Goal: Task Accomplishment & Management: Manage account settings

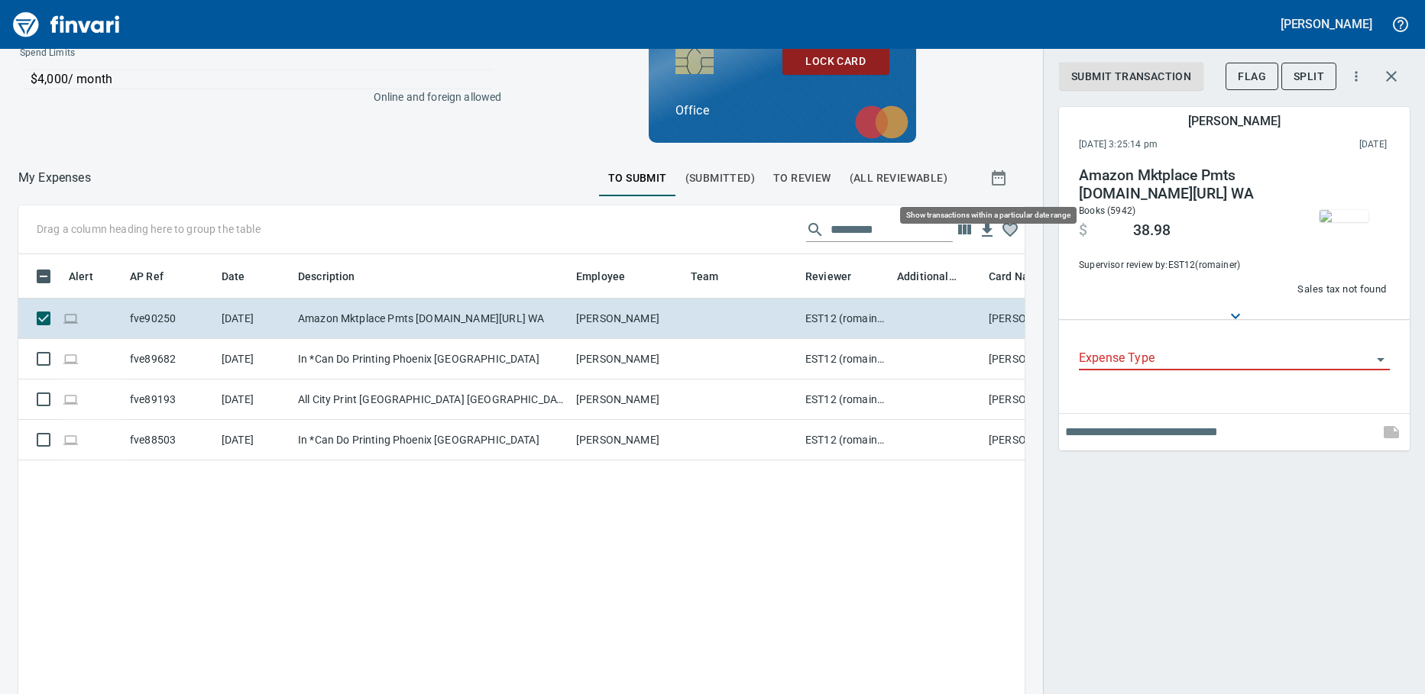
scroll to position [503, 983]
click at [779, 196] on button "To Review" at bounding box center [802, 178] width 76 height 37
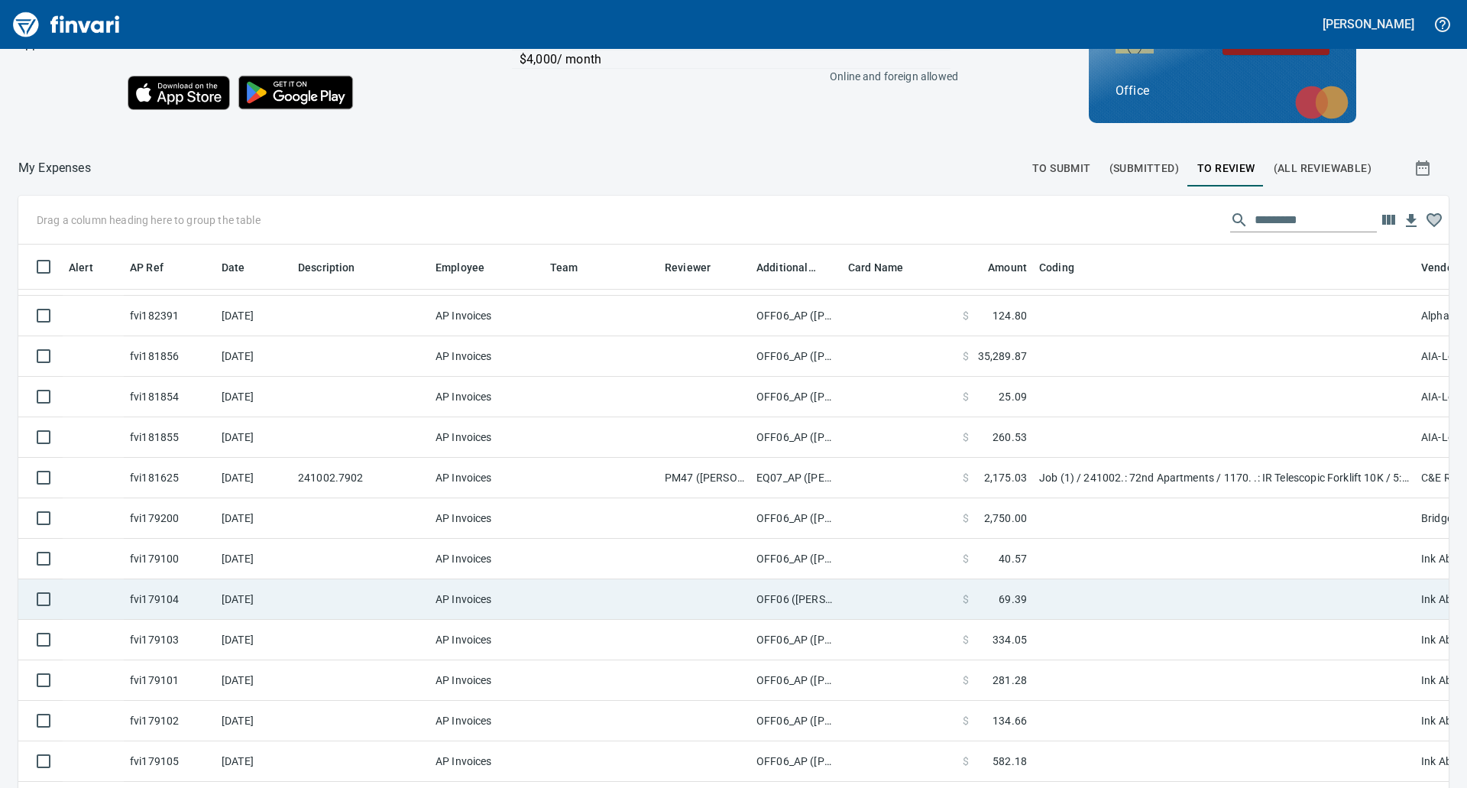
scroll to position [172, 0]
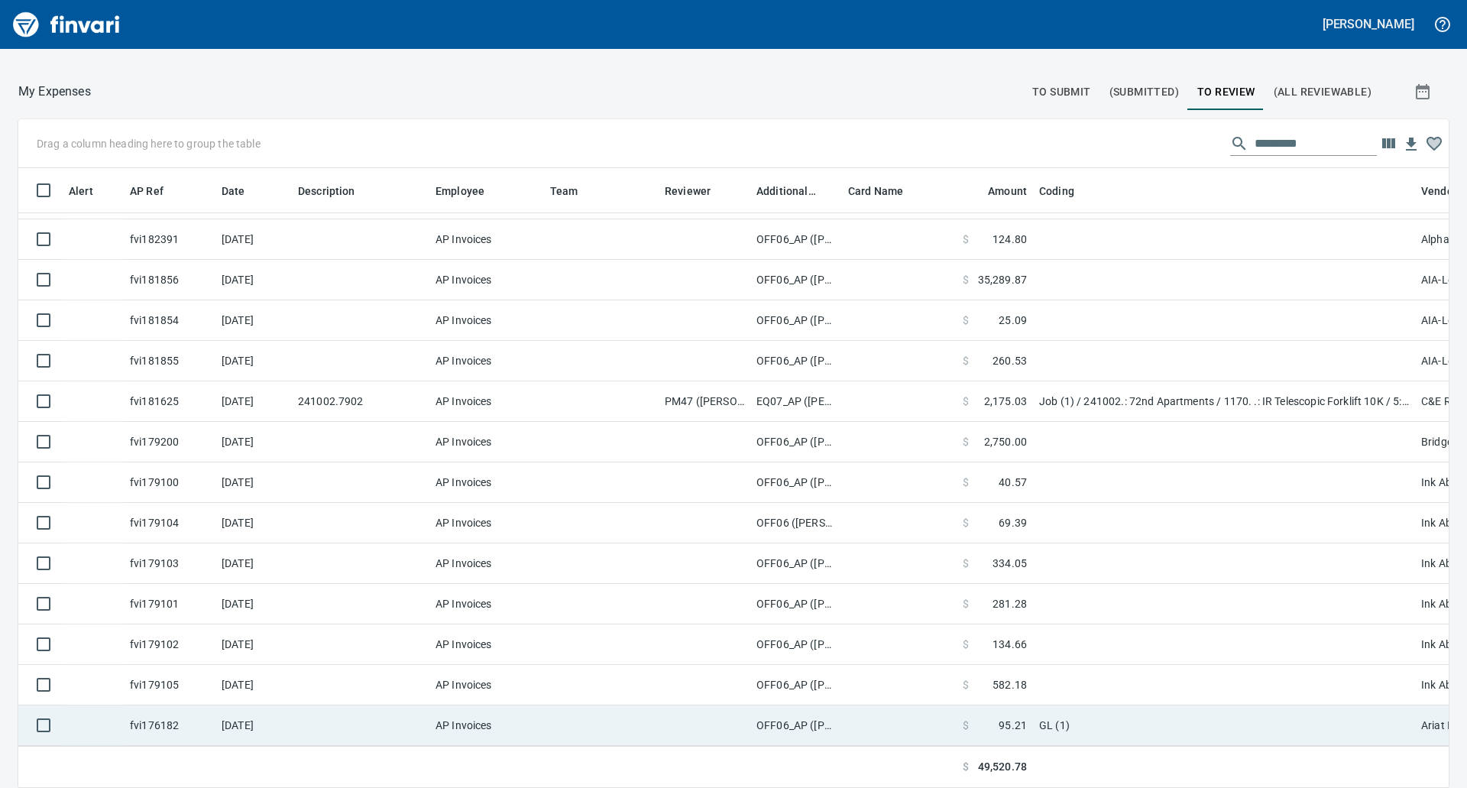
click at [481, 694] on td "AP Invoices" at bounding box center [486, 725] width 115 height 40
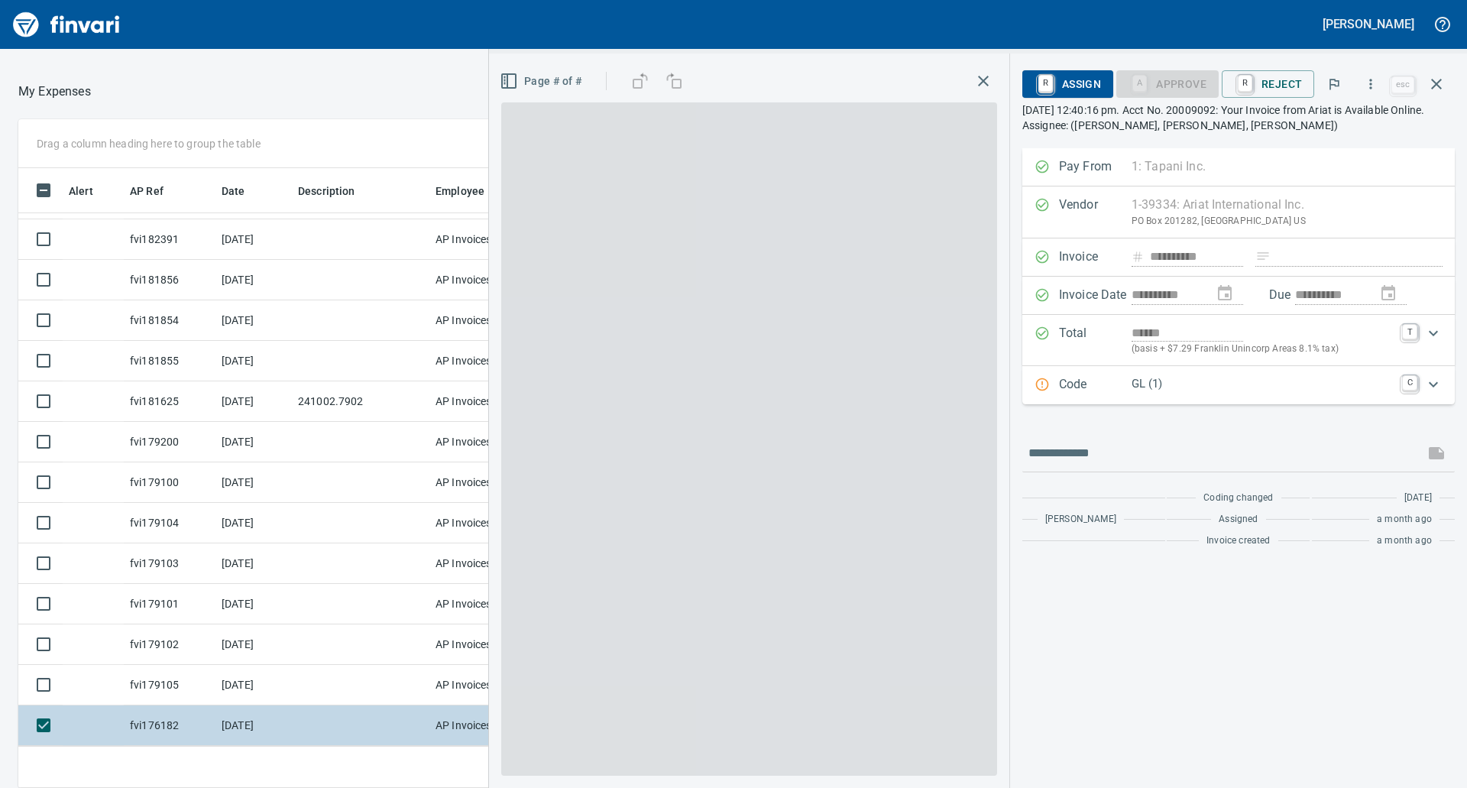
scroll to position [597, 1014]
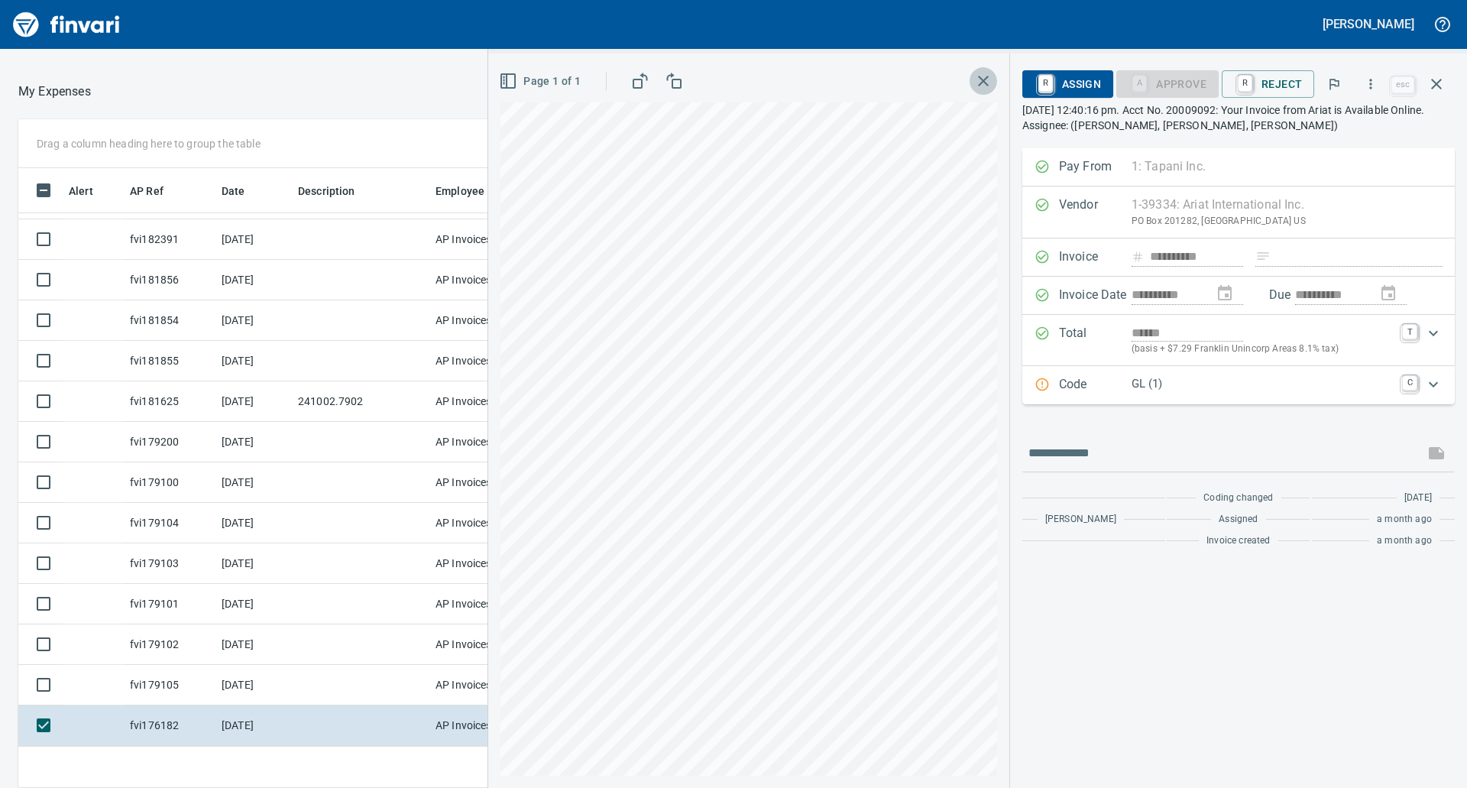
click at [983, 83] on icon "button" at bounding box center [983, 81] width 11 height 11
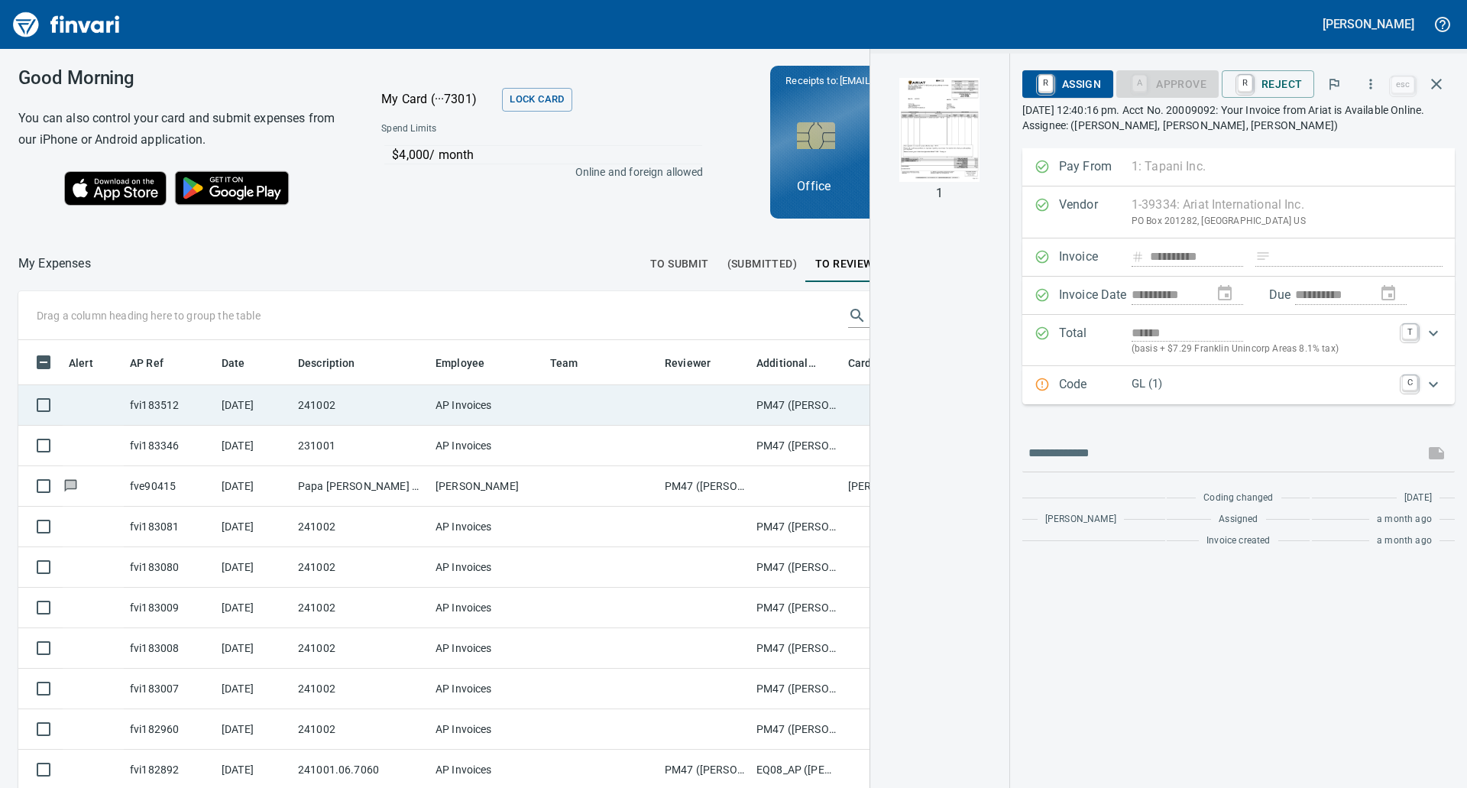
click at [492, 411] on td "AP Invoices" at bounding box center [486, 405] width 115 height 40
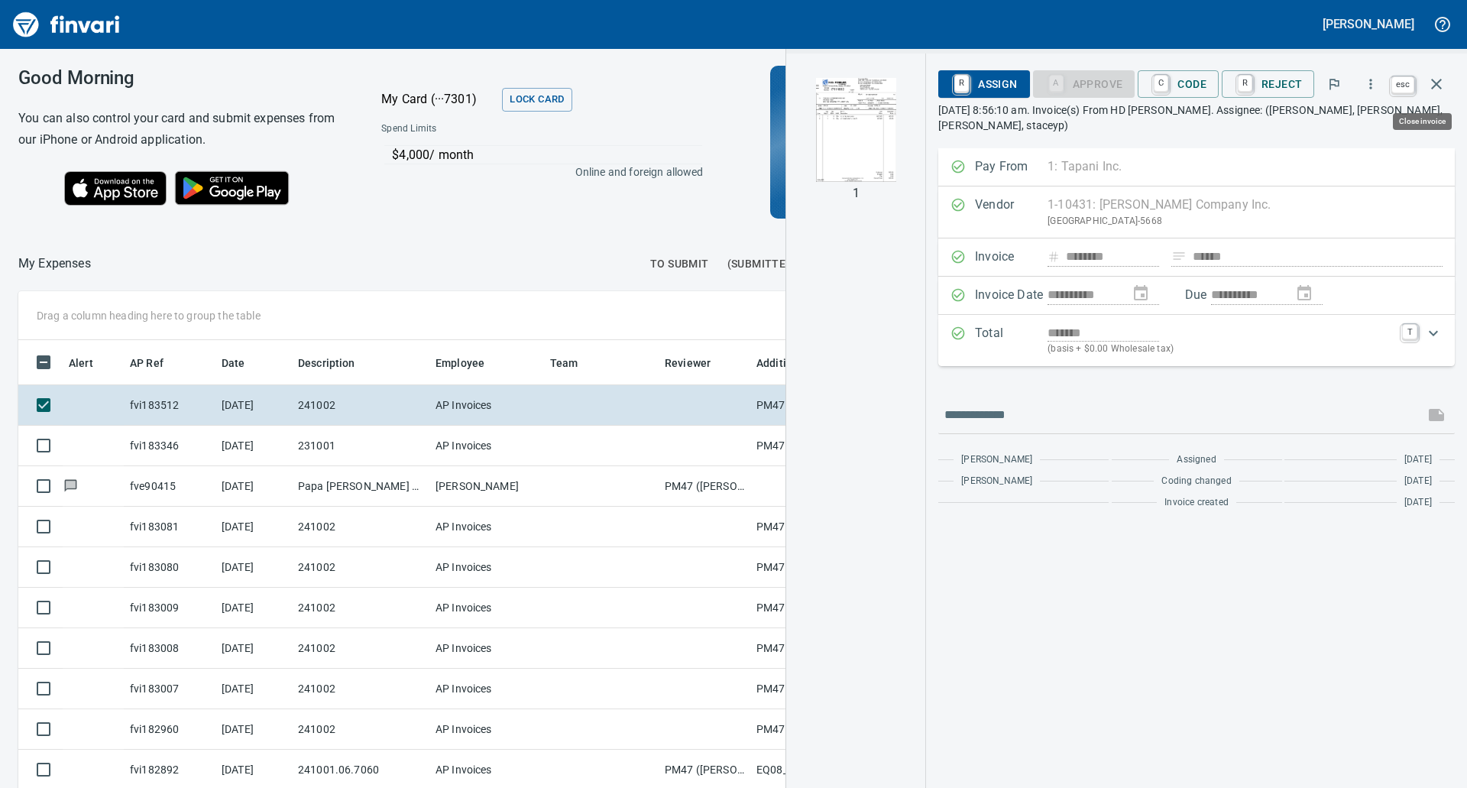
scroll to position [597, 1014]
click at [1424, 87] on icon "button" at bounding box center [1436, 84] width 18 height 18
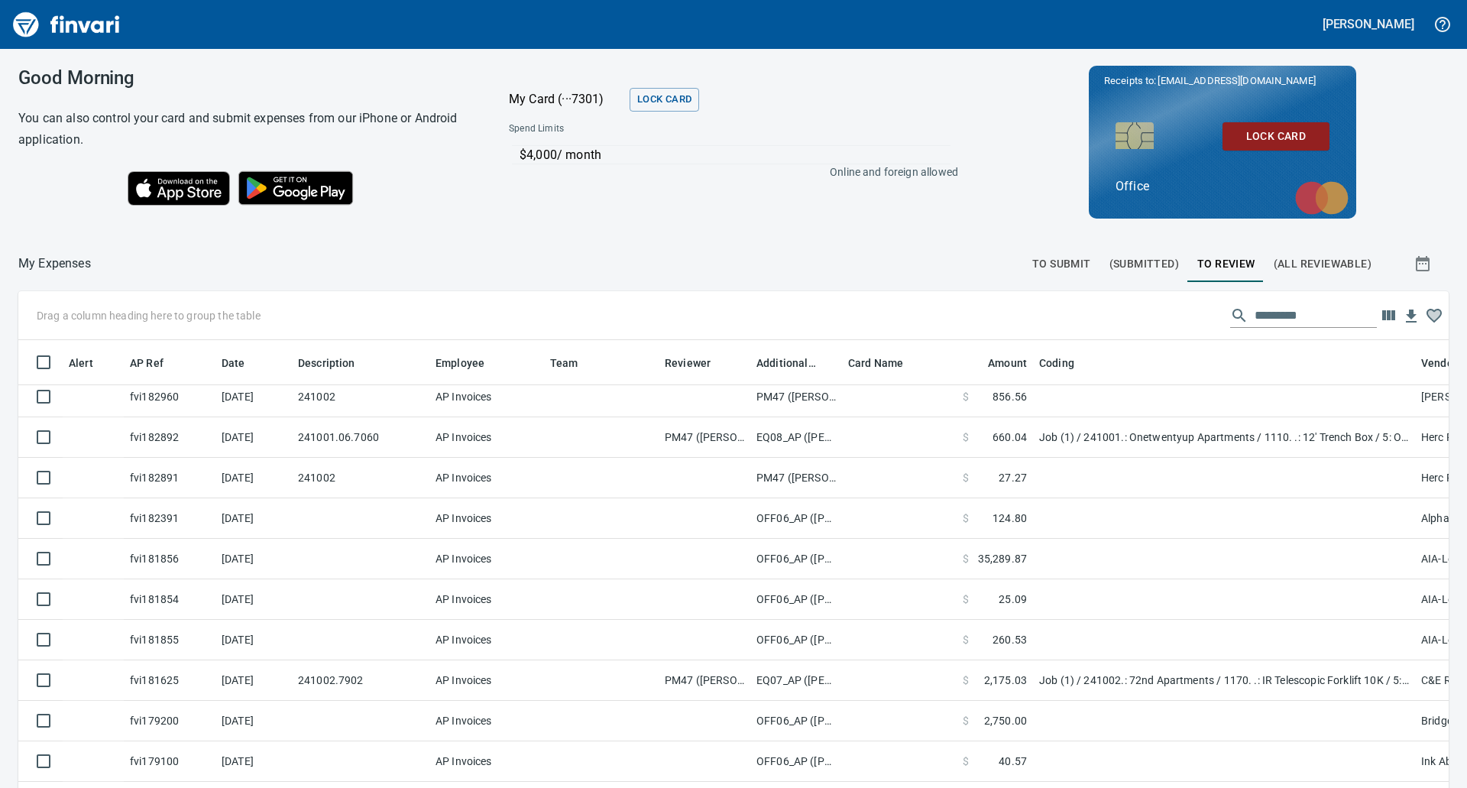
scroll to position [333, 0]
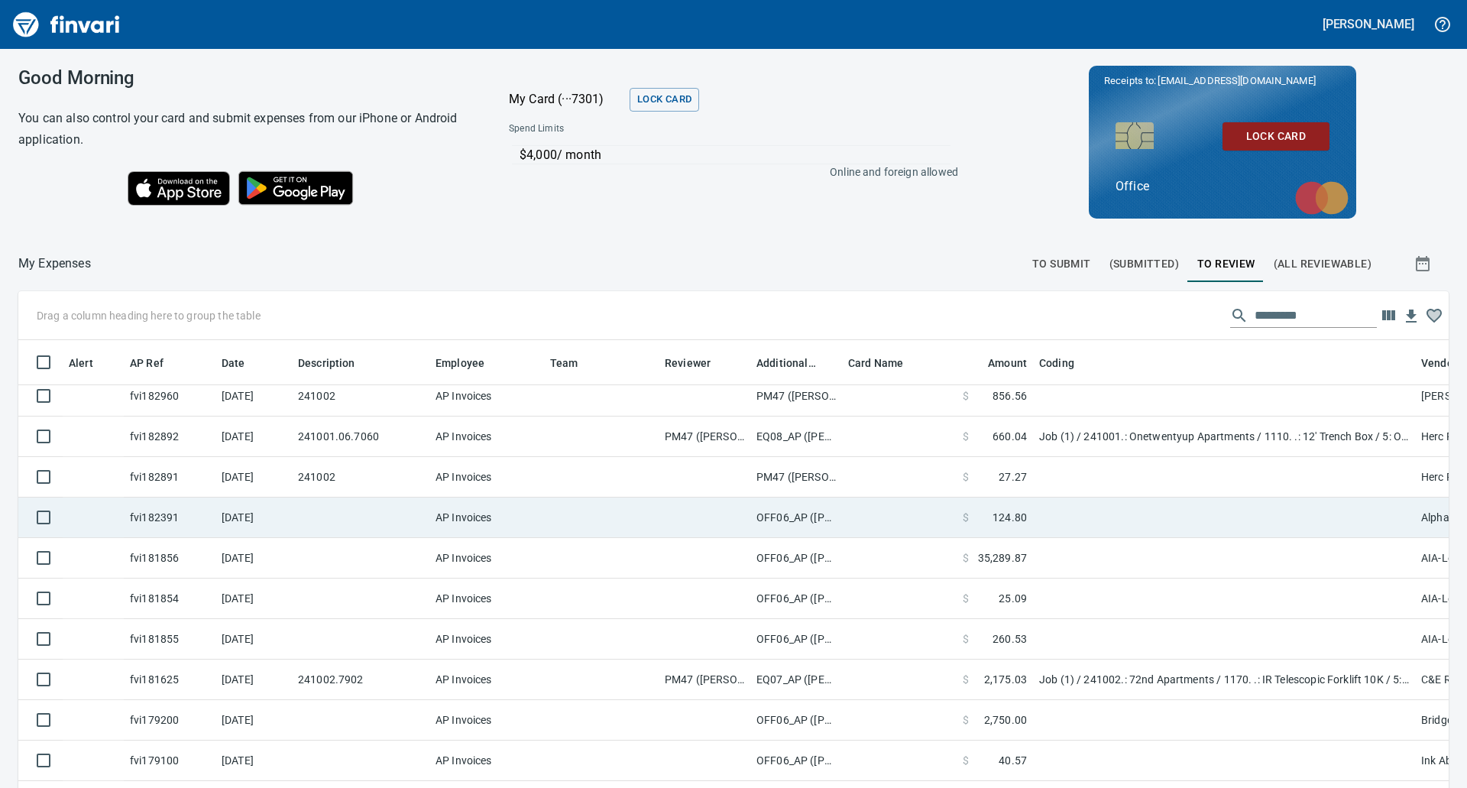
click at [874, 522] on td at bounding box center [899, 517] width 115 height 40
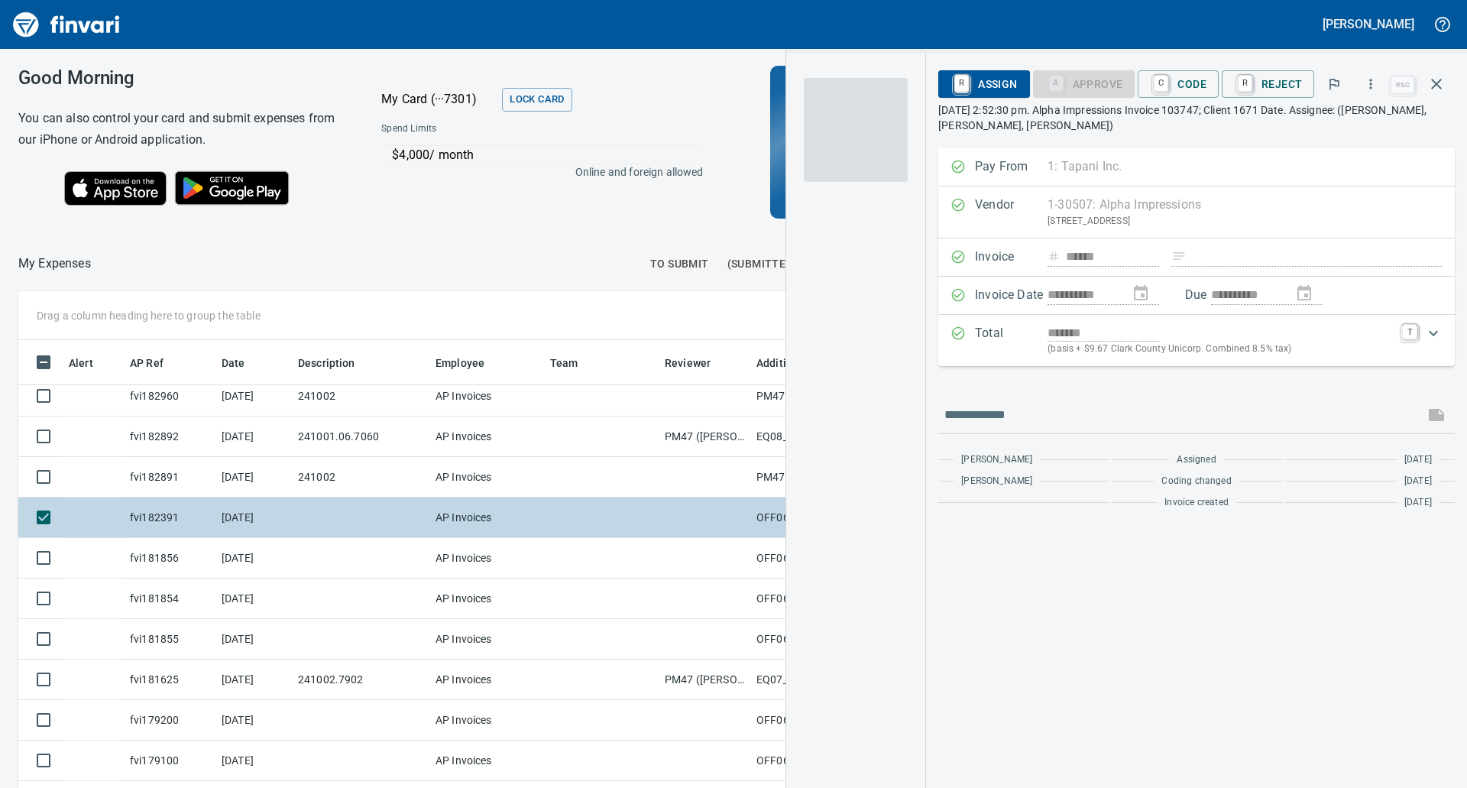
scroll to position [597, 1014]
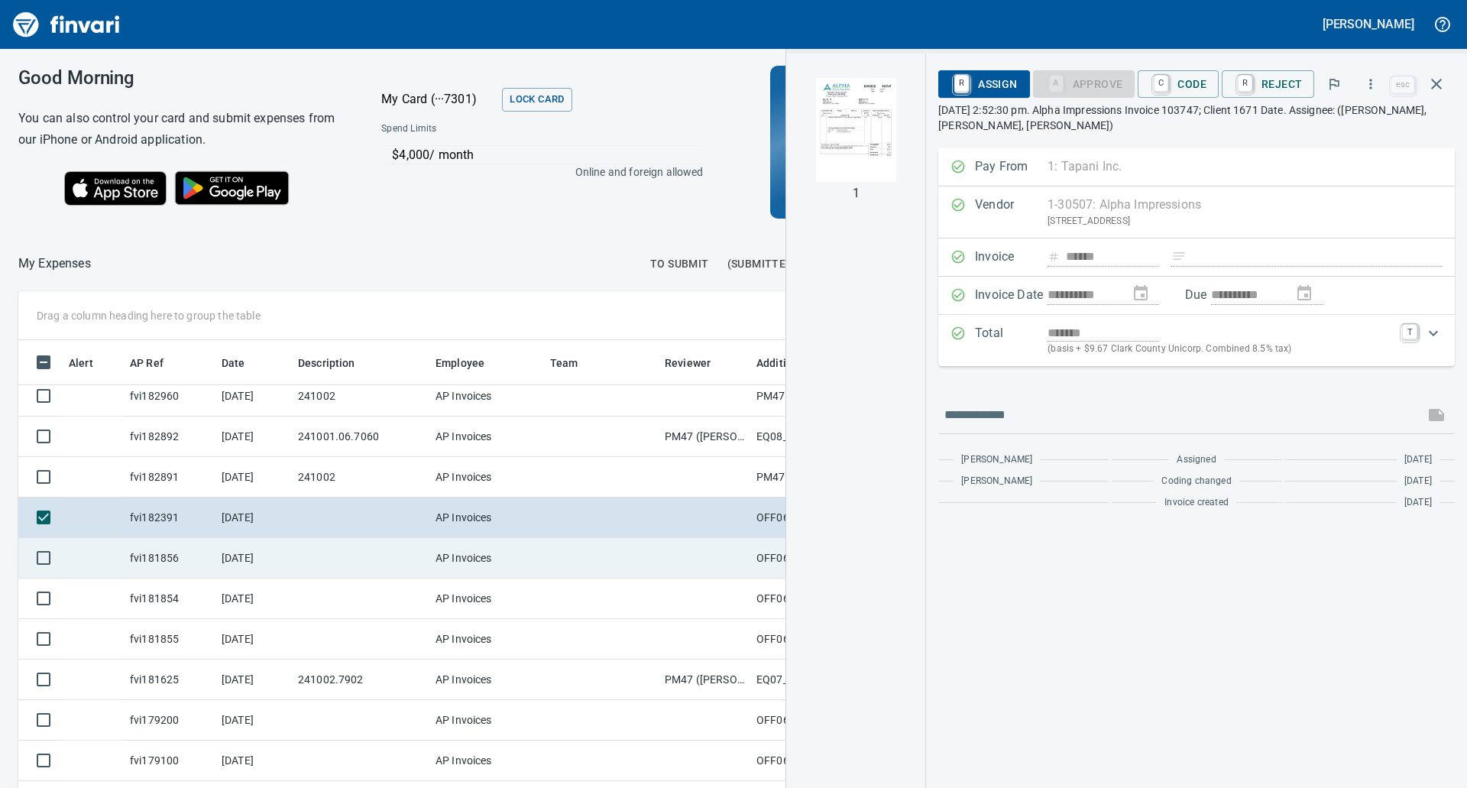
click at [618, 564] on td at bounding box center [601, 558] width 115 height 40
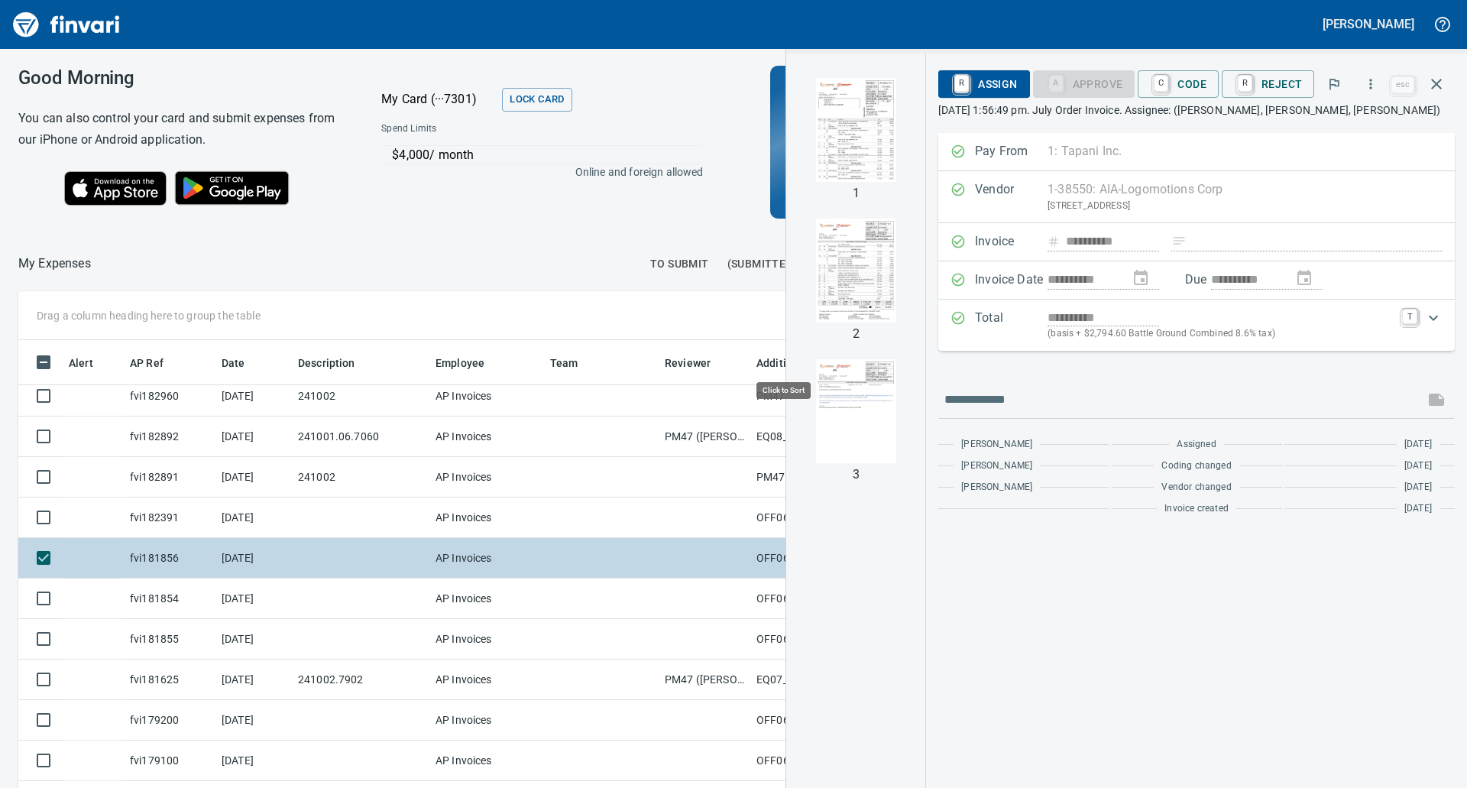
scroll to position [597, 1014]
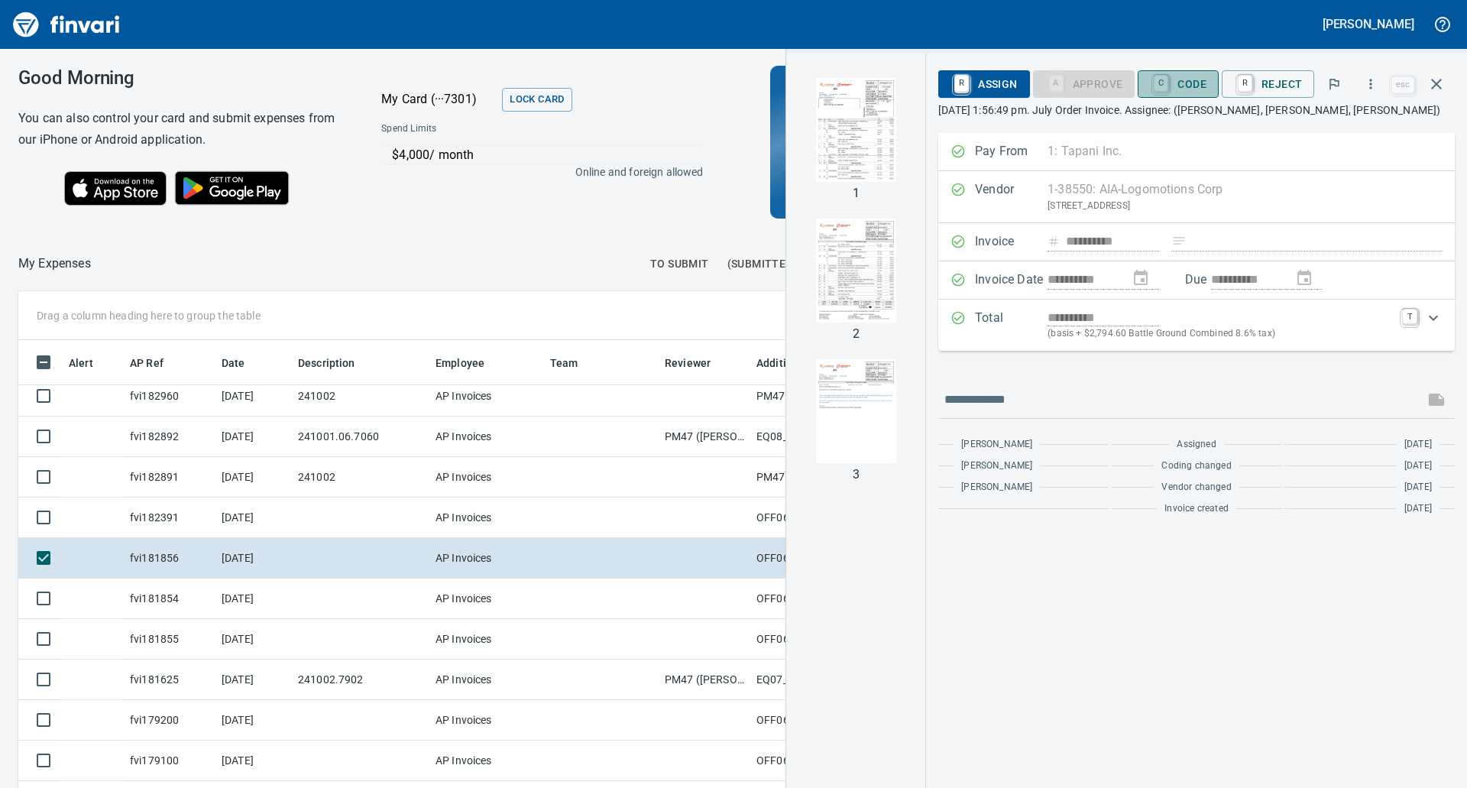
click at [1186, 79] on span "C Code" at bounding box center [1178, 84] width 57 height 26
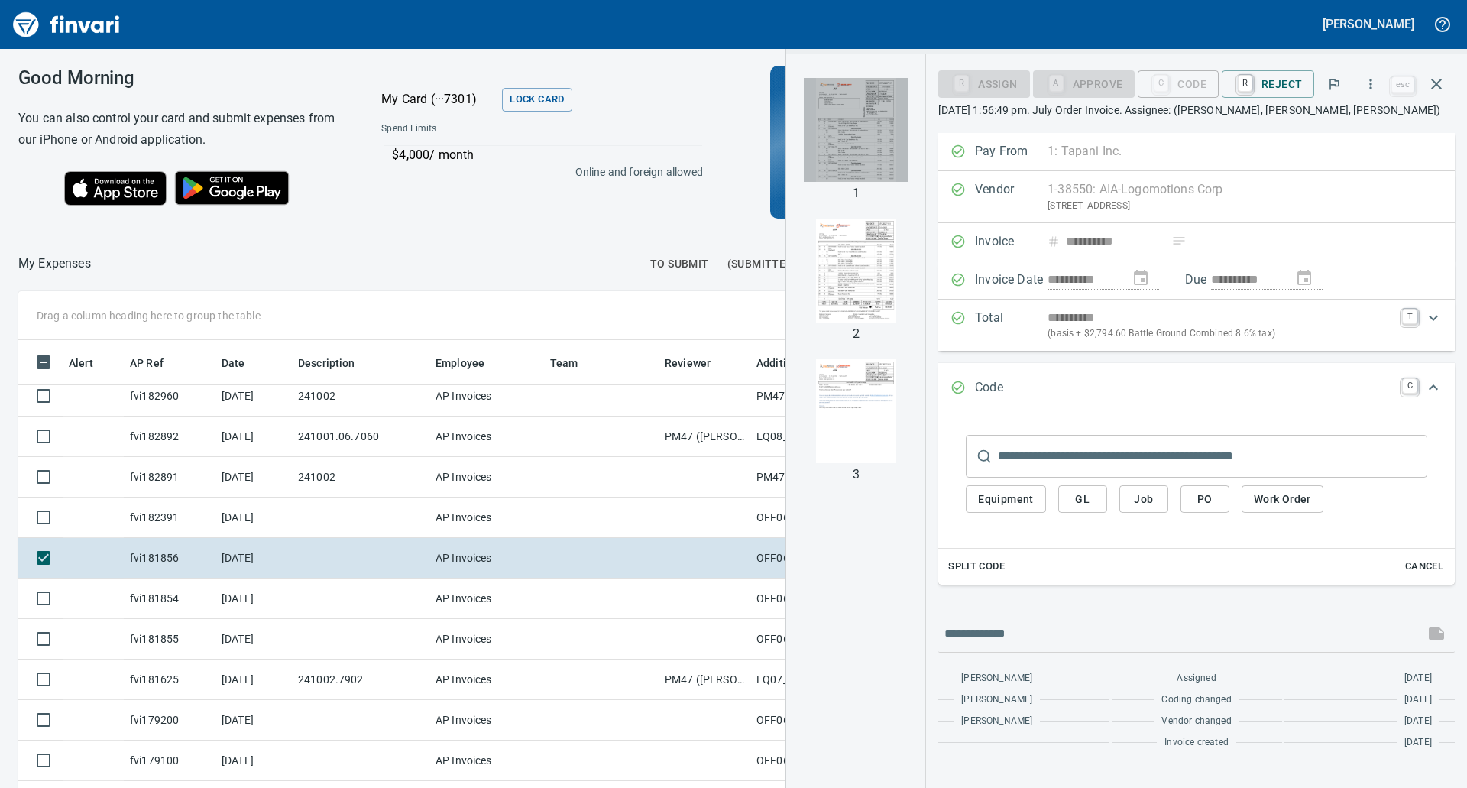
click at [854, 167] on img "button" at bounding box center [856, 130] width 104 height 104
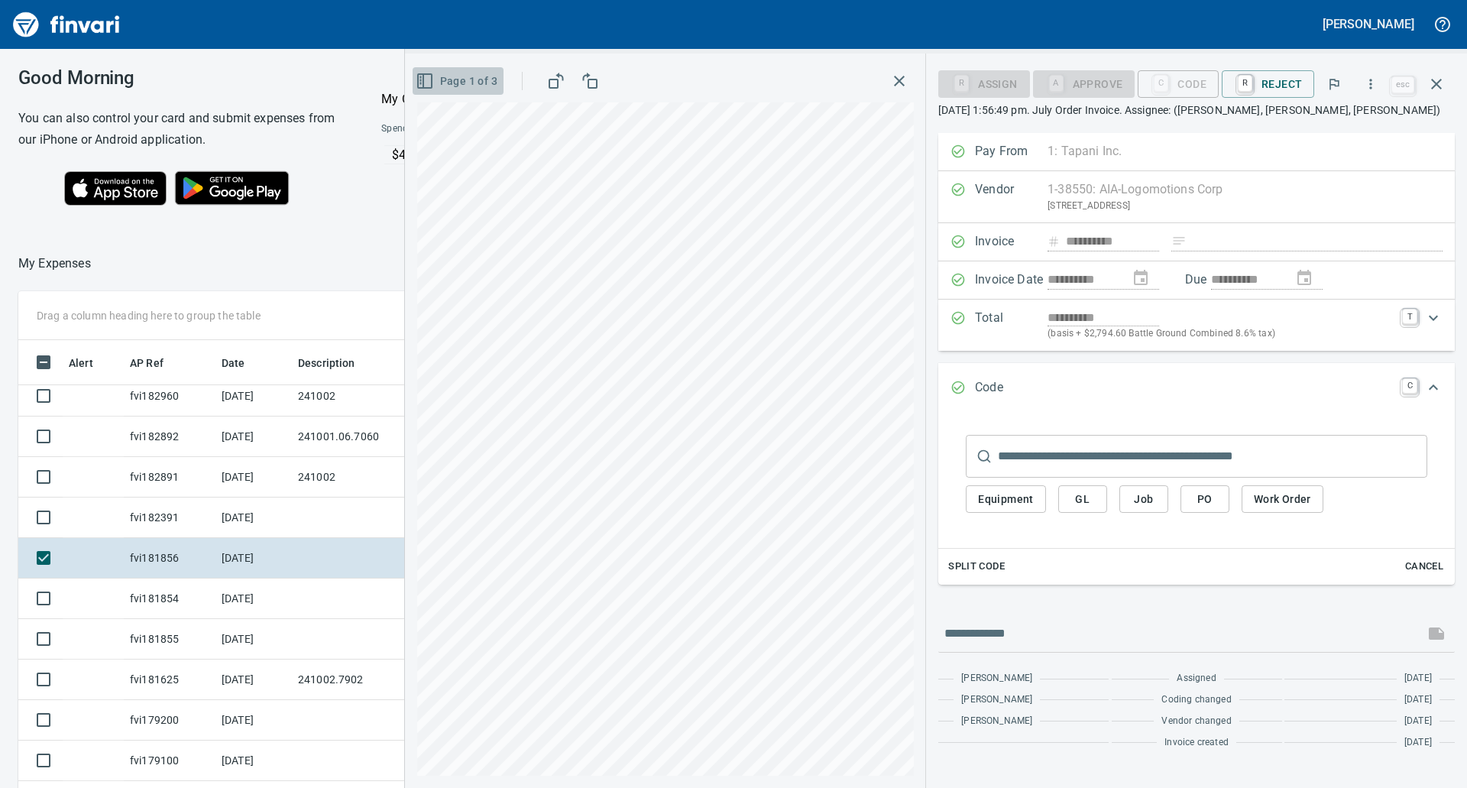
click at [447, 74] on span "Page 1 of 3" at bounding box center [458, 81] width 79 height 19
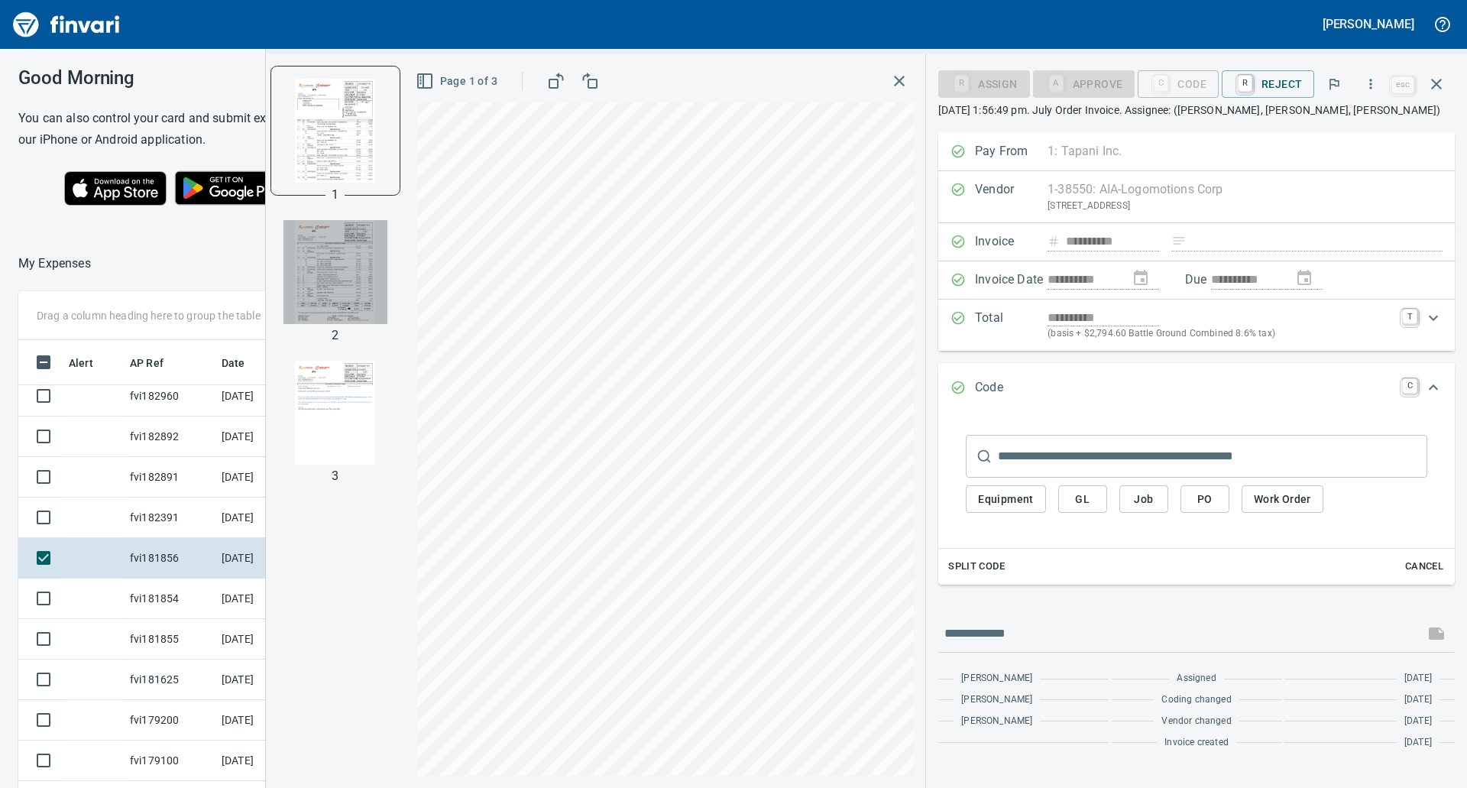
click at [356, 299] on img "button" at bounding box center [335, 272] width 104 height 104
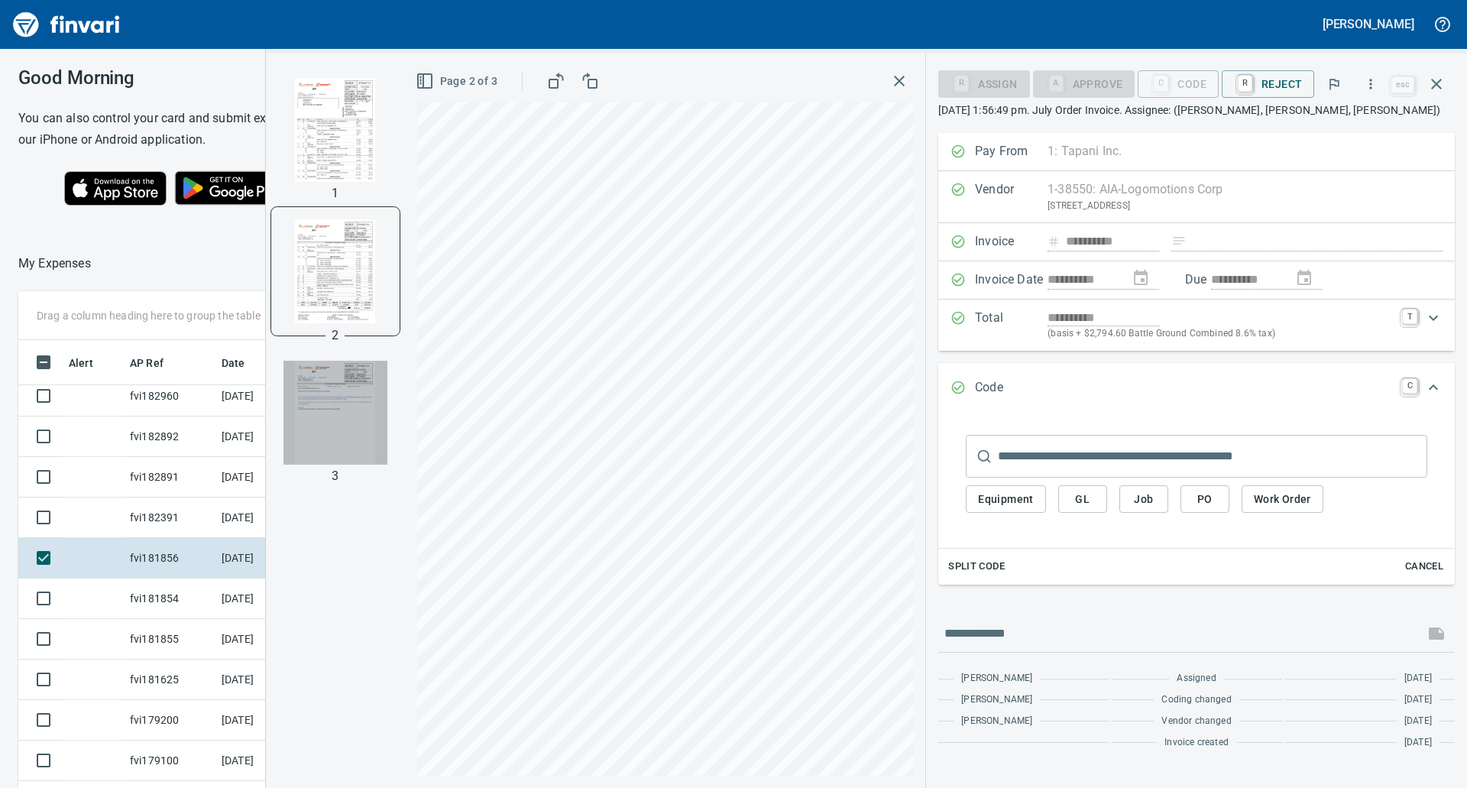
click at [343, 405] on img "button" at bounding box center [335, 413] width 104 height 104
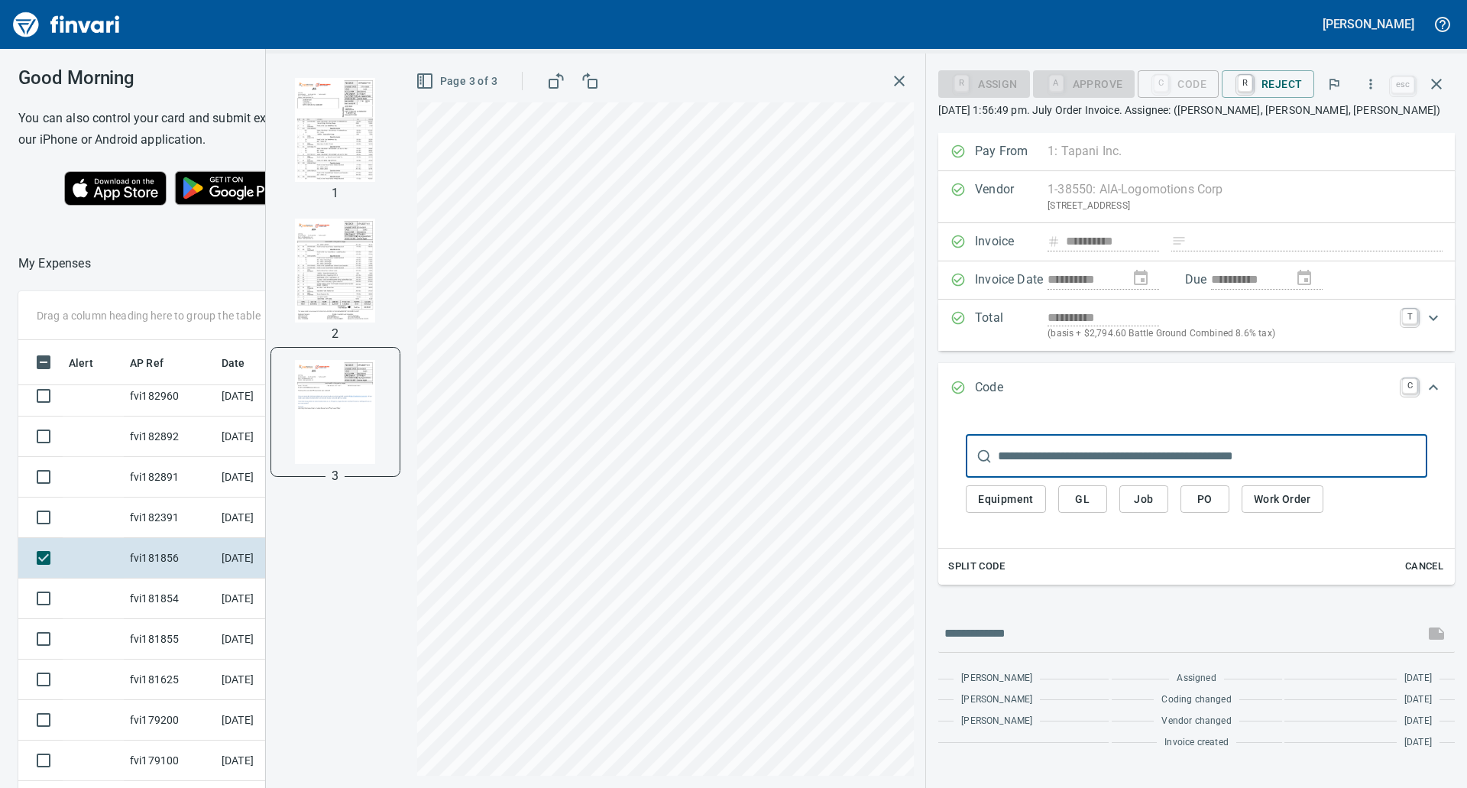
click at [1050, 449] on input "text" at bounding box center [1212, 456] width 429 height 43
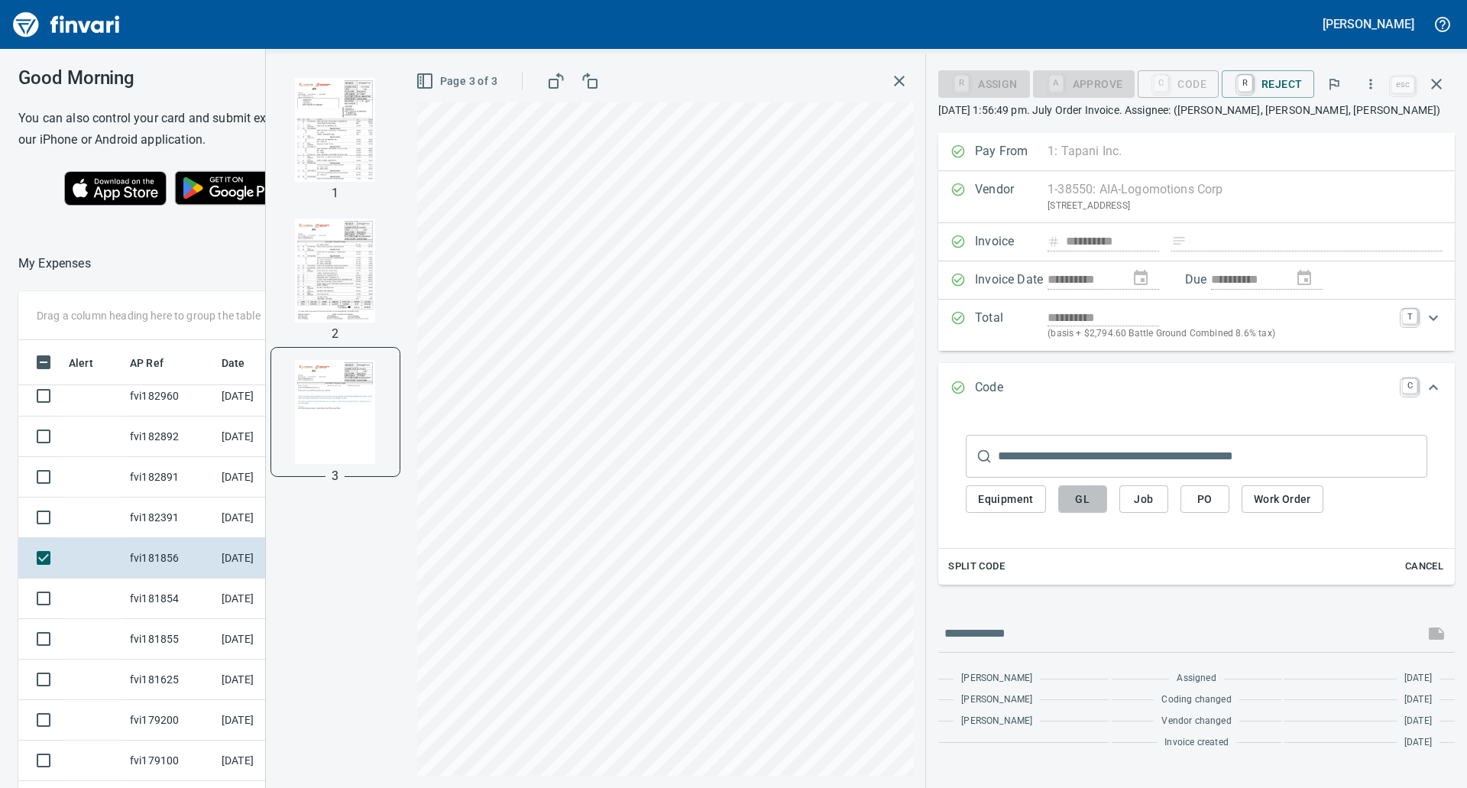
click at [1078, 499] on span "GL" at bounding box center [1082, 499] width 24 height 19
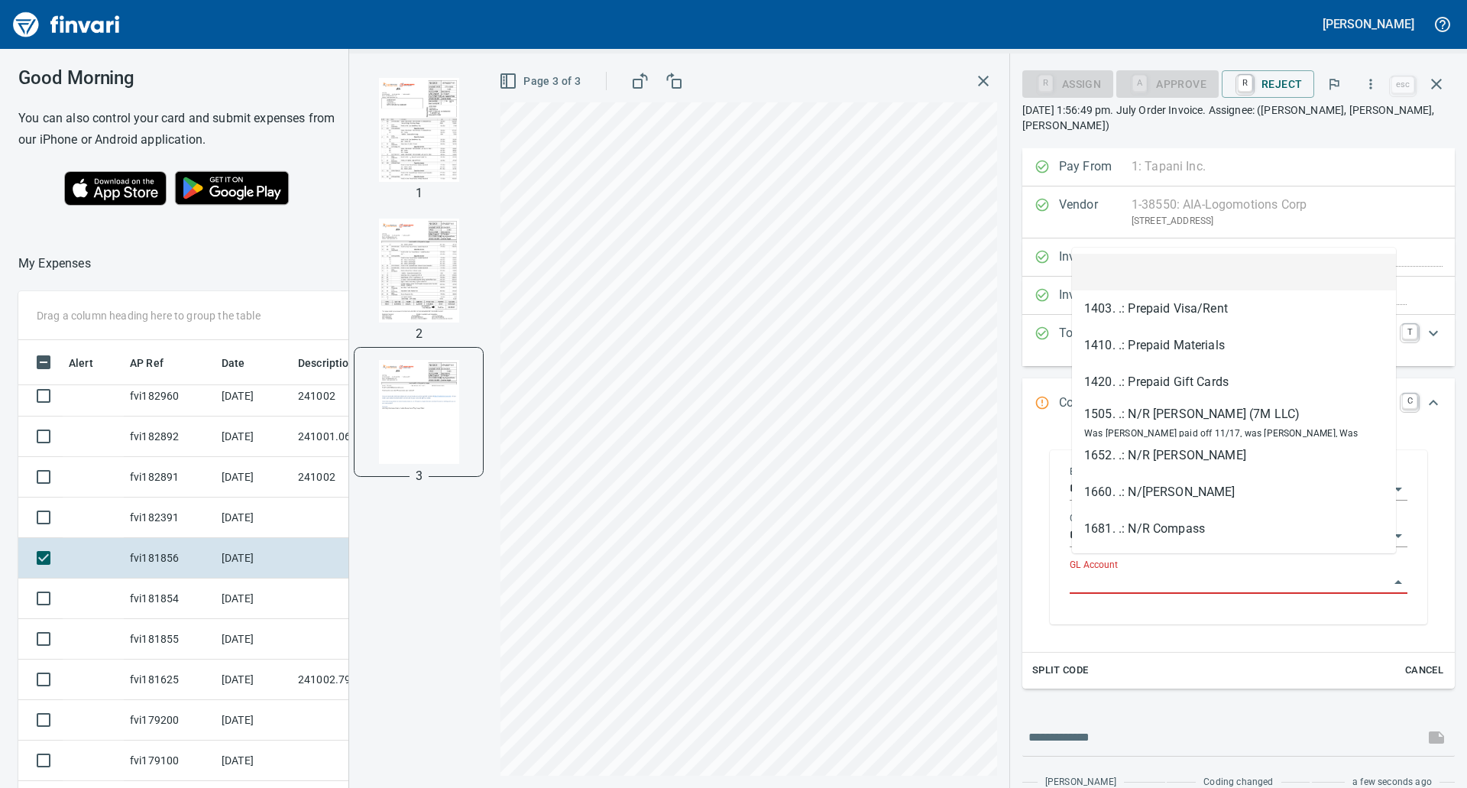
click at [1101, 571] on input "GL Account" at bounding box center [1228, 581] width 319 height 21
paste input "**********"
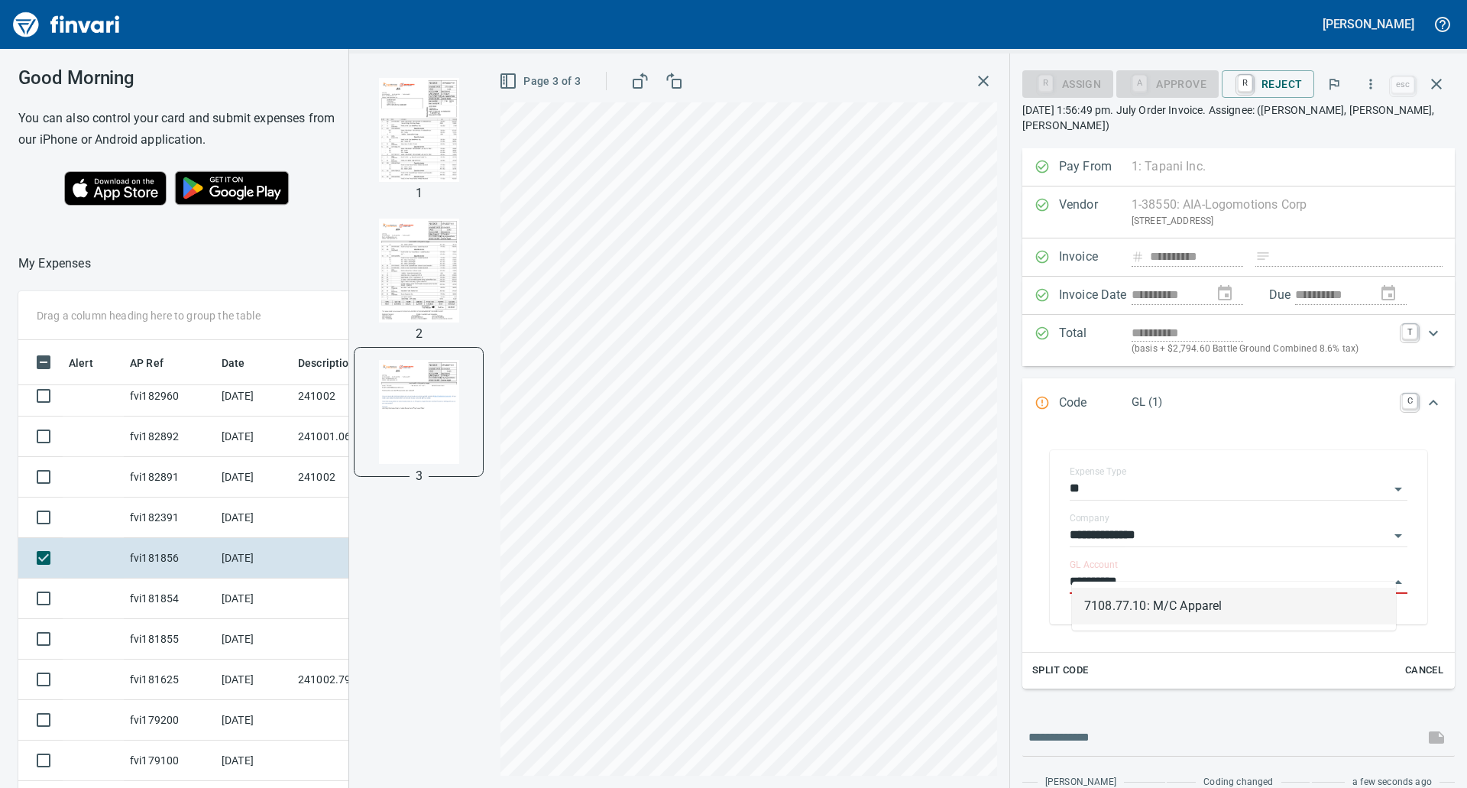
click at [1167, 599] on li "7108.77.10: M/C Apparel" at bounding box center [1234, 605] width 324 height 37
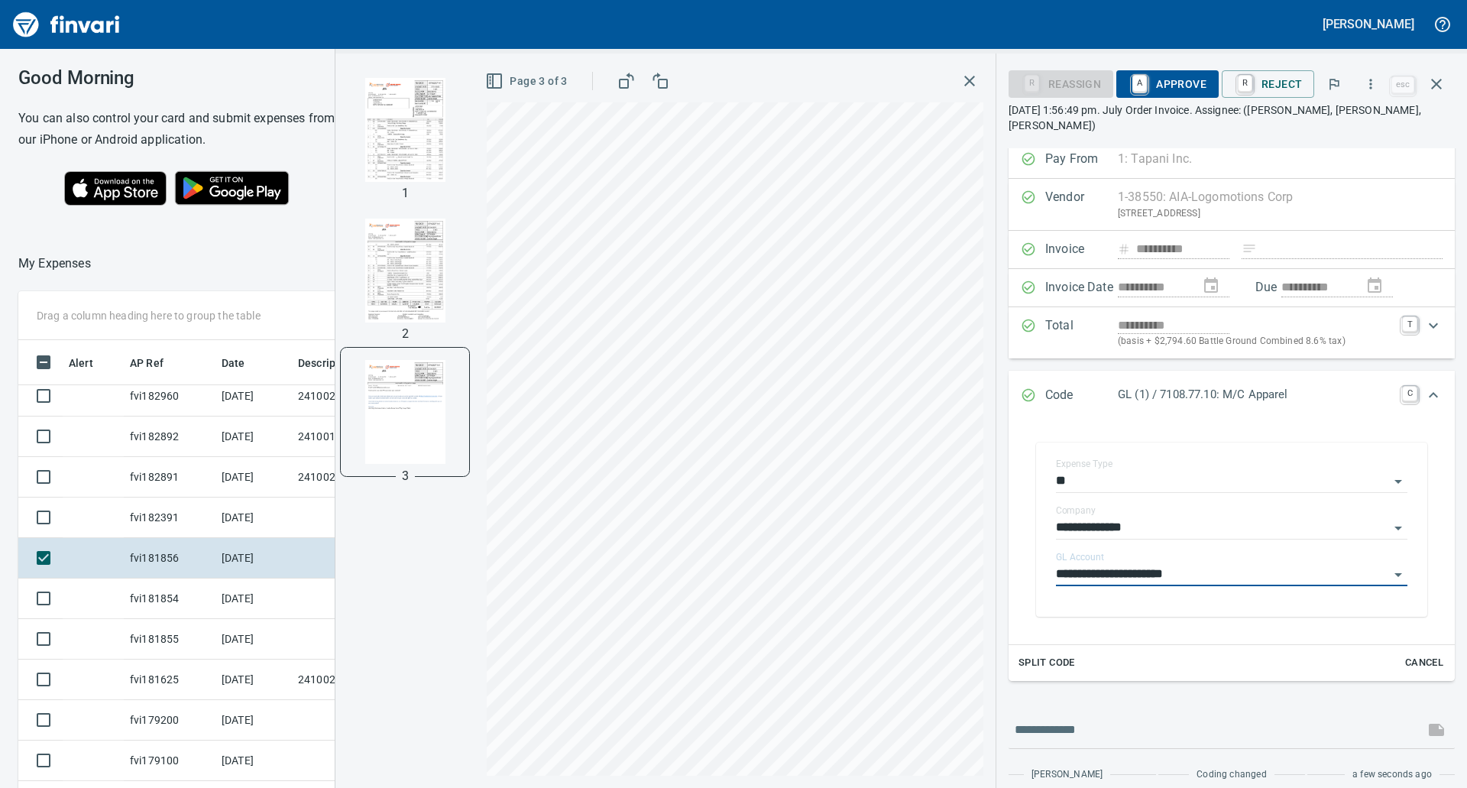
scroll to position [0, 0]
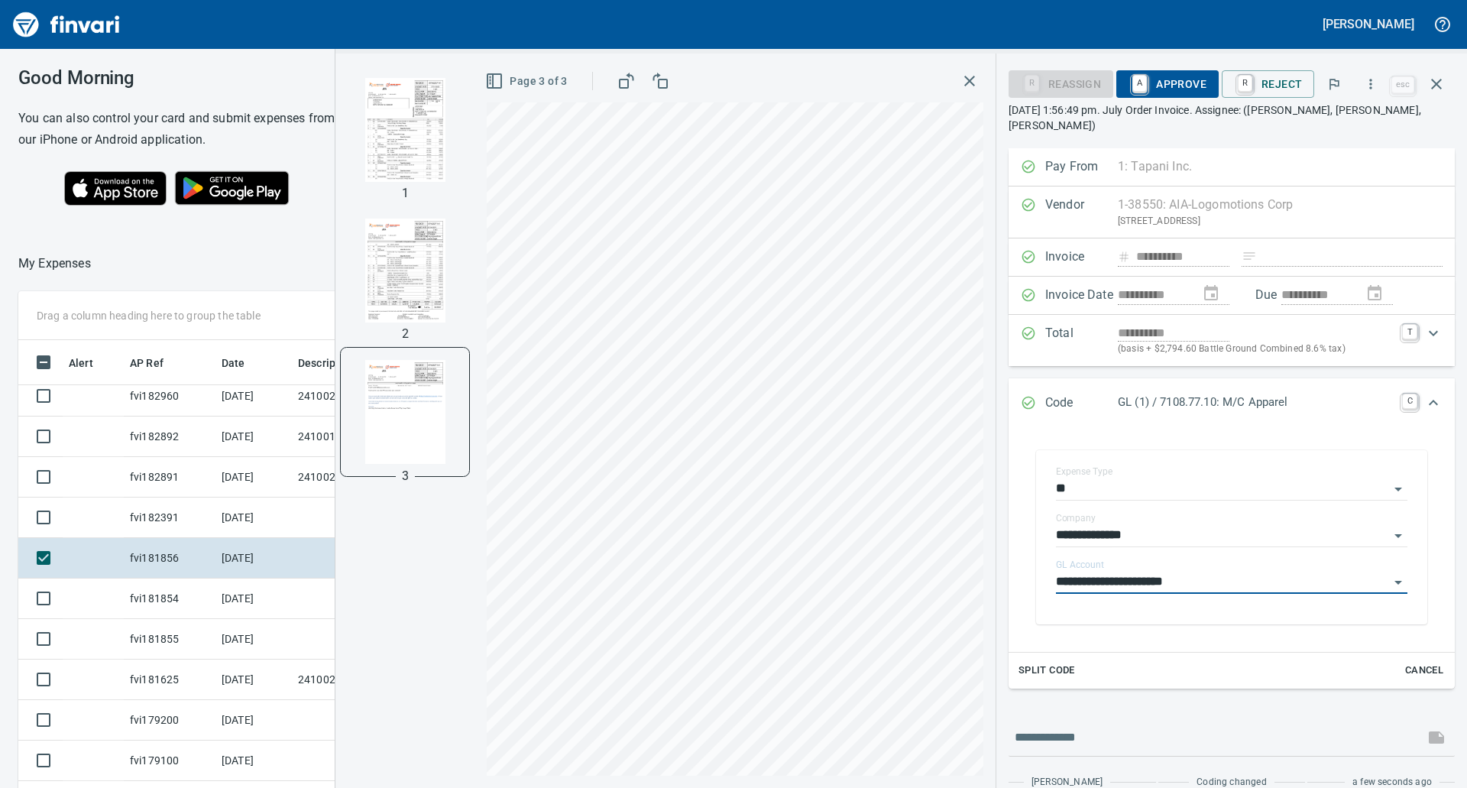
type input "**********"
click at [1156, 90] on span "A Approve" at bounding box center [1167, 84] width 78 height 26
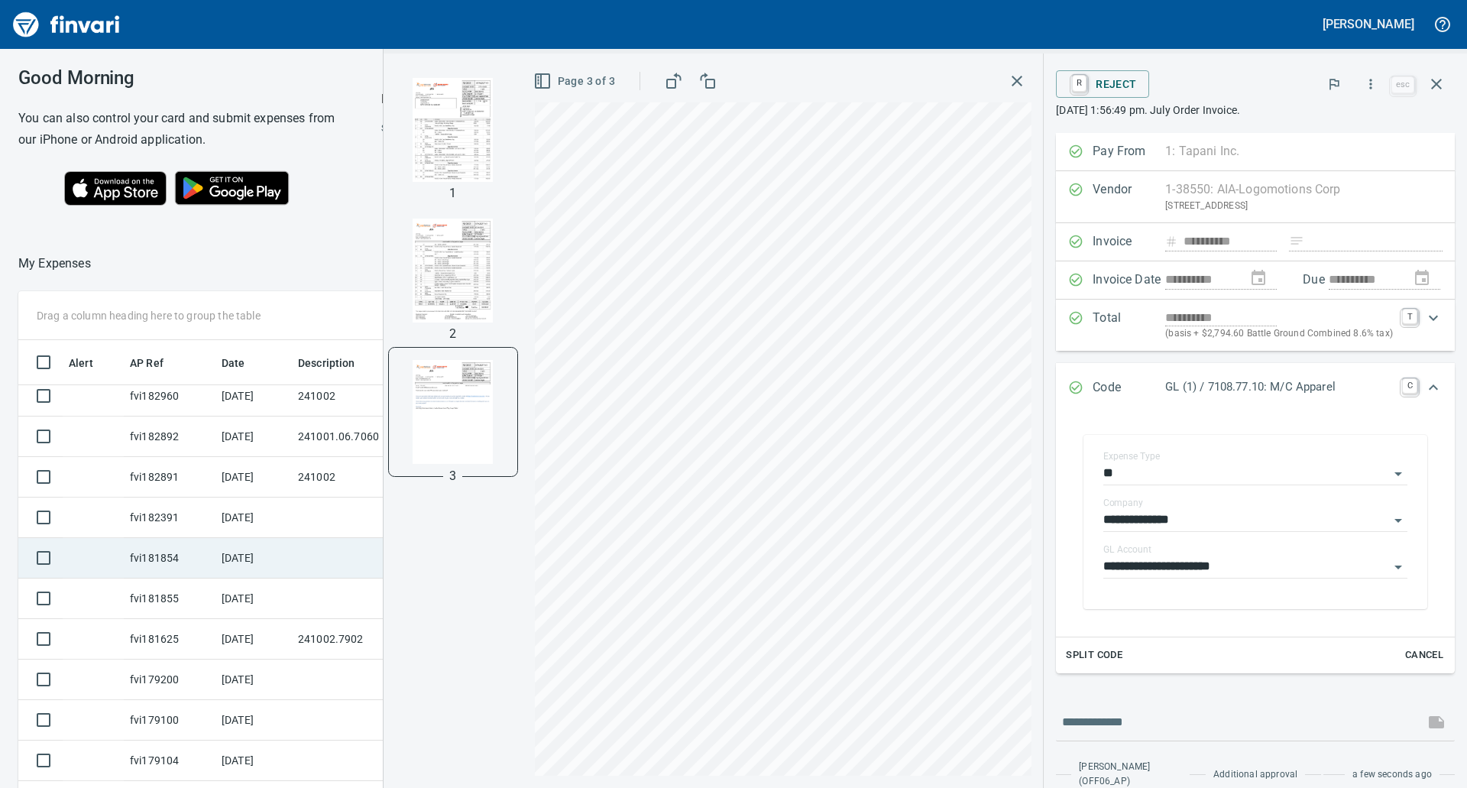
click at [257, 550] on td "[DATE]" at bounding box center [253, 558] width 76 height 40
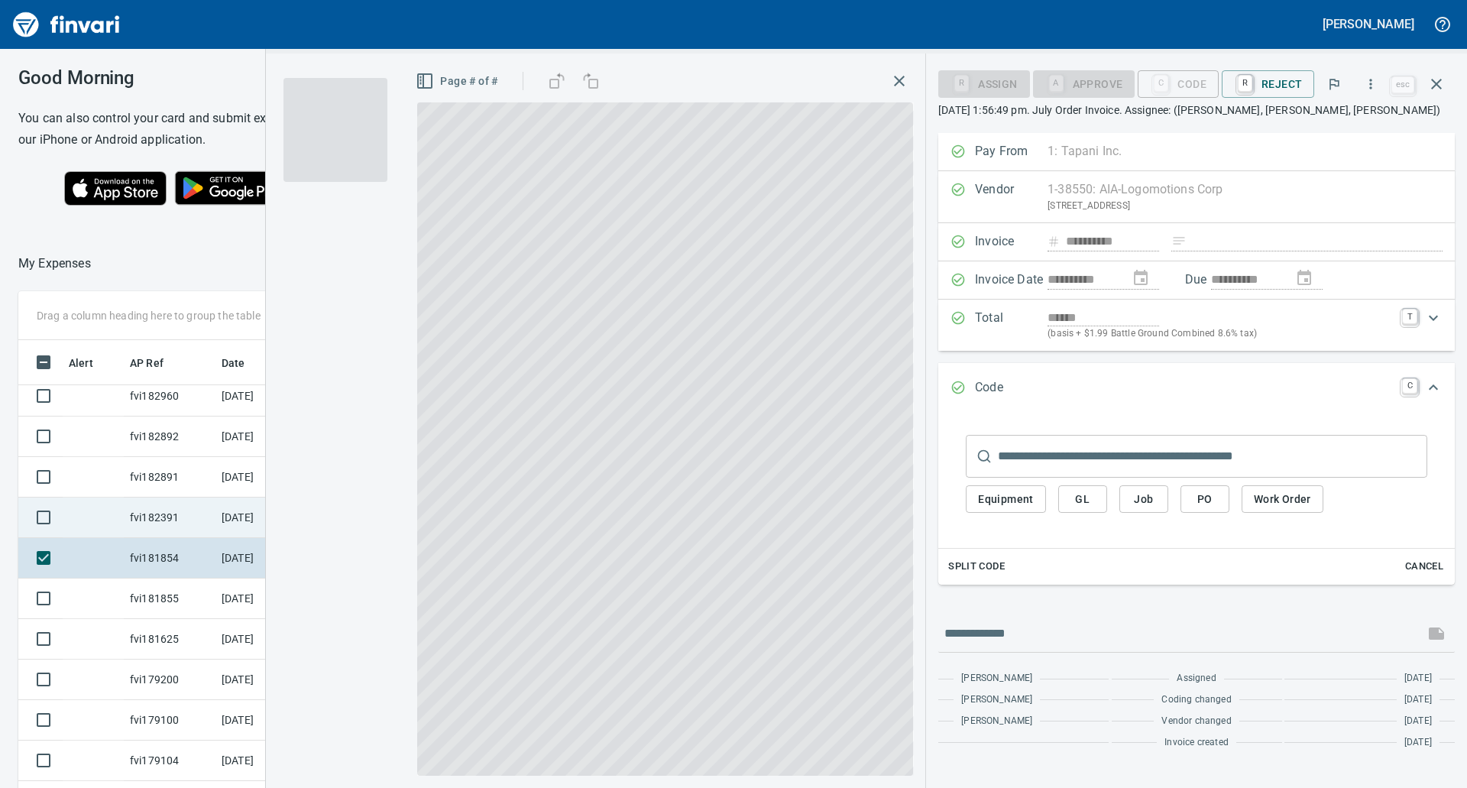
click at [178, 520] on td "fvi182391" at bounding box center [170, 517] width 92 height 40
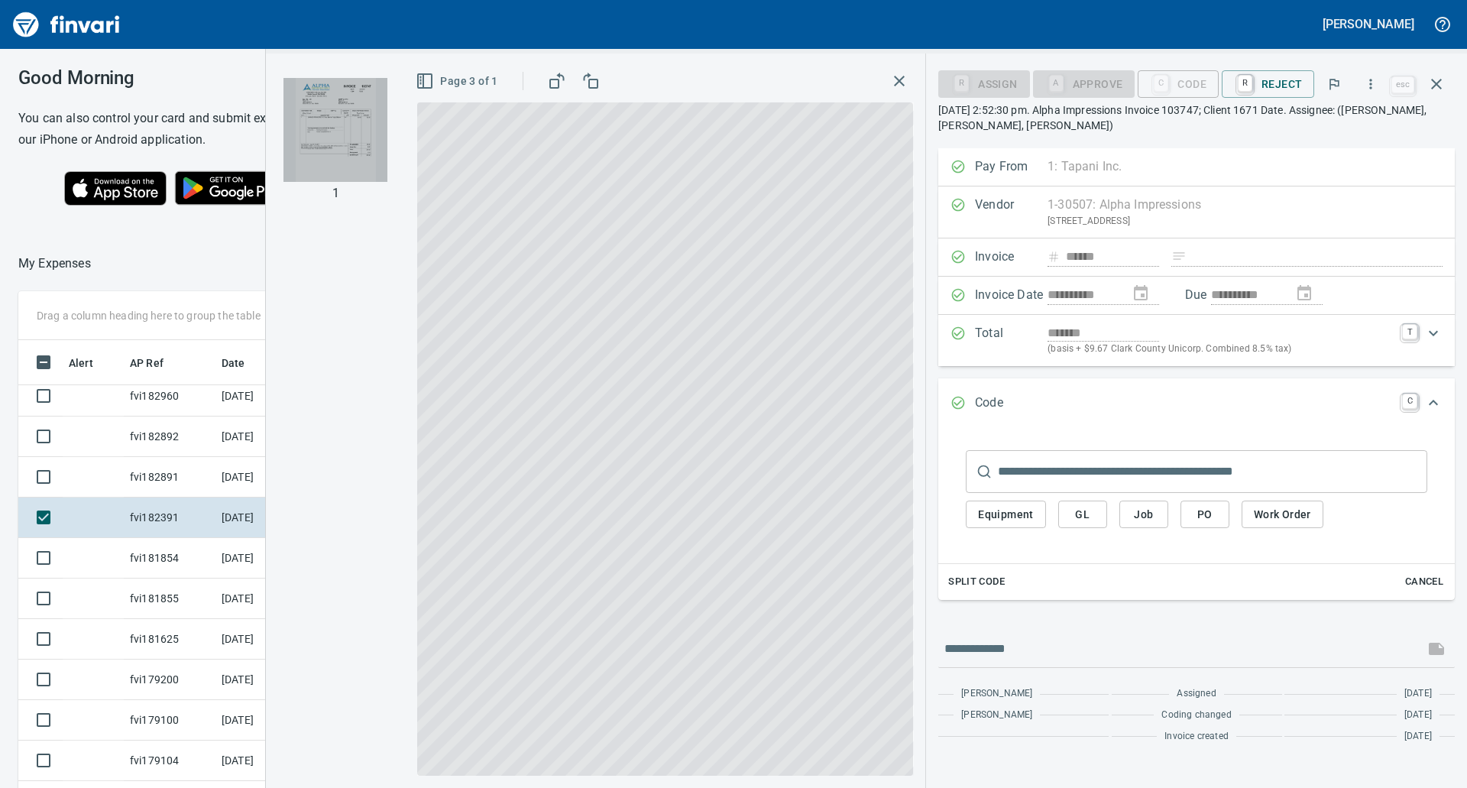
click at [346, 121] on img "button" at bounding box center [335, 130] width 104 height 104
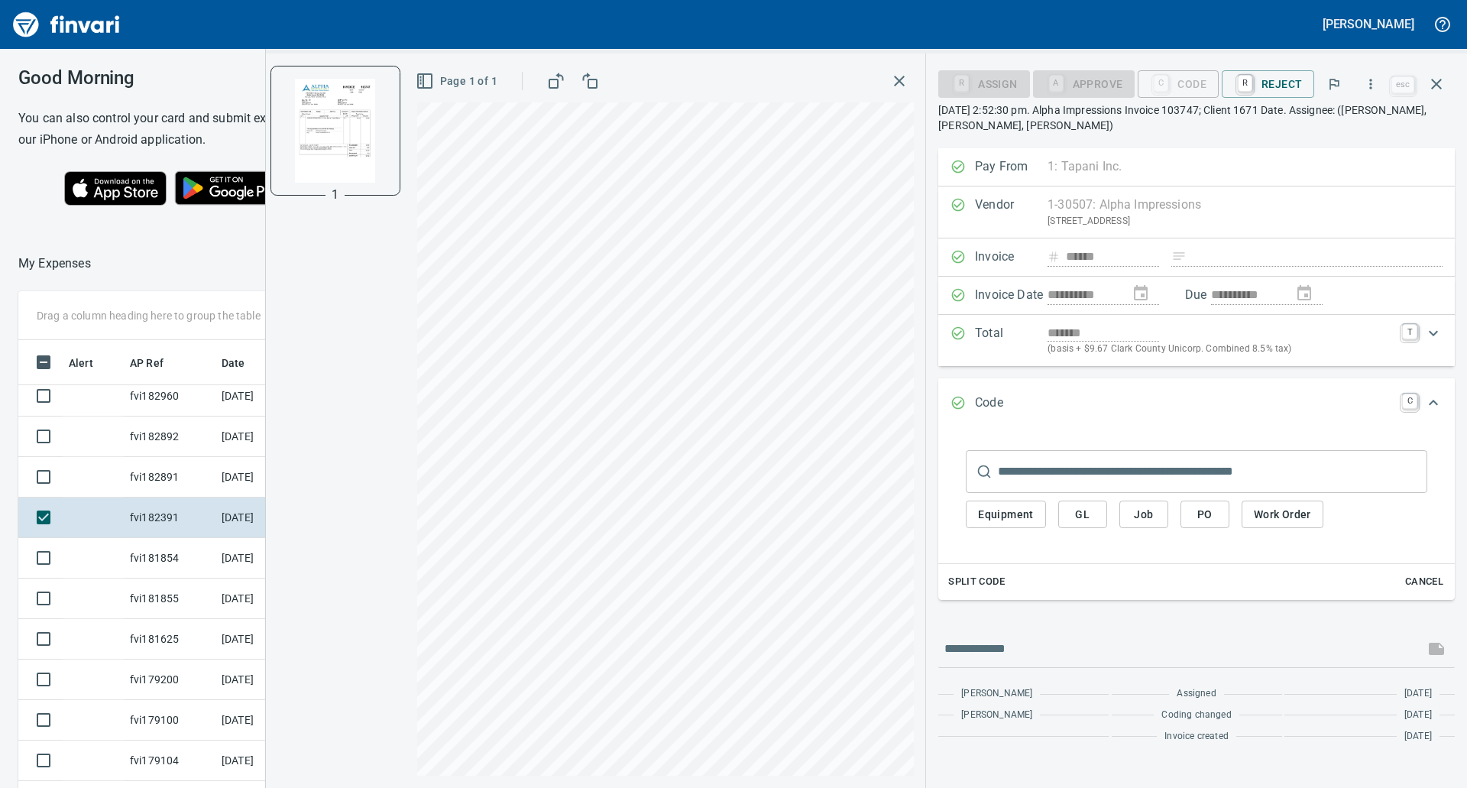
scroll to position [597, 1014]
click at [1376, 77] on icon "button" at bounding box center [1370, 83] width 15 height 15
click at [1315, 131] on span "Download" at bounding box center [1368, 128] width 147 height 18
click at [20, 204] on div at bounding box center [181, 189] width 354 height 53
click at [1378, 86] on icon "button" at bounding box center [1370, 83] width 15 height 15
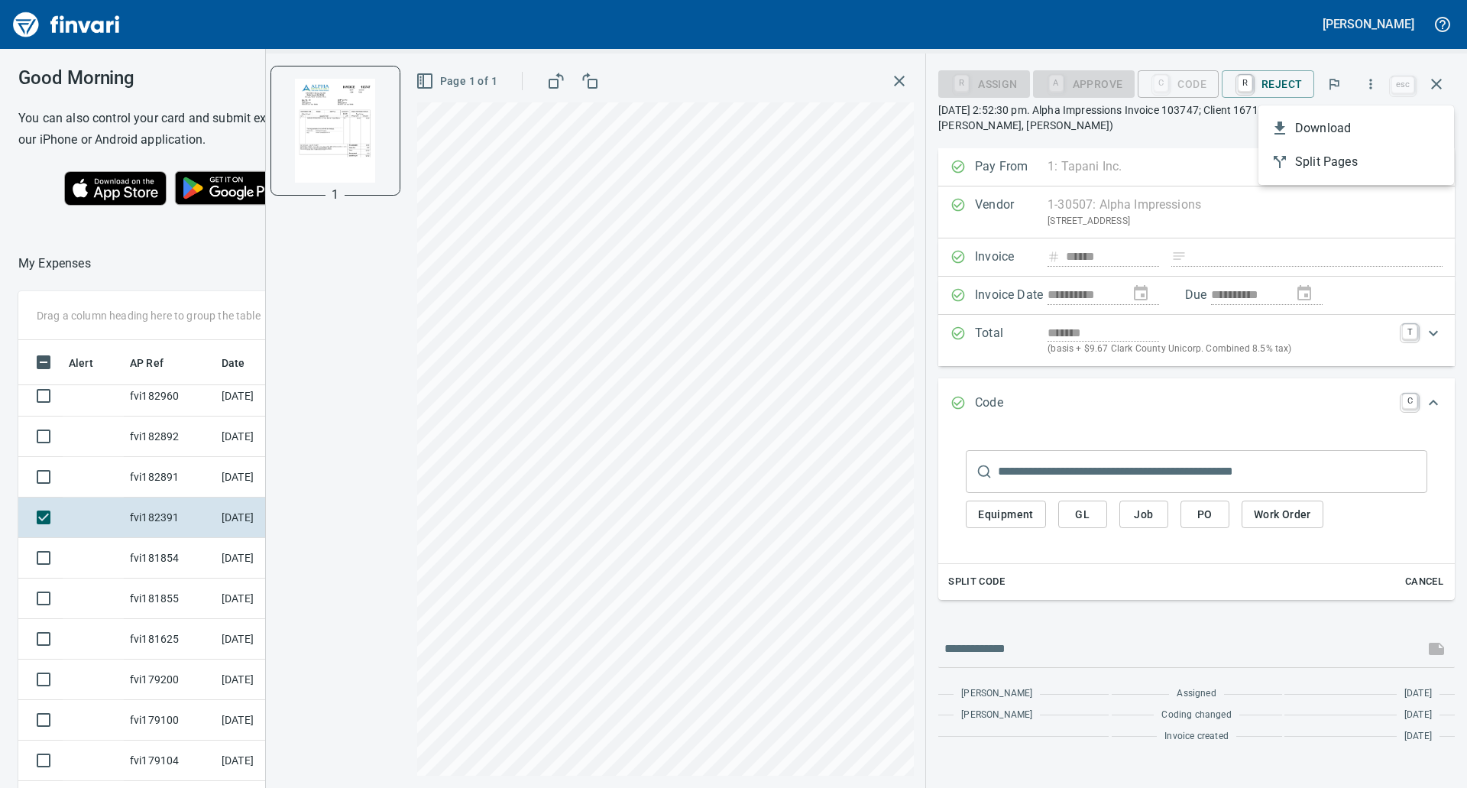
click at [1273, 87] on div at bounding box center [733, 394] width 1467 height 788
click at [1424, 95] on button "button" at bounding box center [1436, 84] width 37 height 37
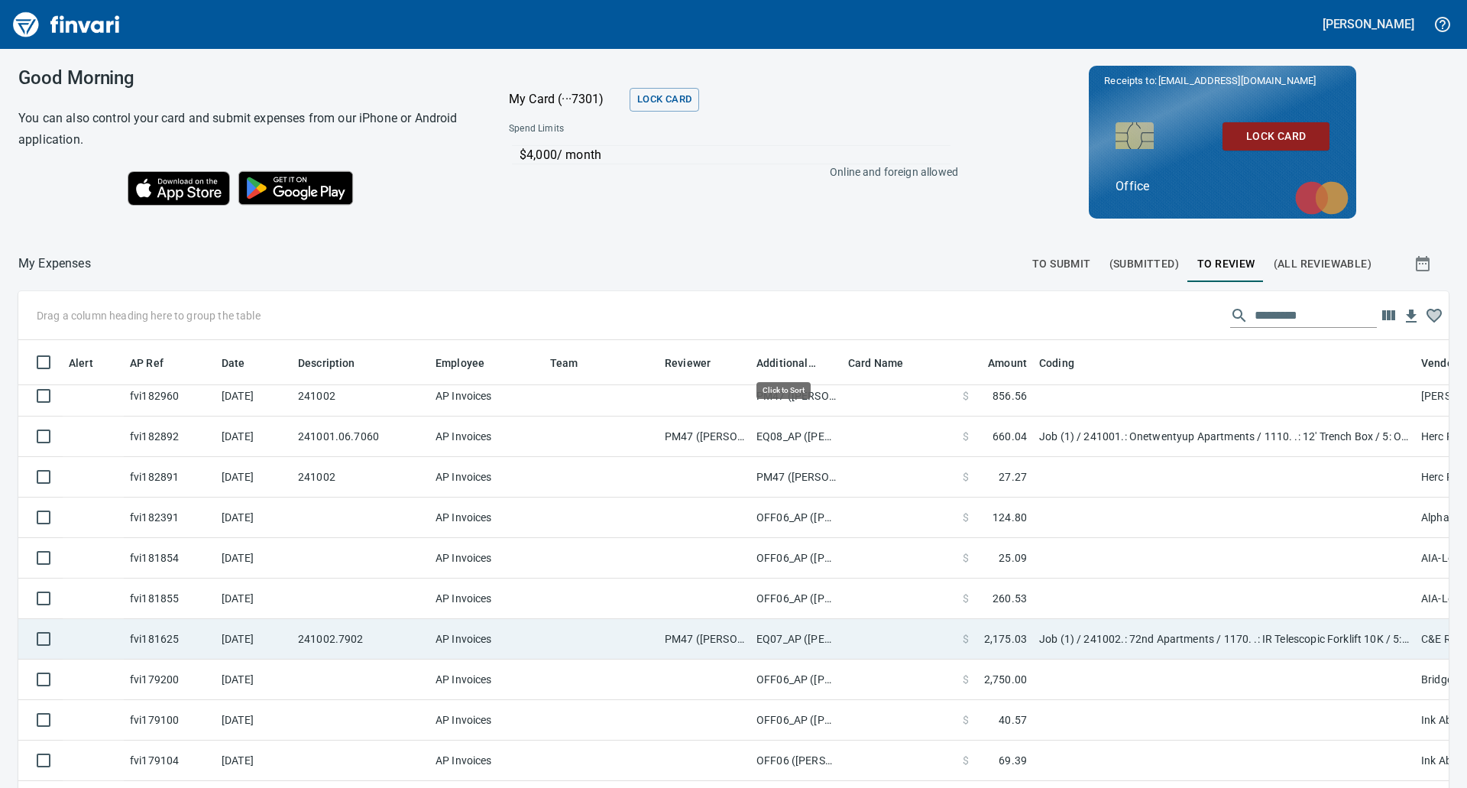
scroll to position [597, 1396]
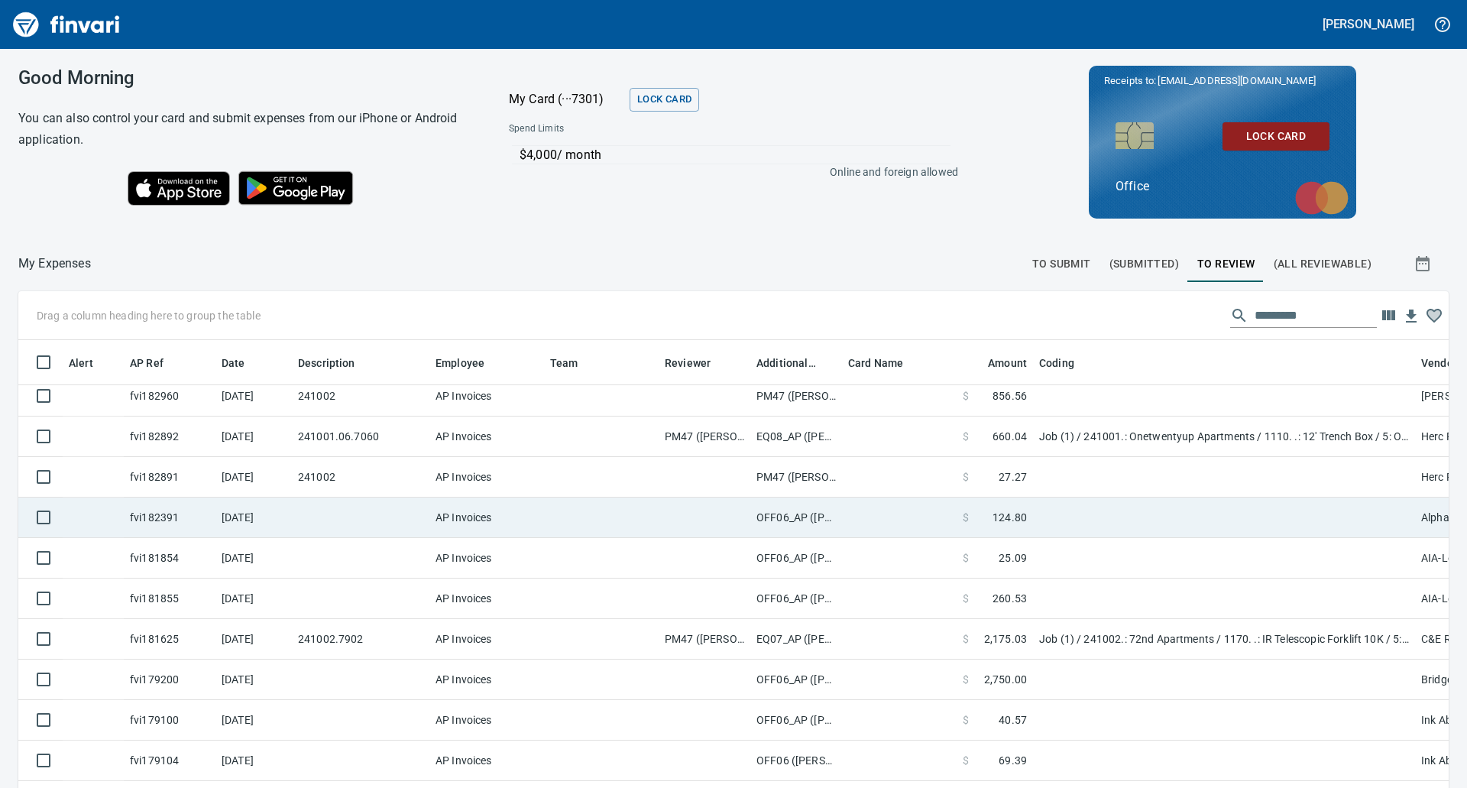
click at [469, 523] on td "AP Invoices" at bounding box center [486, 517] width 115 height 40
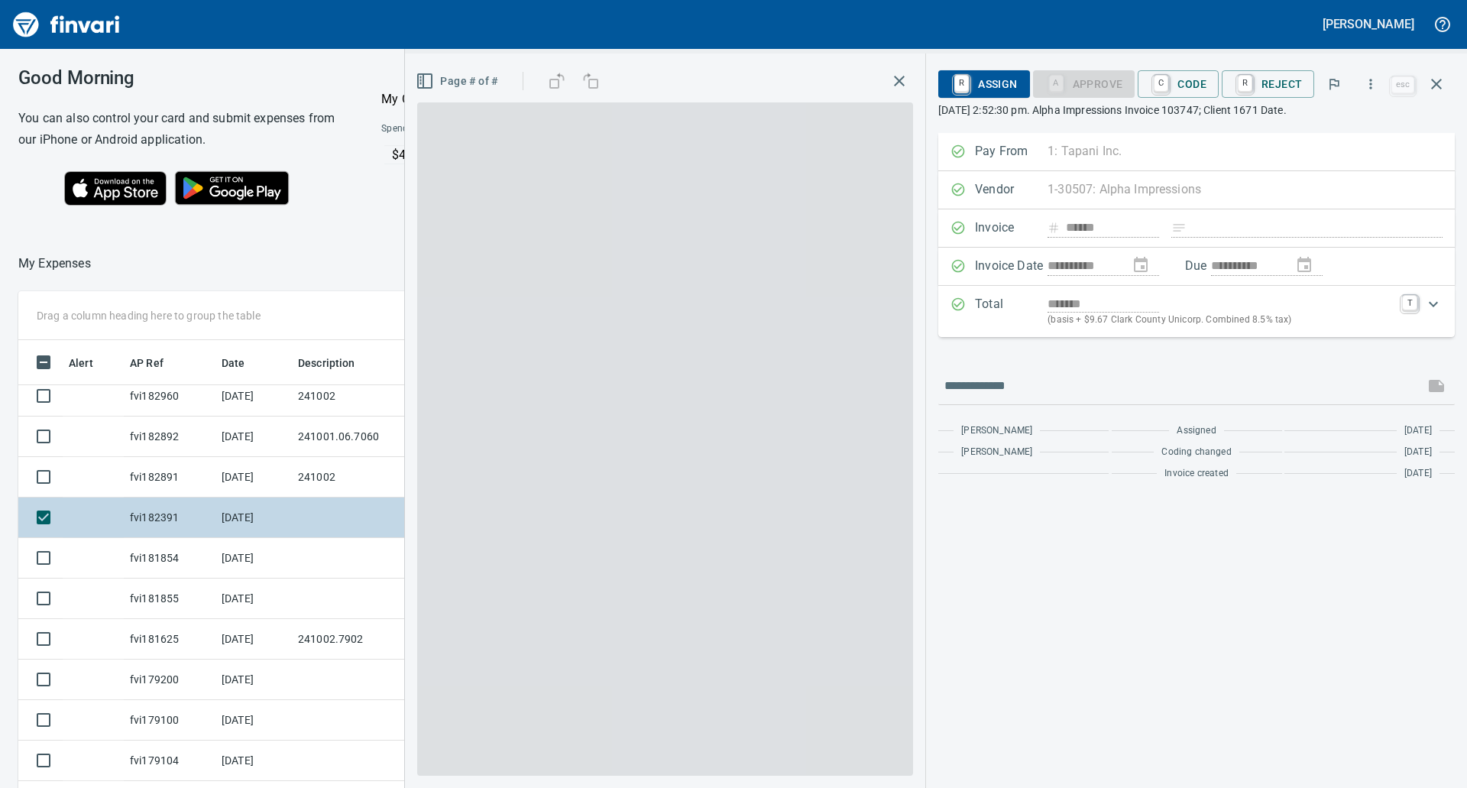
scroll to position [597, 1014]
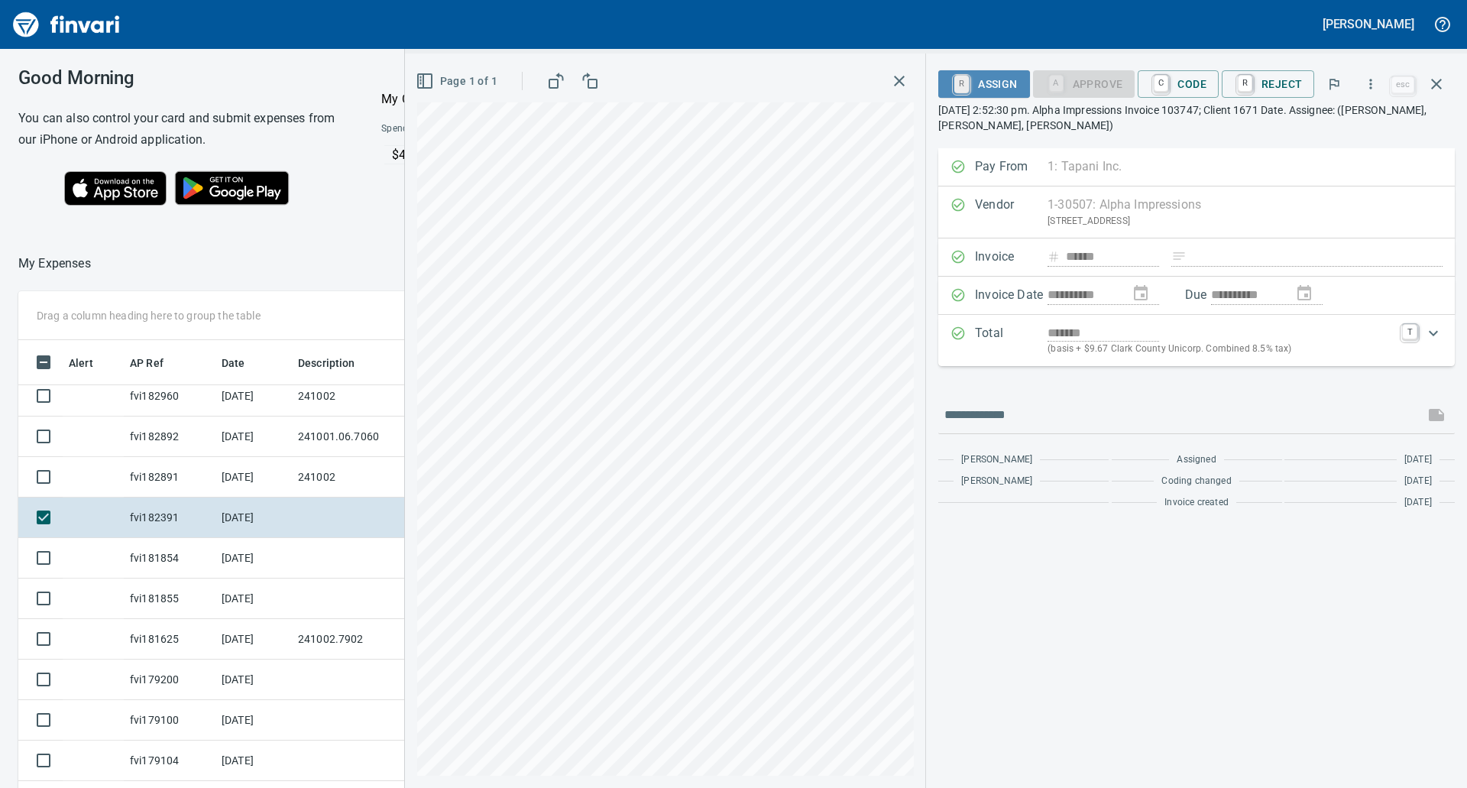
click at [969, 83] on link "R" at bounding box center [961, 84] width 15 height 17
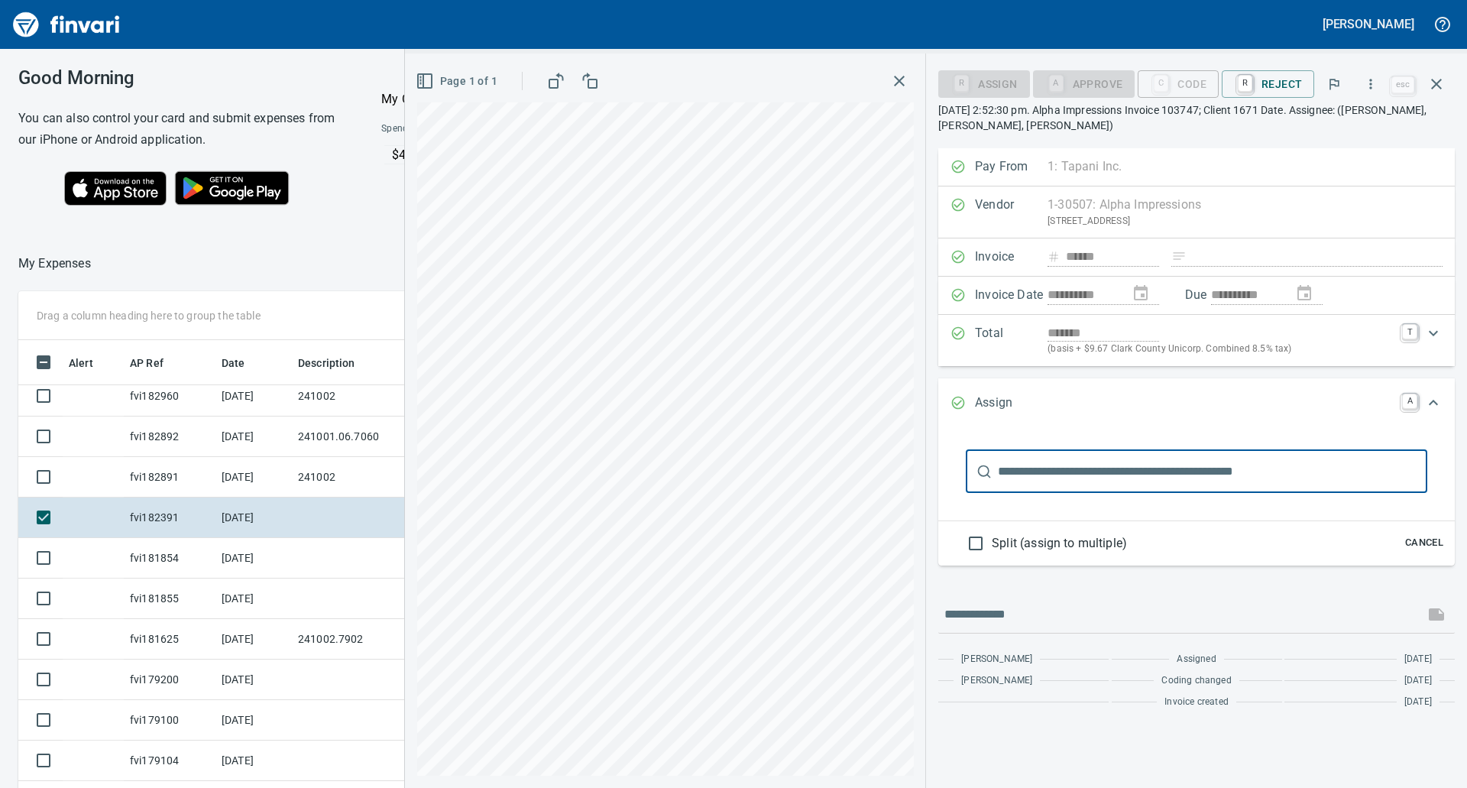
click at [1064, 480] on input "text" at bounding box center [1212, 471] width 429 height 43
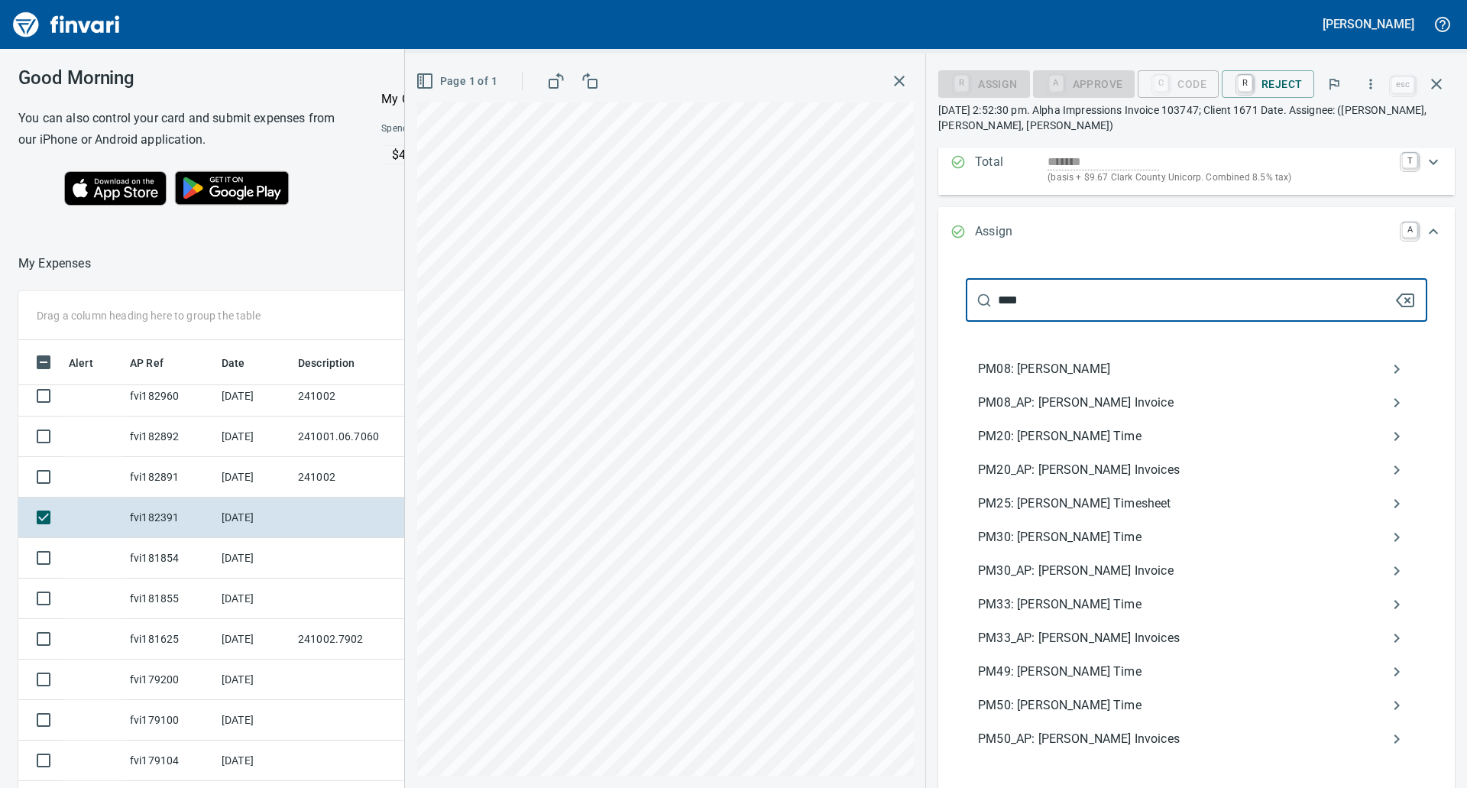
scroll to position [172, 0]
type input "****"
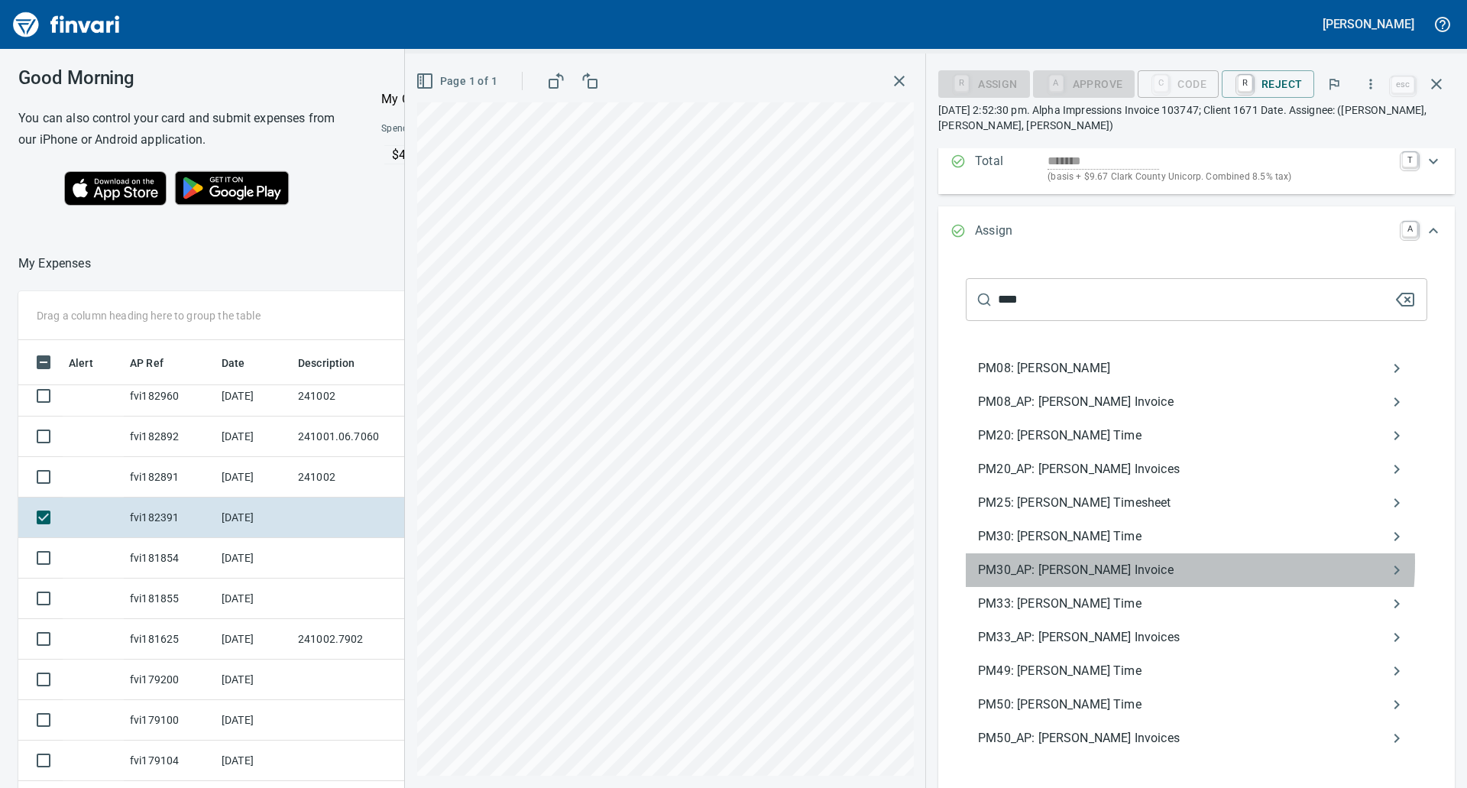
click at [1129, 562] on span "PM30_AP: [PERSON_NAME] Invoice" at bounding box center [1184, 570] width 412 height 18
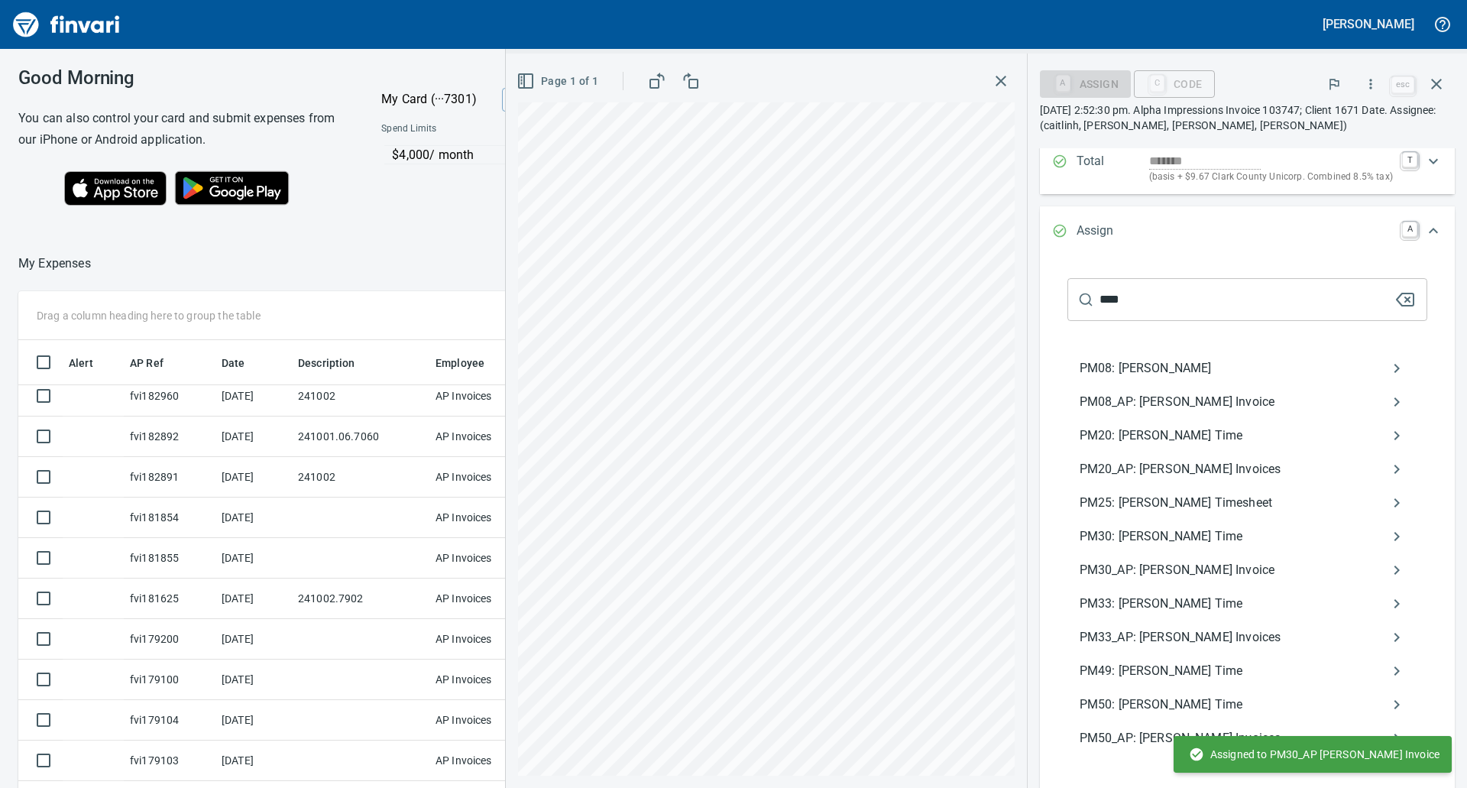
scroll to position [0, 0]
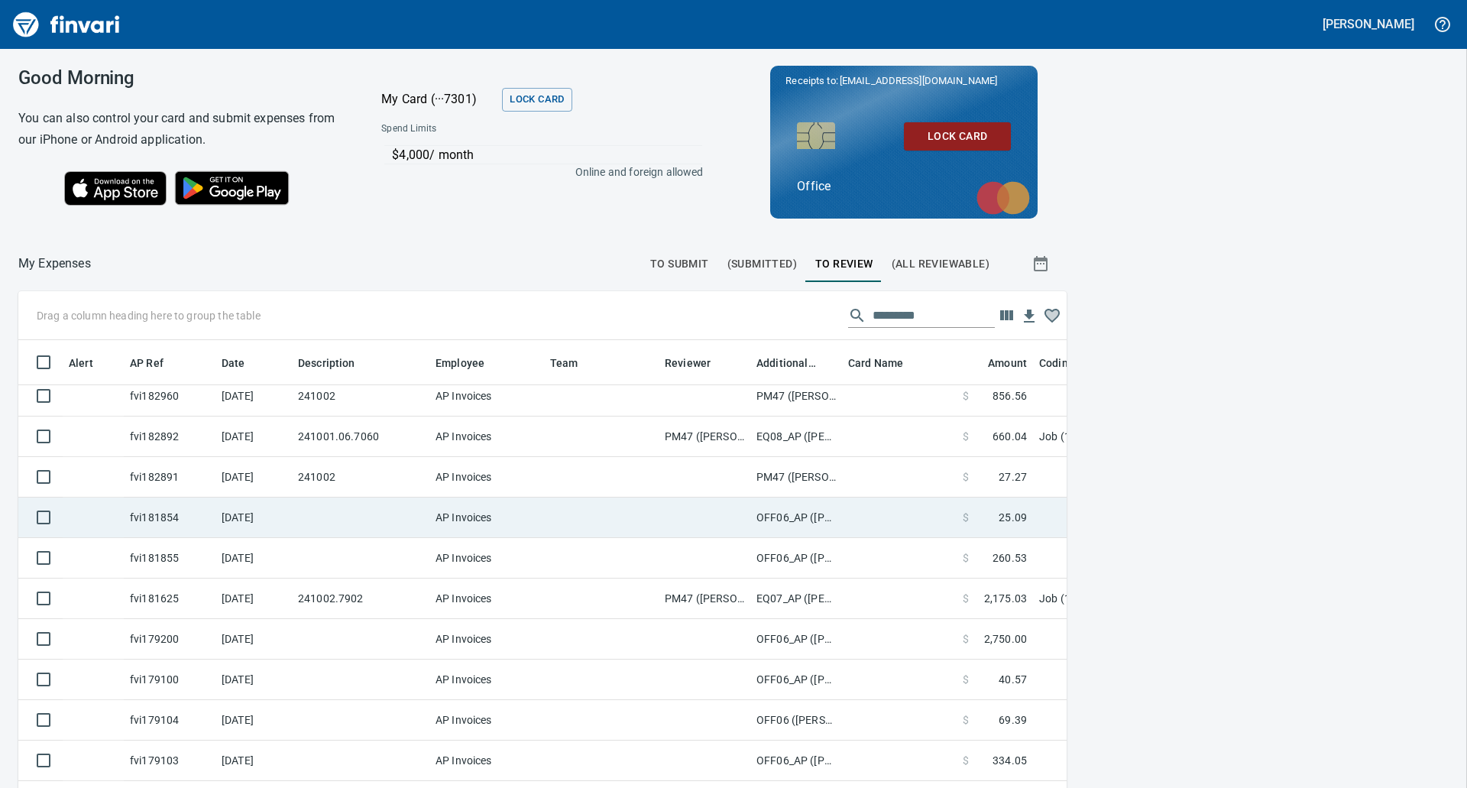
click at [532, 514] on td "AP Invoices" at bounding box center [486, 517] width 115 height 40
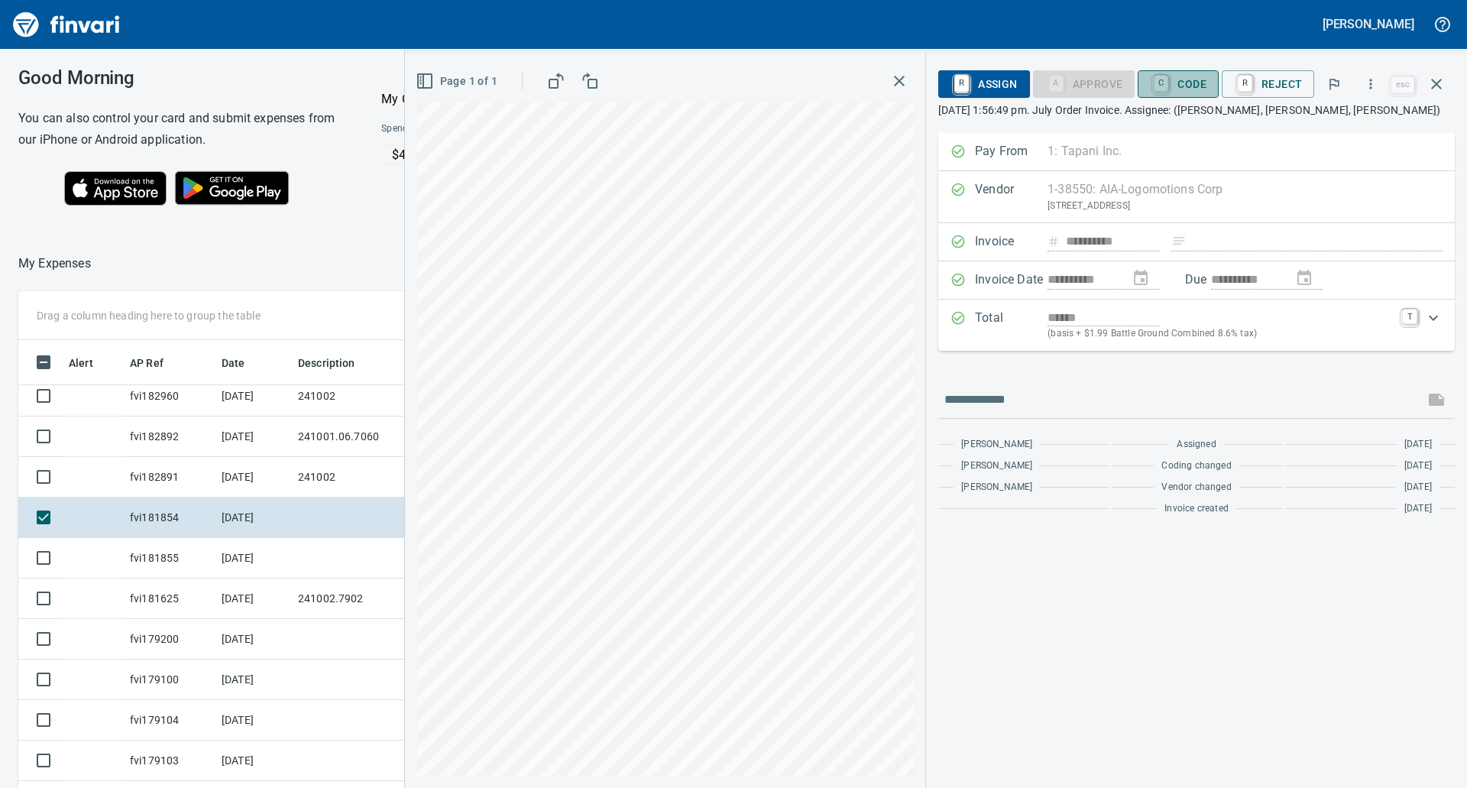
click at [1190, 78] on span "C Code" at bounding box center [1178, 84] width 57 height 26
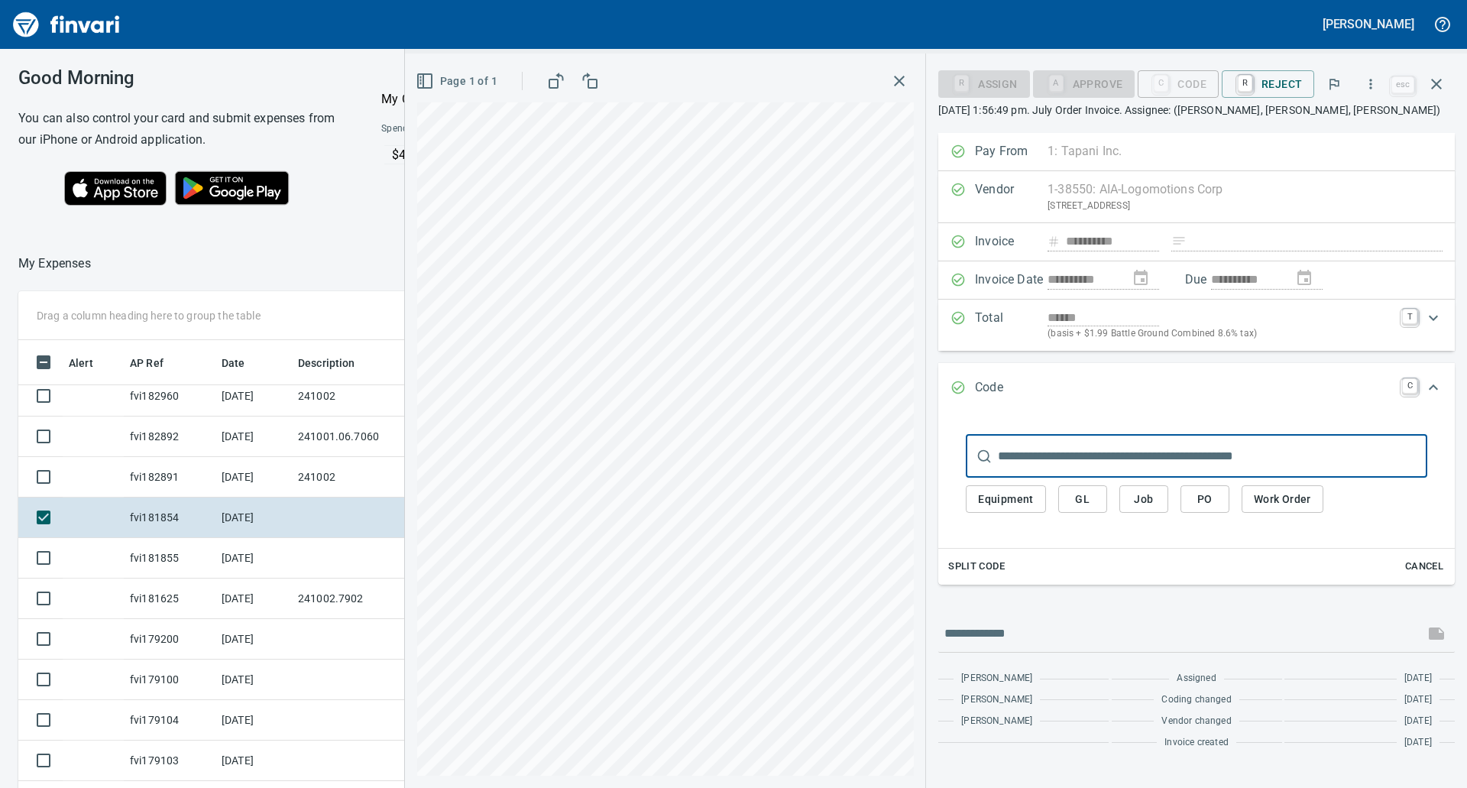
scroll to position [597, 1014]
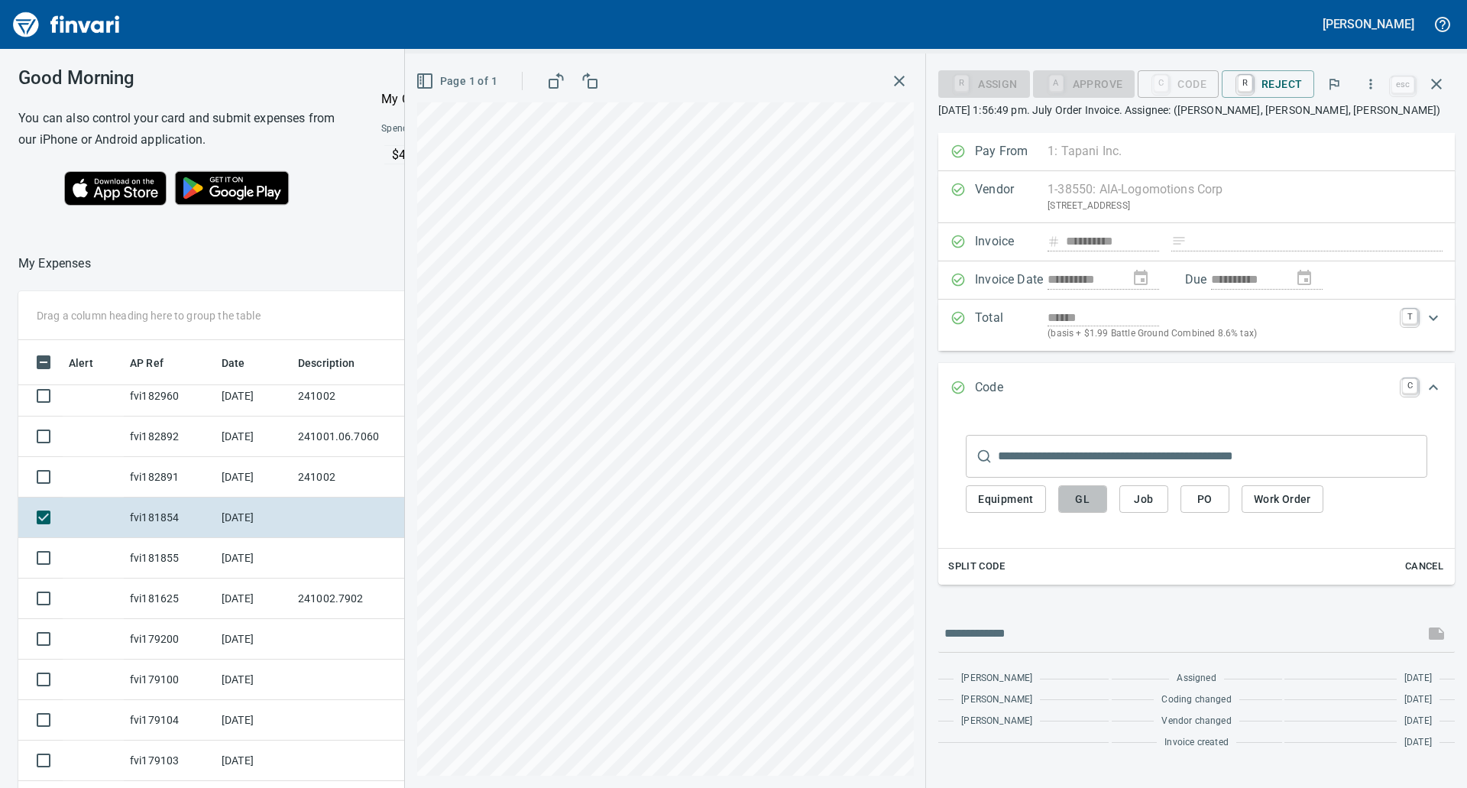
click at [1085, 506] on span "GL" at bounding box center [1082, 499] width 24 height 19
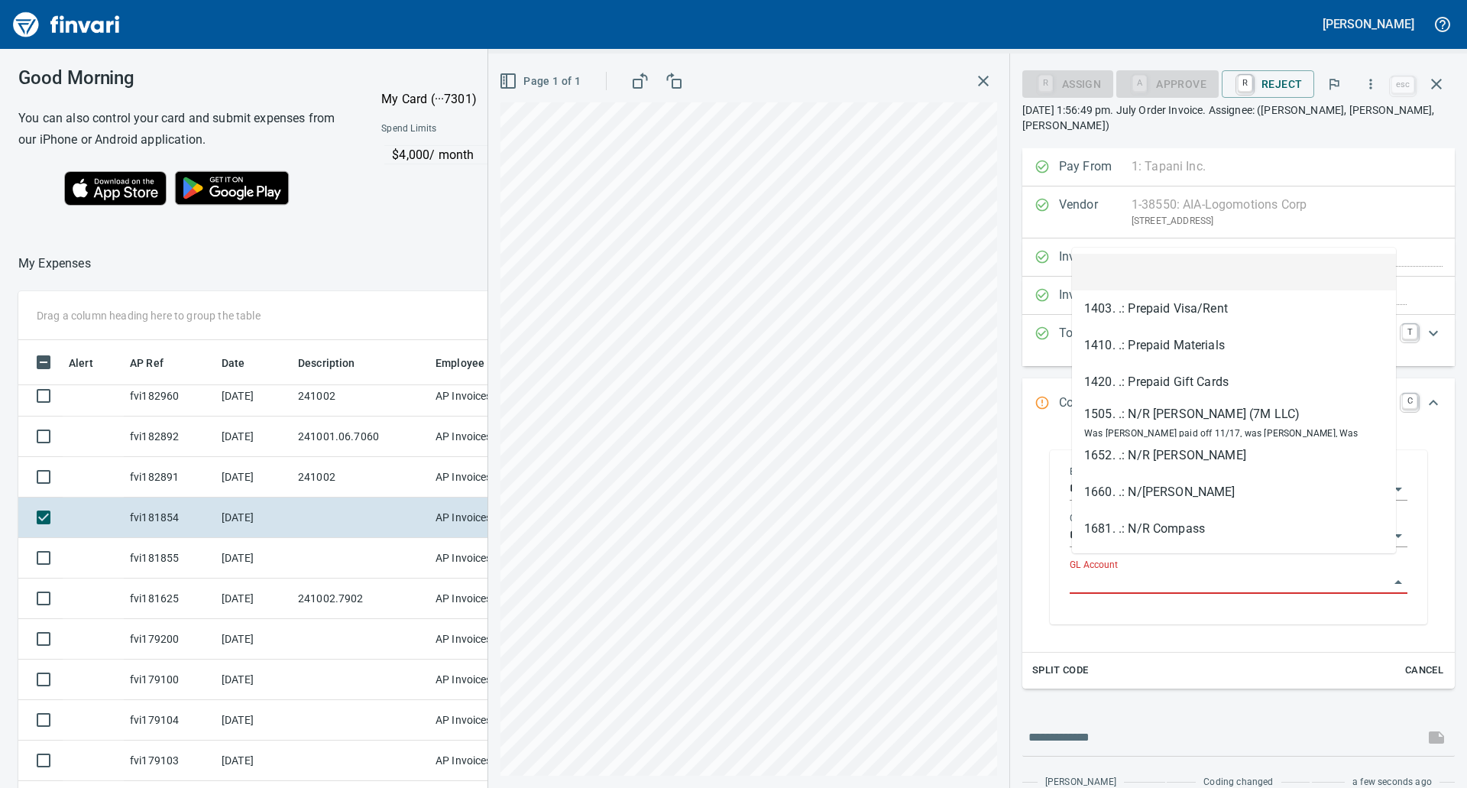
click at [1109, 571] on input "GL Account" at bounding box center [1228, 581] width 319 height 21
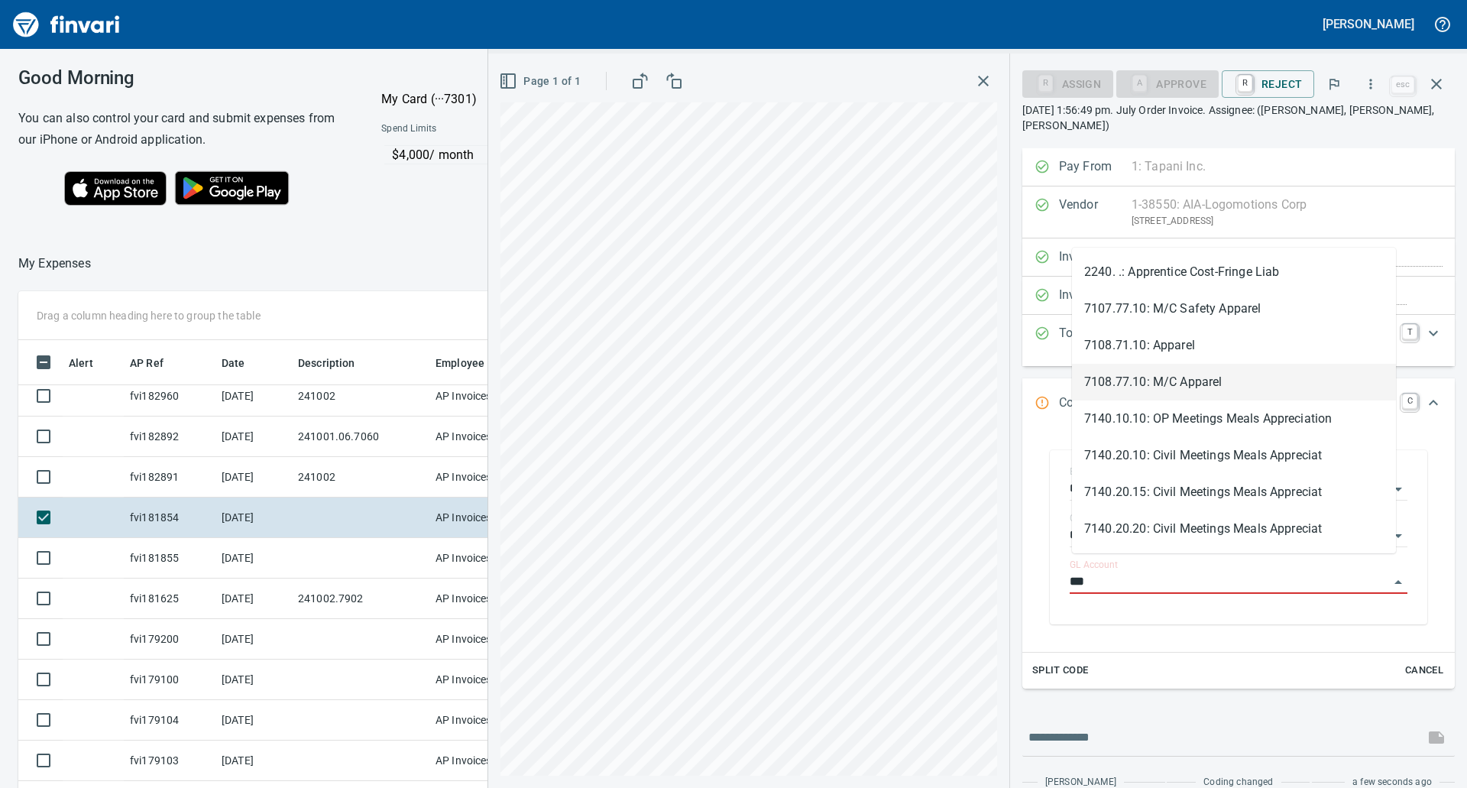
click at [1196, 388] on li "7108.77.10: M/C Apparel" at bounding box center [1234, 382] width 324 height 37
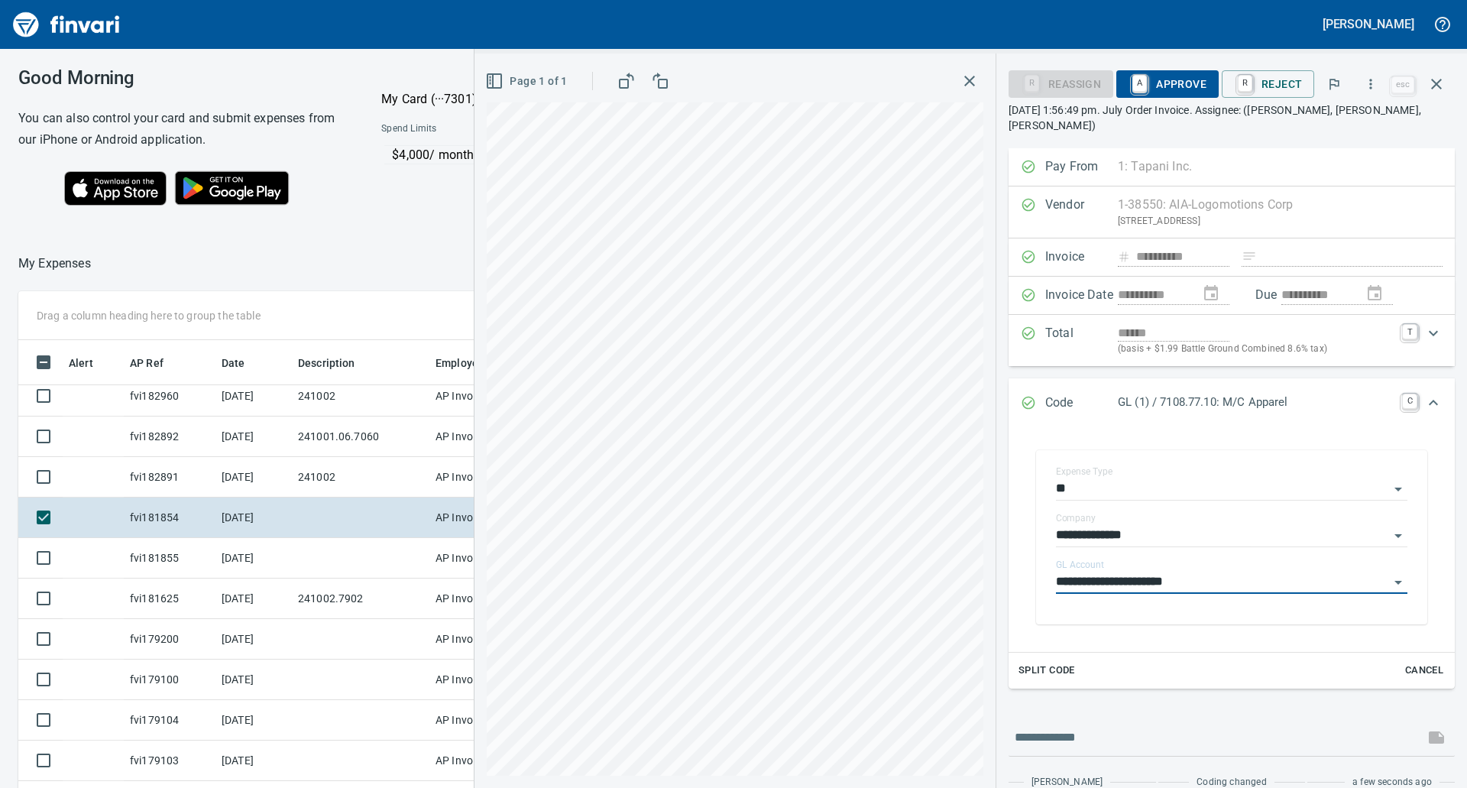
type input "**********"
click at [1237, 694] on div "**********" at bounding box center [1231, 503] width 446 height 711
click at [1176, 81] on span "A Approve" at bounding box center [1167, 84] width 78 height 26
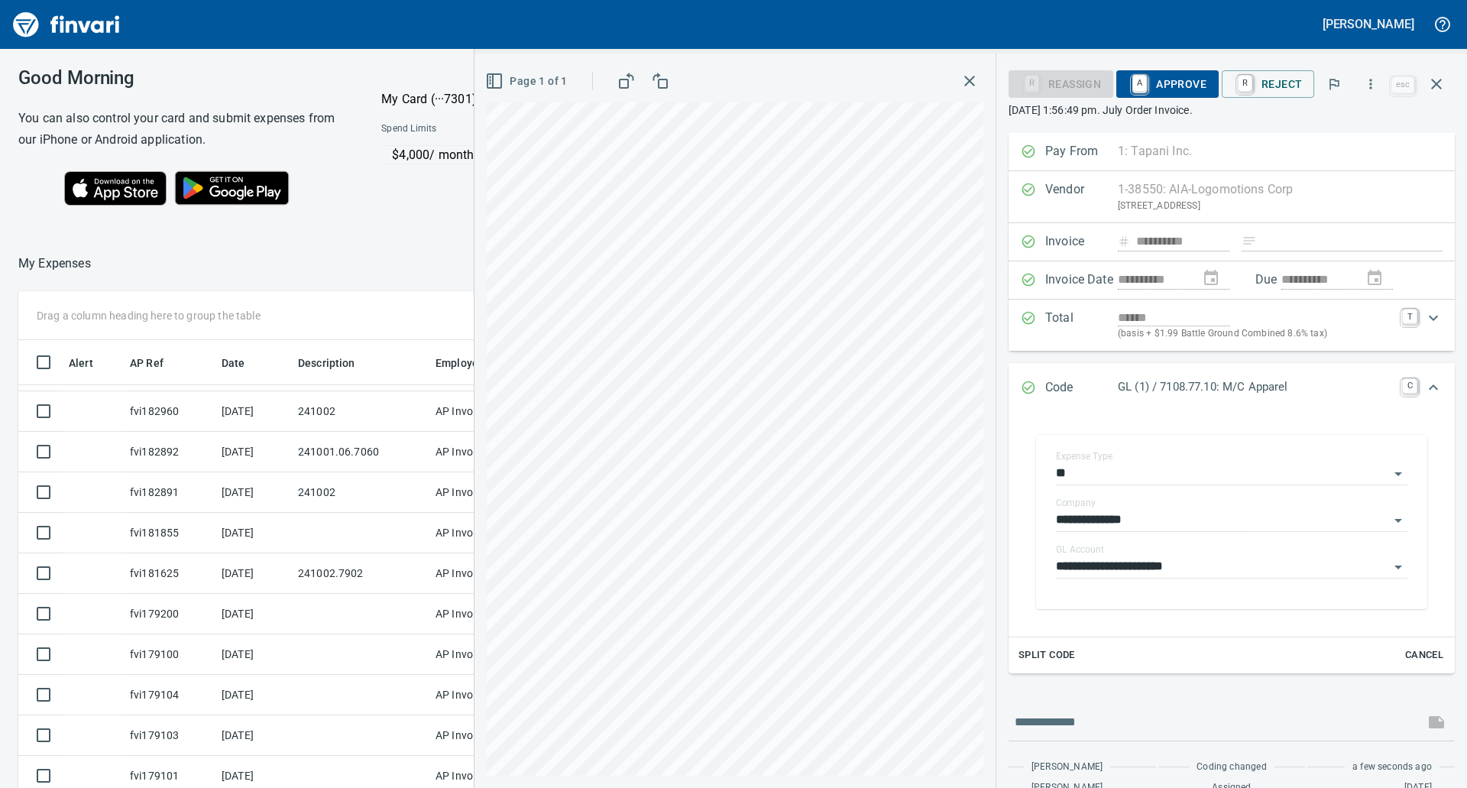
scroll to position [328, 0]
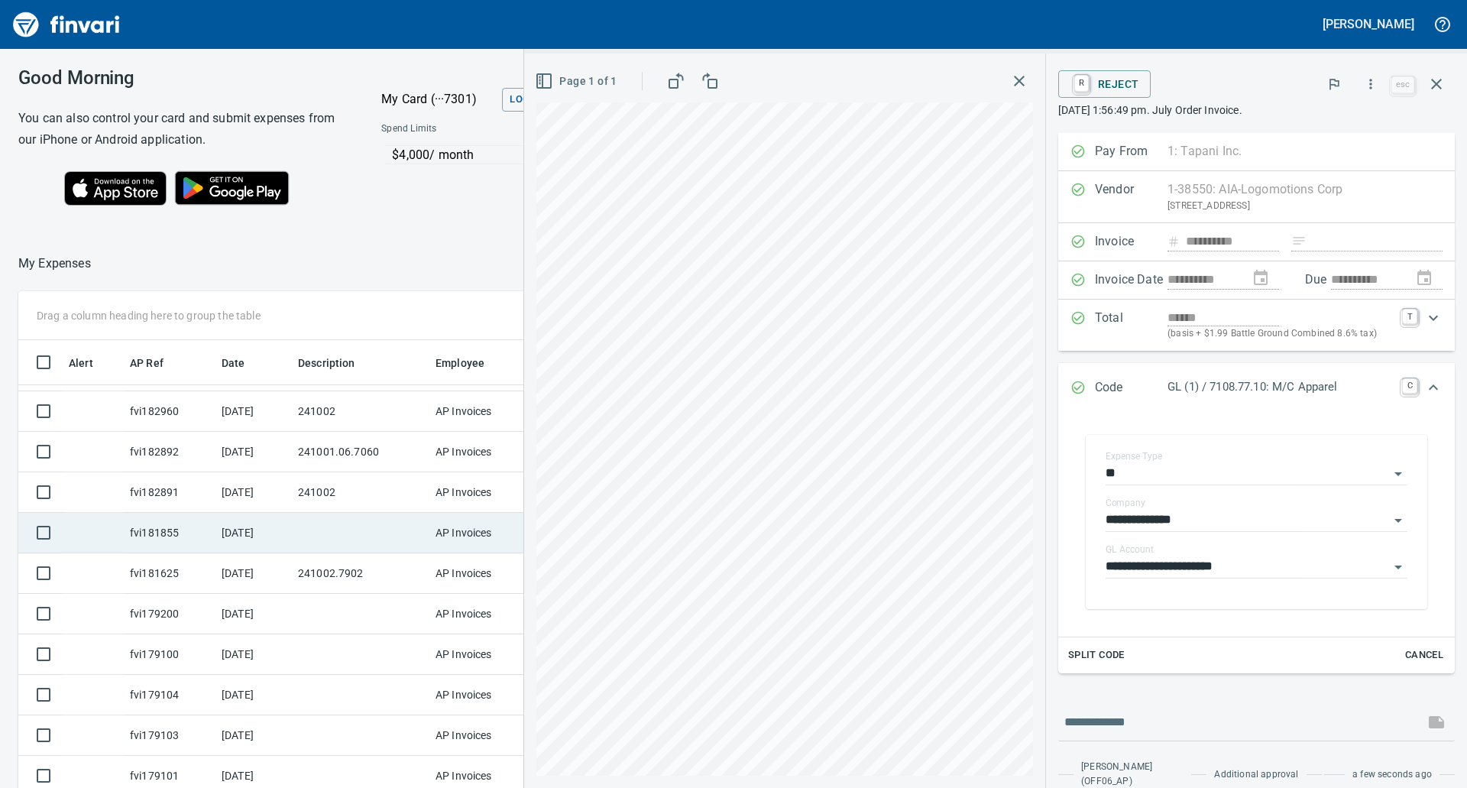
click at [296, 513] on td at bounding box center [360, 533] width 137 height 40
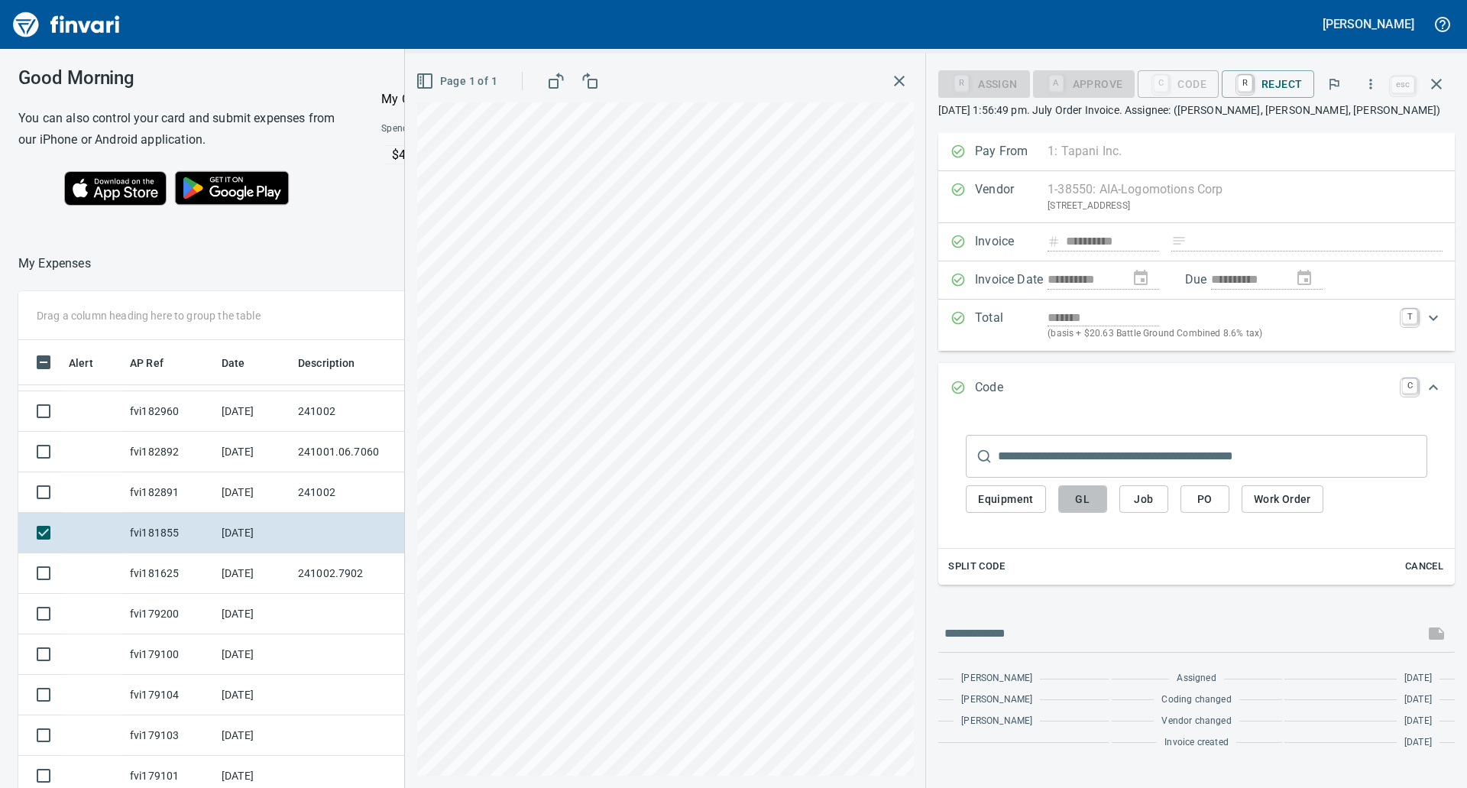
click at [1064, 488] on button "GL" at bounding box center [1082, 499] width 49 height 28
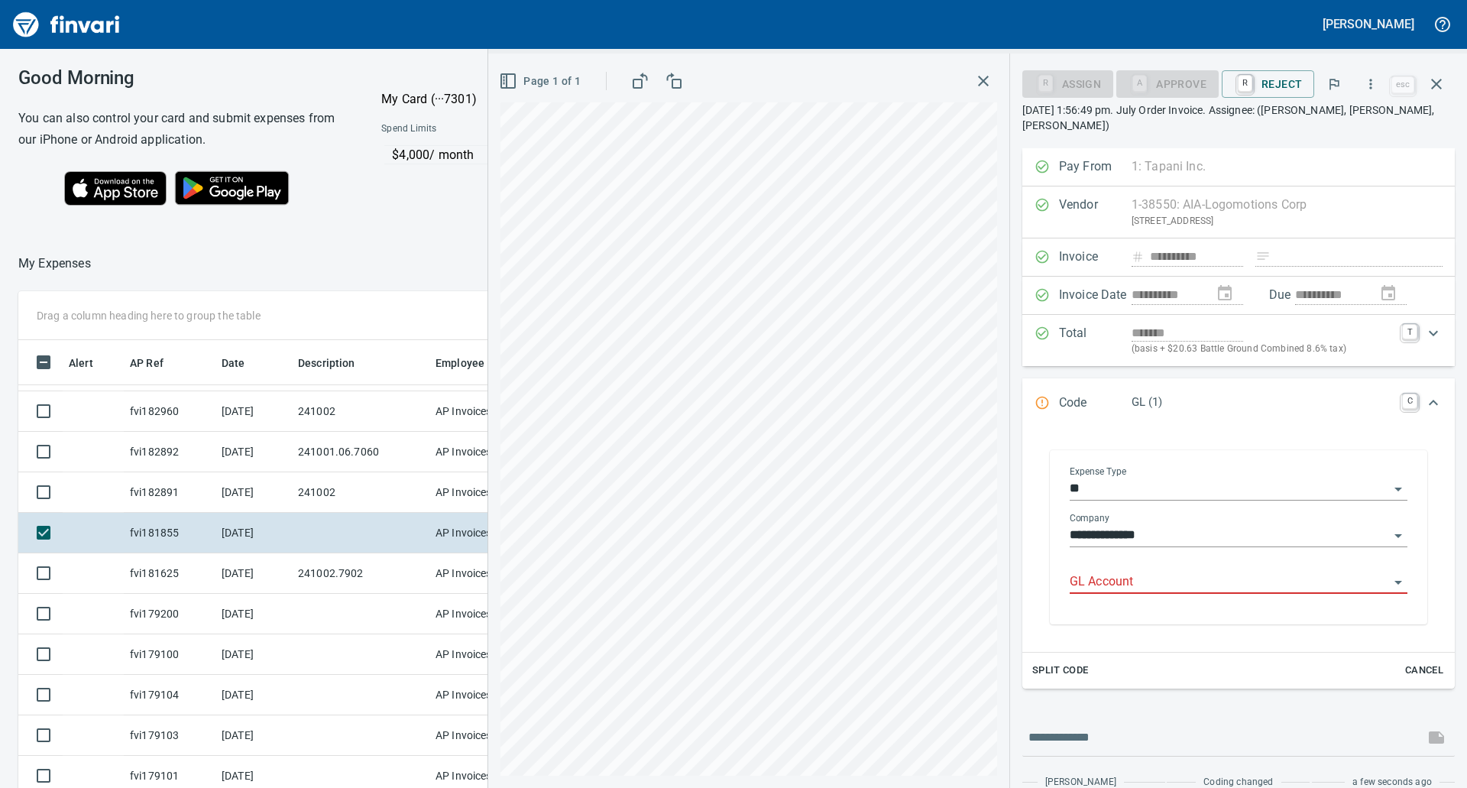
scroll to position [597, 1014]
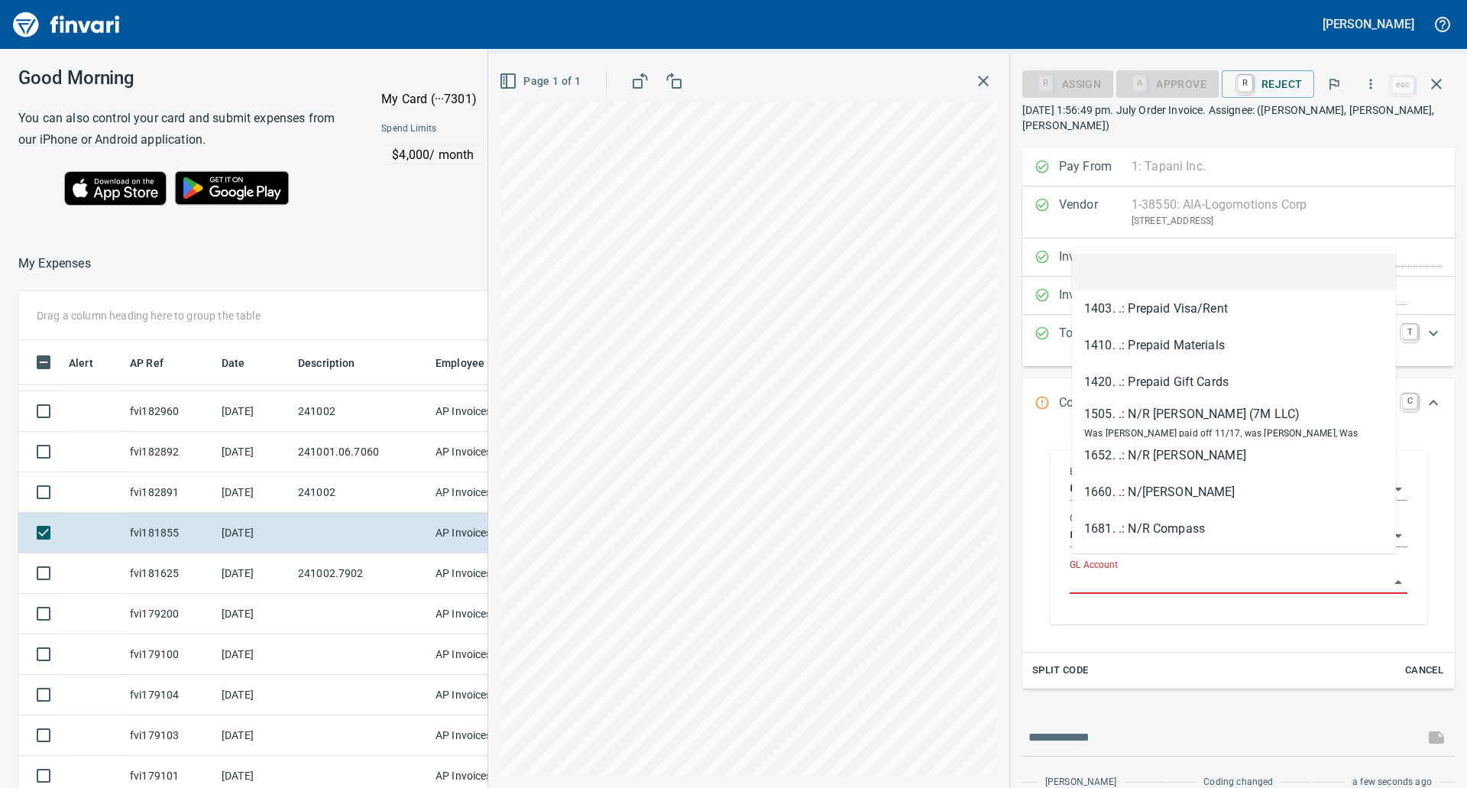
click at [1110, 571] on input "GL Account" at bounding box center [1228, 581] width 319 height 21
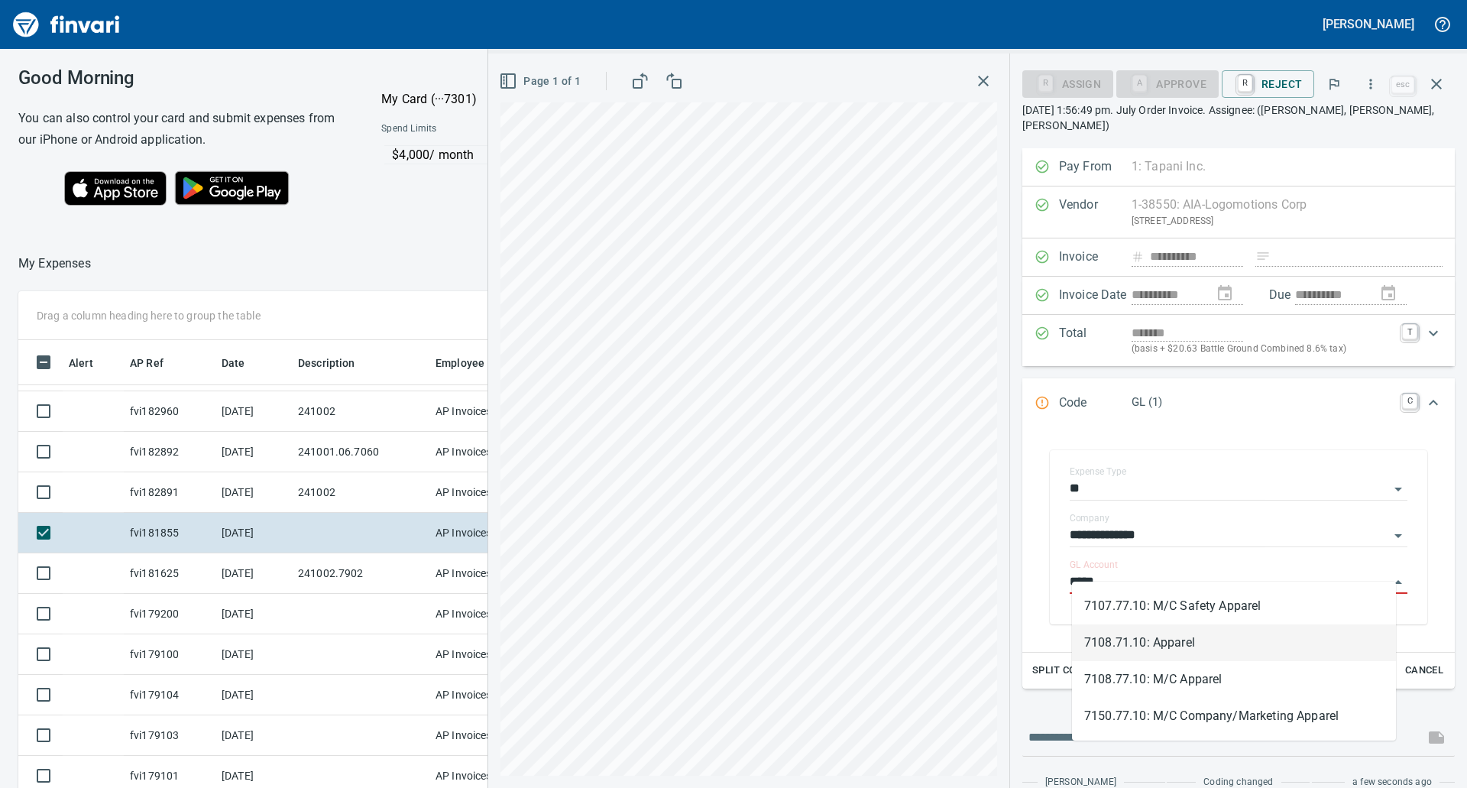
click at [1160, 628] on li "7108.71.10: Apparel" at bounding box center [1234, 642] width 324 height 37
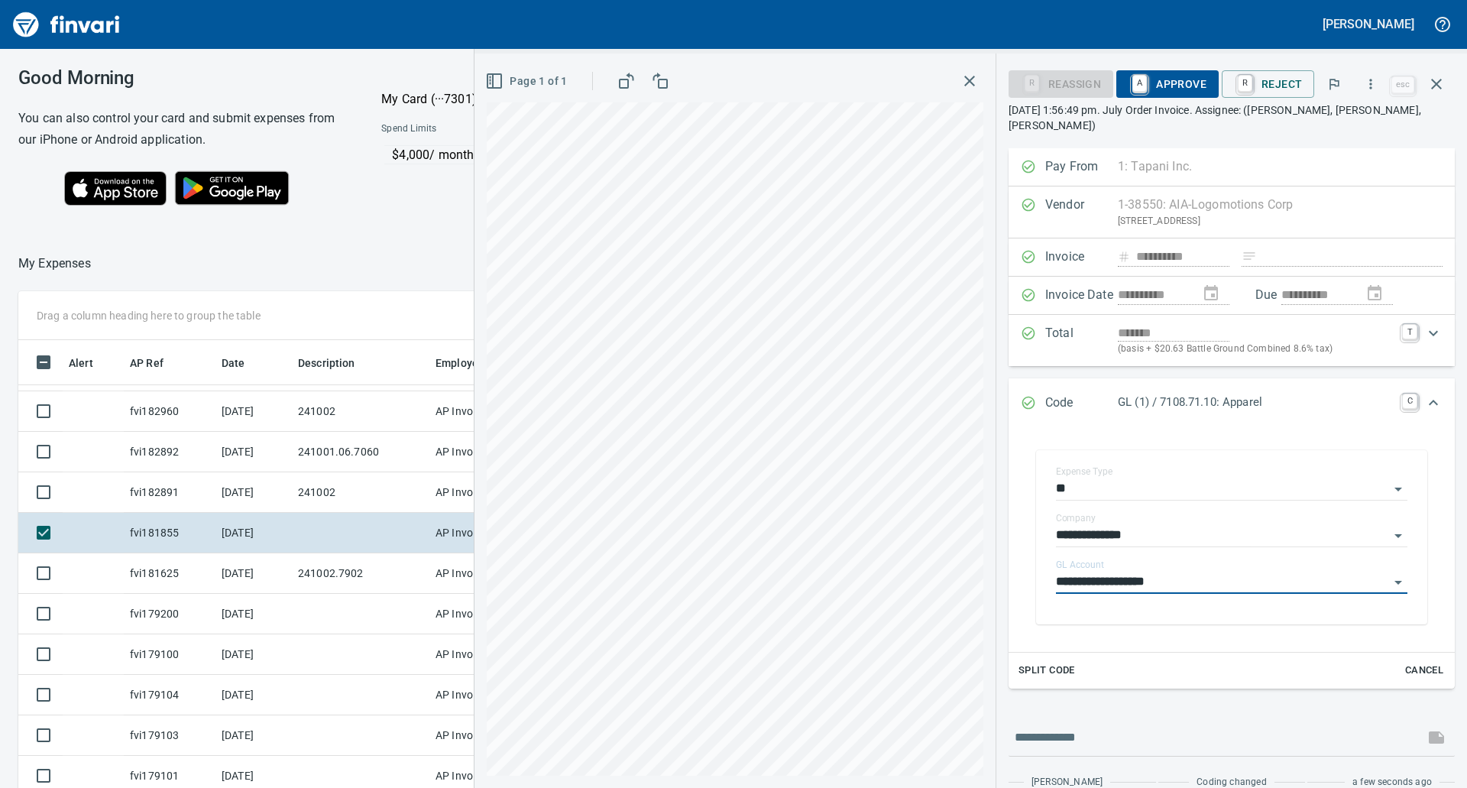
type input "**********"
click at [1164, 85] on span "A Approve" at bounding box center [1167, 84] width 78 height 26
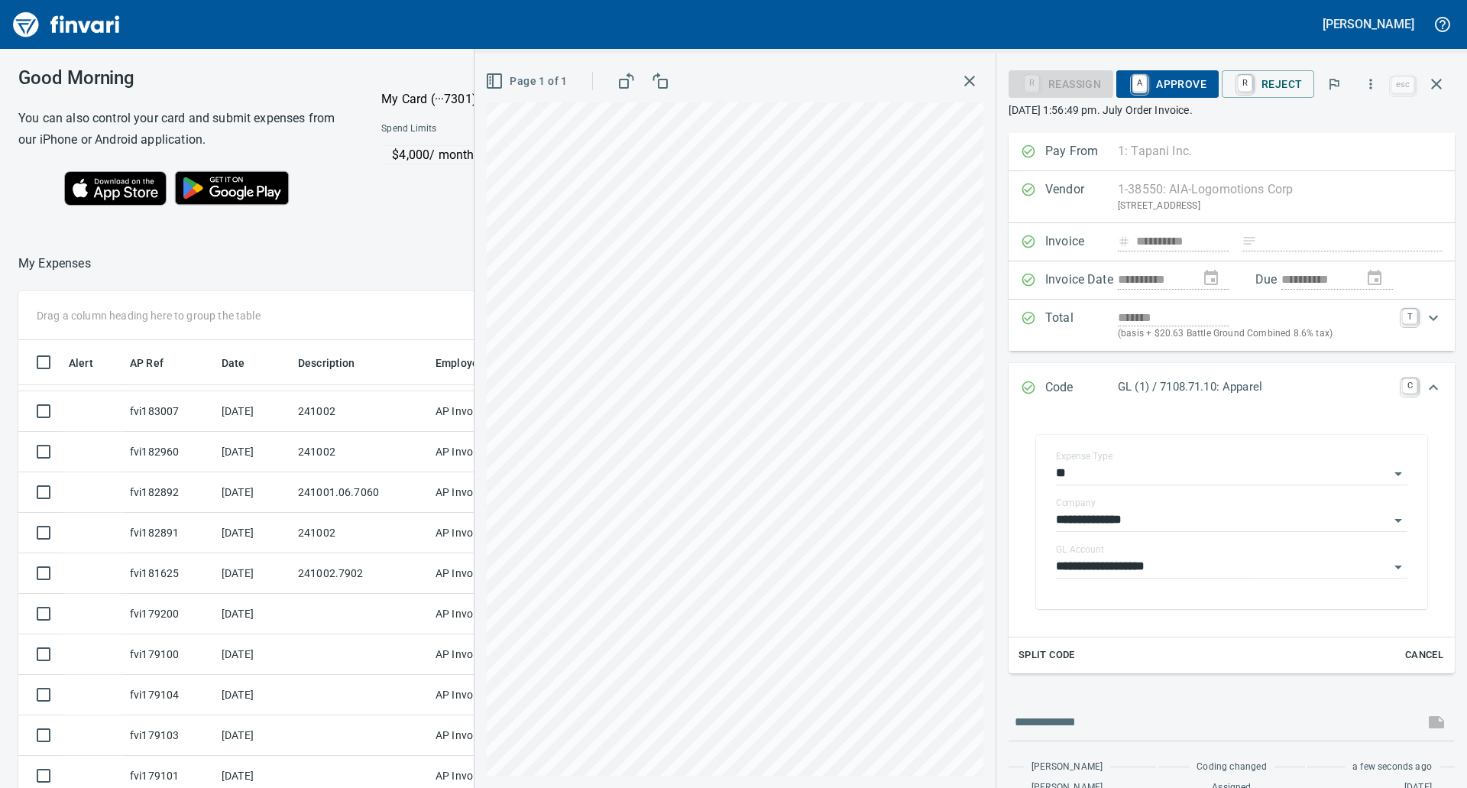
scroll to position [288, 0]
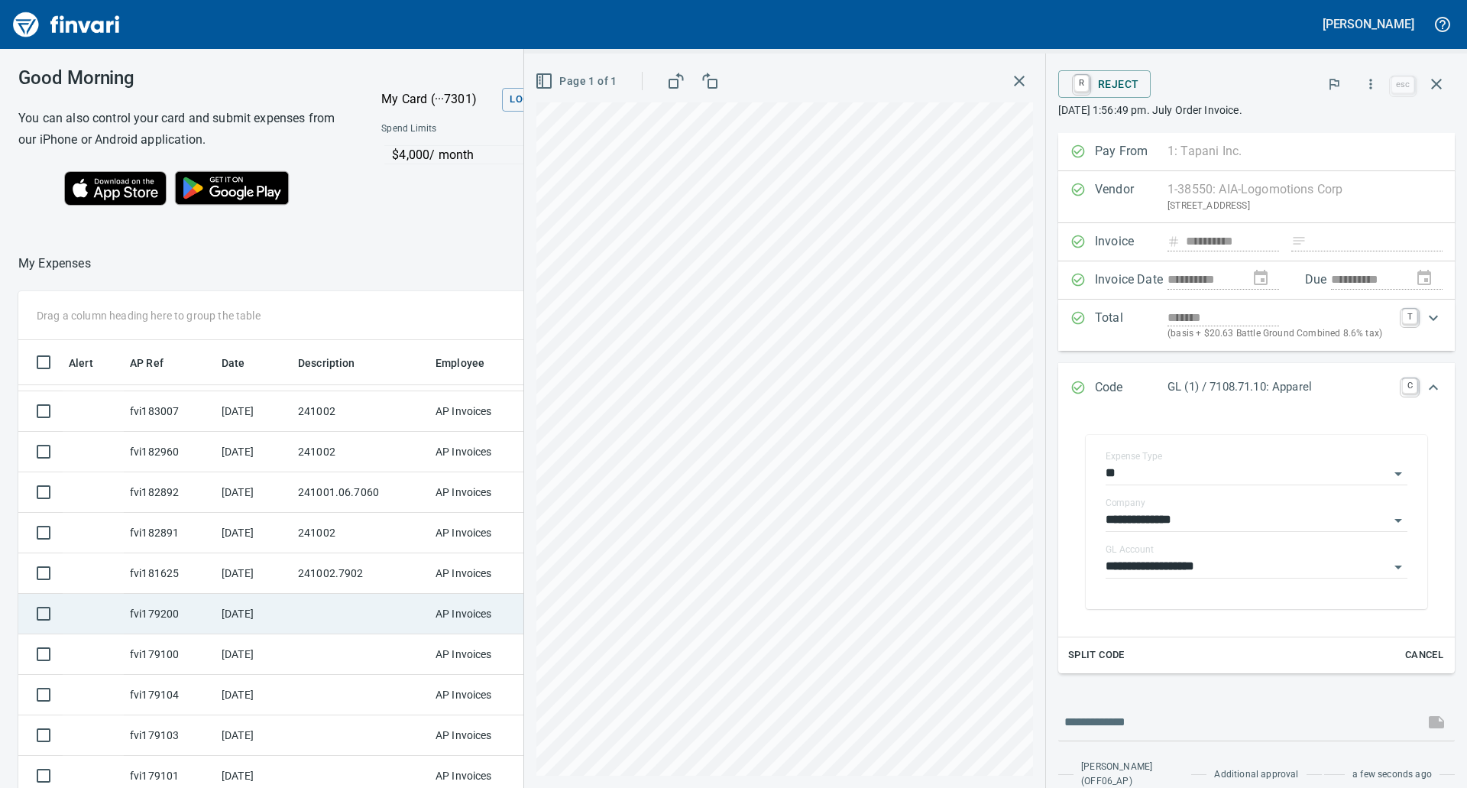
click at [365, 600] on td at bounding box center [360, 613] width 137 height 40
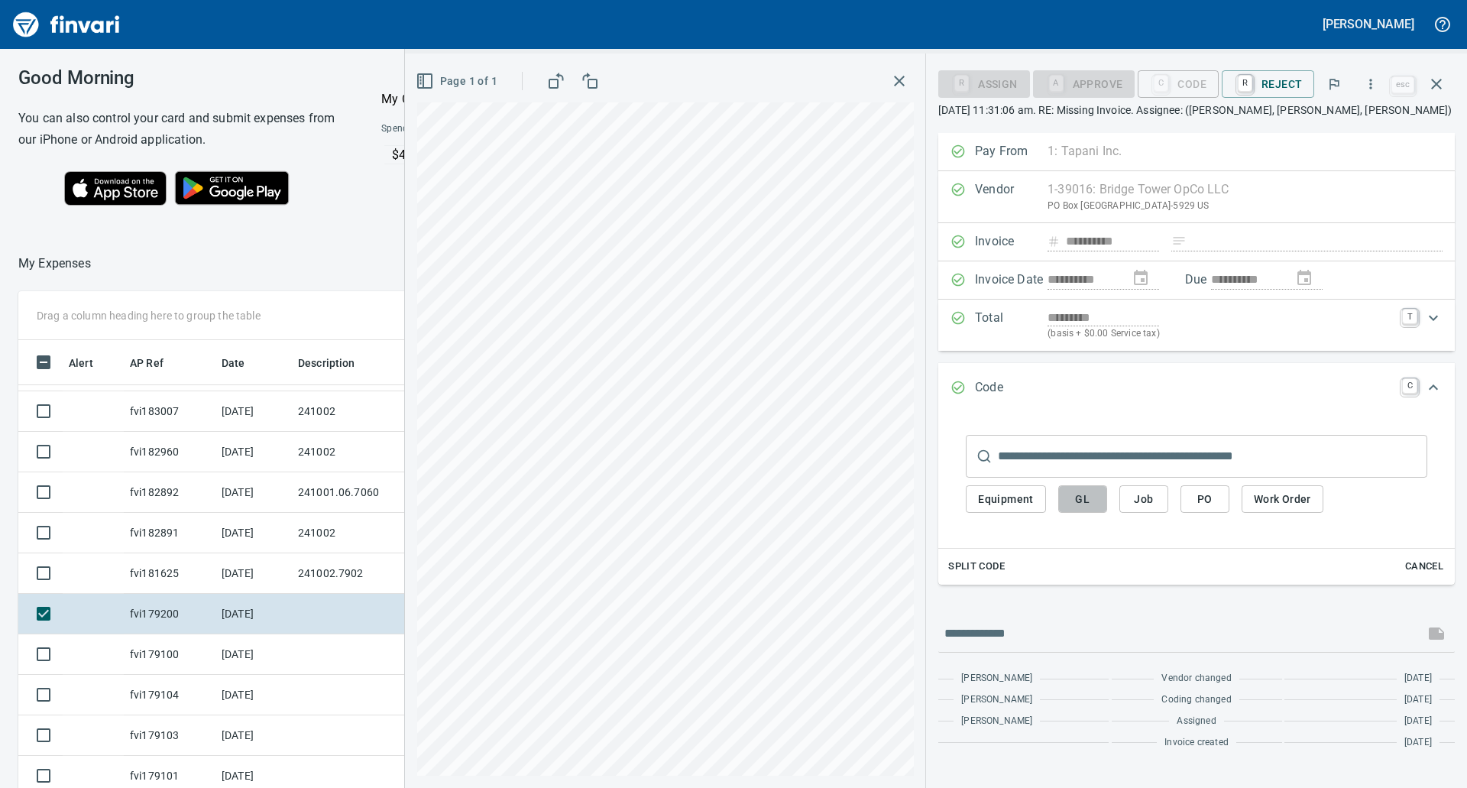
click at [1085, 490] on span "GL" at bounding box center [1082, 499] width 24 height 19
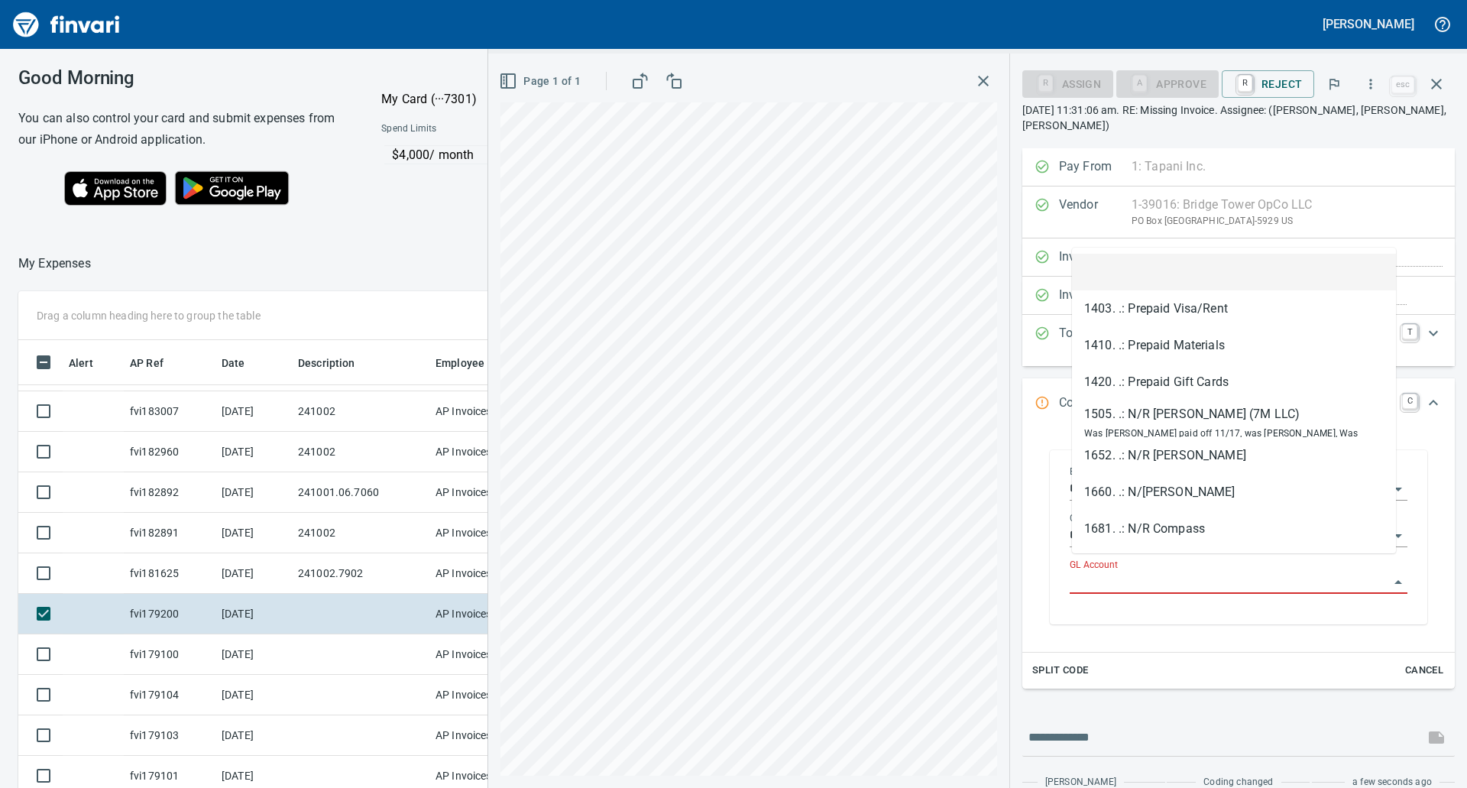
click at [1138, 571] on input "GL Account" at bounding box center [1228, 581] width 319 height 21
paste input "**********"
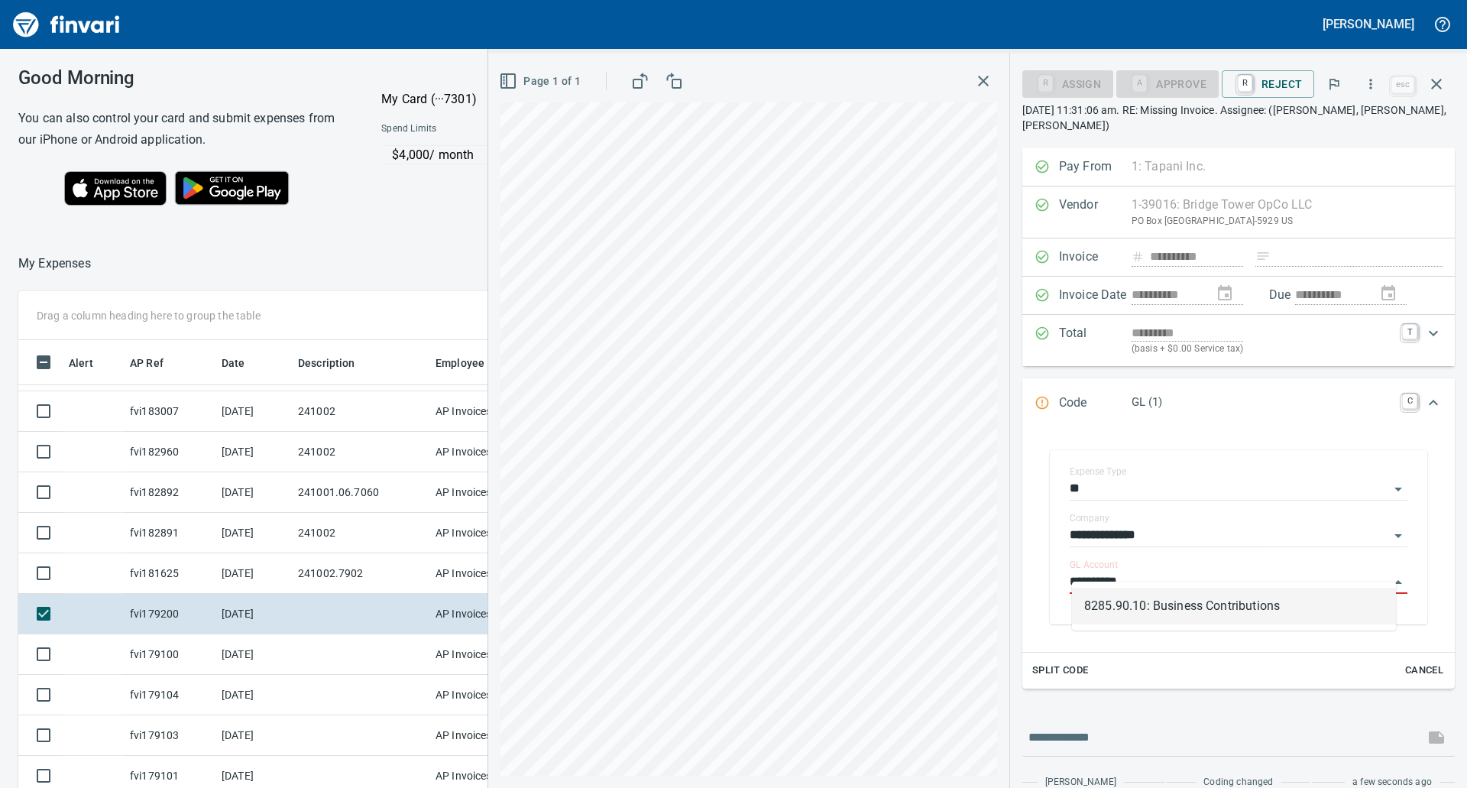
click at [1220, 616] on li "8285.90.10: Business Contributions" at bounding box center [1234, 605] width 324 height 37
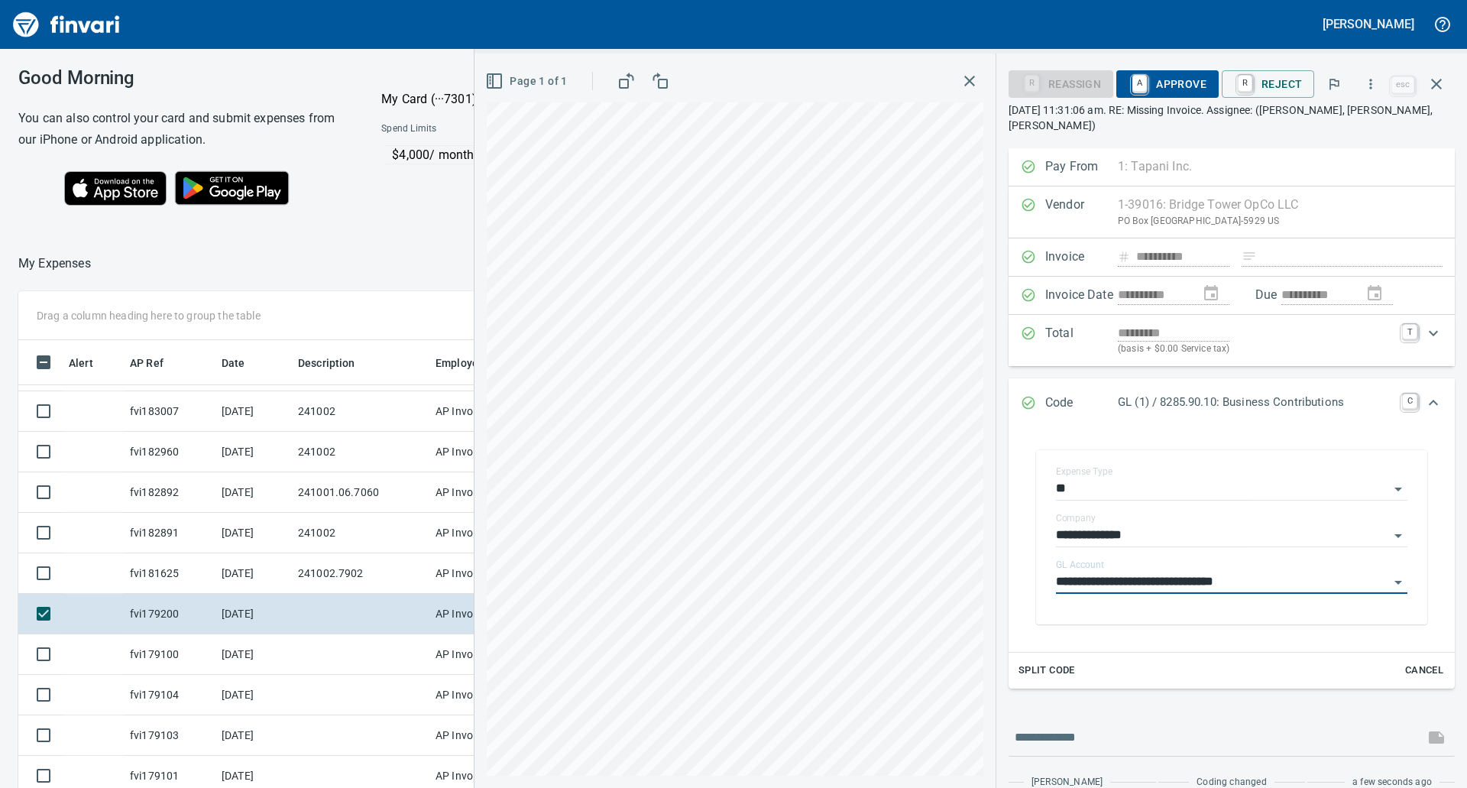
type input "**********"
click at [1156, 85] on span "A Approve" at bounding box center [1167, 84] width 78 height 26
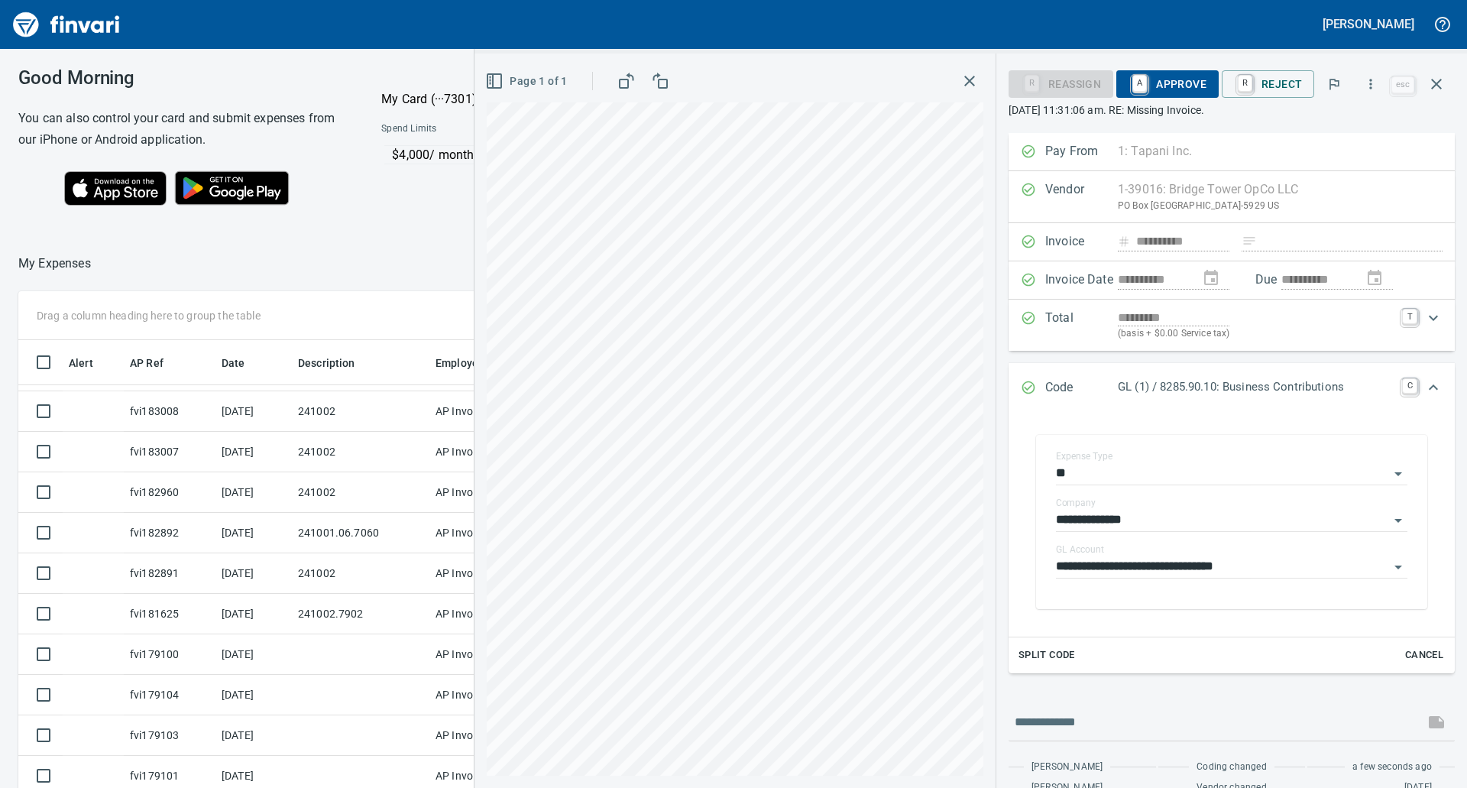
scroll to position [247, 0]
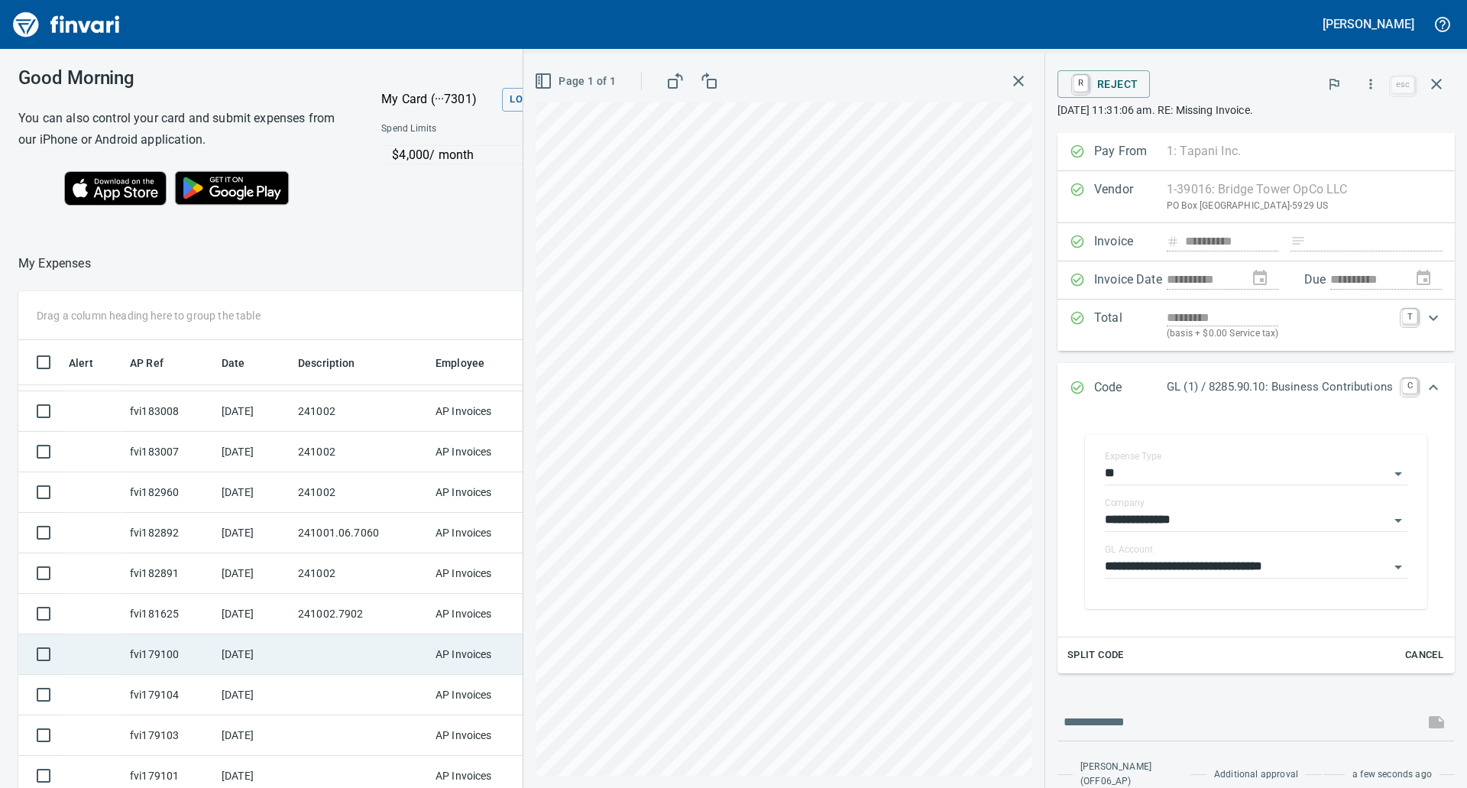
click at [290, 642] on td "[DATE]" at bounding box center [253, 654] width 76 height 40
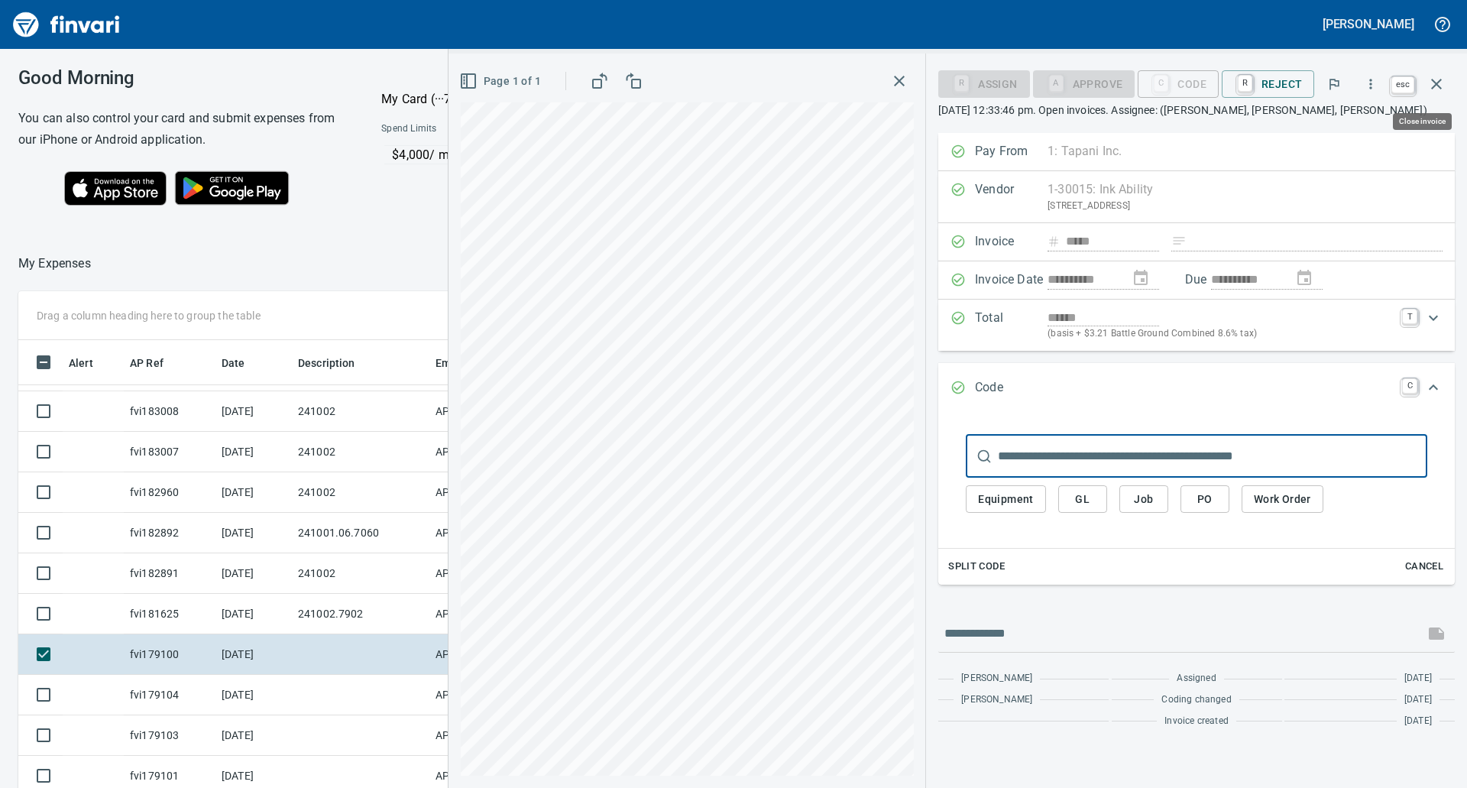
scroll to position [597, 1014]
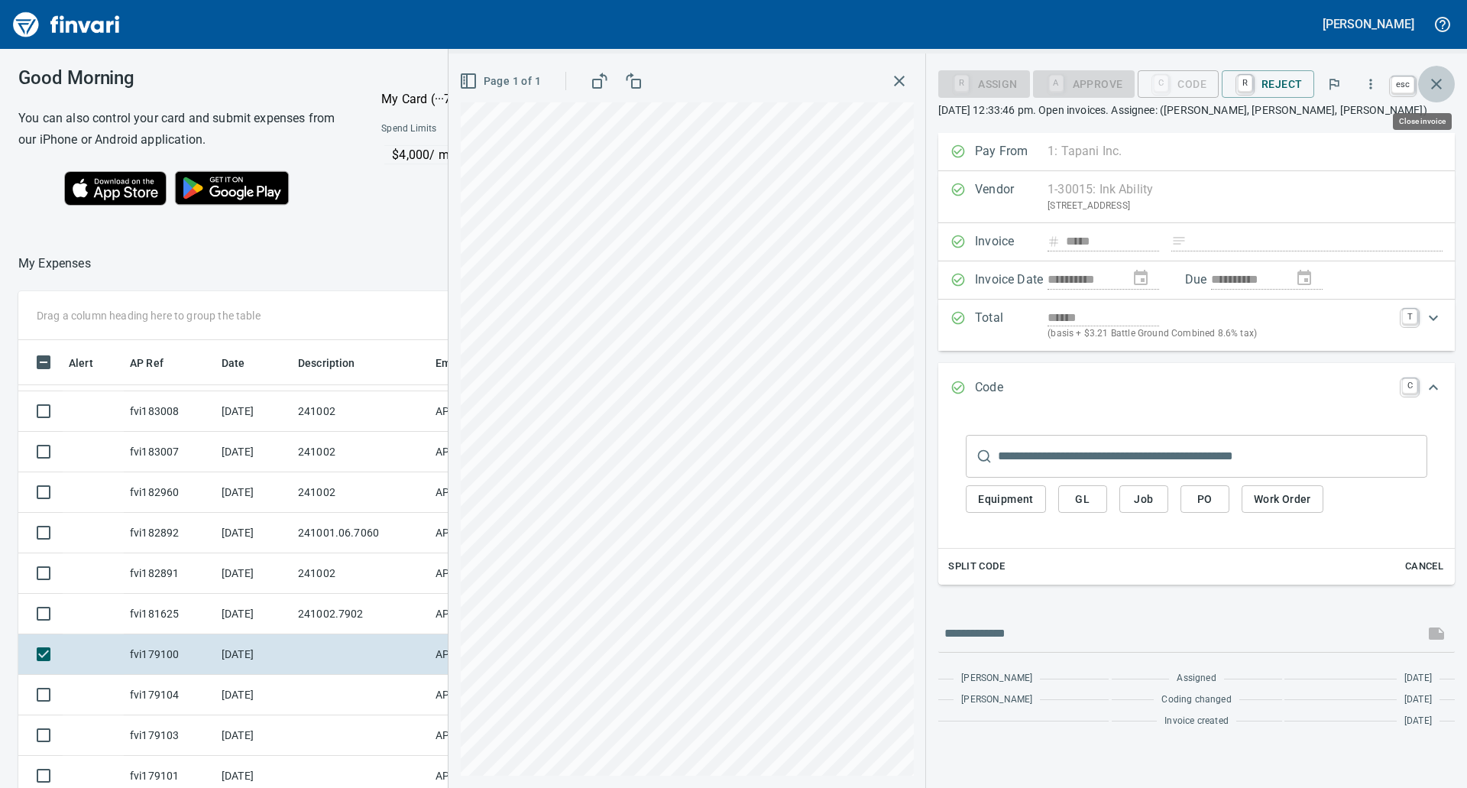
click at [1424, 80] on icon "button" at bounding box center [1436, 84] width 18 height 18
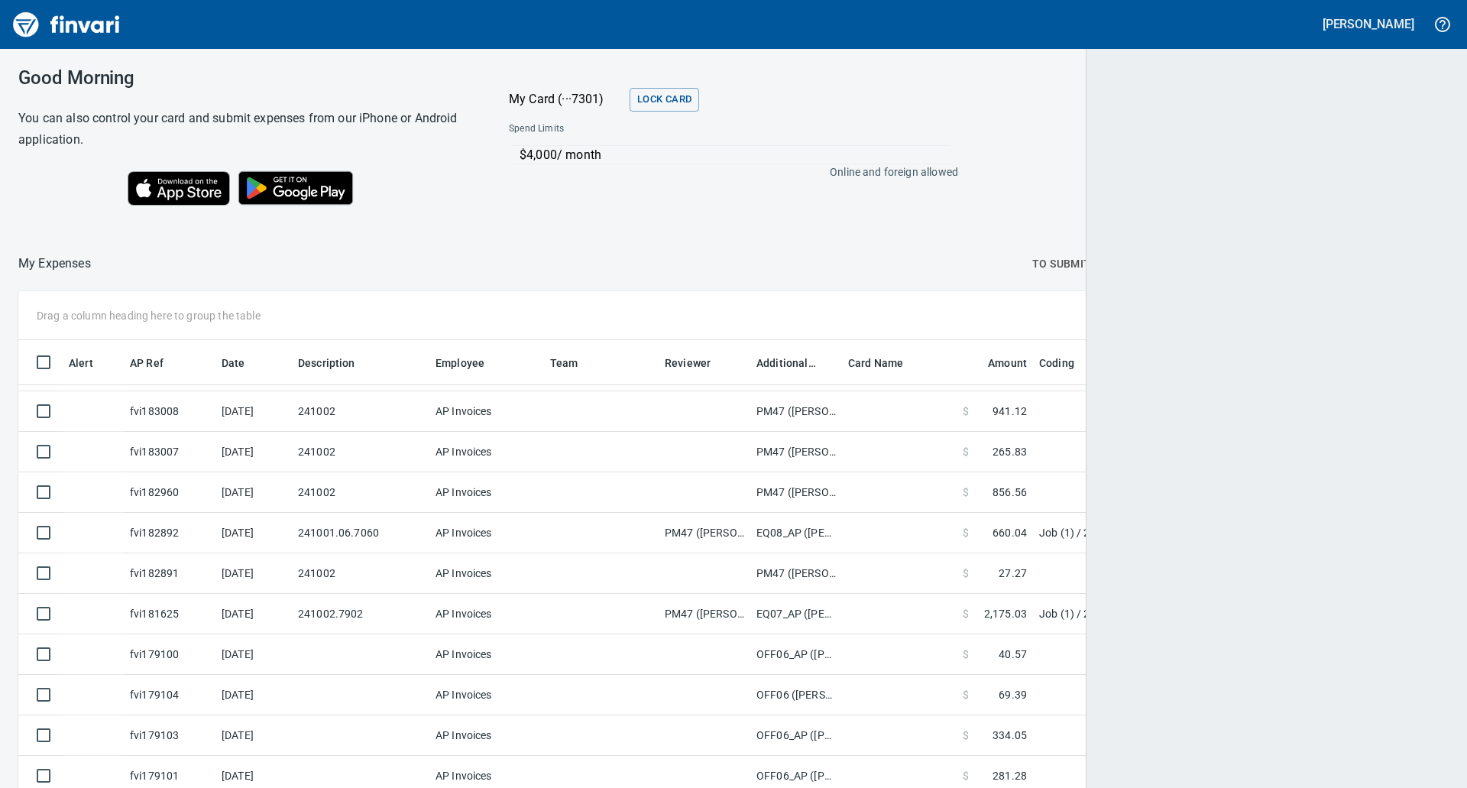
scroll to position [597, 1393]
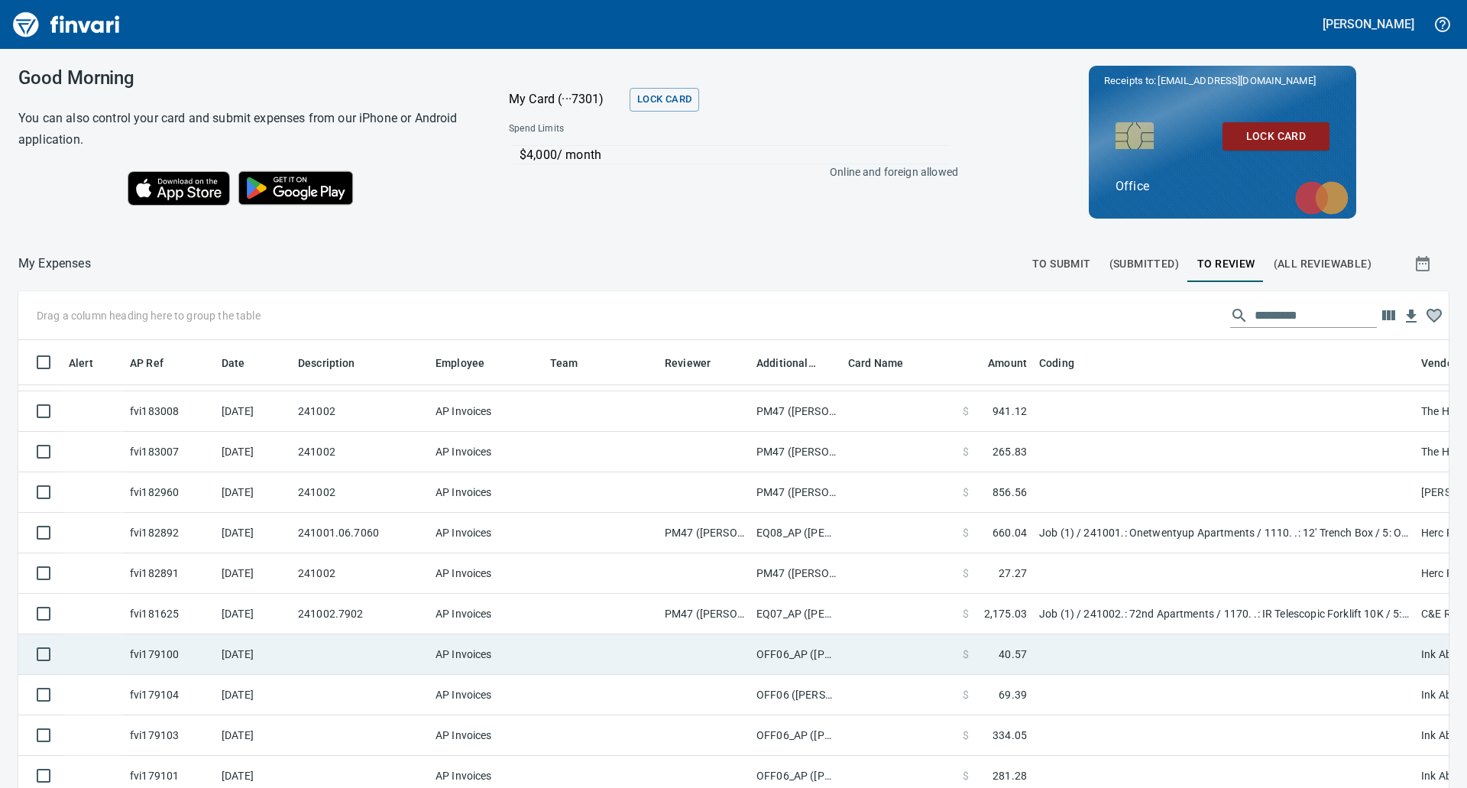
click at [815, 640] on td "OFF06_AP ([PERSON_NAME], [PERSON_NAME])" at bounding box center [796, 654] width 92 height 40
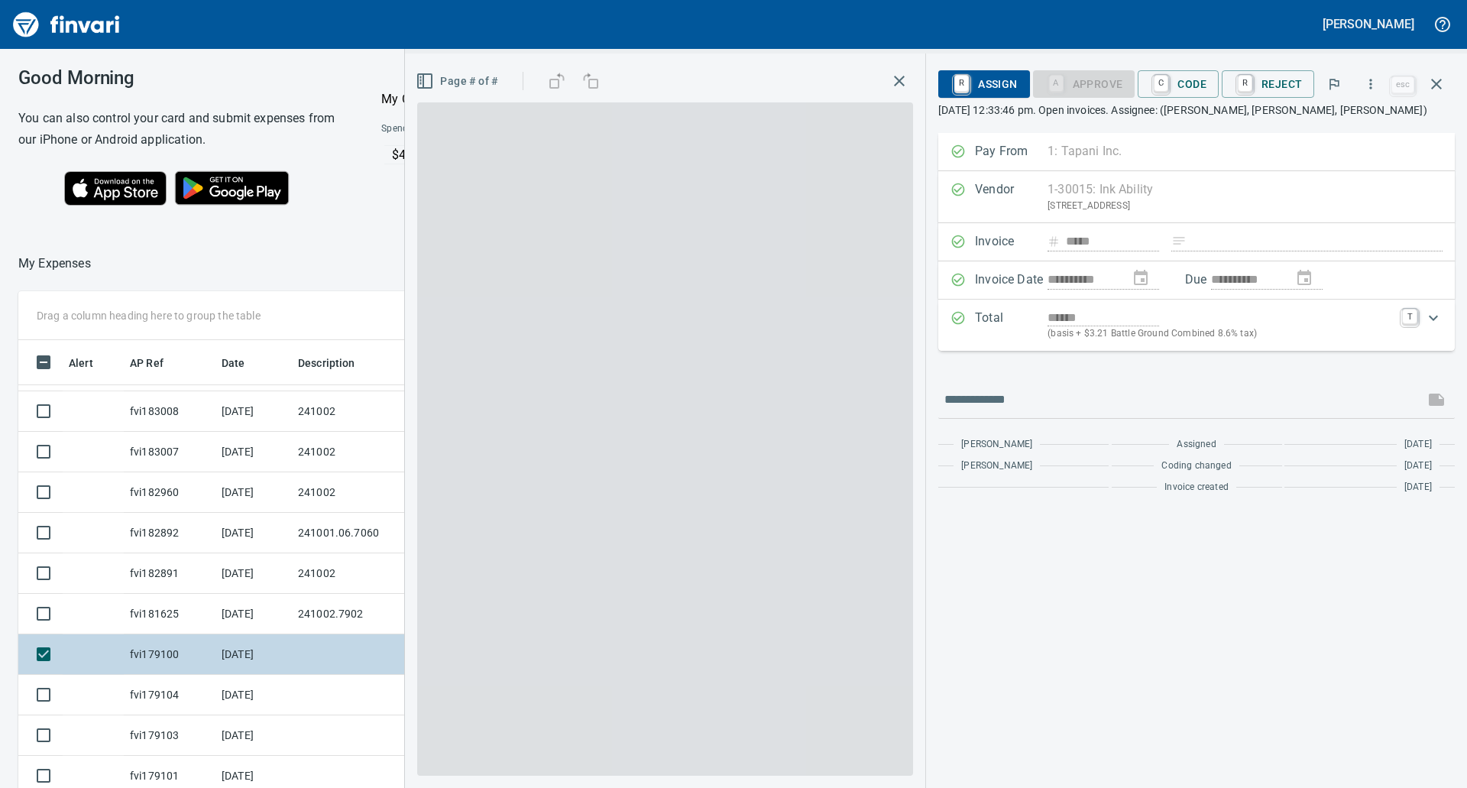
scroll to position [597, 1014]
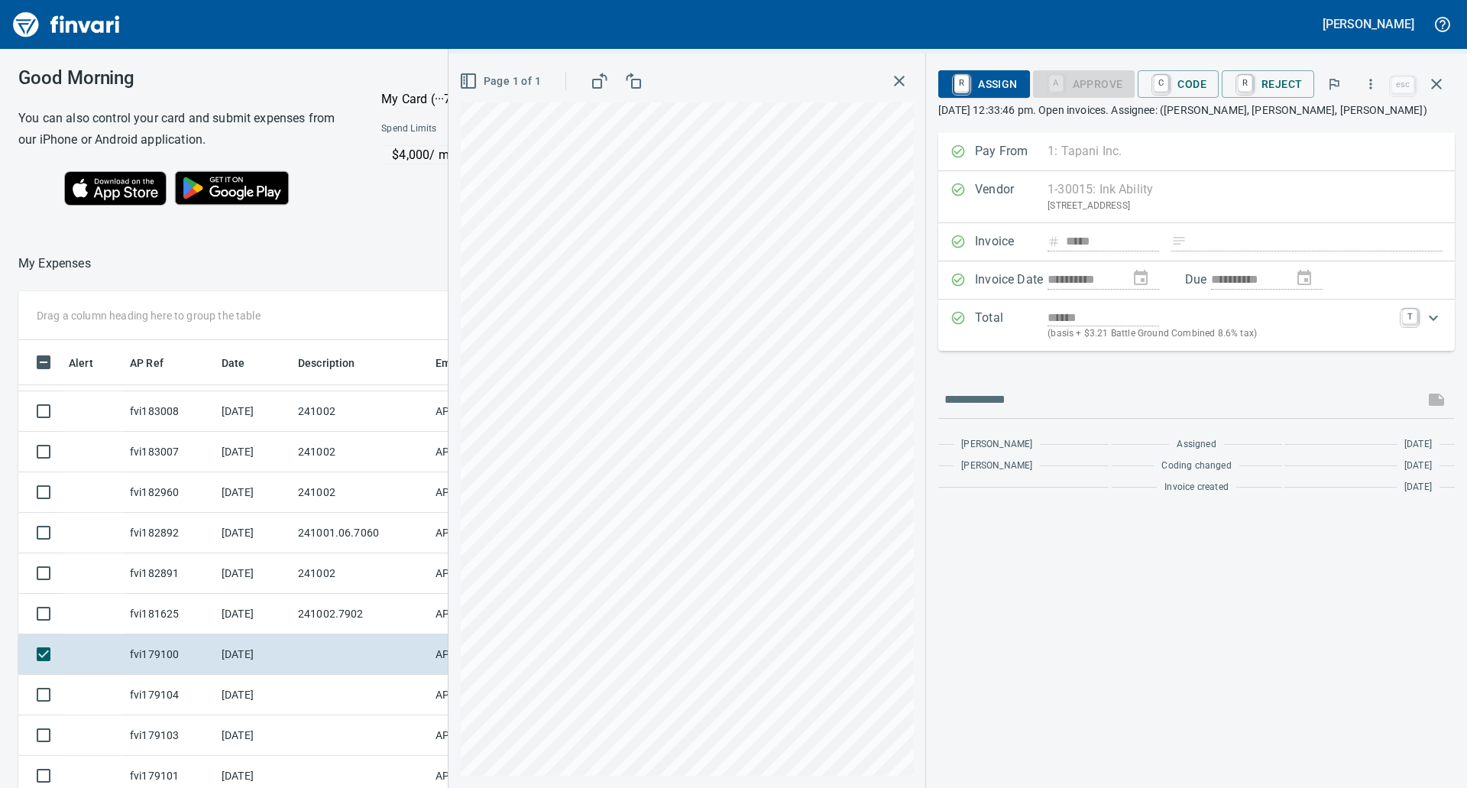
click at [1016, 92] on span "R Assign" at bounding box center [983, 84] width 66 height 26
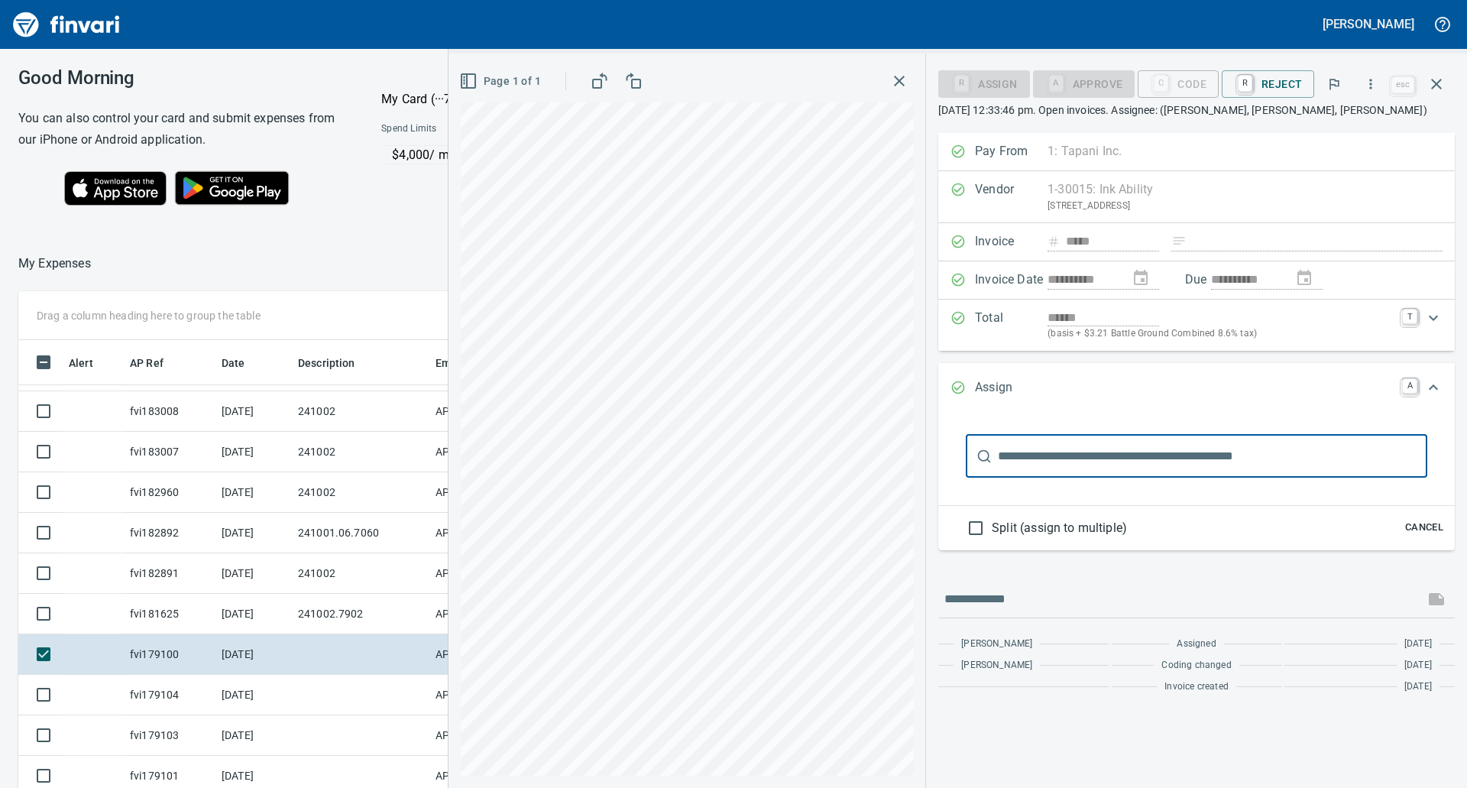
click at [1072, 464] on input "text" at bounding box center [1212, 456] width 429 height 43
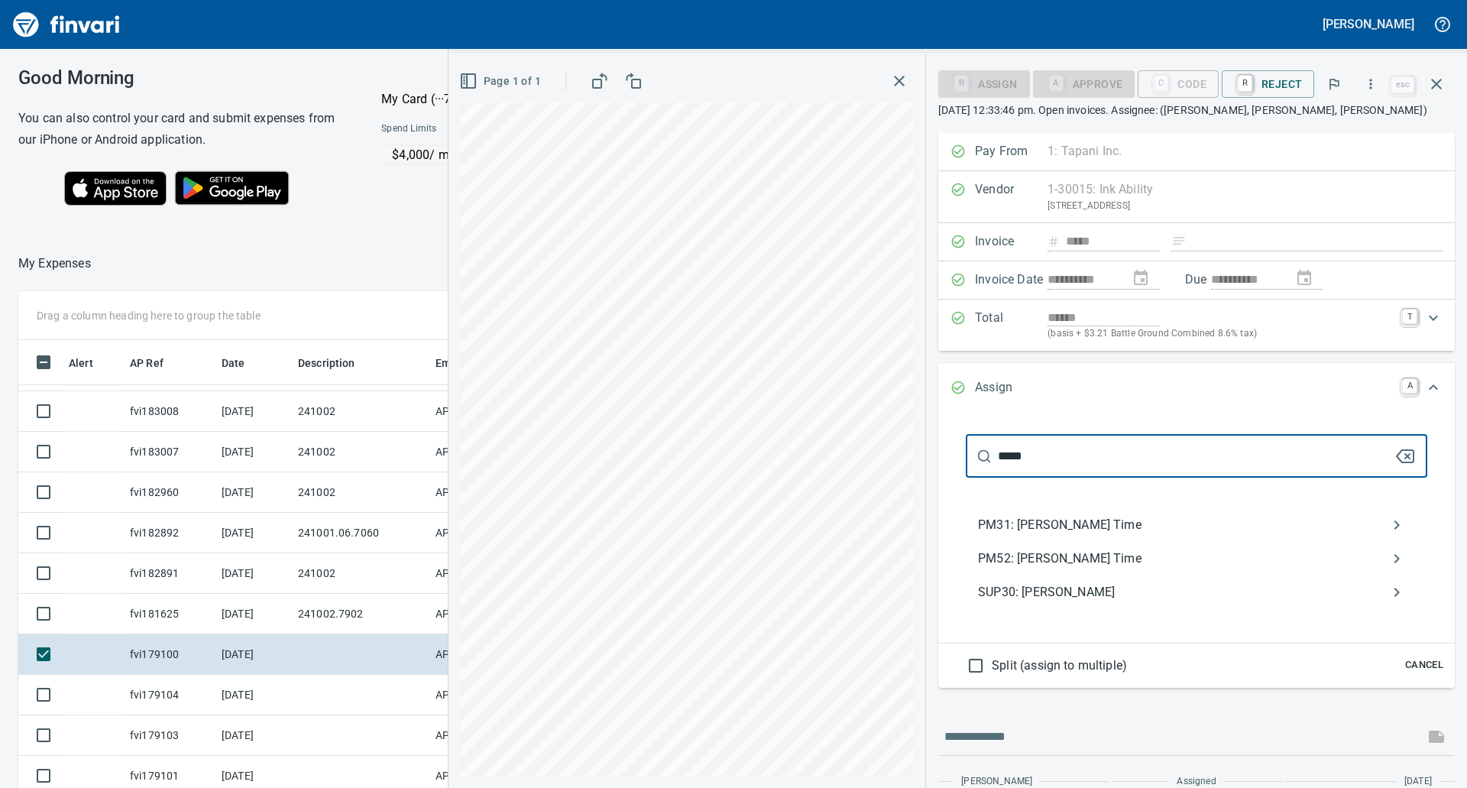
type input "*****"
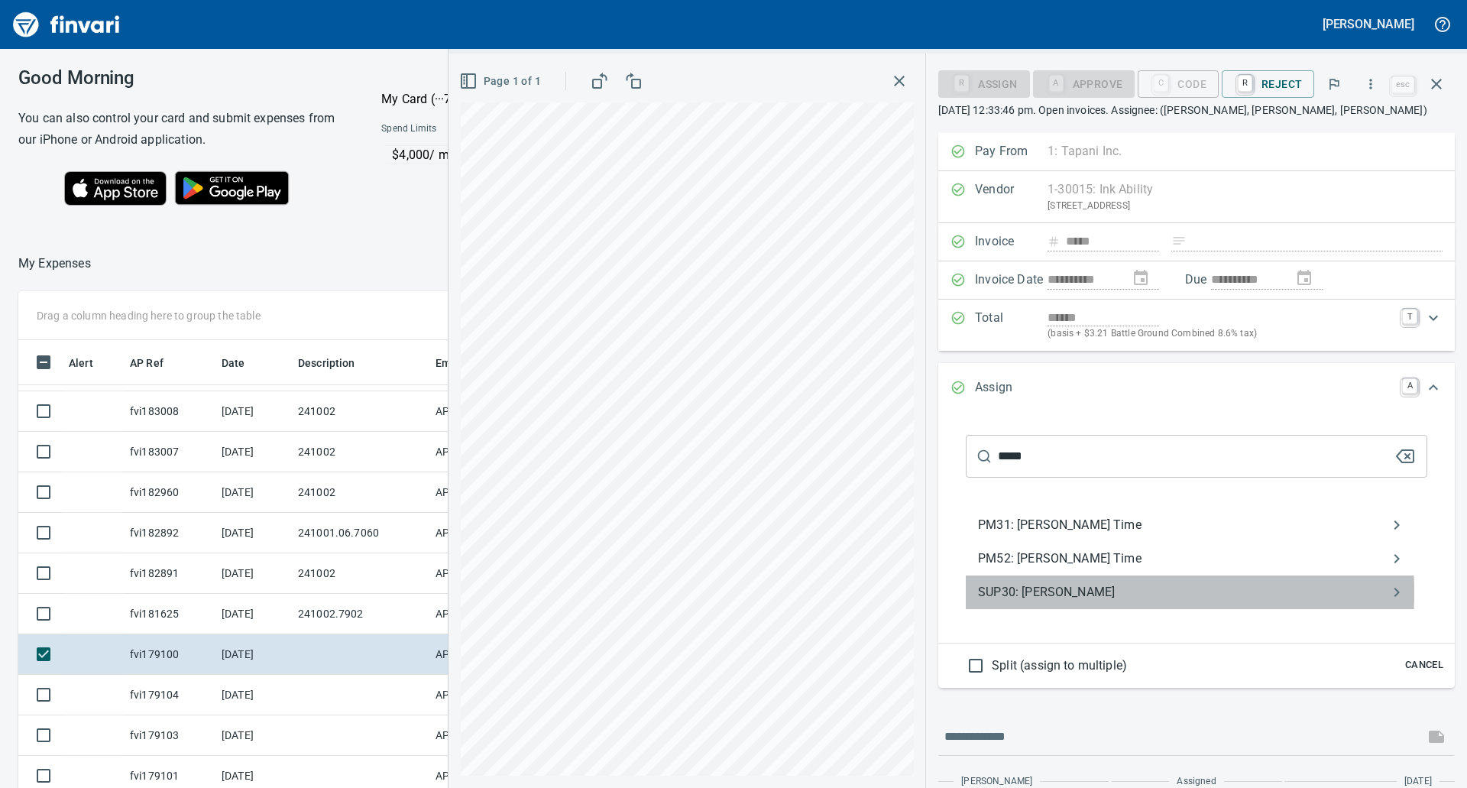
click at [1053, 593] on span "SUP30: [PERSON_NAME]" at bounding box center [1184, 592] width 412 height 18
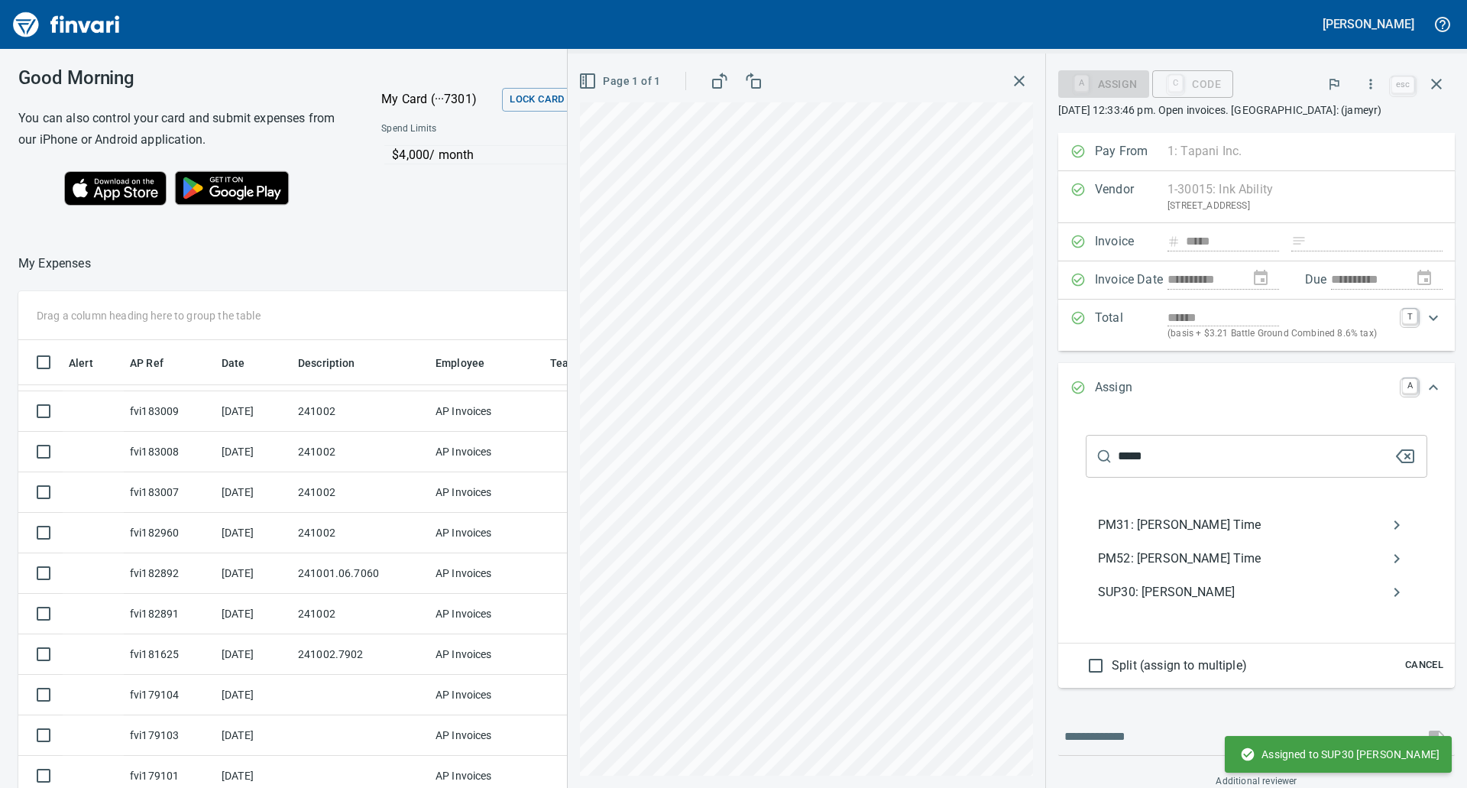
scroll to position [207, 0]
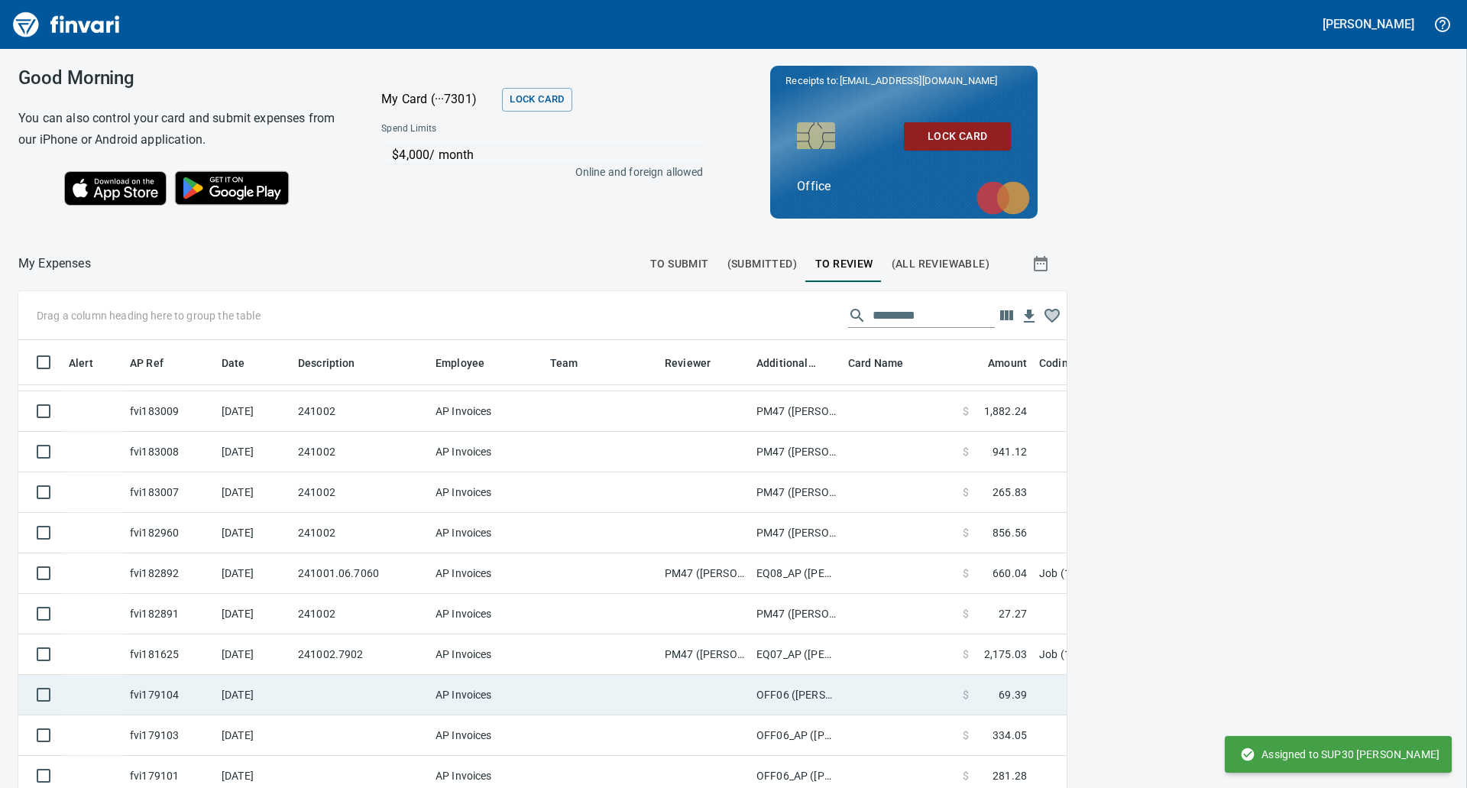
click at [390, 691] on td at bounding box center [360, 694] width 137 height 40
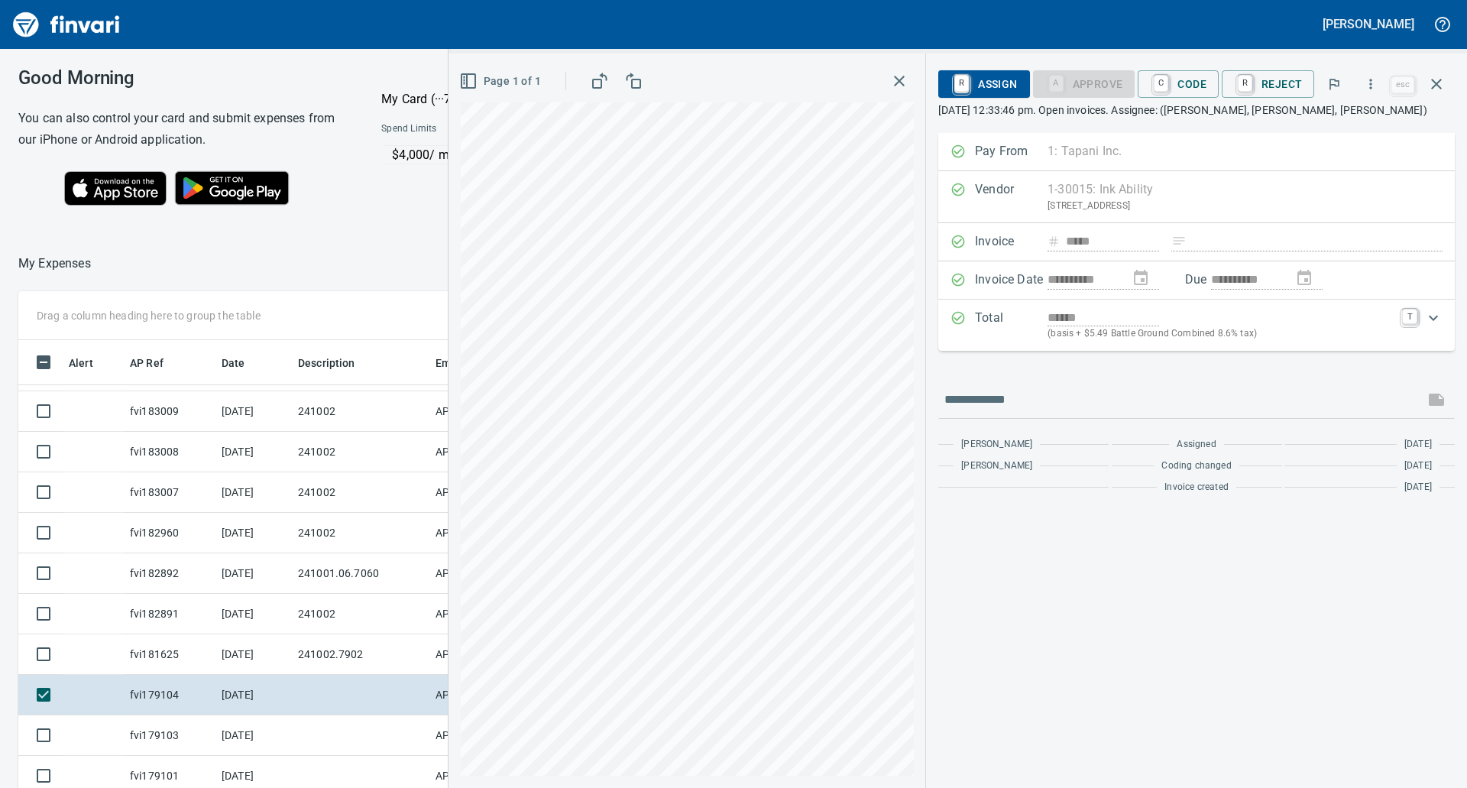
scroll to position [597, 1014]
click at [1369, 89] on icon "button" at bounding box center [1370, 83] width 15 height 15
click at [1308, 124] on span "Download" at bounding box center [1368, 128] width 147 height 18
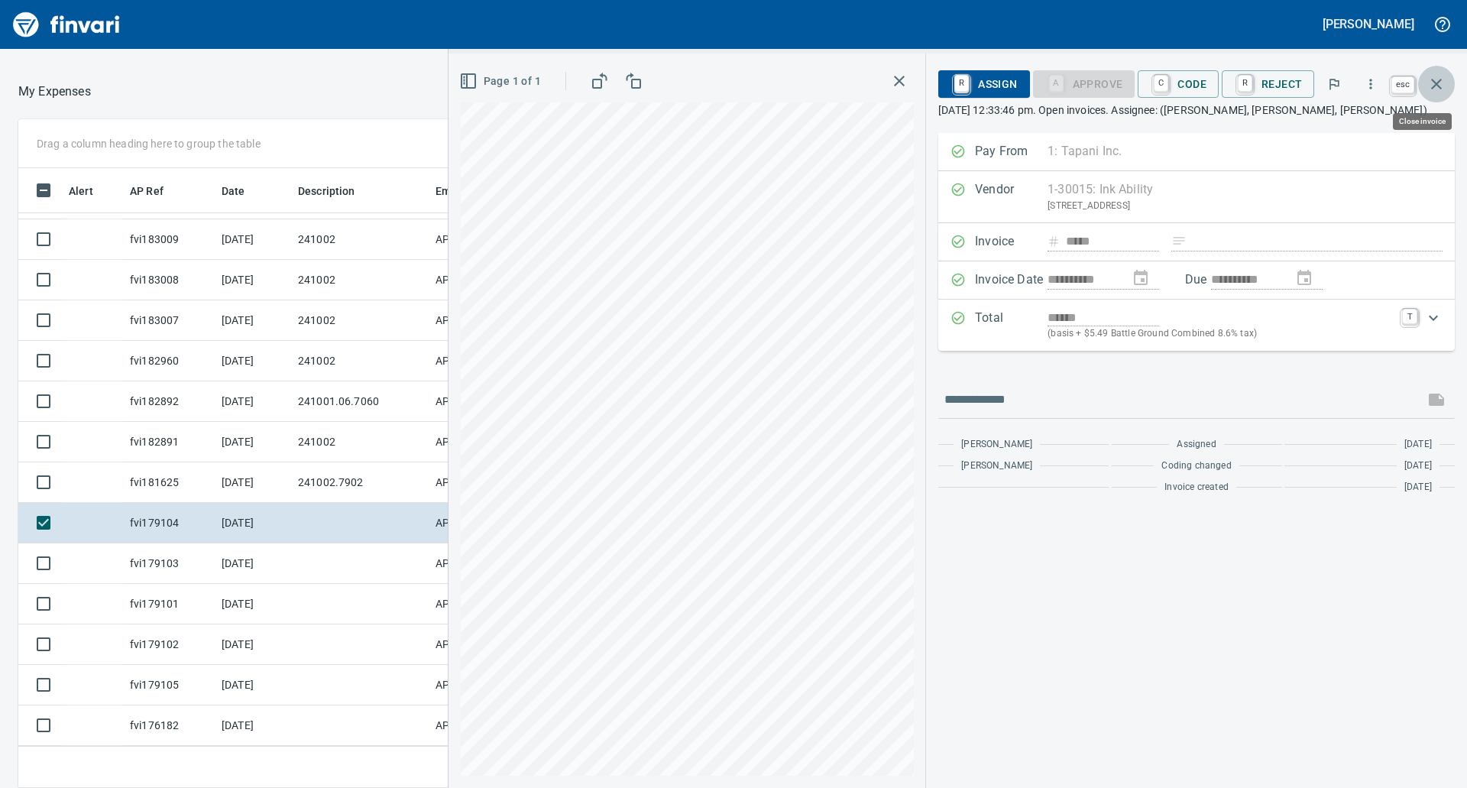
click at [1424, 77] on icon "button" at bounding box center [1436, 84] width 18 height 18
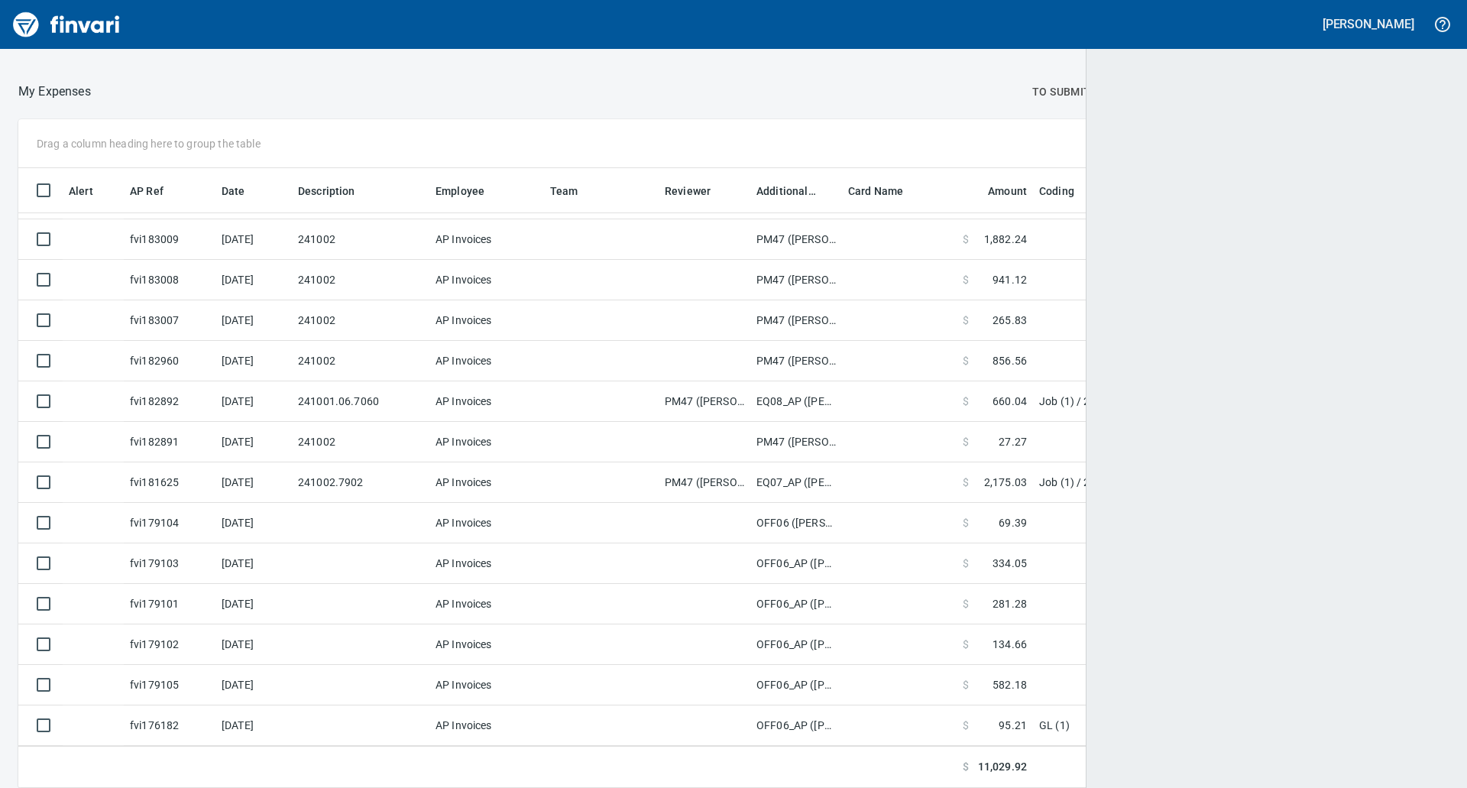
scroll to position [597, 1393]
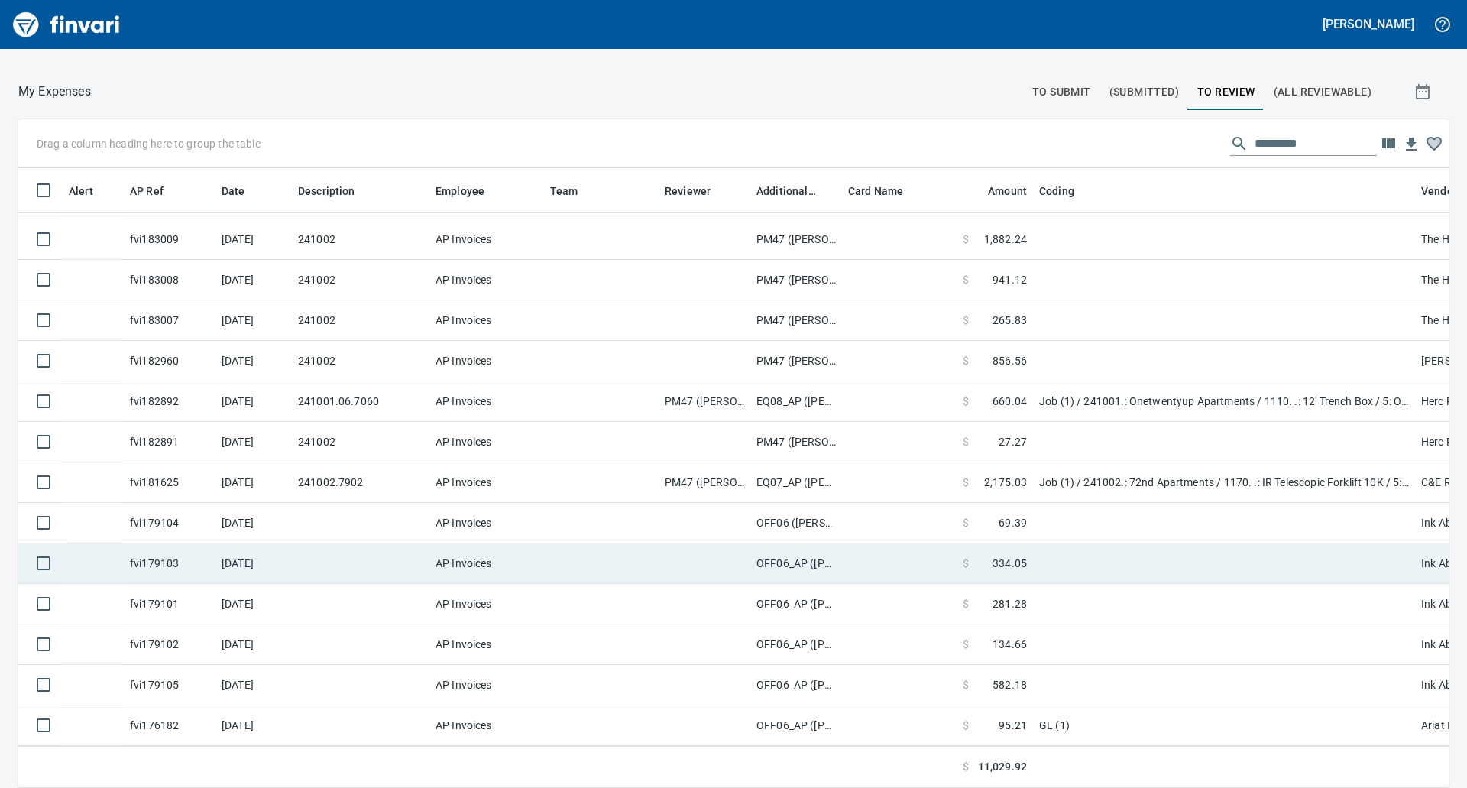
click at [691, 551] on td at bounding box center [704, 563] width 92 height 40
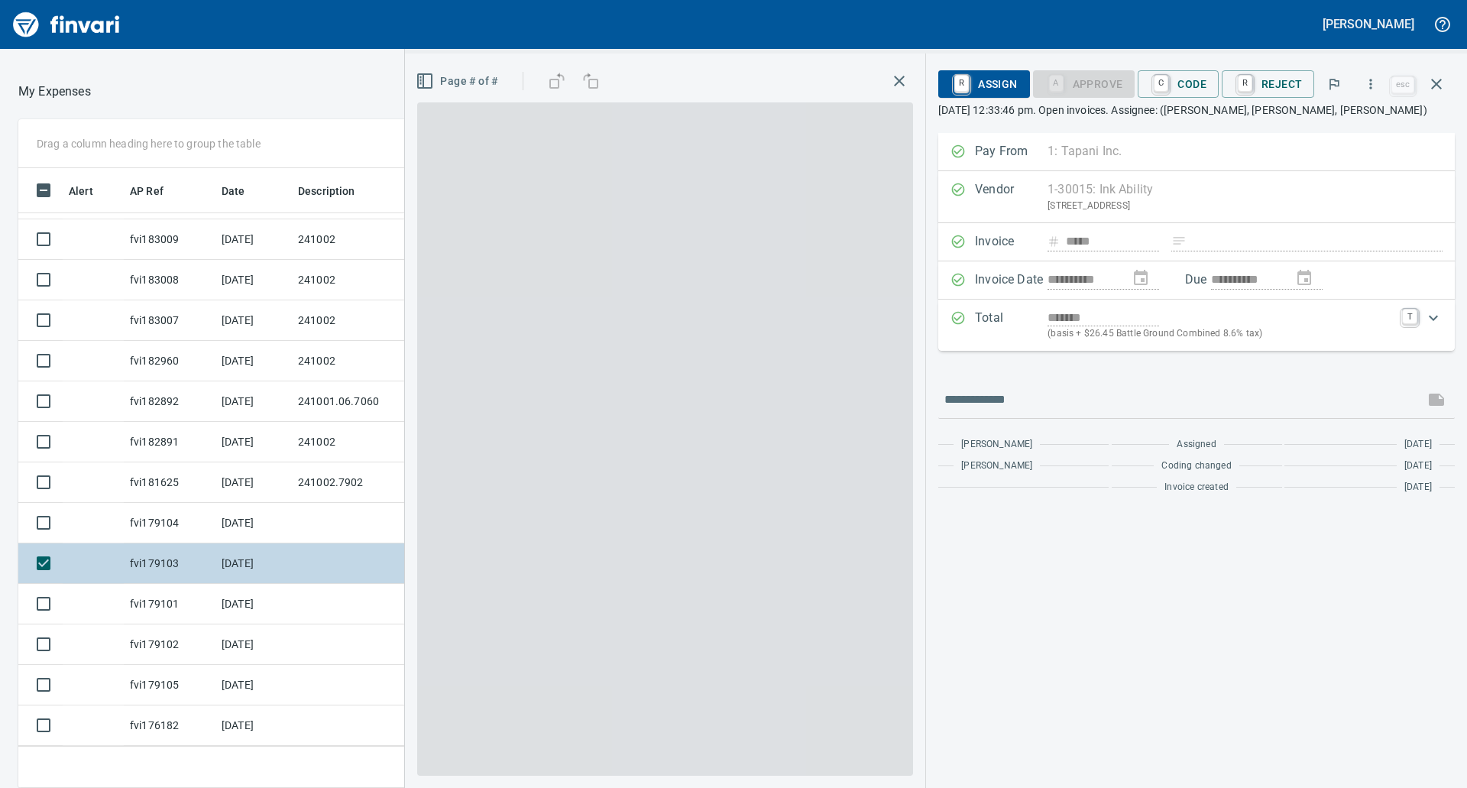
scroll to position [597, 1014]
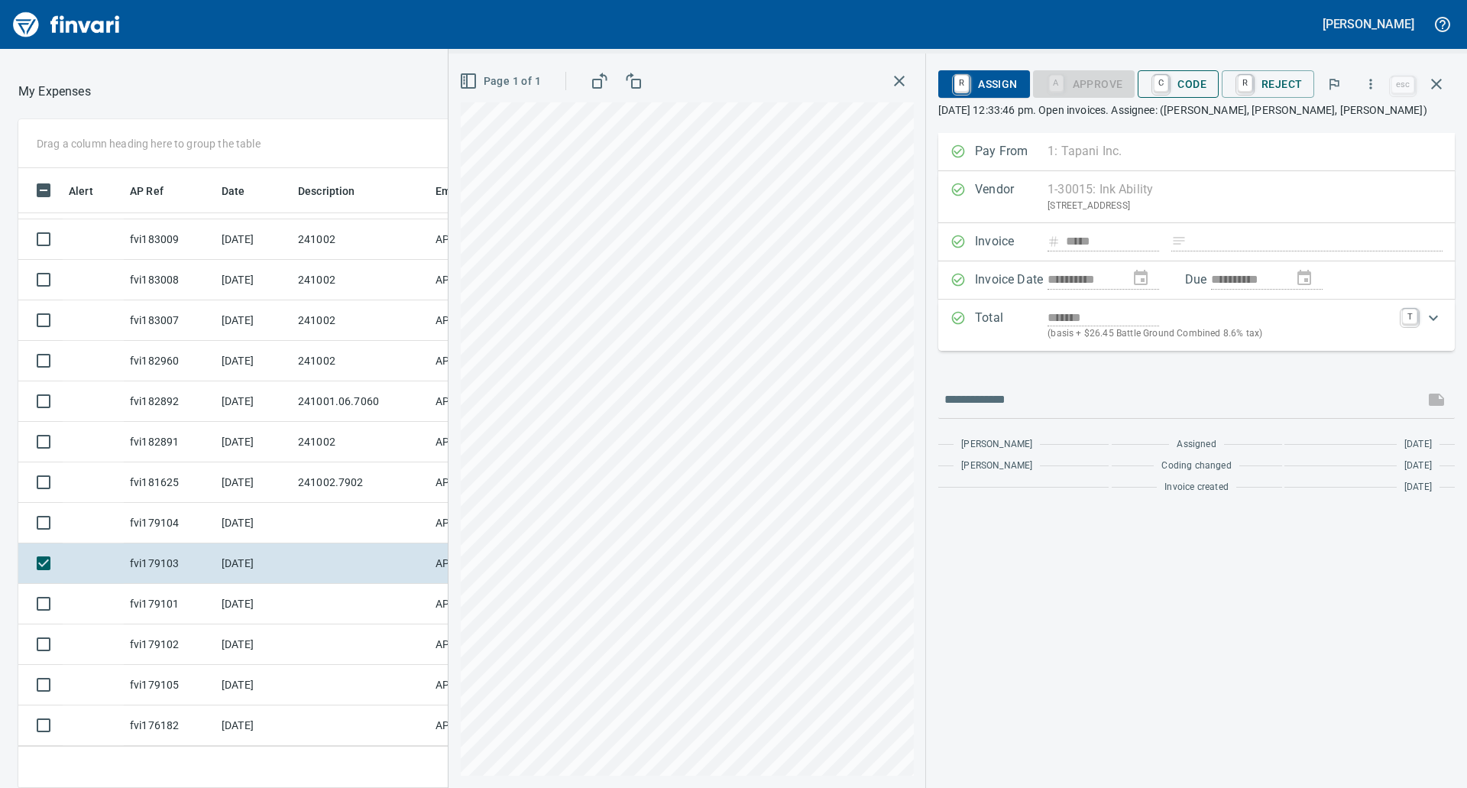
click at [1195, 86] on span "C Code" at bounding box center [1178, 84] width 57 height 26
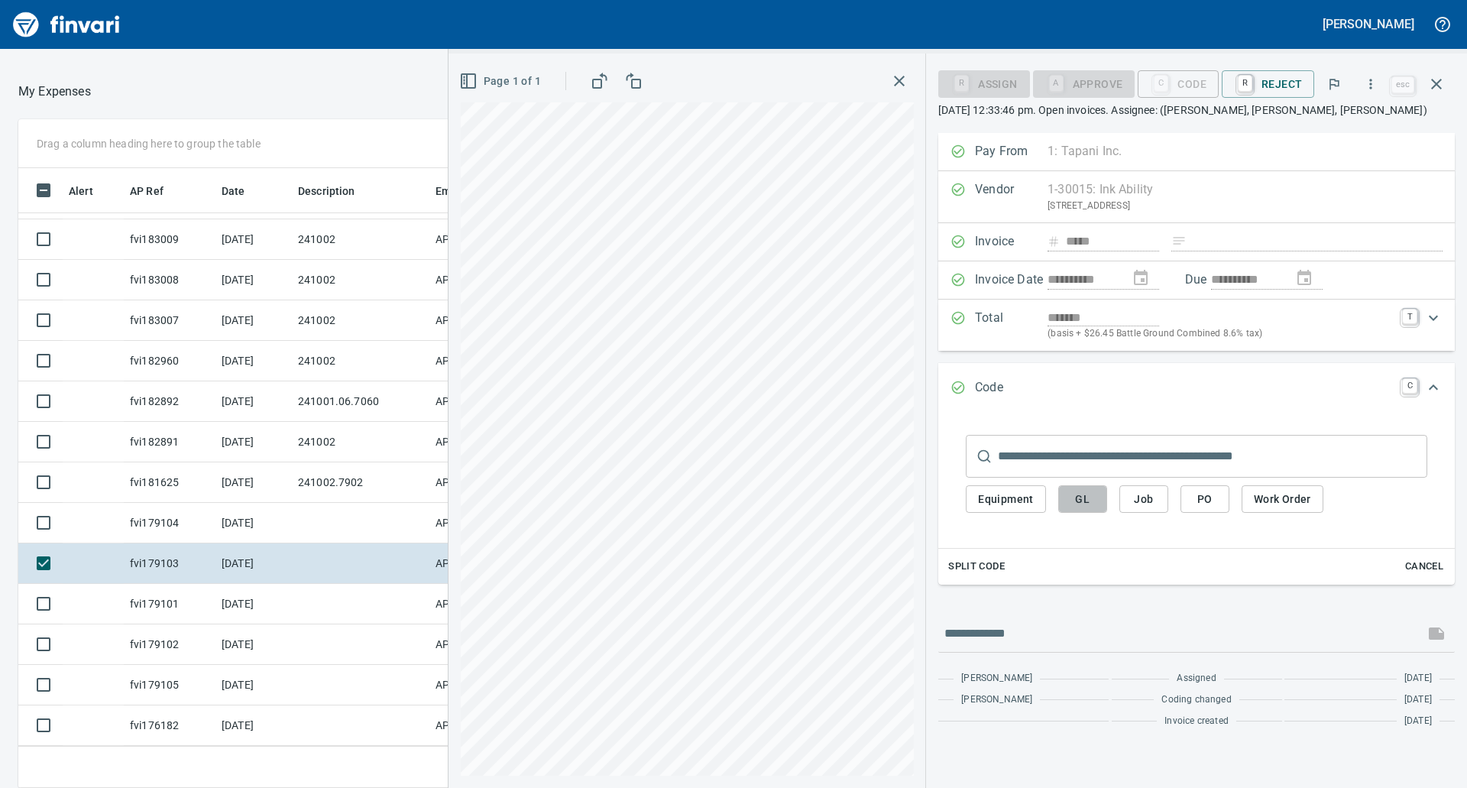
click at [1087, 490] on span "GL" at bounding box center [1082, 499] width 24 height 19
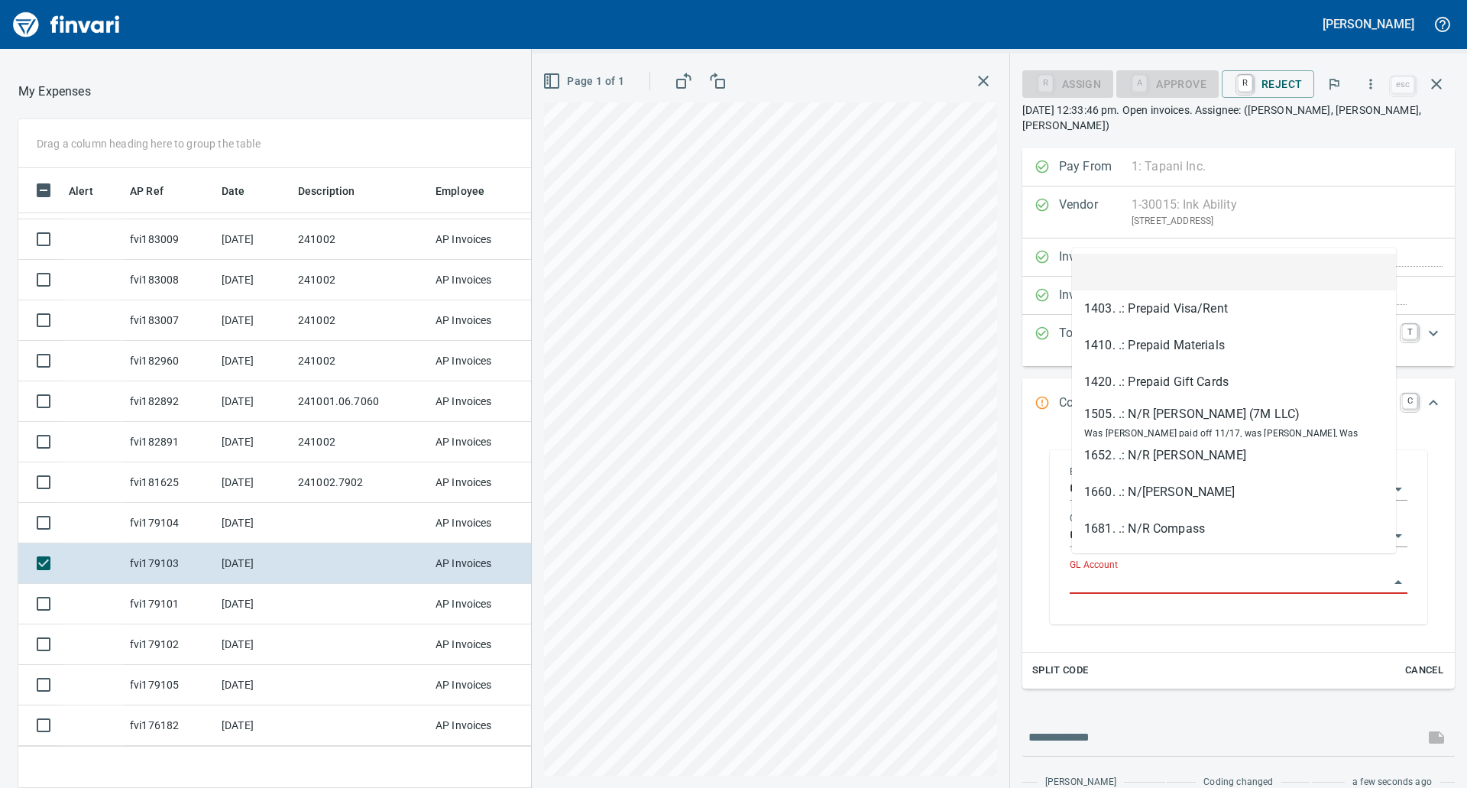
click at [1093, 574] on input "GL Account" at bounding box center [1228, 581] width 319 height 21
paste input "**********"
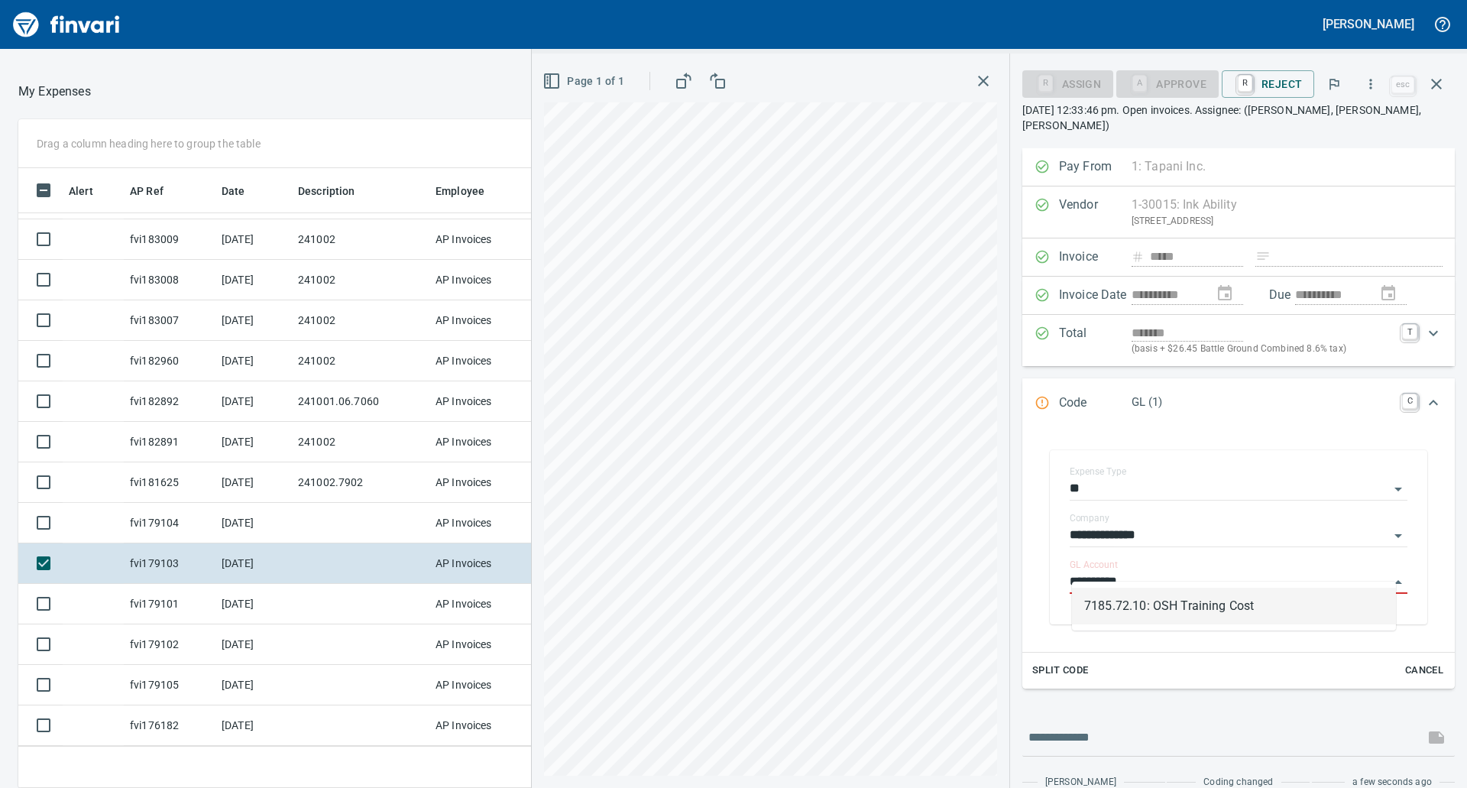
click at [1210, 603] on li "7185.72.10: OSH Training Cost" at bounding box center [1234, 605] width 324 height 37
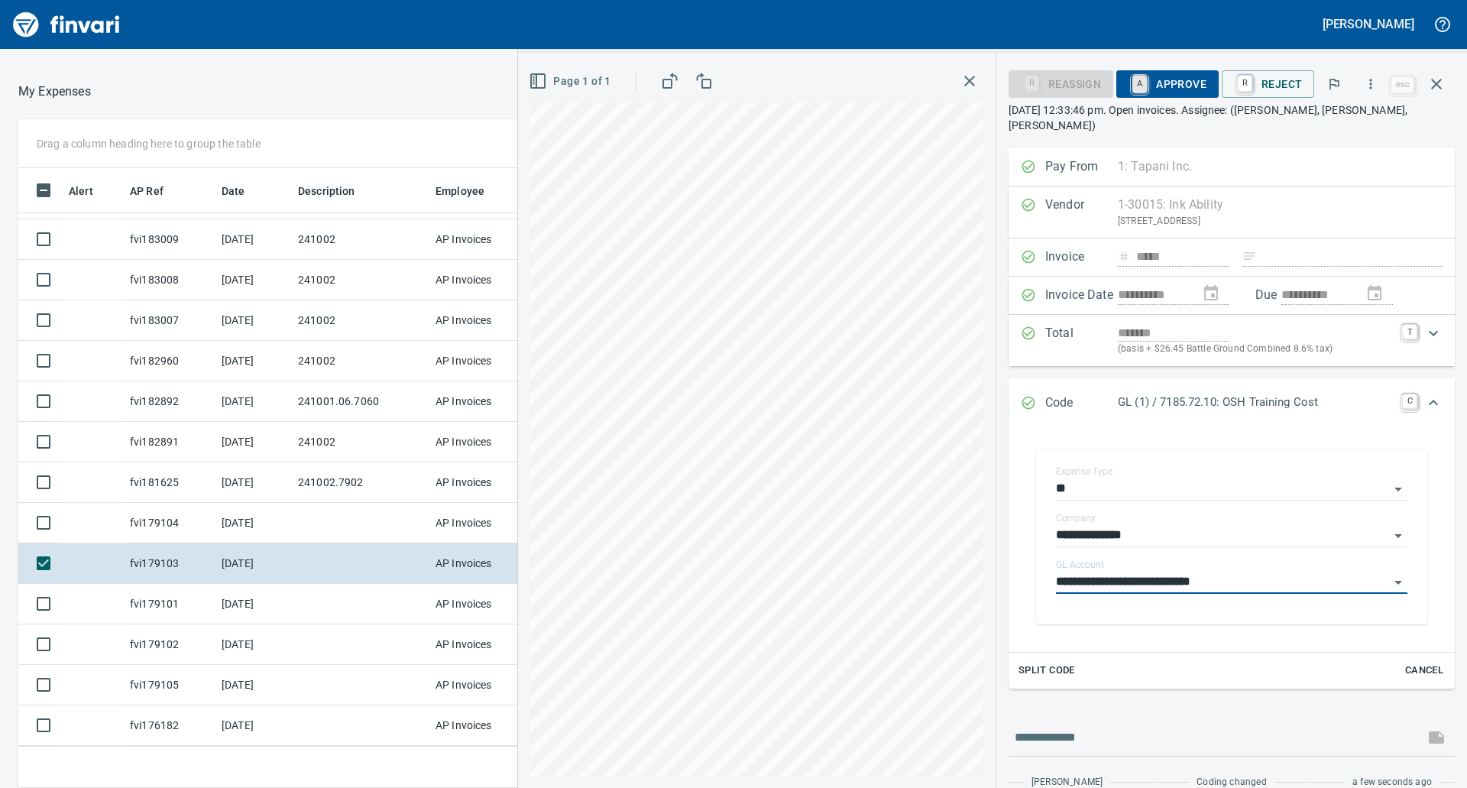
type input "**********"
click at [1147, 89] on link "A" at bounding box center [1139, 84] width 15 height 17
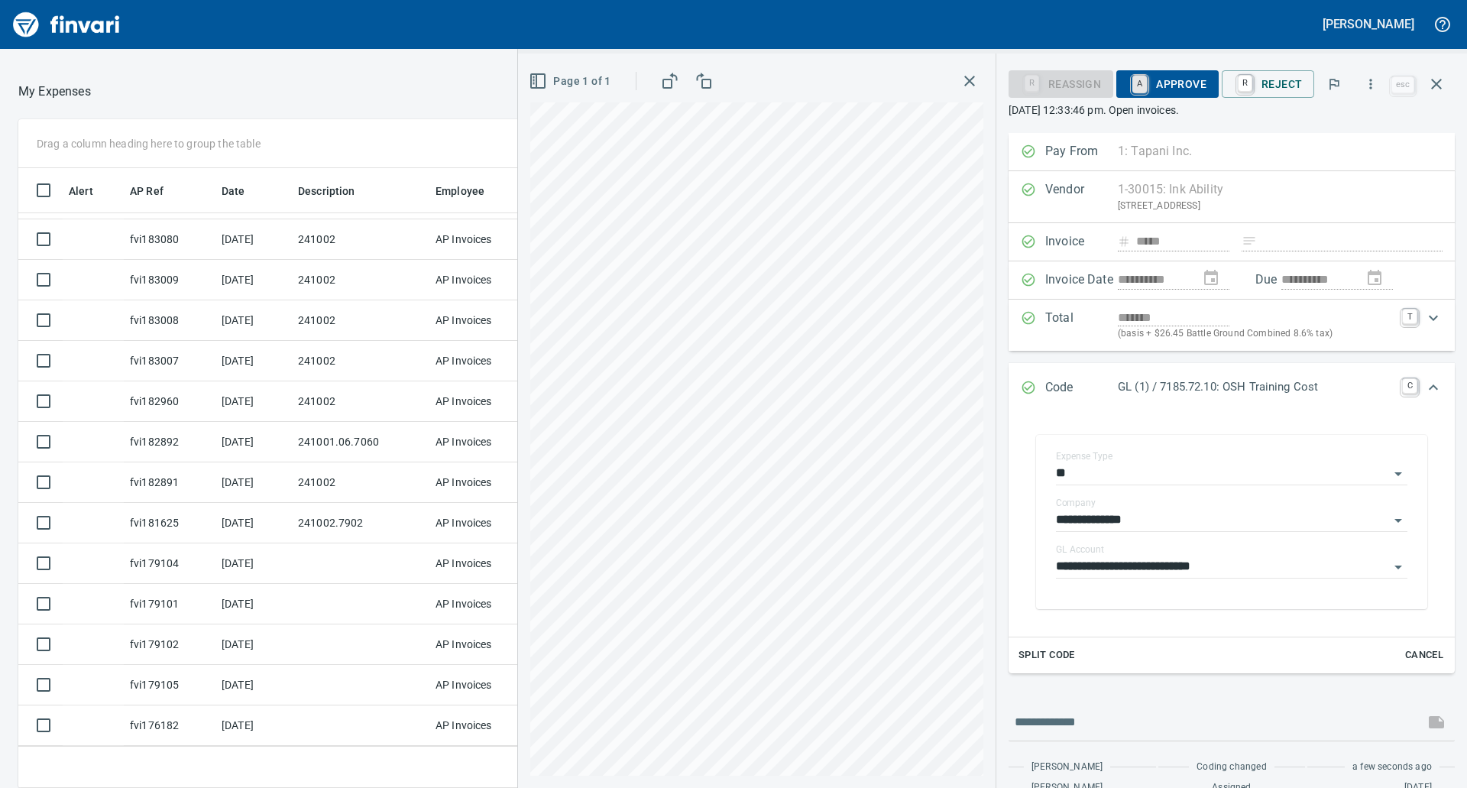
scroll to position [167, 0]
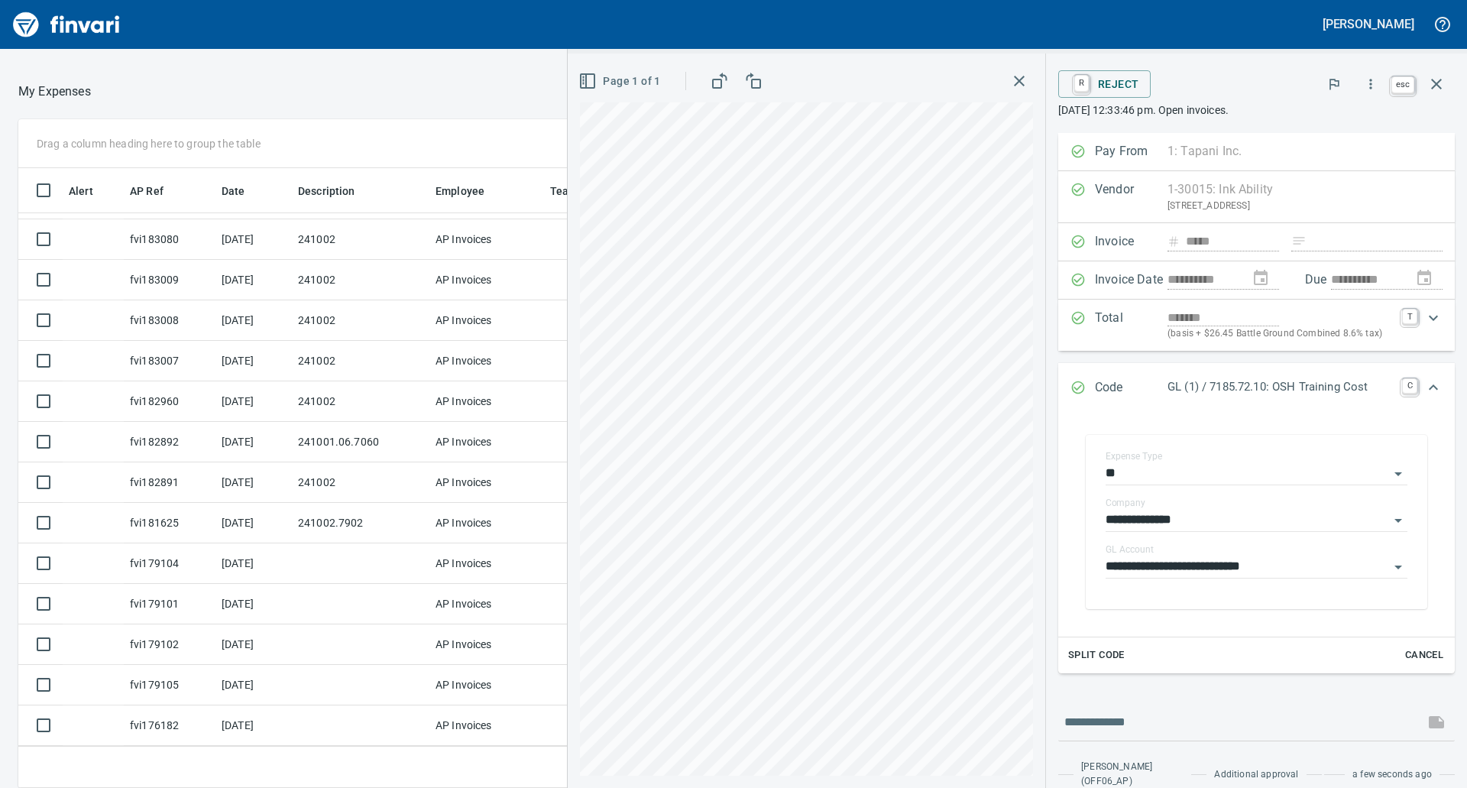
click at [1424, 101] on span "esc" at bounding box center [1420, 84] width 67 height 37
click at [1424, 74] on button "button" at bounding box center [1436, 84] width 37 height 37
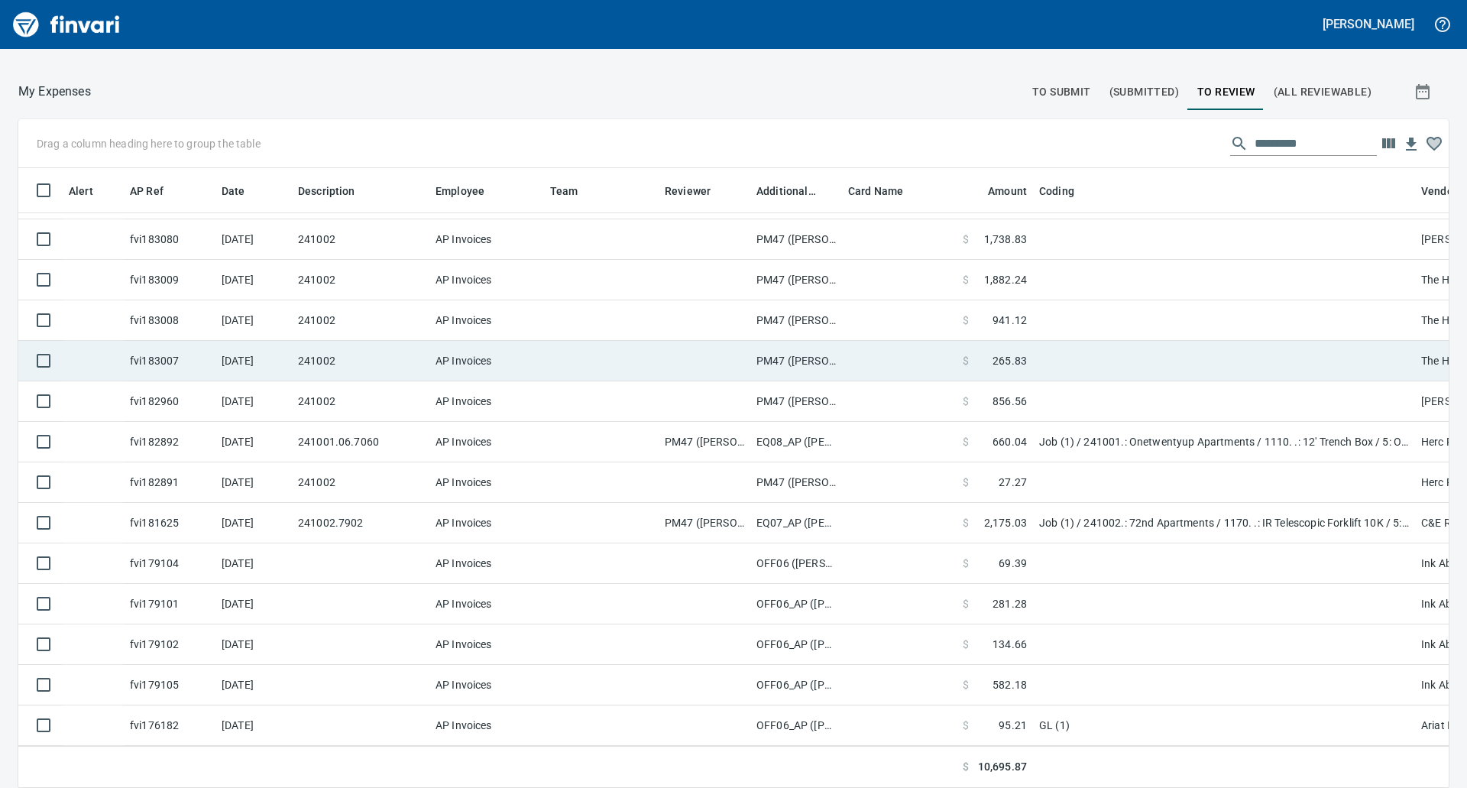
scroll to position [597, 1393]
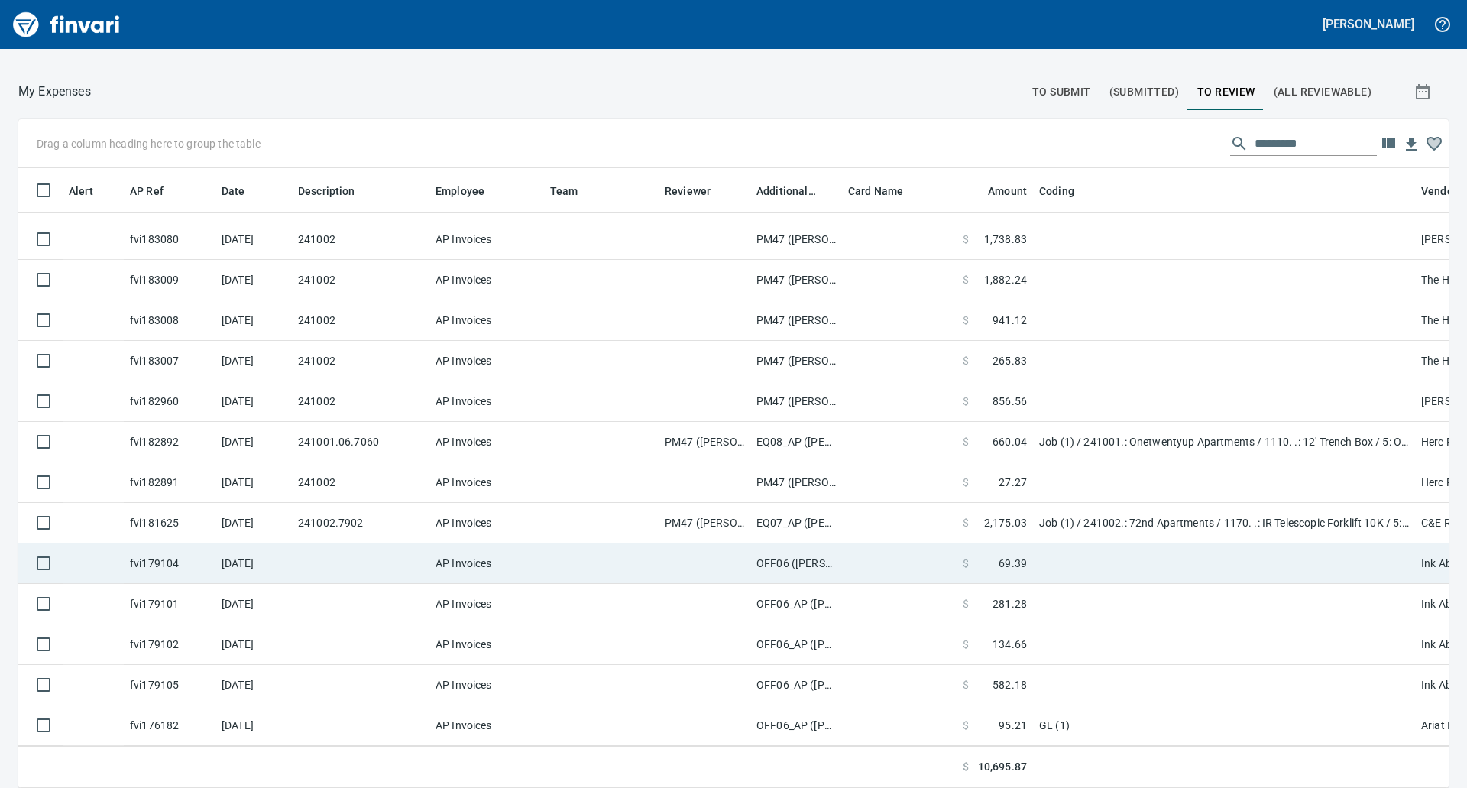
click at [742, 555] on td at bounding box center [704, 563] width 92 height 40
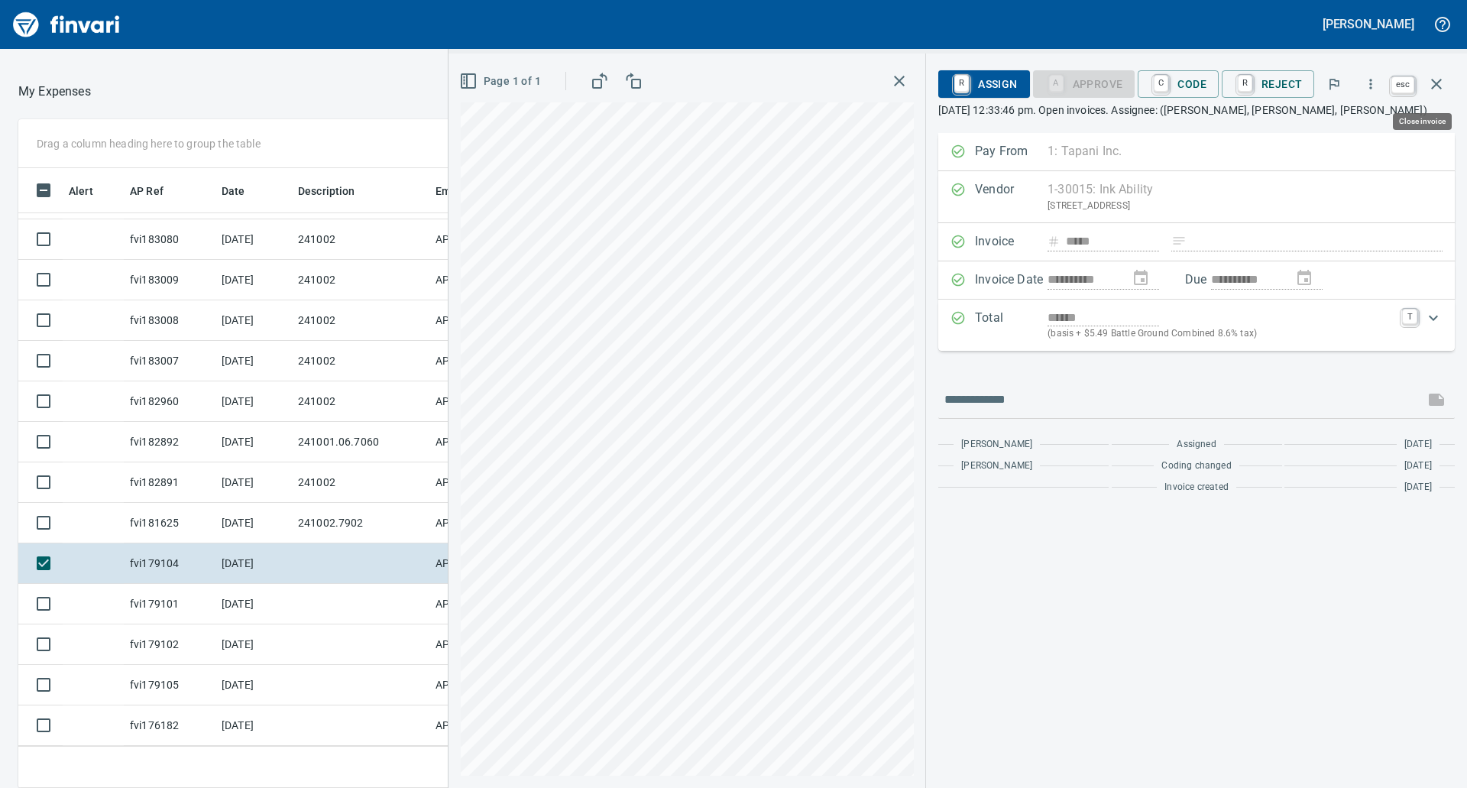
scroll to position [597, 1014]
click at [1424, 73] on button "button" at bounding box center [1436, 84] width 37 height 37
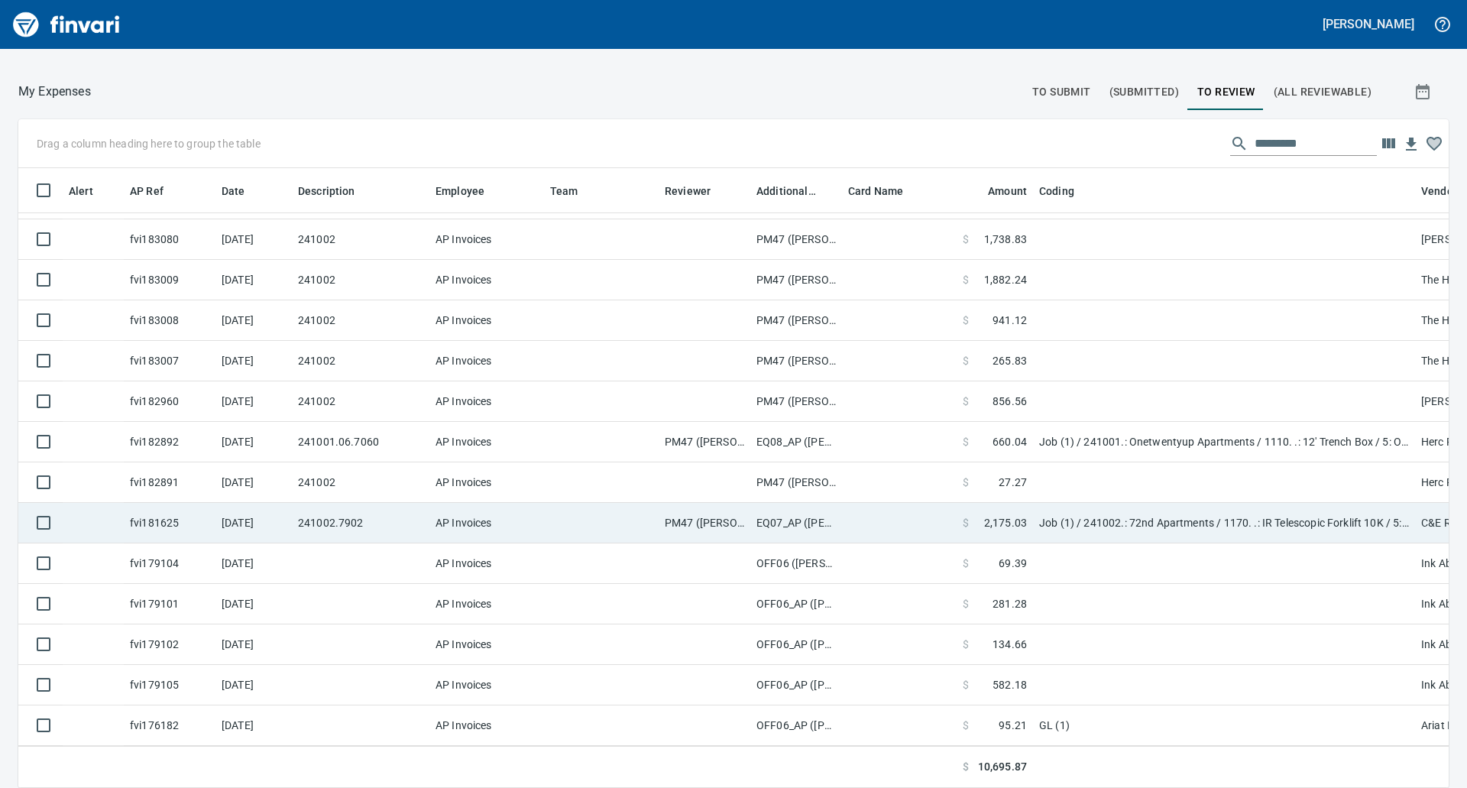
scroll to position [597, 1393]
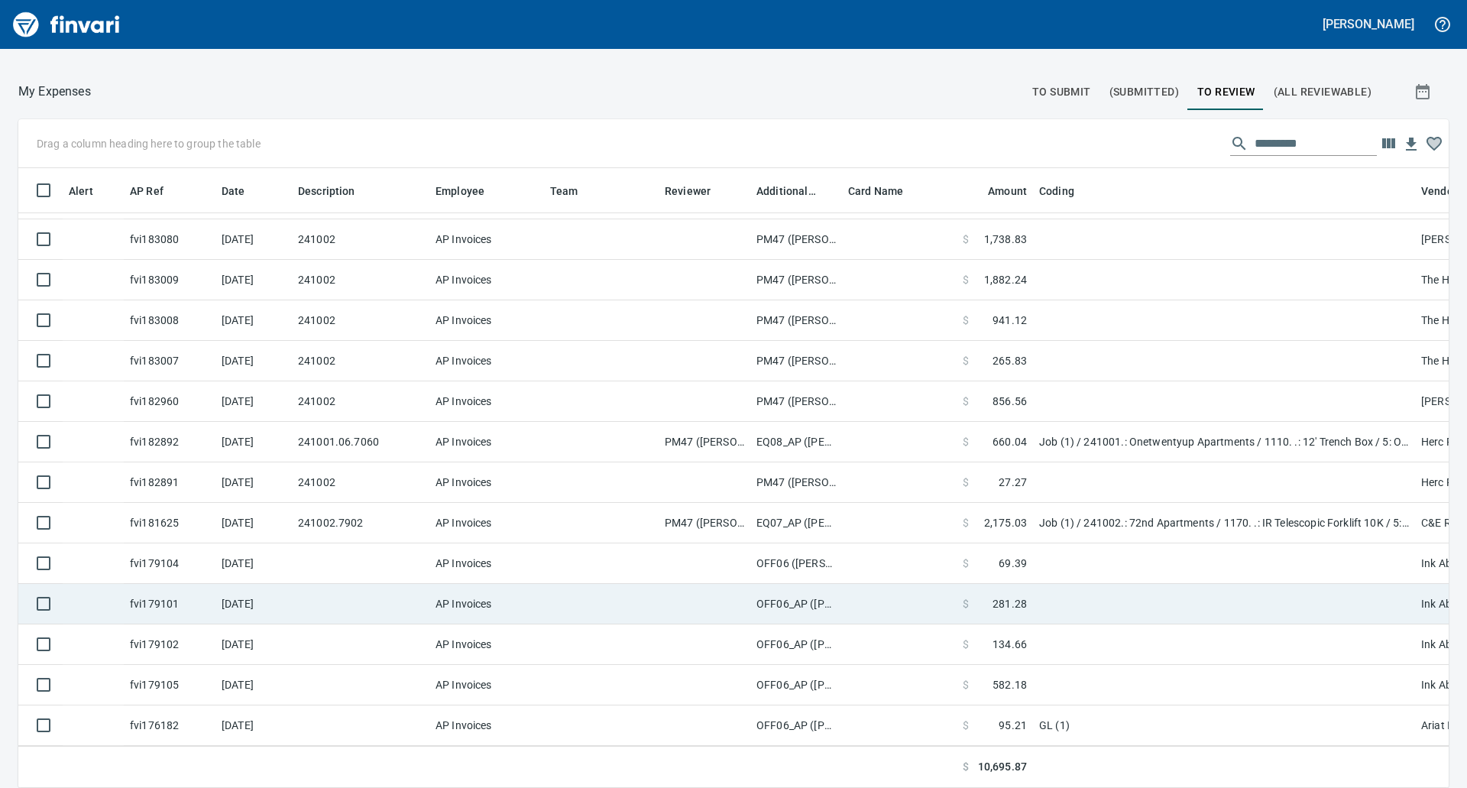
click at [607, 584] on td at bounding box center [601, 604] width 115 height 40
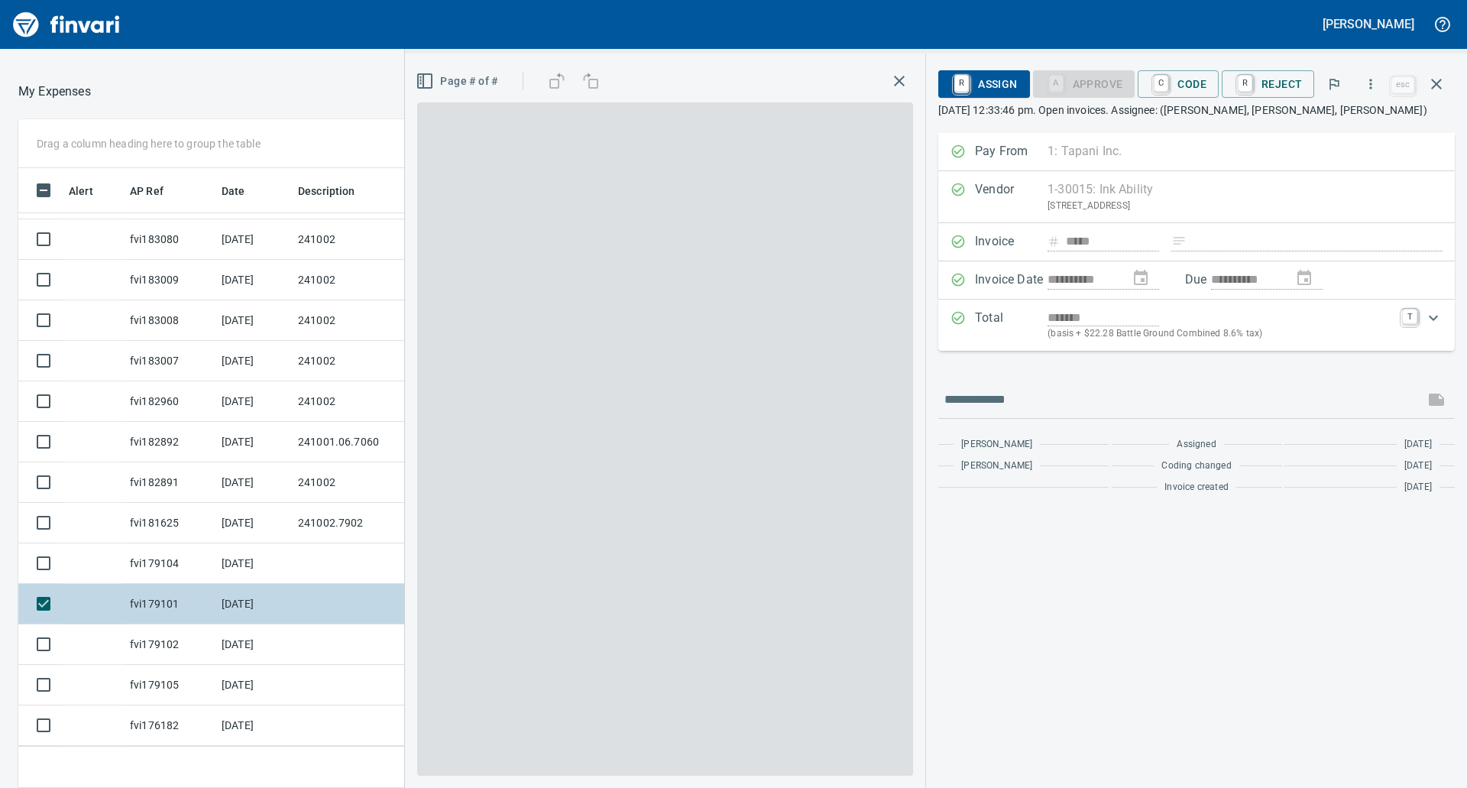
scroll to position [597, 1014]
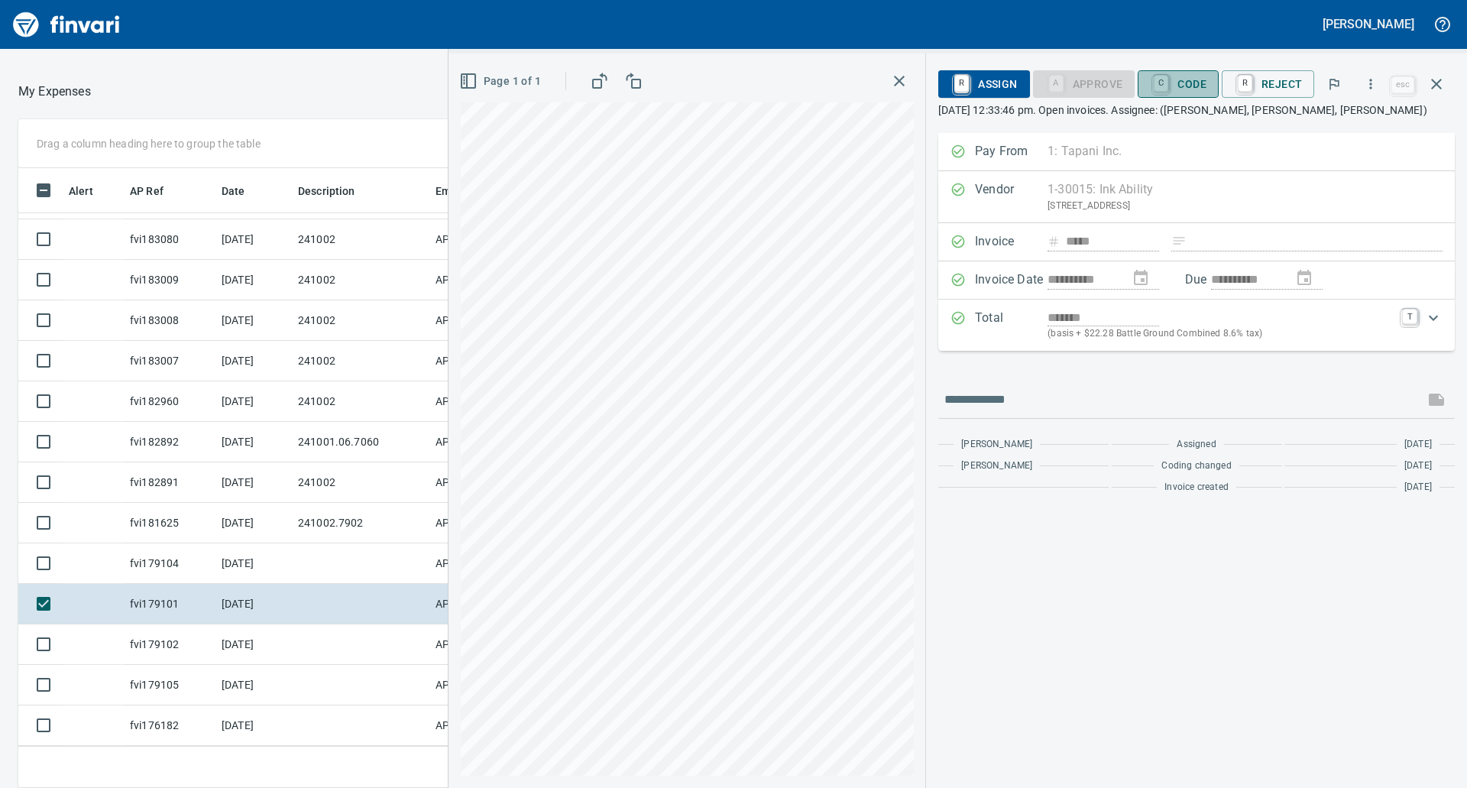
click at [1176, 78] on span "C Code" at bounding box center [1178, 84] width 57 height 26
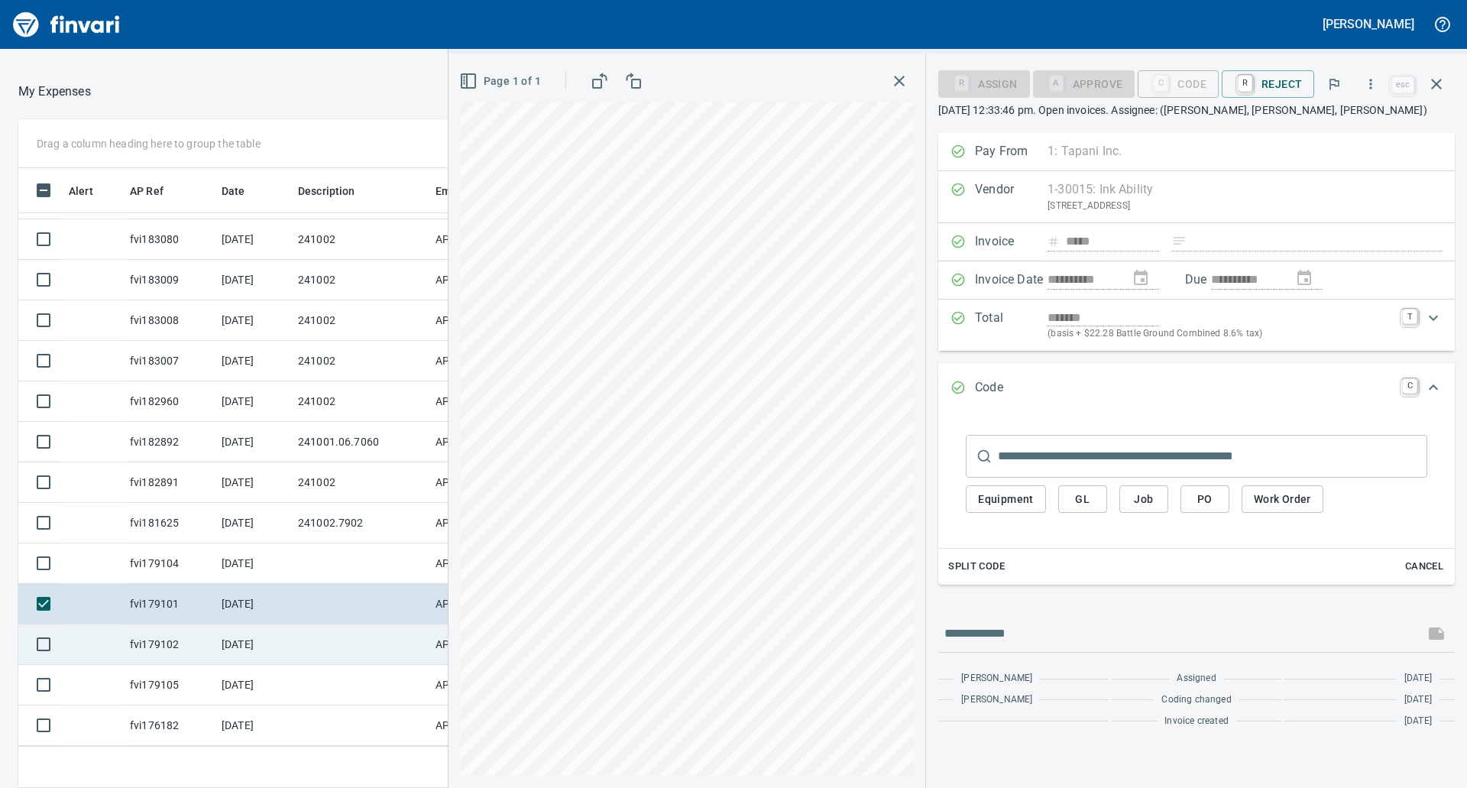
click at [273, 624] on td "[DATE]" at bounding box center [253, 644] width 76 height 40
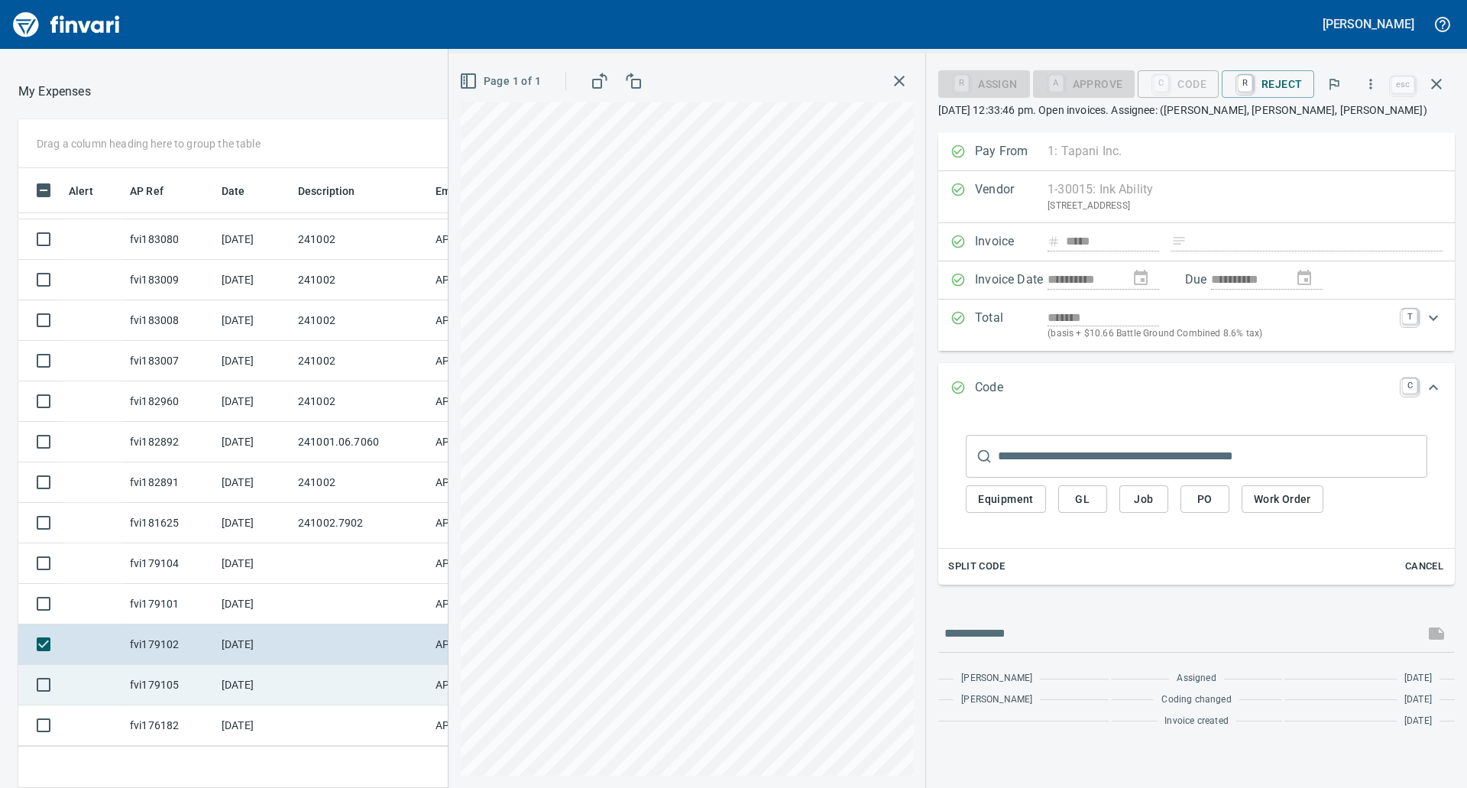
click at [288, 665] on td "[DATE]" at bounding box center [253, 685] width 76 height 40
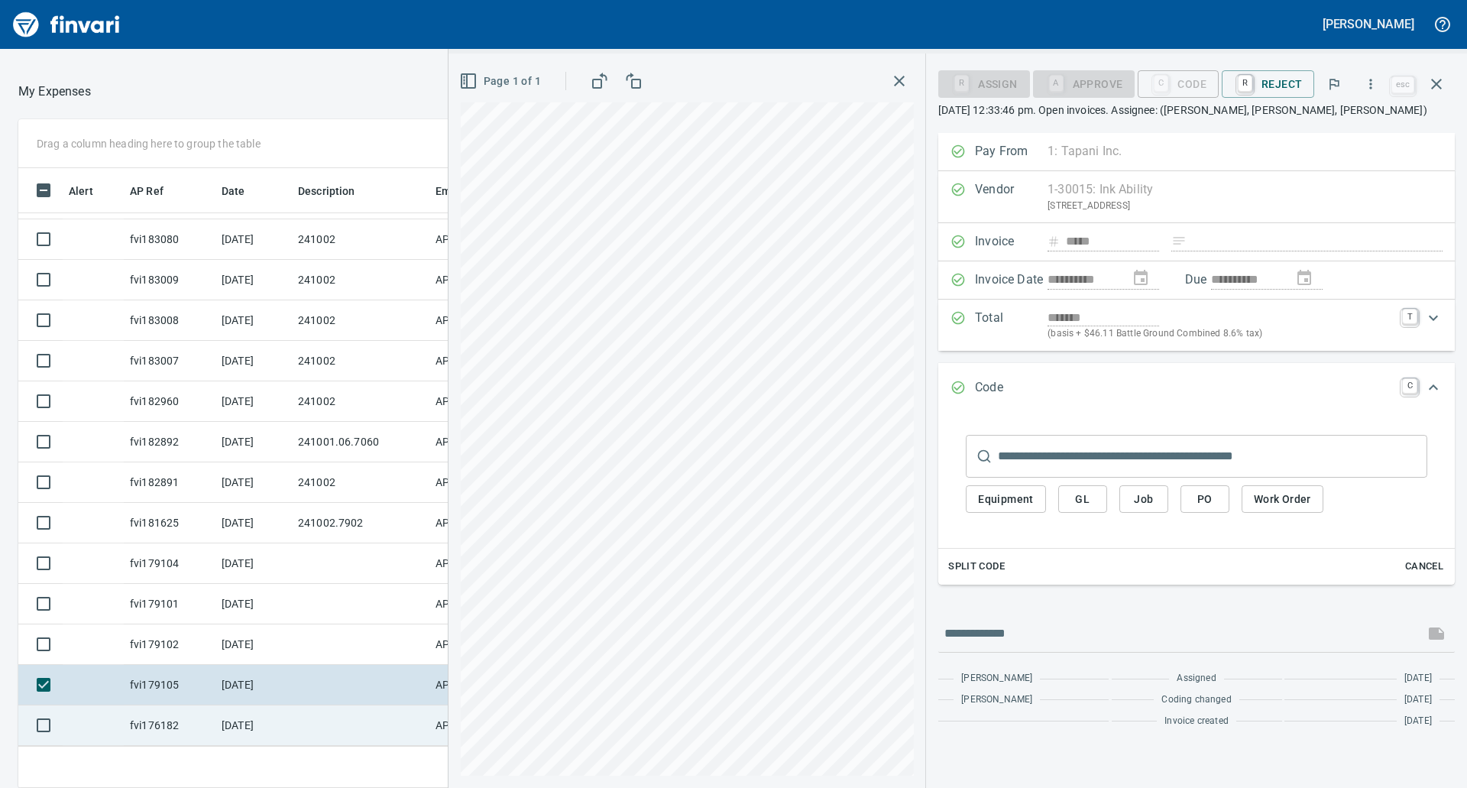
click at [330, 694] on td at bounding box center [360, 725] width 137 height 40
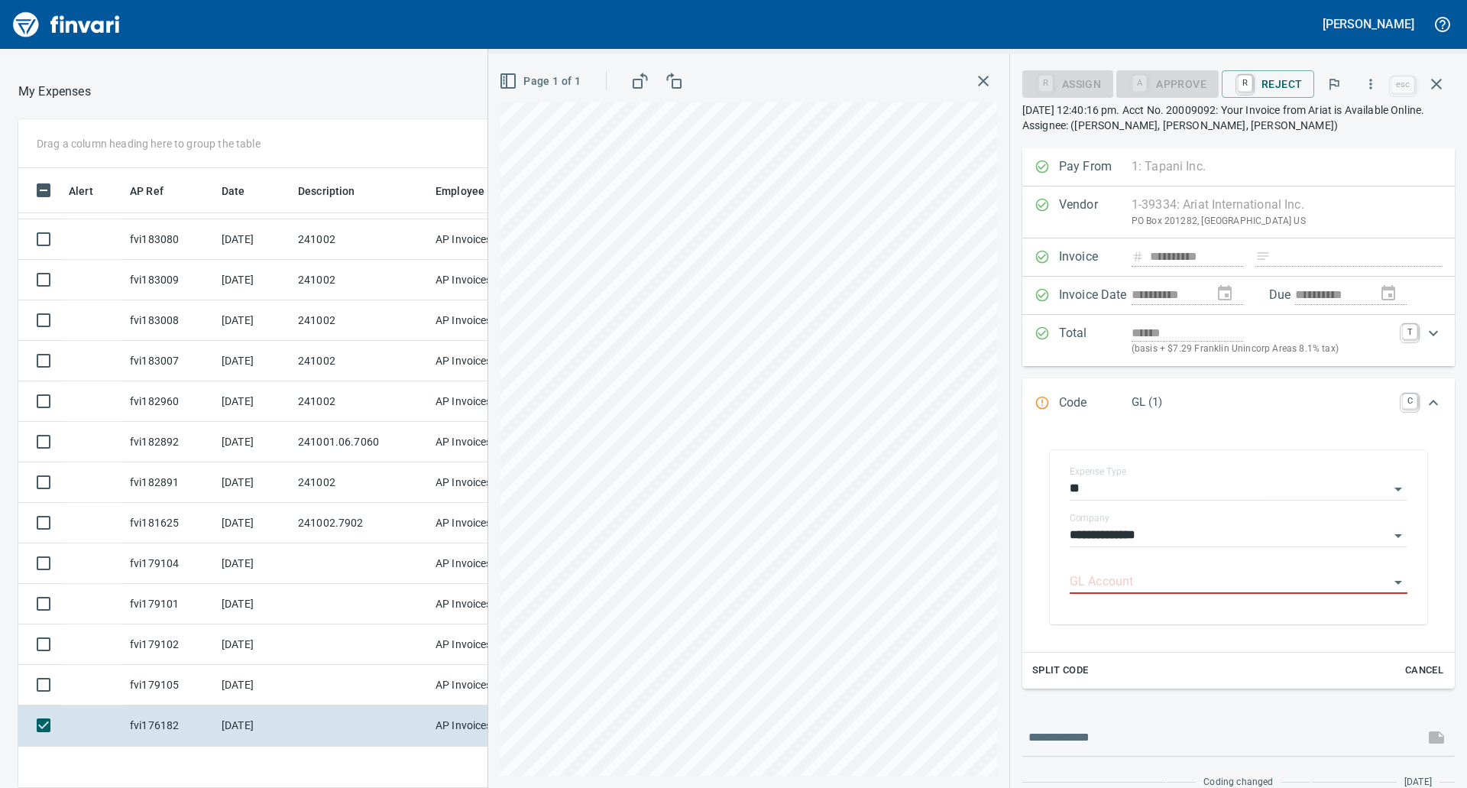
scroll to position [597, 1014]
click at [1371, 86] on icon "button" at bounding box center [1370, 83] width 15 height 15
click at [1321, 126] on span "Download" at bounding box center [1368, 128] width 147 height 18
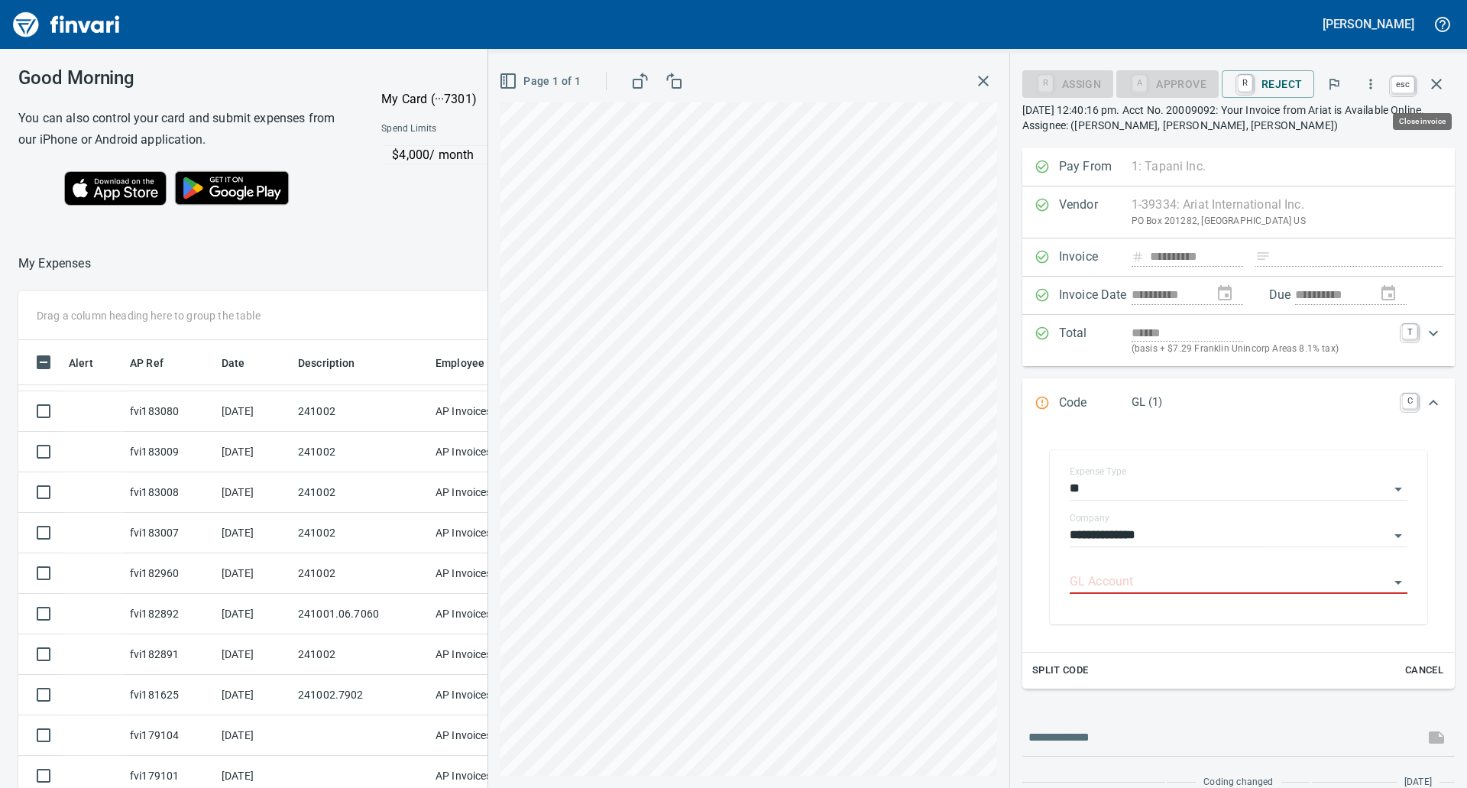
click at [1424, 80] on button "button" at bounding box center [1436, 84] width 37 height 37
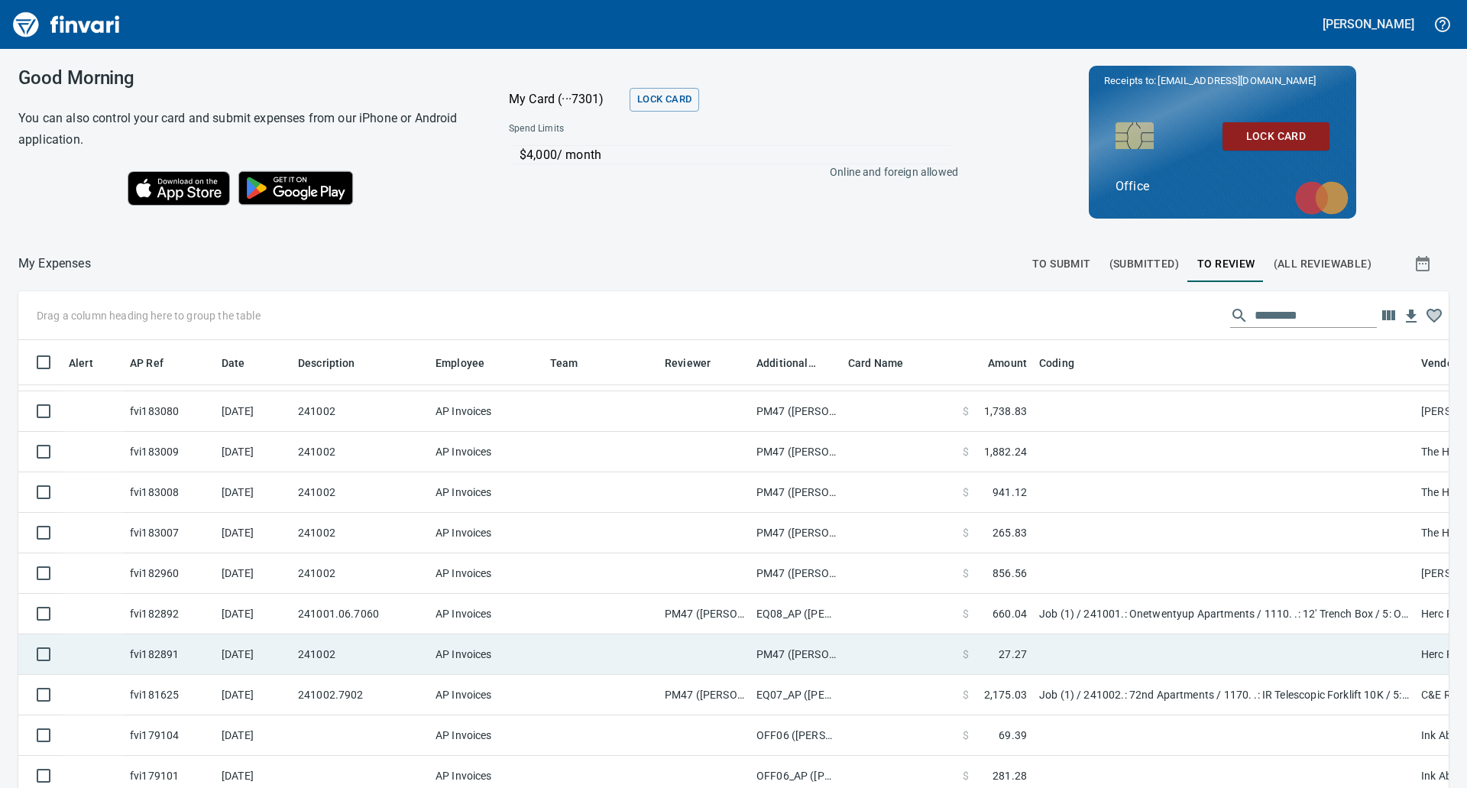
scroll to position [172, 0]
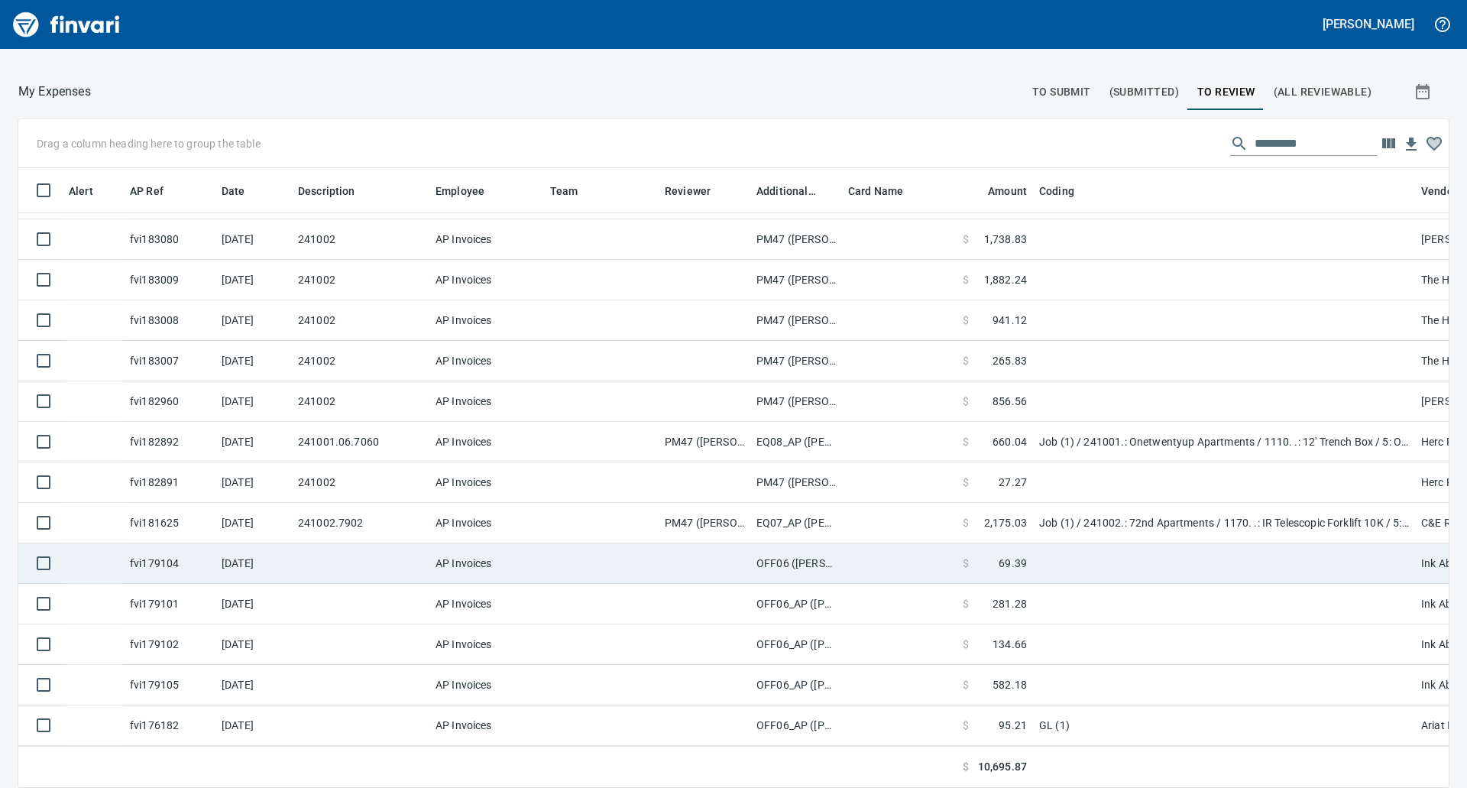
click at [810, 544] on td "OFF06 ([PERSON_NAME], [PERSON_NAME])" at bounding box center [796, 563] width 92 height 40
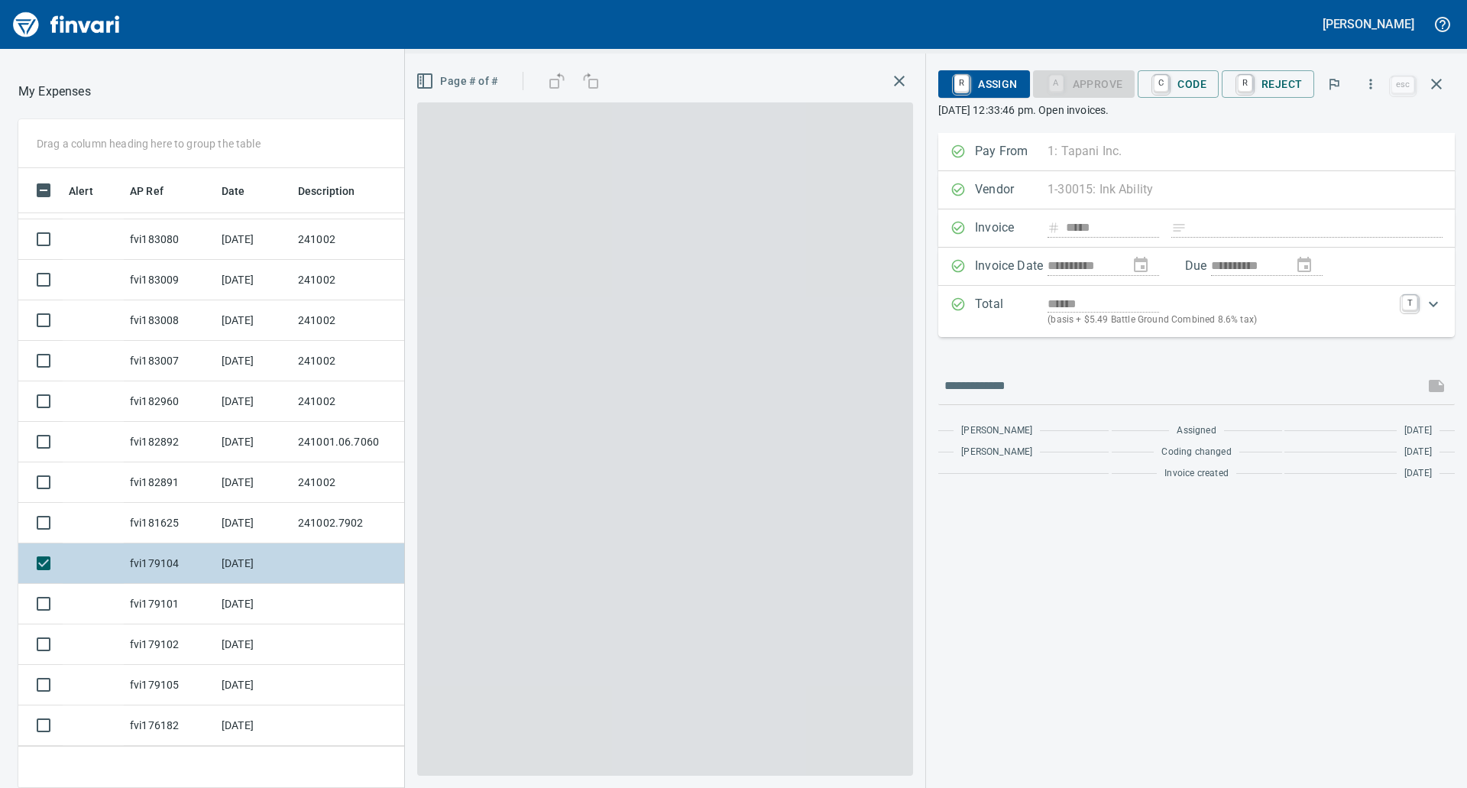
scroll to position [597, 1014]
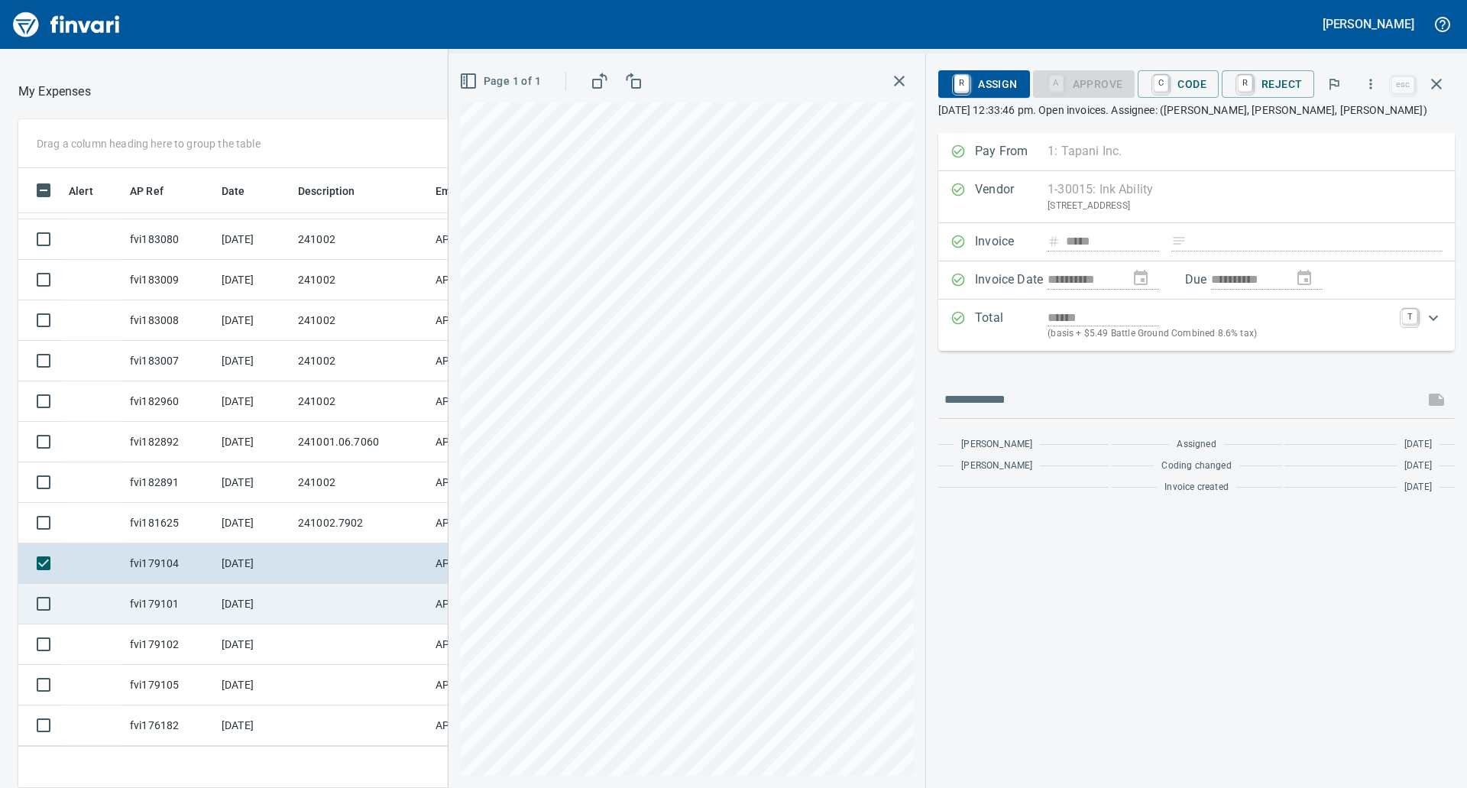
click at [348, 596] on td at bounding box center [360, 604] width 137 height 40
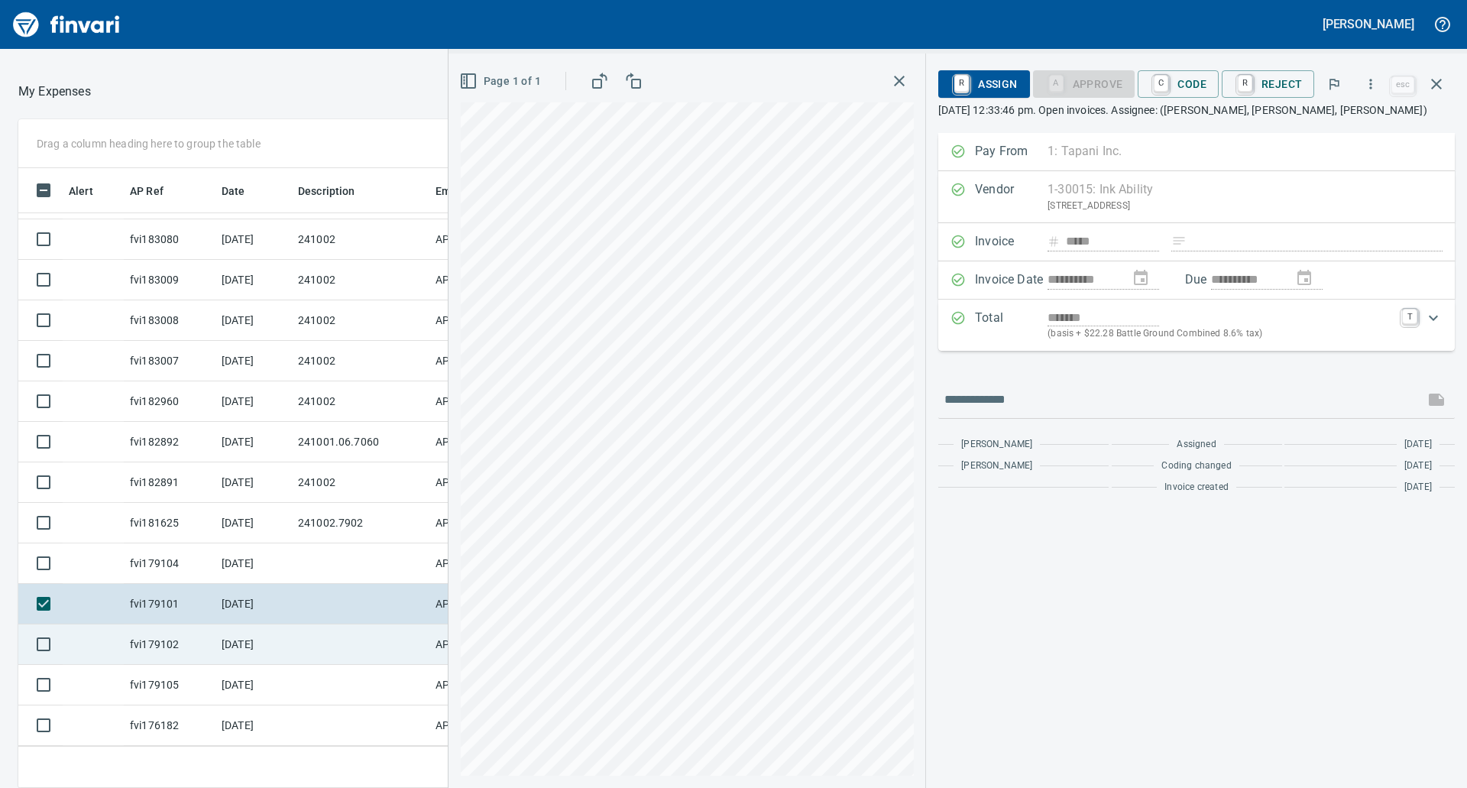
click at [333, 638] on td at bounding box center [360, 644] width 137 height 40
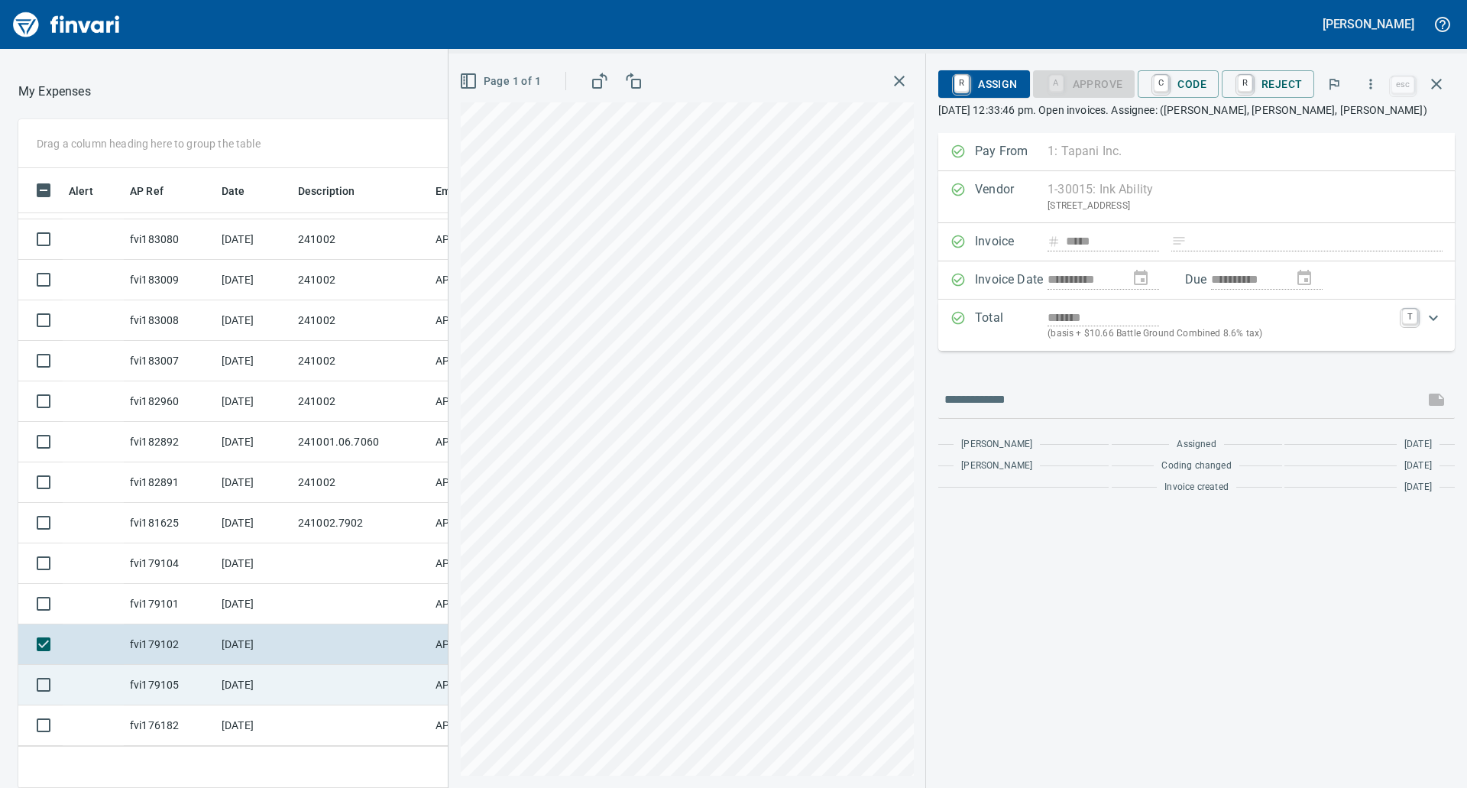
click at [293, 665] on td at bounding box center [360, 685] width 137 height 40
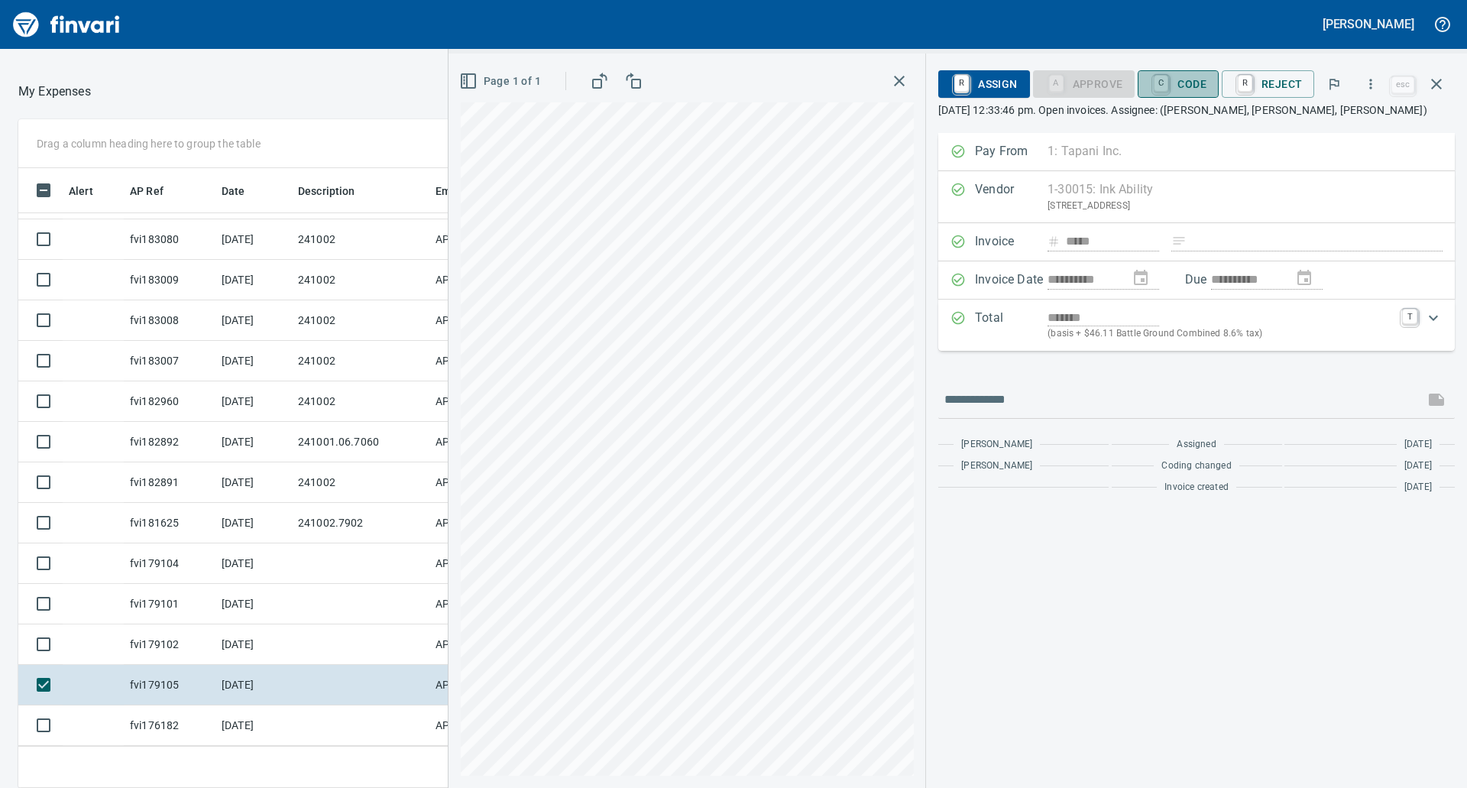
click at [1186, 77] on span "C Code" at bounding box center [1178, 84] width 57 height 26
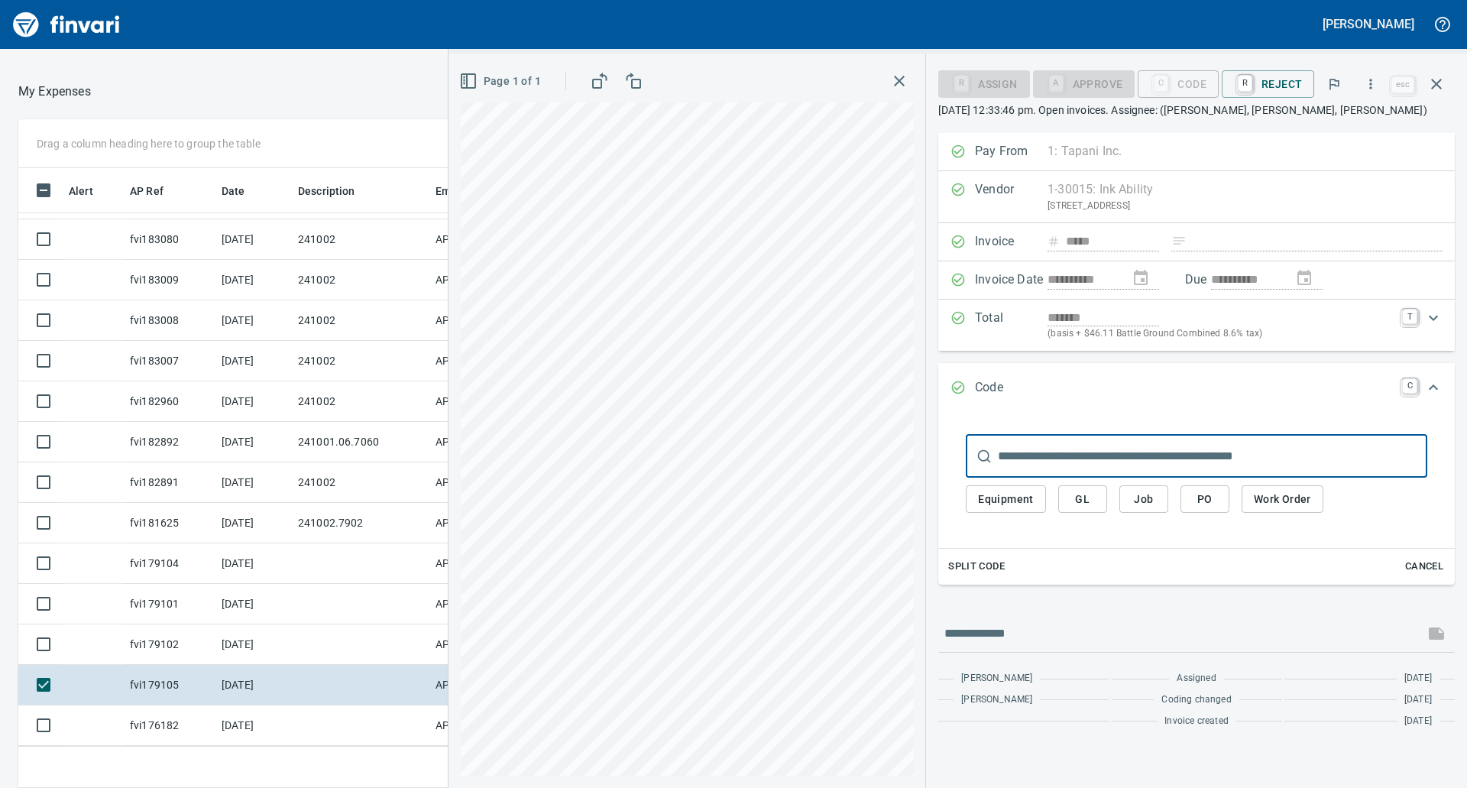
click at [1080, 448] on input "text" at bounding box center [1212, 456] width 429 height 43
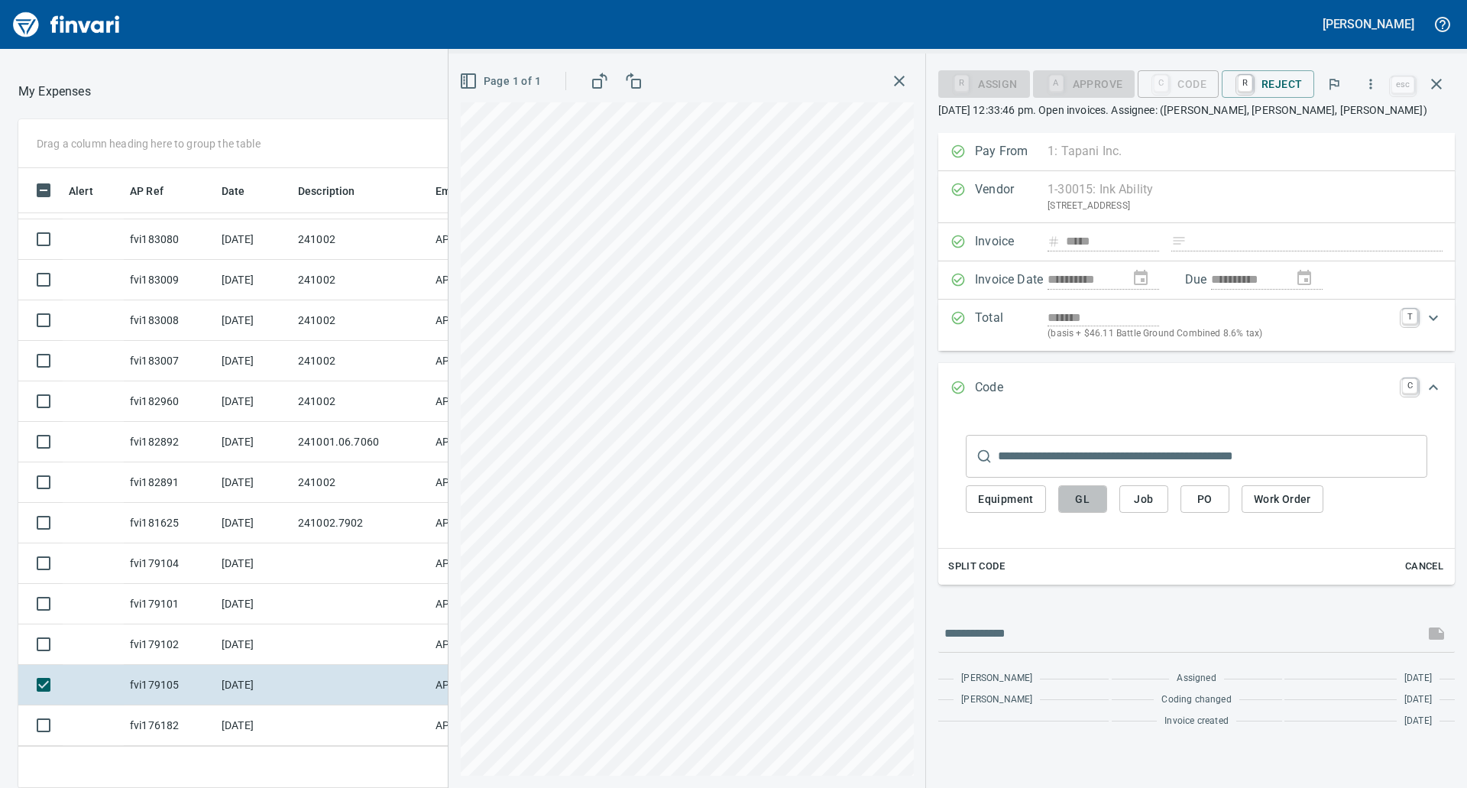
click at [1077, 485] on button "GL" at bounding box center [1082, 499] width 49 height 28
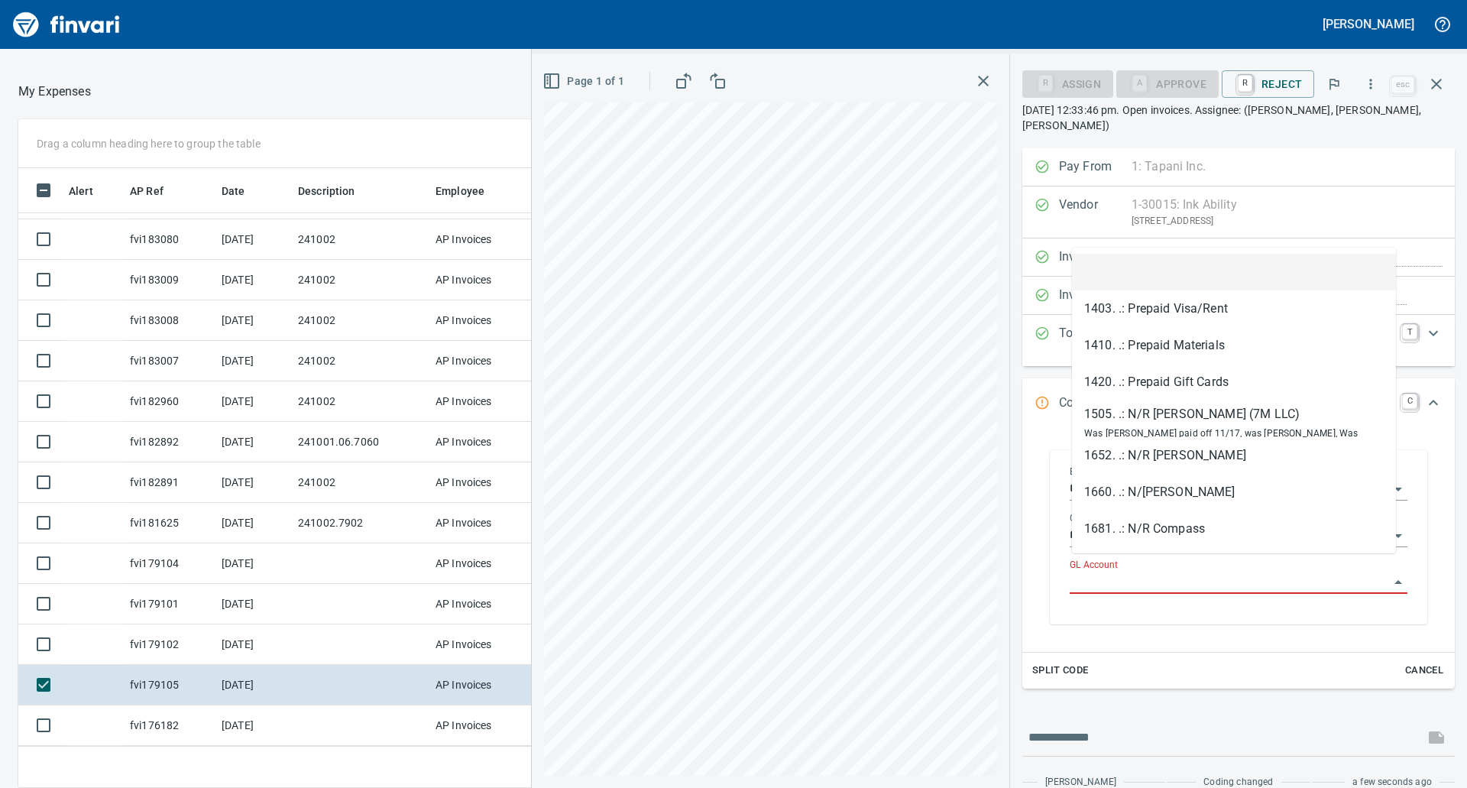
click at [1100, 572] on input "GL Account" at bounding box center [1228, 581] width 319 height 21
paste input "**********"
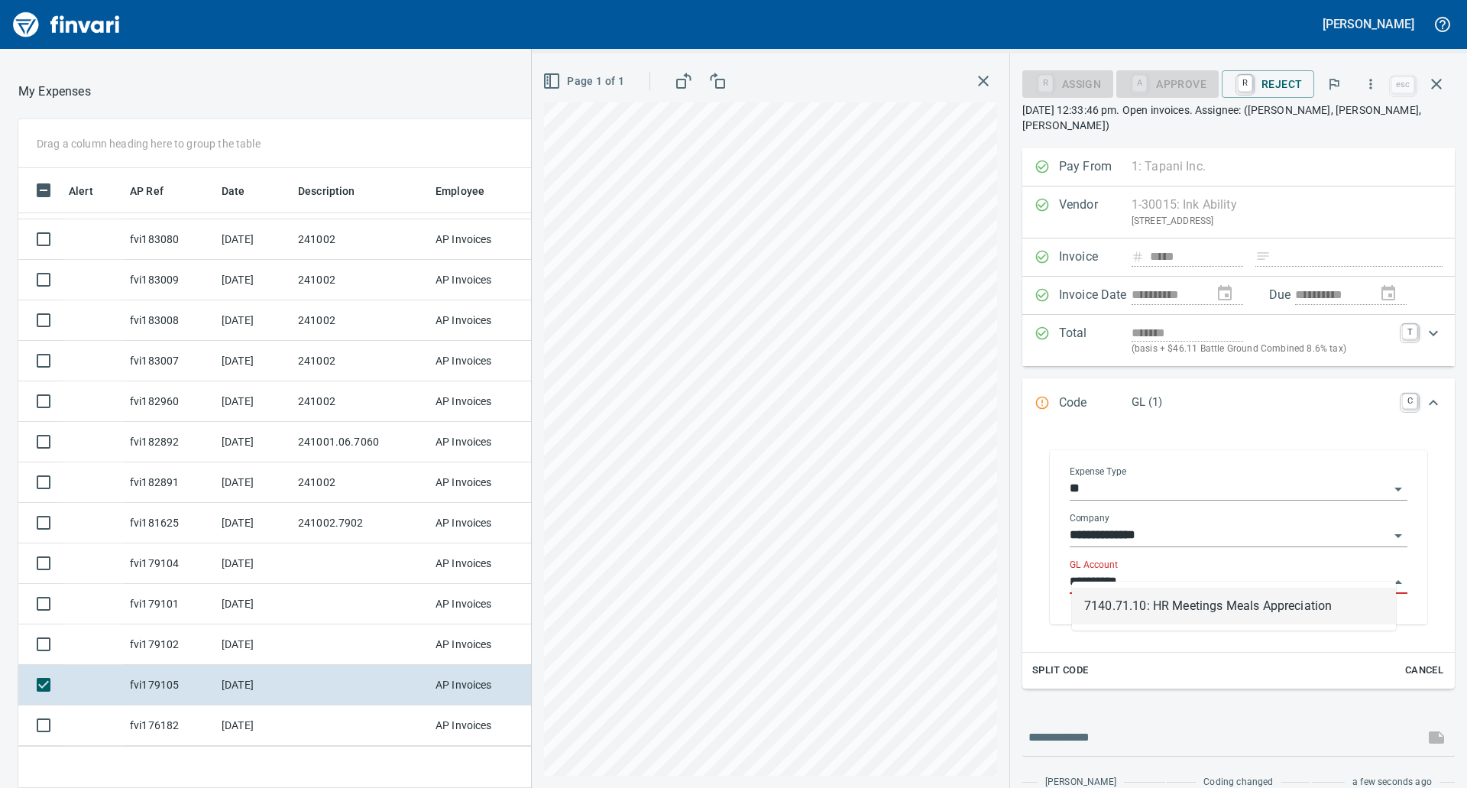
scroll to position [597, 1014]
click at [1156, 601] on li "7140.71.10: HR Meetings Meals Appreciation" at bounding box center [1234, 605] width 324 height 37
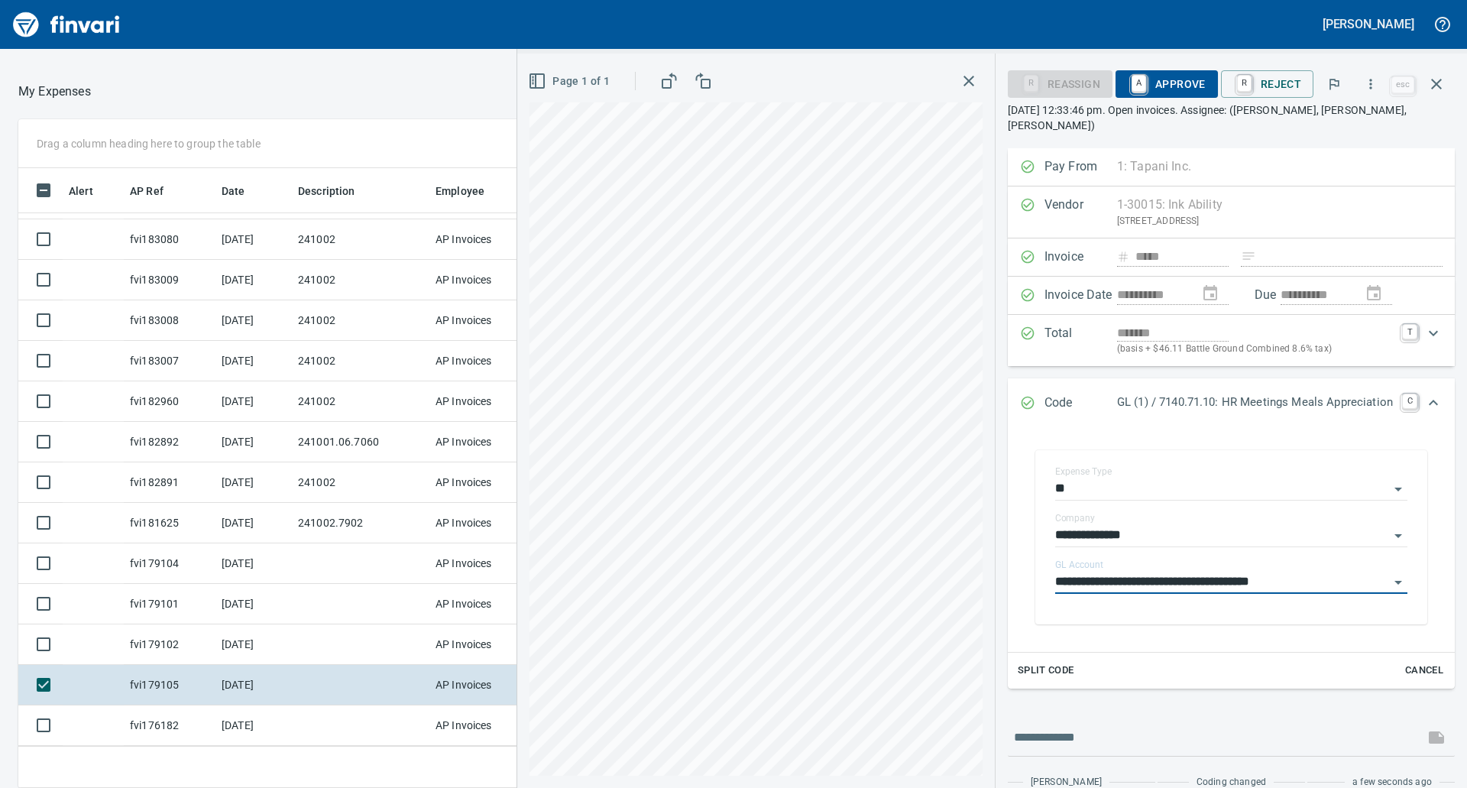
type input "**********"
click at [1153, 84] on span "A Approve" at bounding box center [1166, 84] width 78 height 26
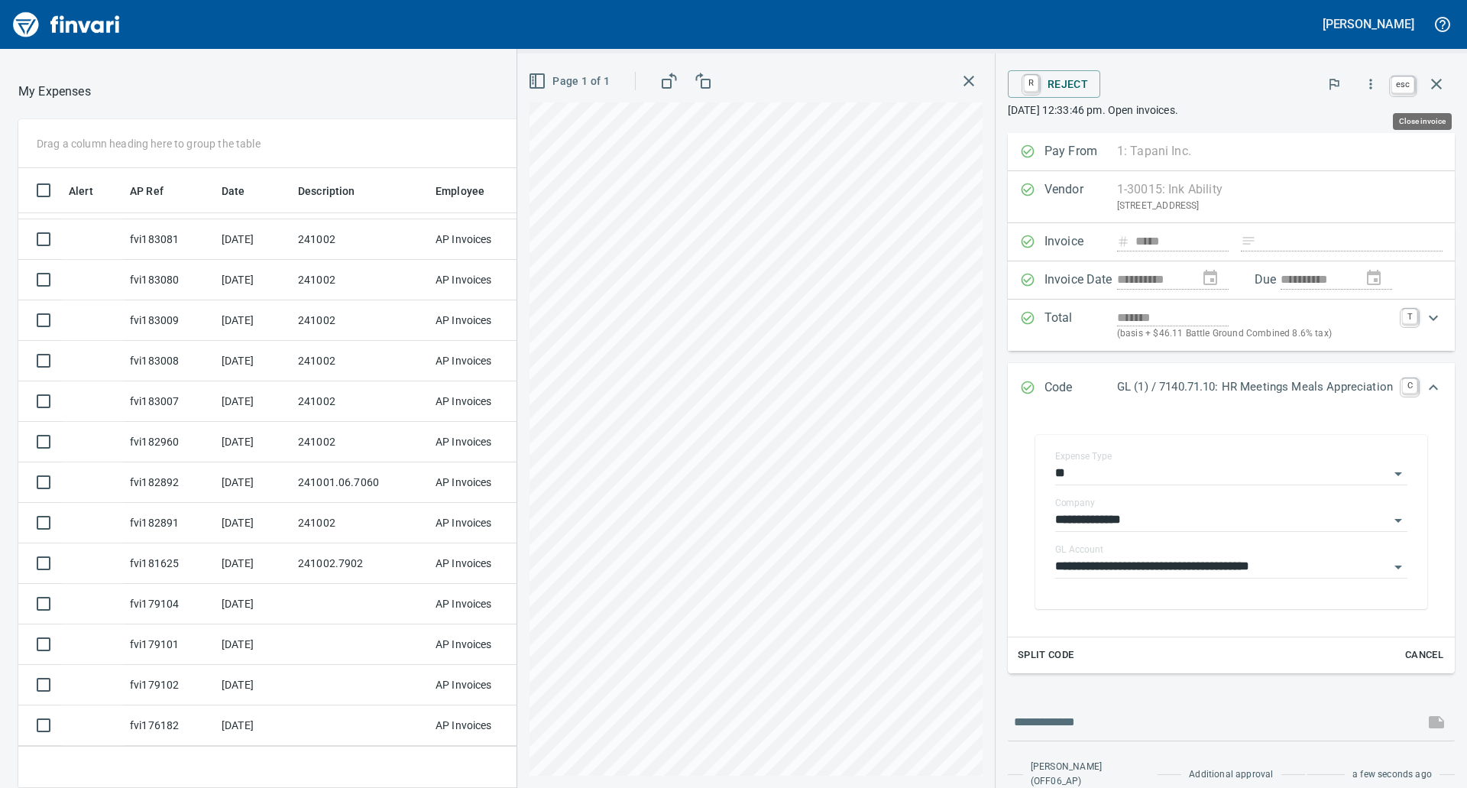
click at [1424, 76] on icon "button" at bounding box center [1436, 84] width 18 height 18
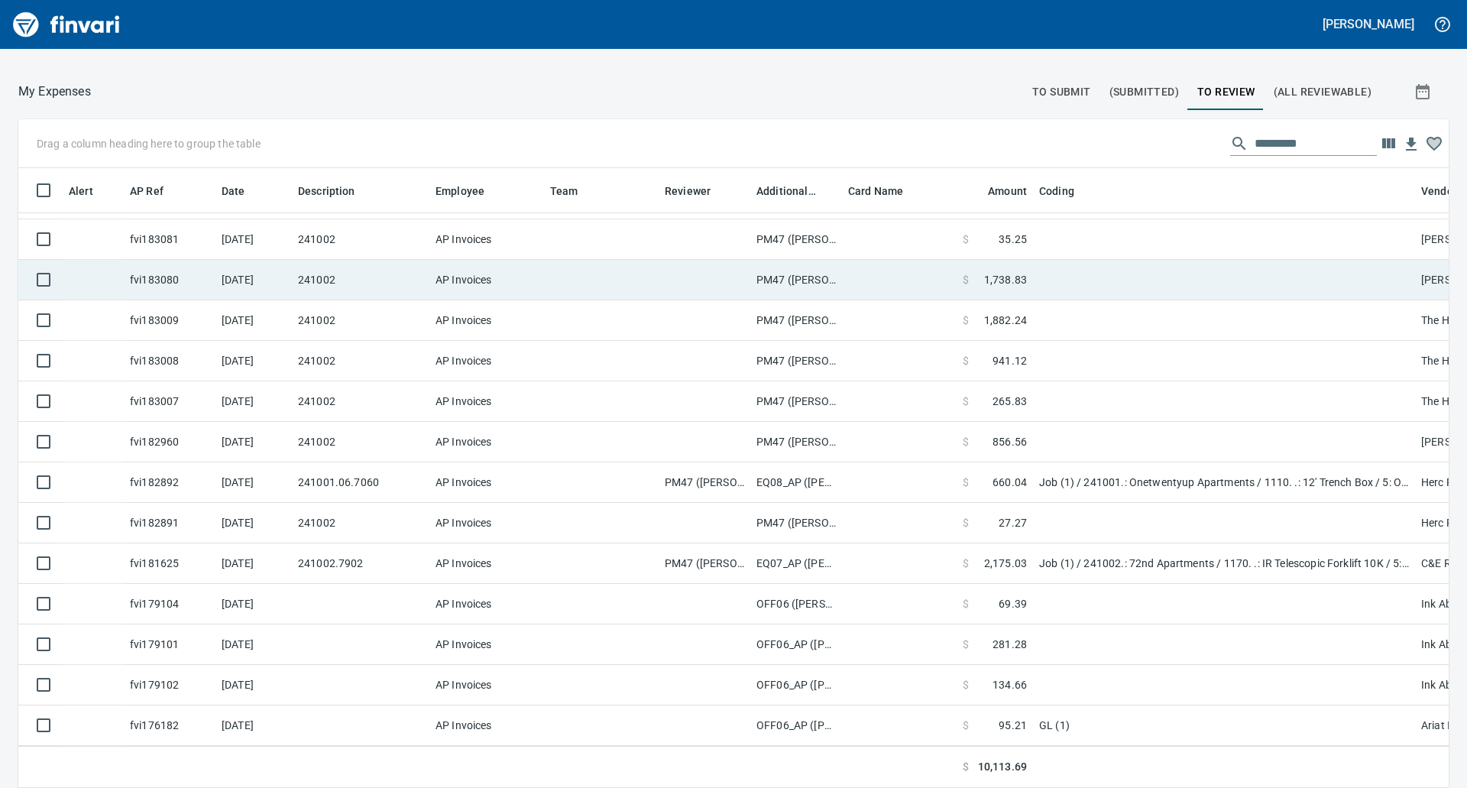
scroll to position [597, 1393]
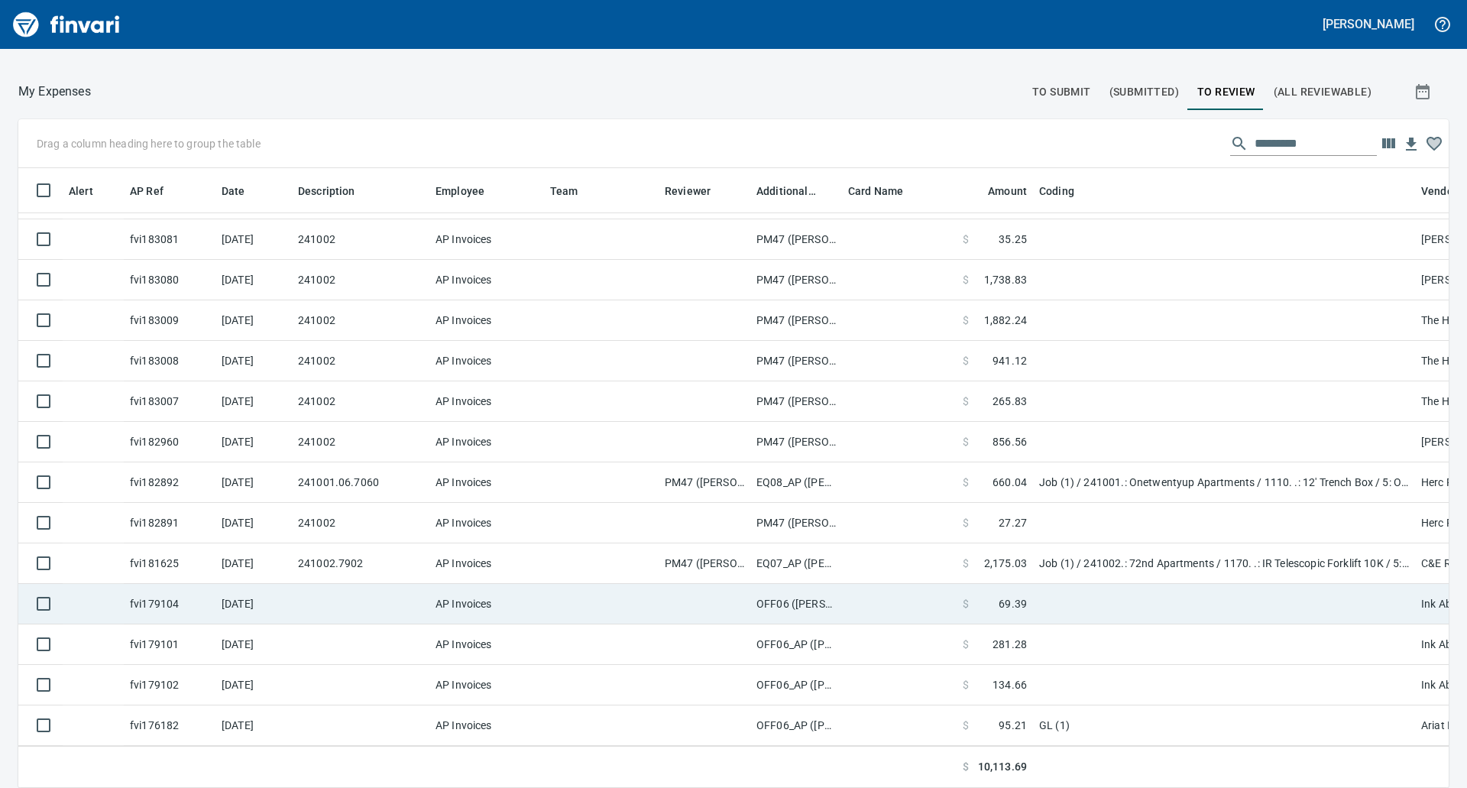
click at [746, 586] on td at bounding box center [704, 604] width 92 height 40
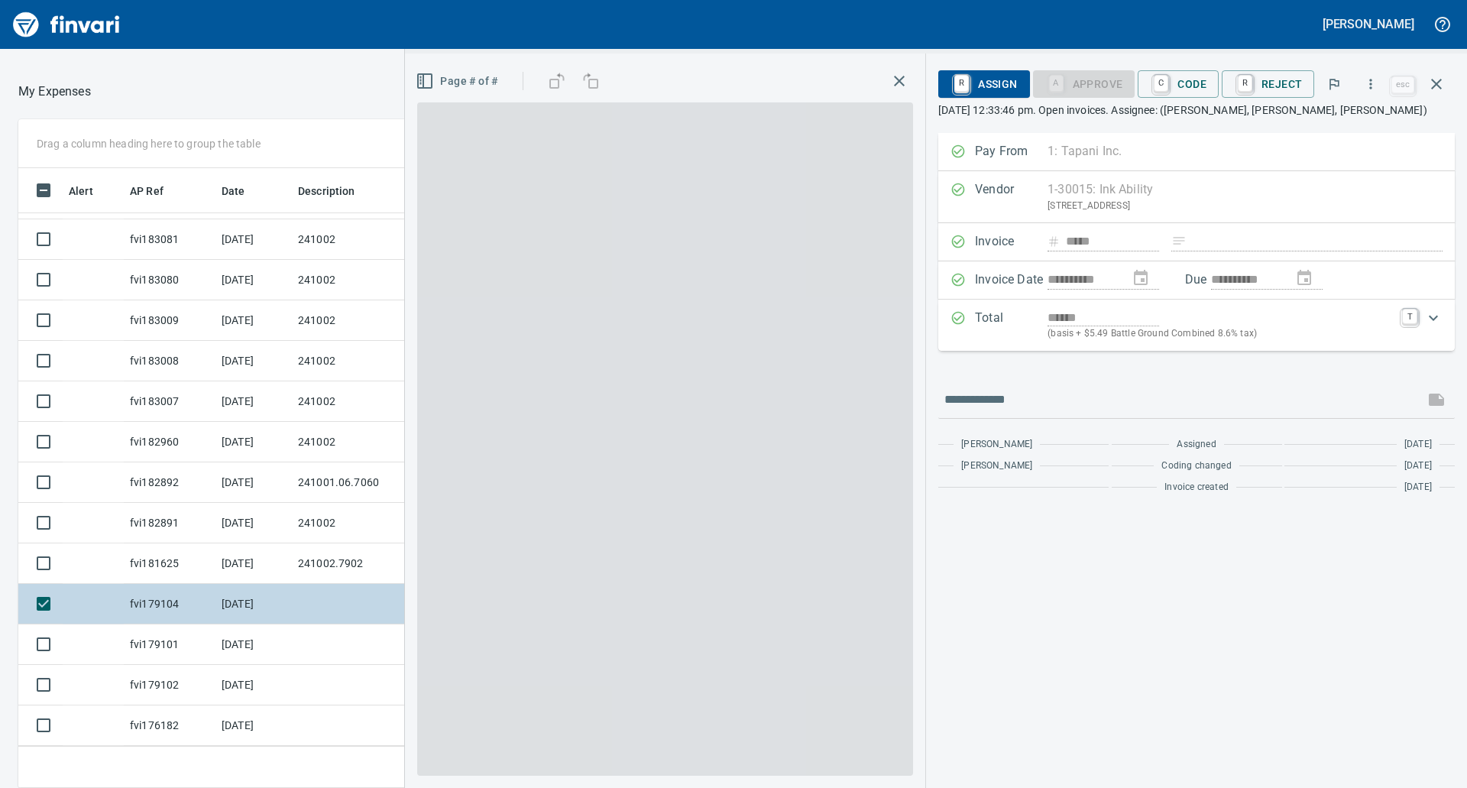
scroll to position [597, 1014]
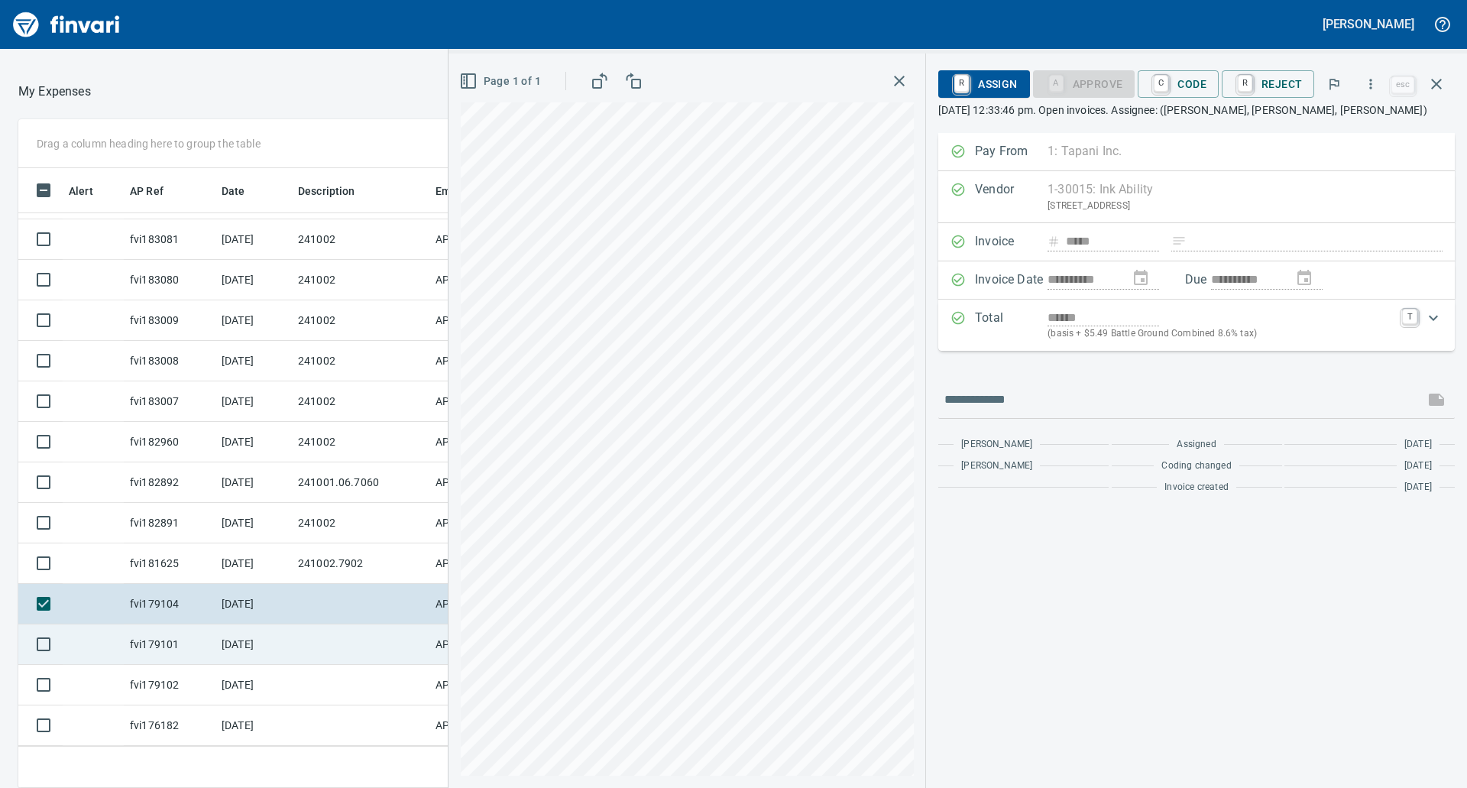
click at [438, 632] on td "AP Invoices" at bounding box center [486, 644] width 115 height 40
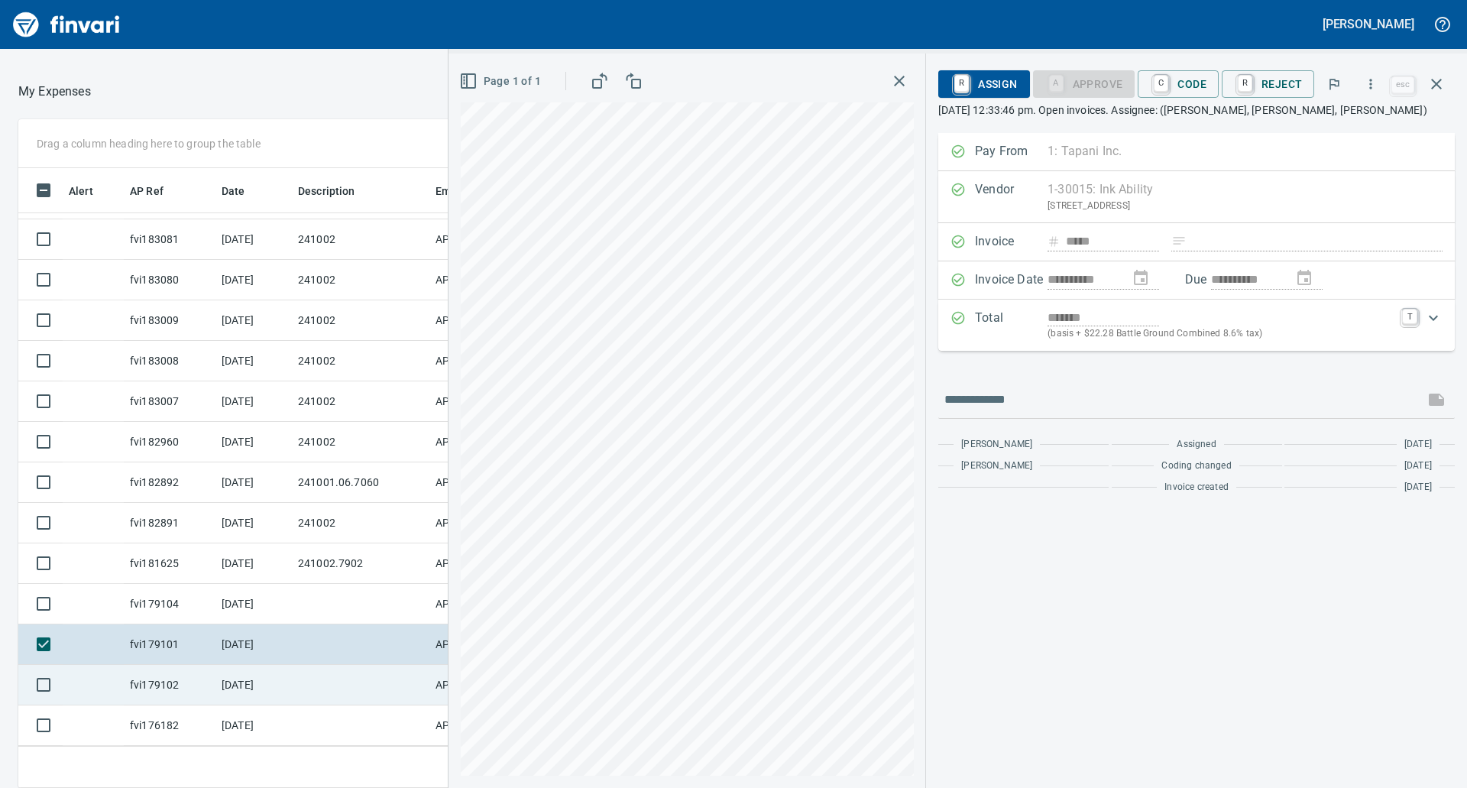
click at [361, 668] on td at bounding box center [360, 685] width 137 height 40
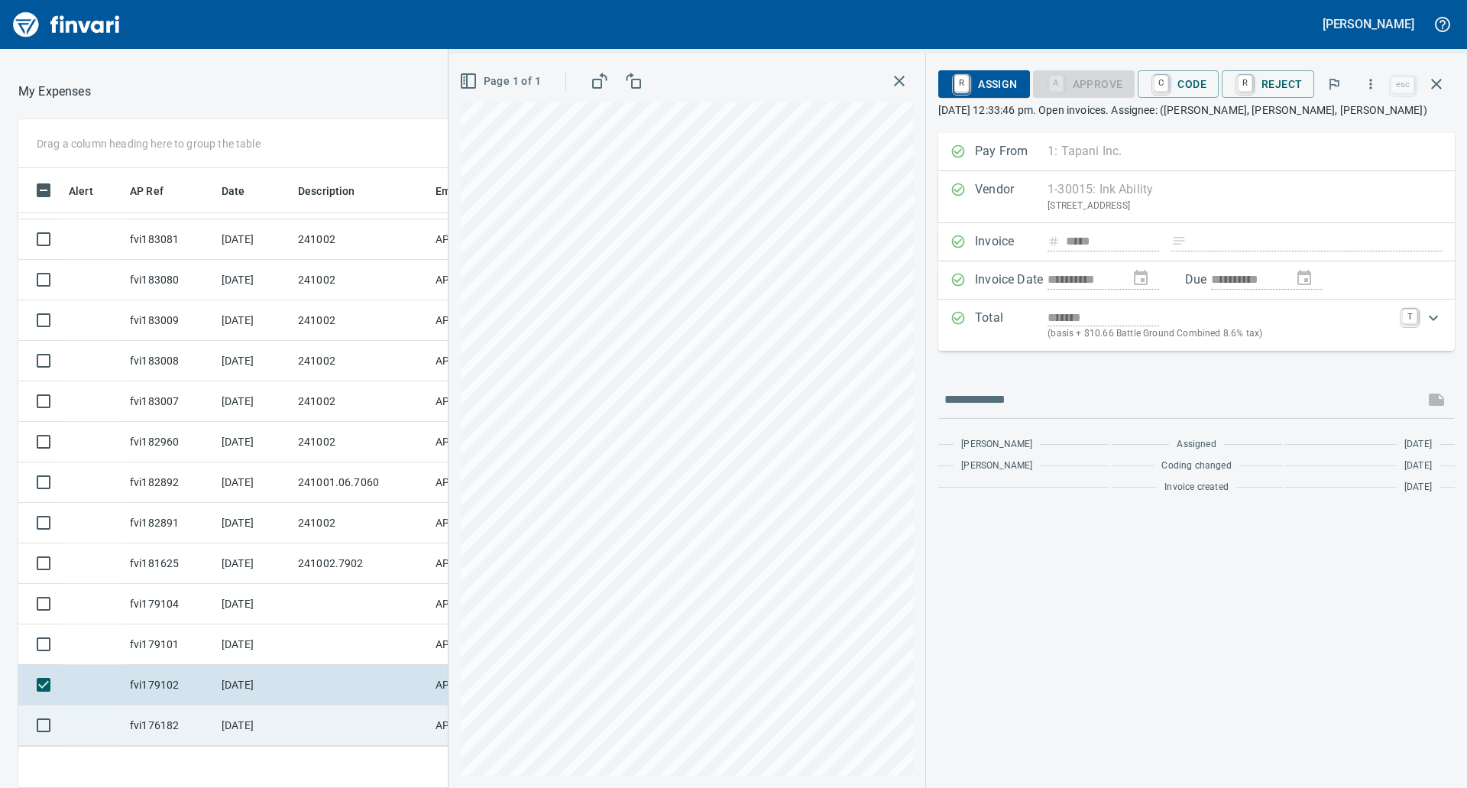
click at [336, 694] on td at bounding box center [360, 725] width 137 height 40
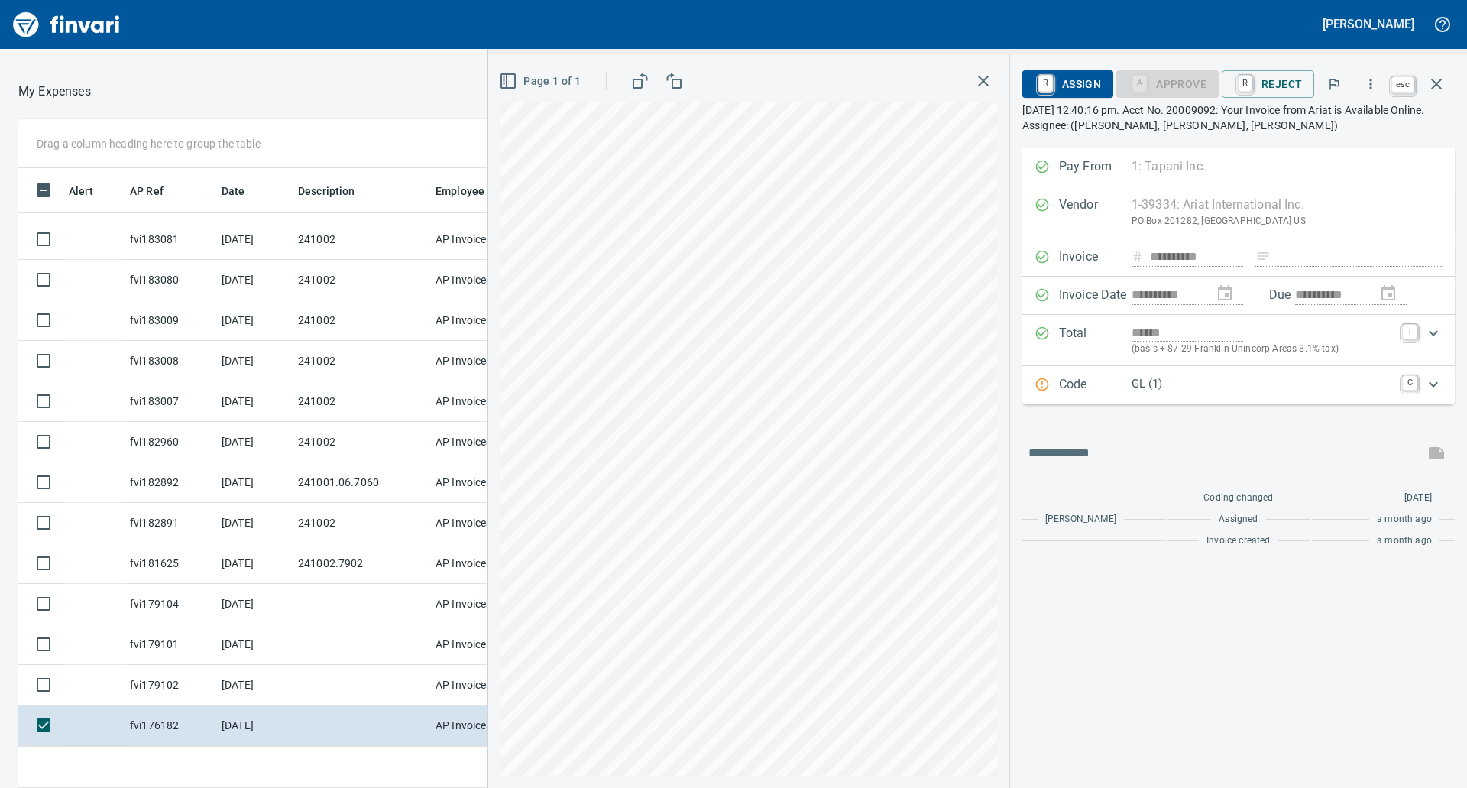
scroll to position [597, 1014]
click at [1424, 83] on icon "button" at bounding box center [1436, 84] width 18 height 18
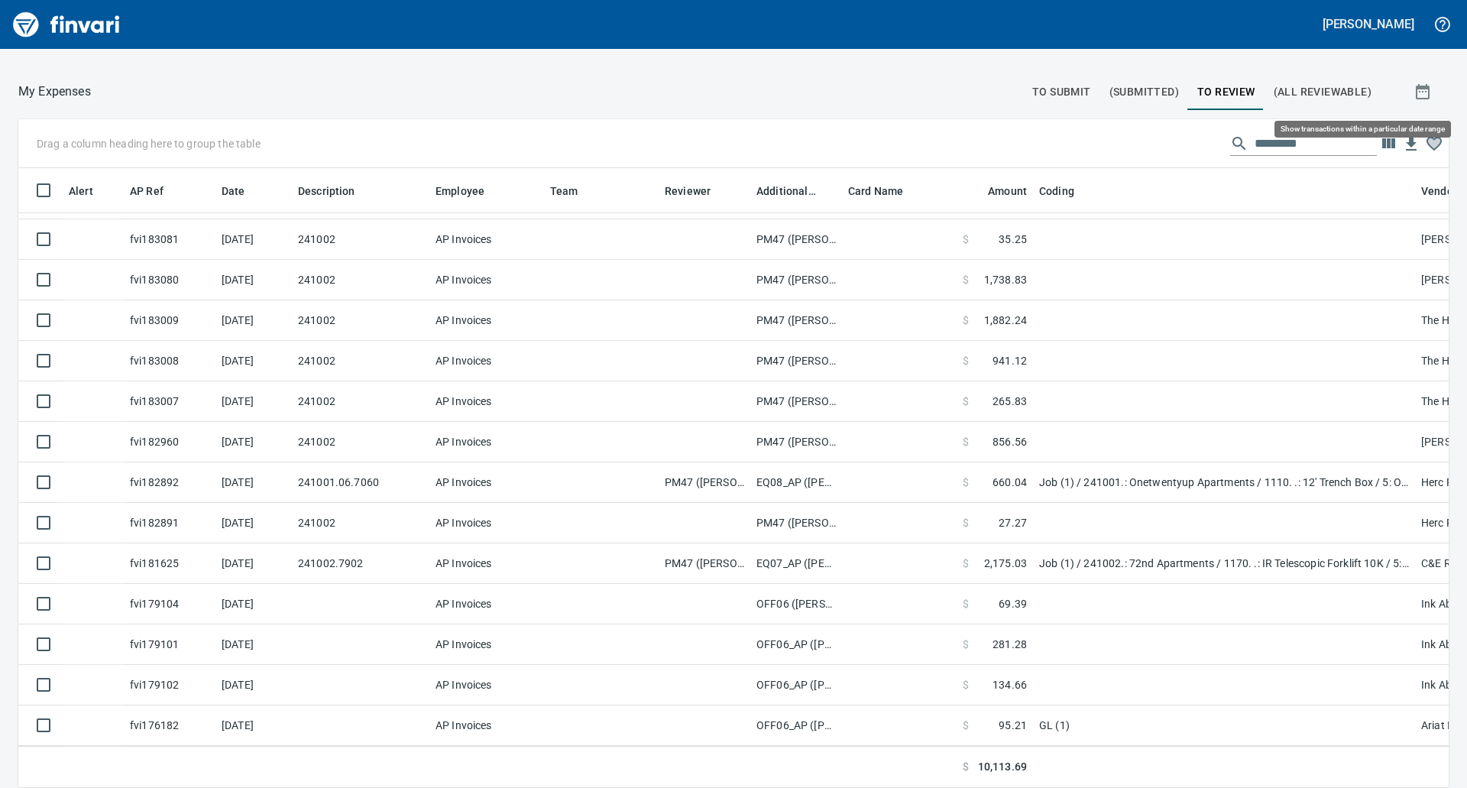
scroll to position [597, 1396]
click at [1051, 87] on span "To Submit" at bounding box center [1061, 91] width 59 height 19
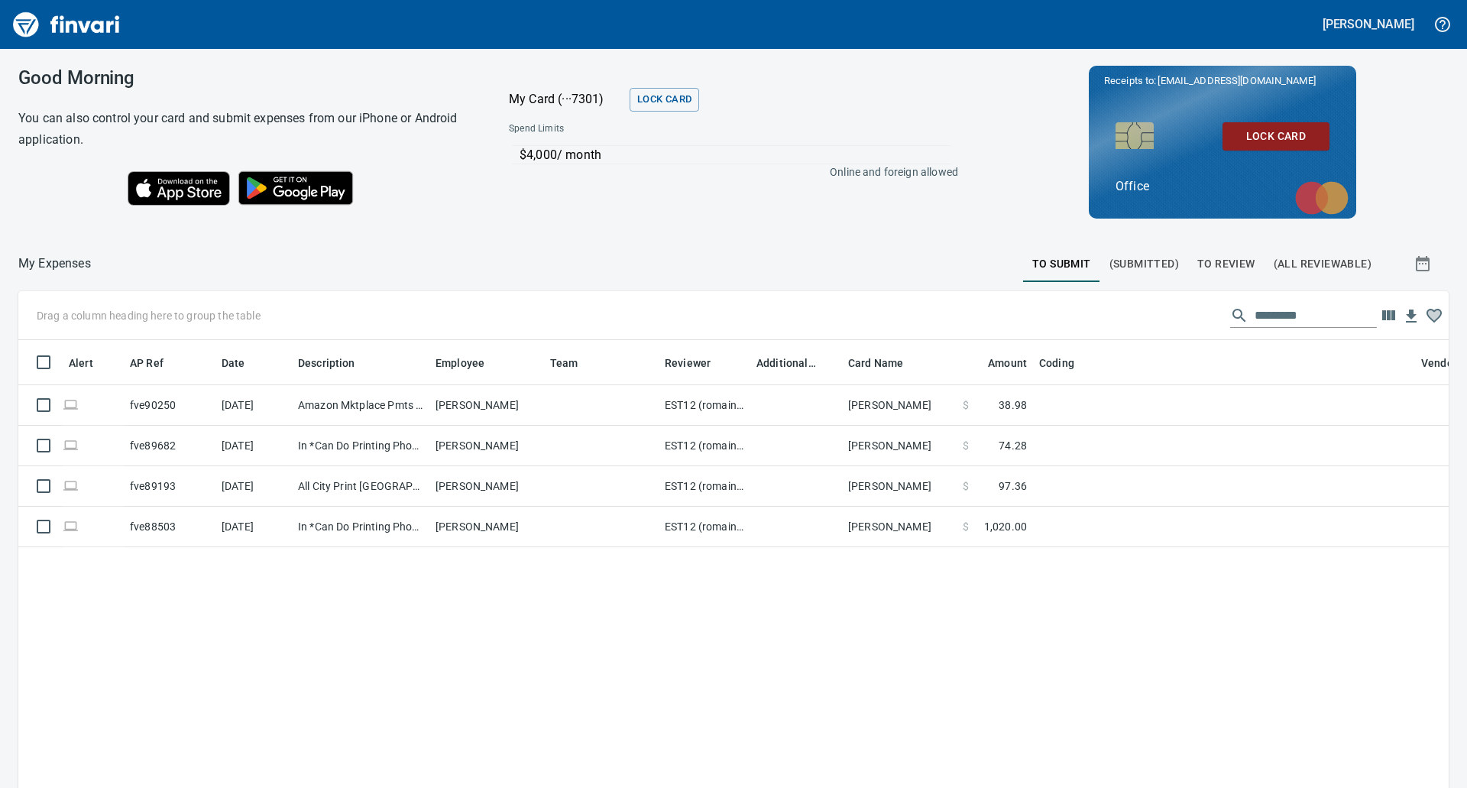
scroll to position [597, 1407]
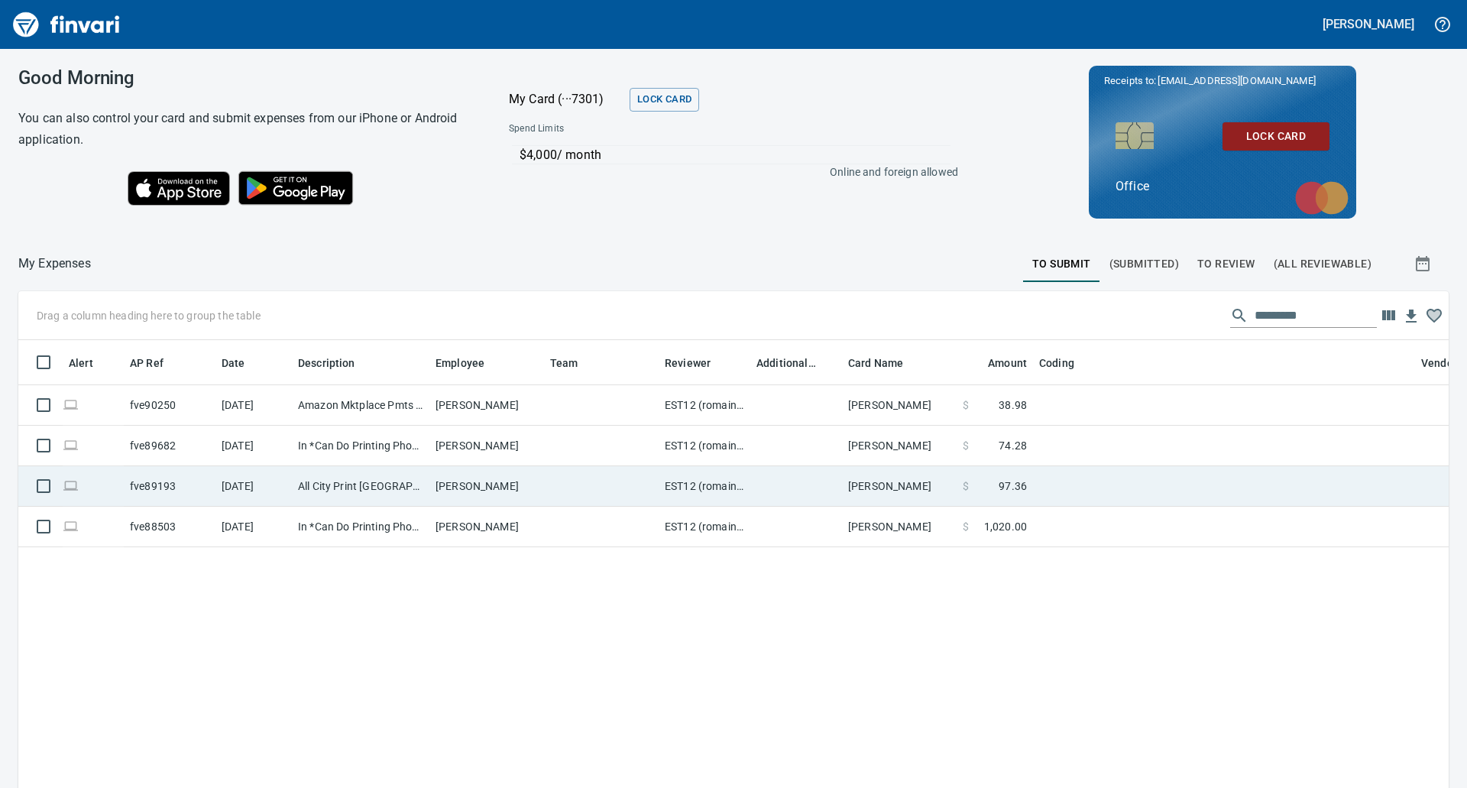
click at [400, 502] on td "All City Print [GEOGRAPHIC_DATA] [GEOGRAPHIC_DATA]" at bounding box center [360, 486] width 137 height 40
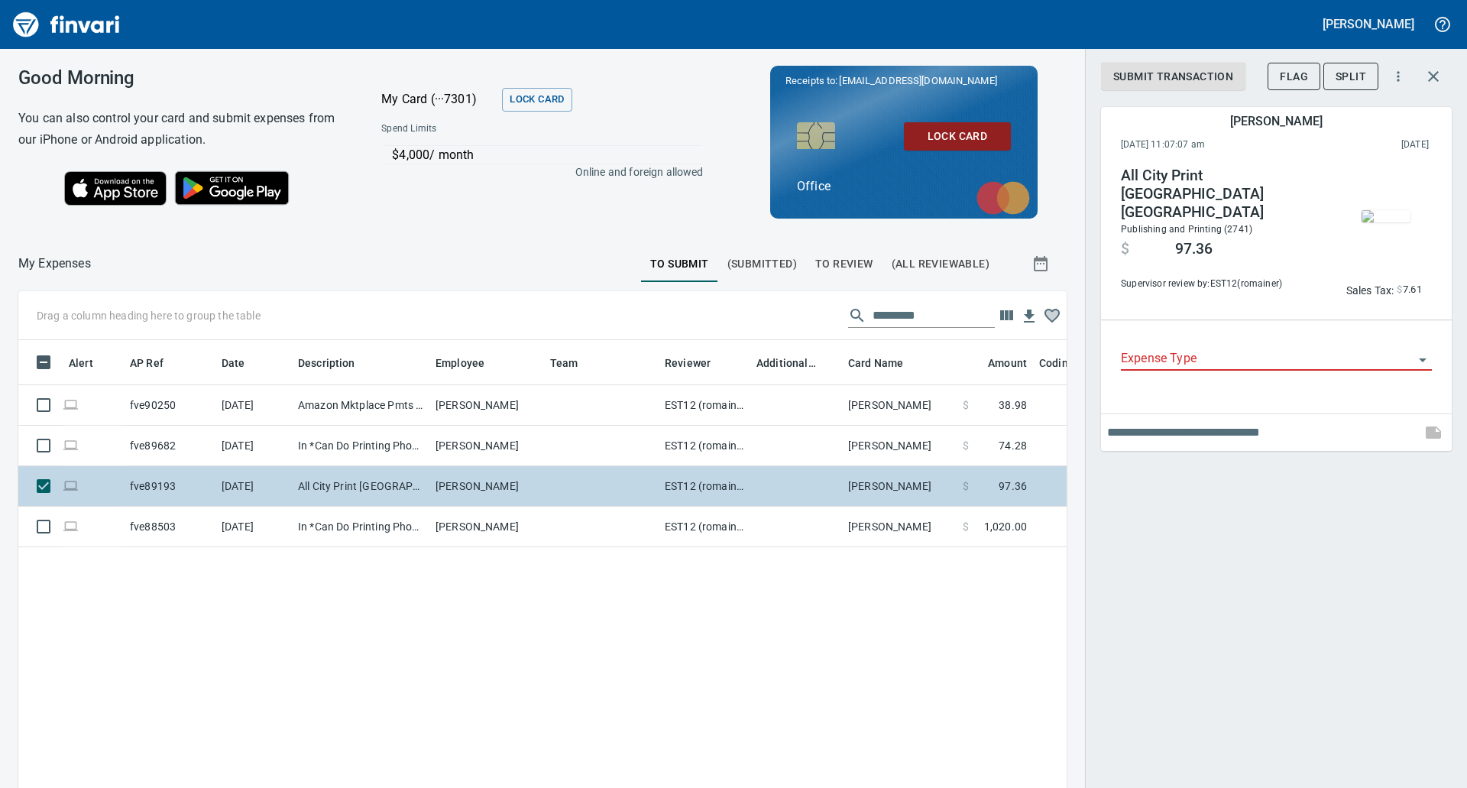
scroll to position [597, 1025]
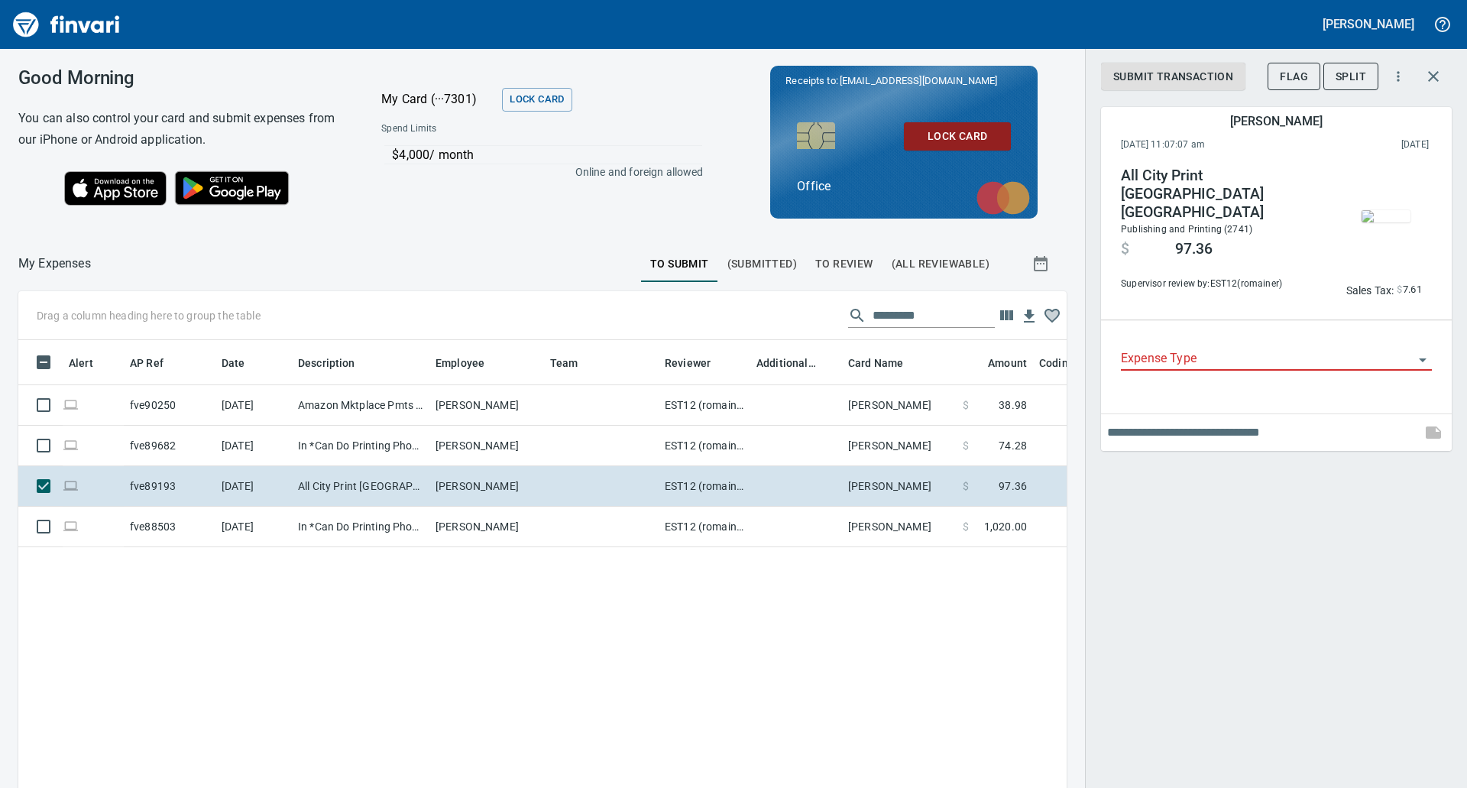
click at [1390, 210] on img "button" at bounding box center [1385, 216] width 49 height 12
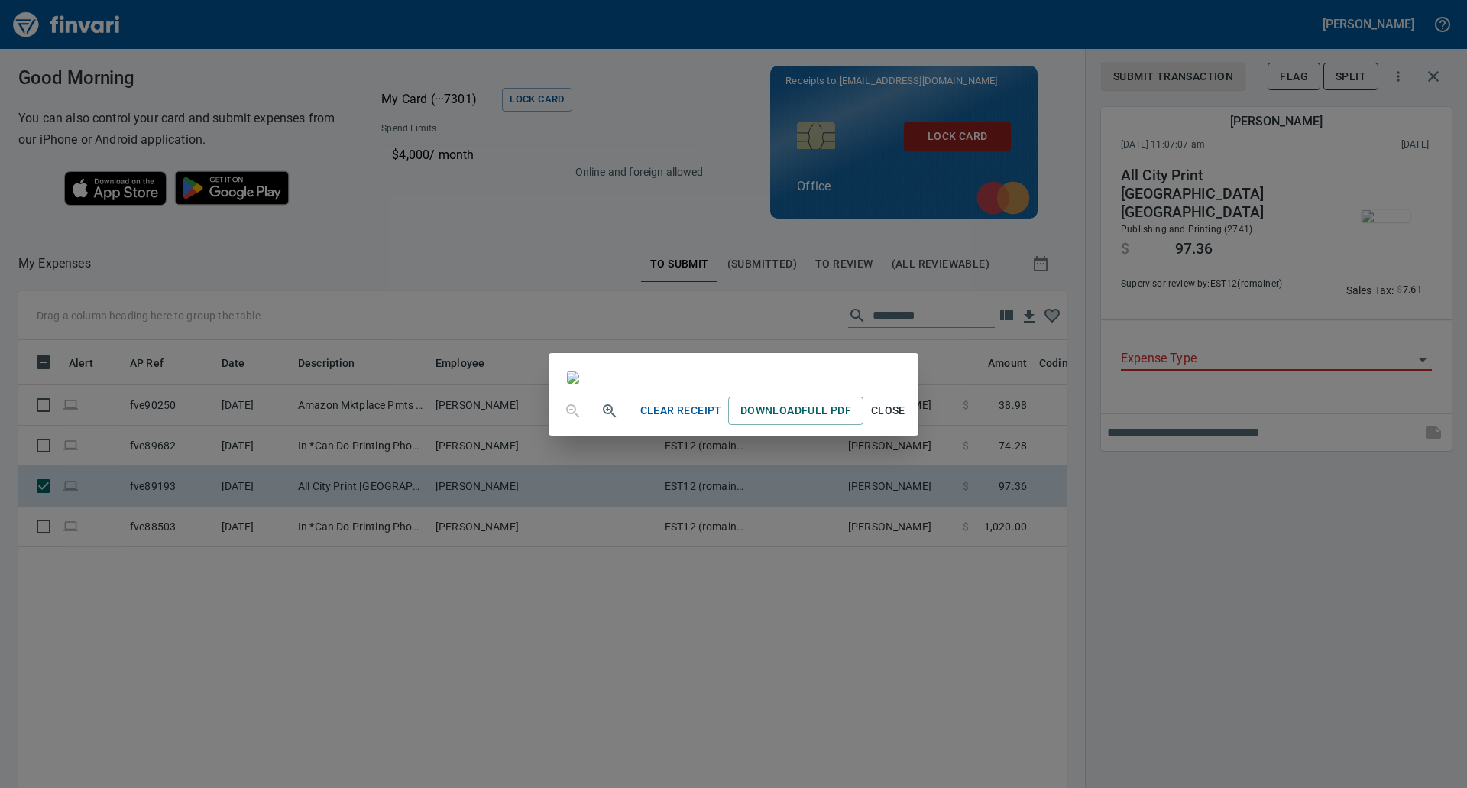
click at [1198, 406] on div "Clear Receipt Download Full PDF Close" at bounding box center [733, 394] width 1467 height 788
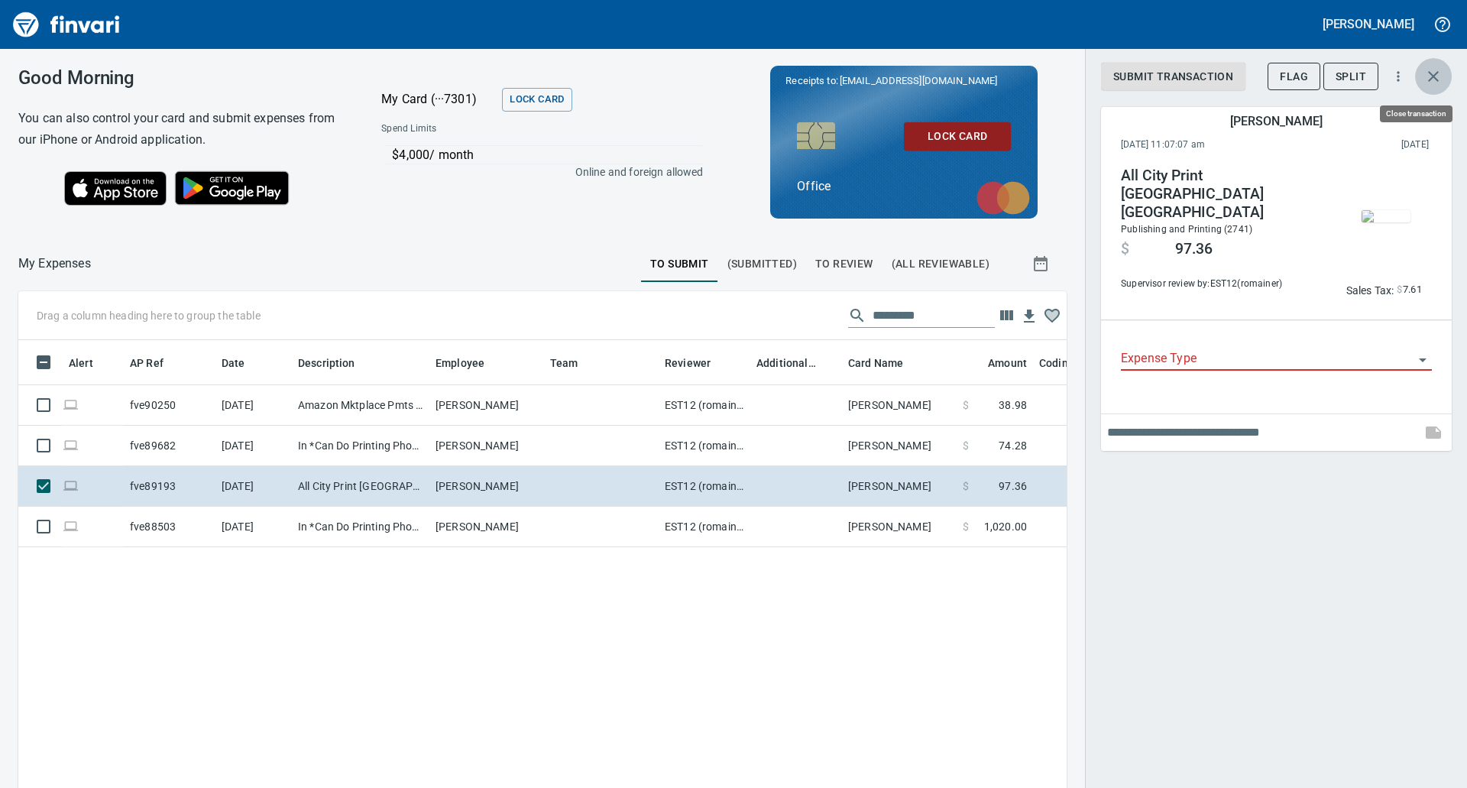
click at [1422, 81] on button "button" at bounding box center [1433, 76] width 37 height 37
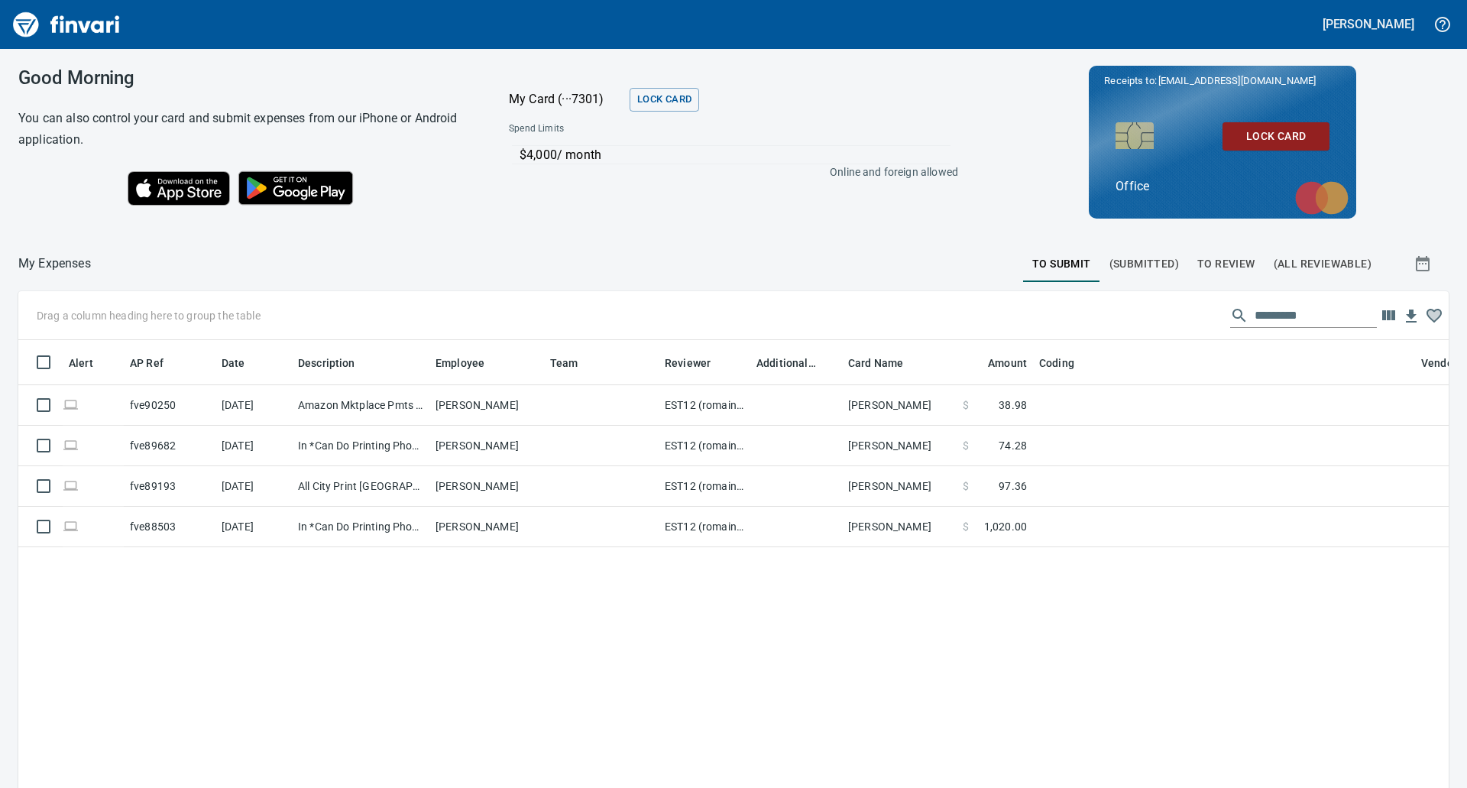
scroll to position [597, 1405]
click at [1229, 262] on span "To Review" at bounding box center [1226, 263] width 58 height 19
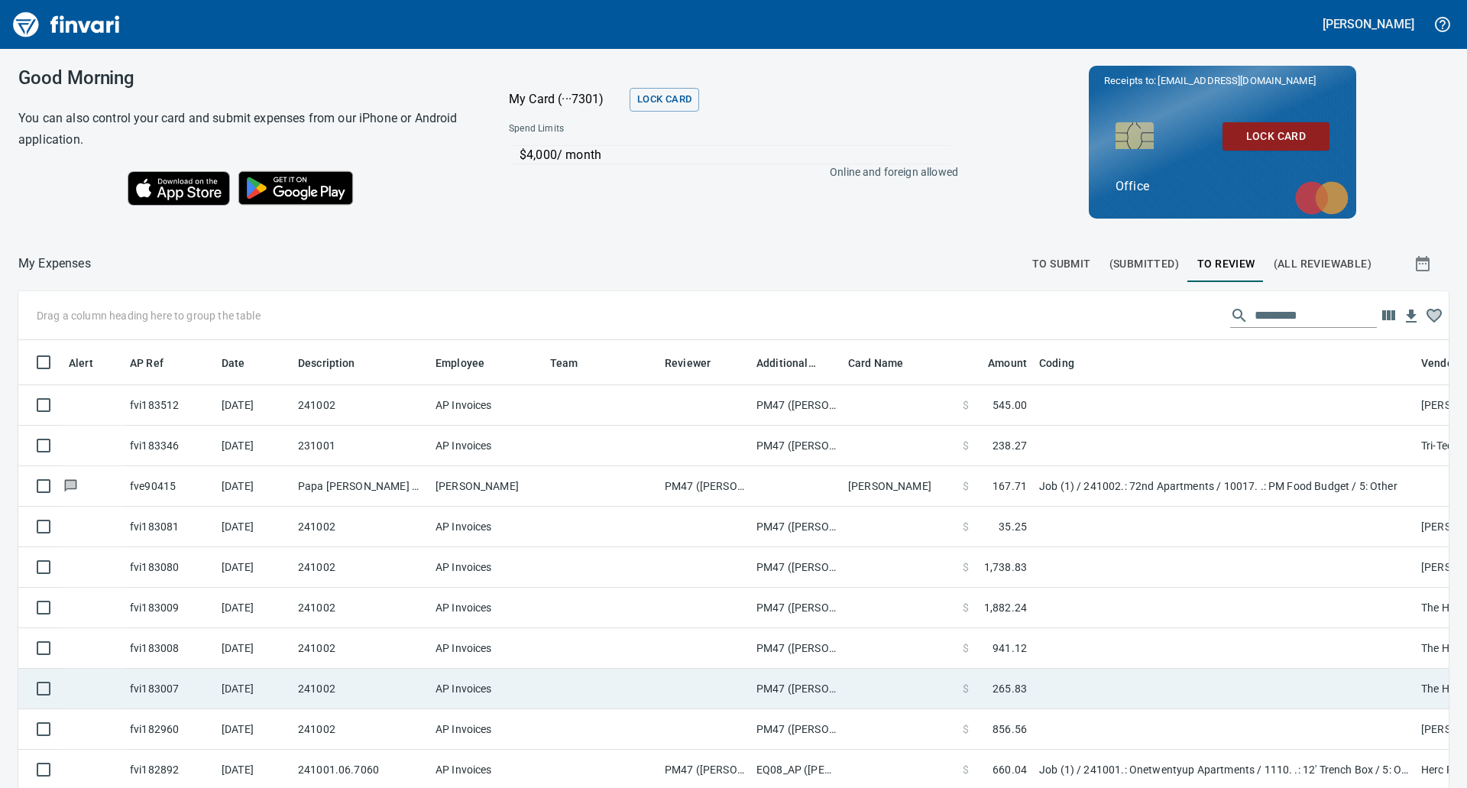
scroll to position [126, 0]
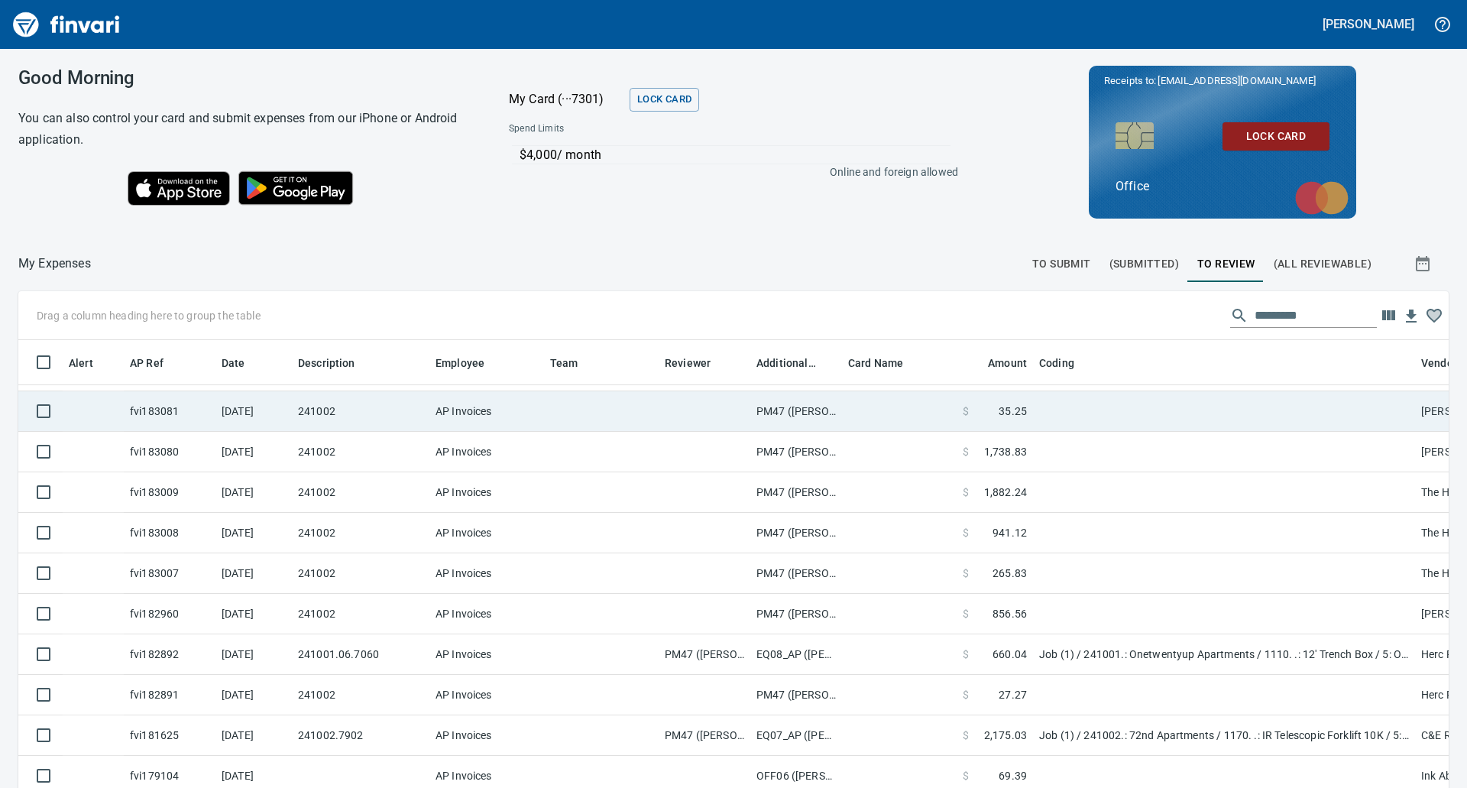
click at [650, 409] on td at bounding box center [601, 411] width 115 height 40
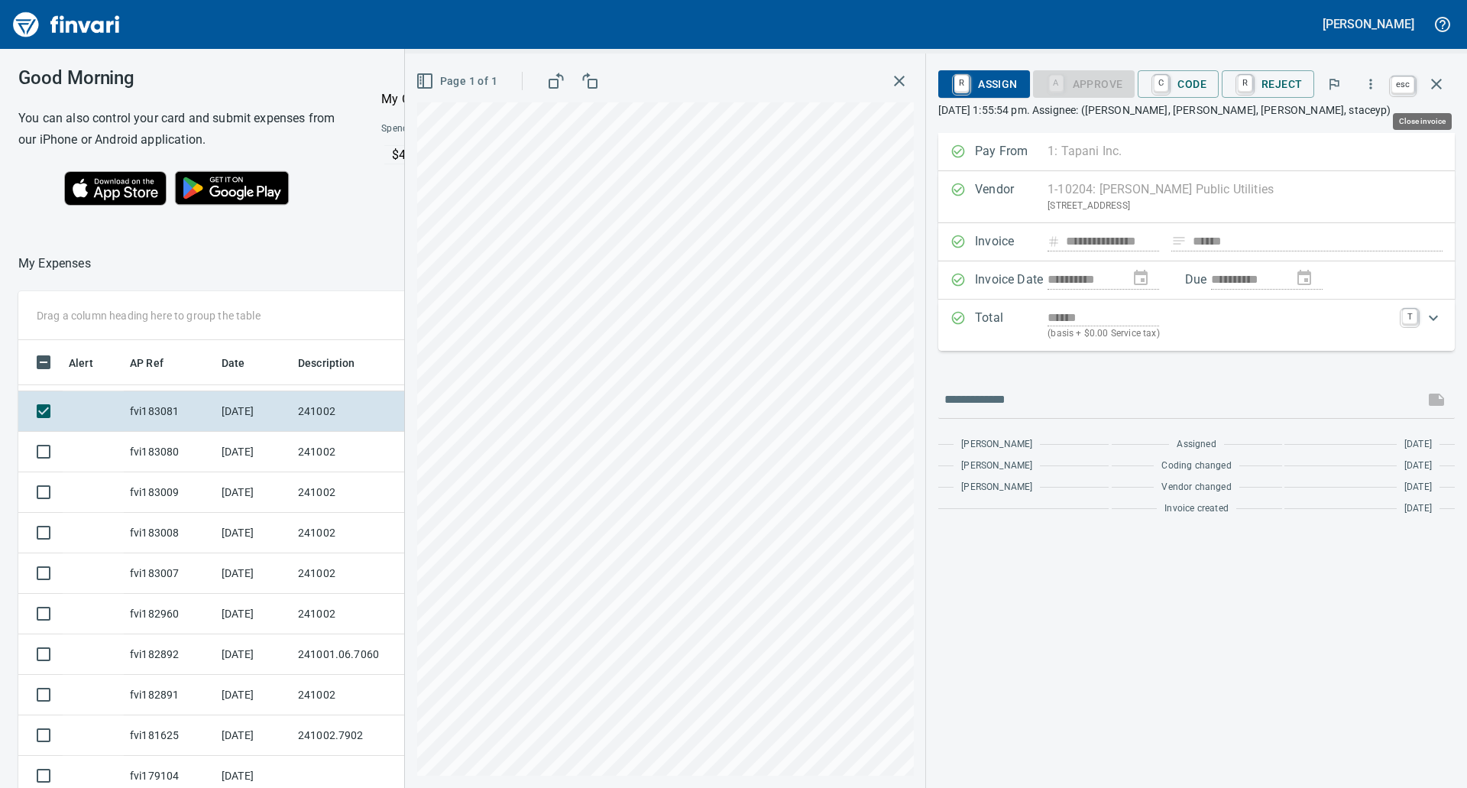
scroll to position [597, 1014]
click at [1424, 85] on icon "button" at bounding box center [1436, 84] width 11 height 11
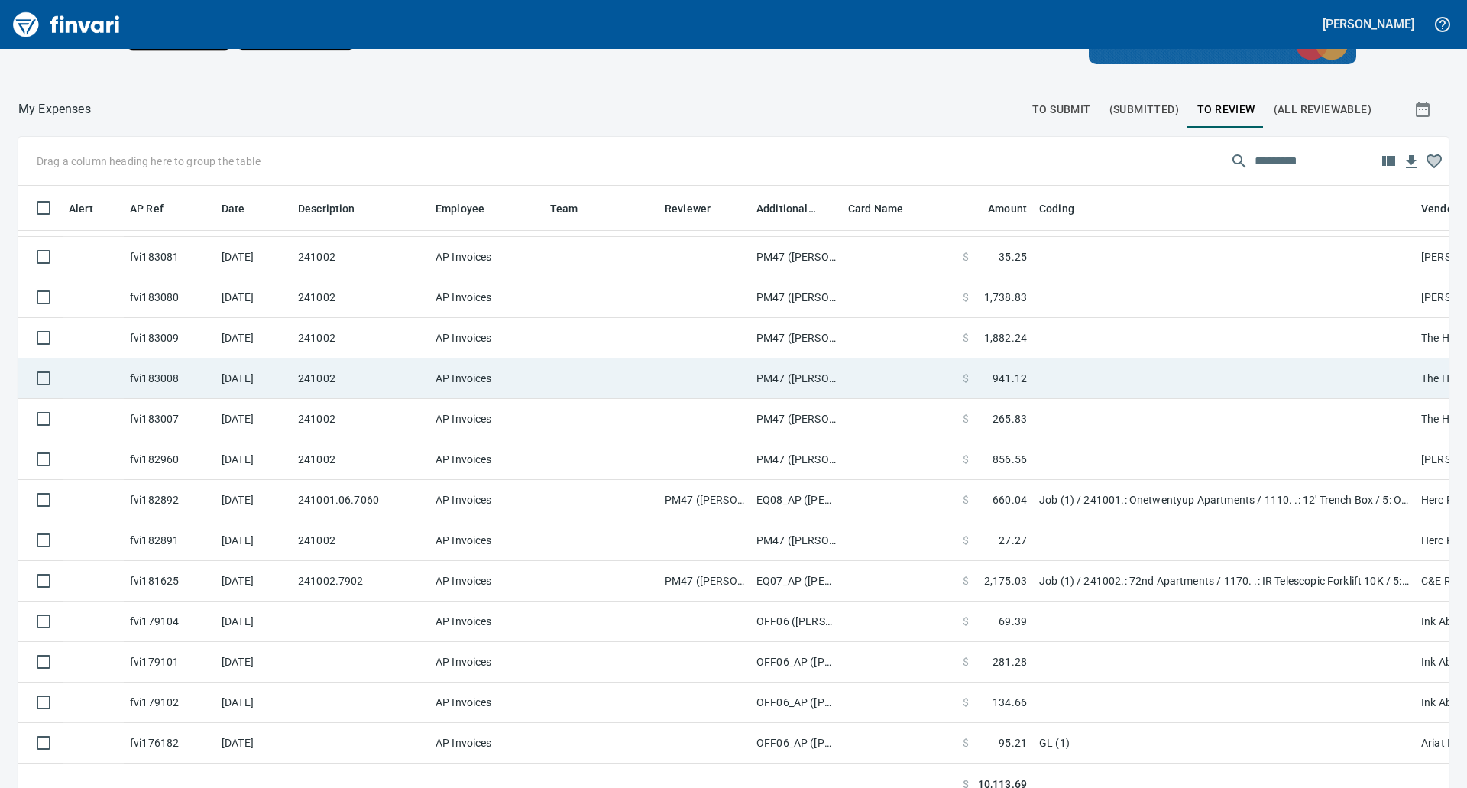
scroll to position [172, 0]
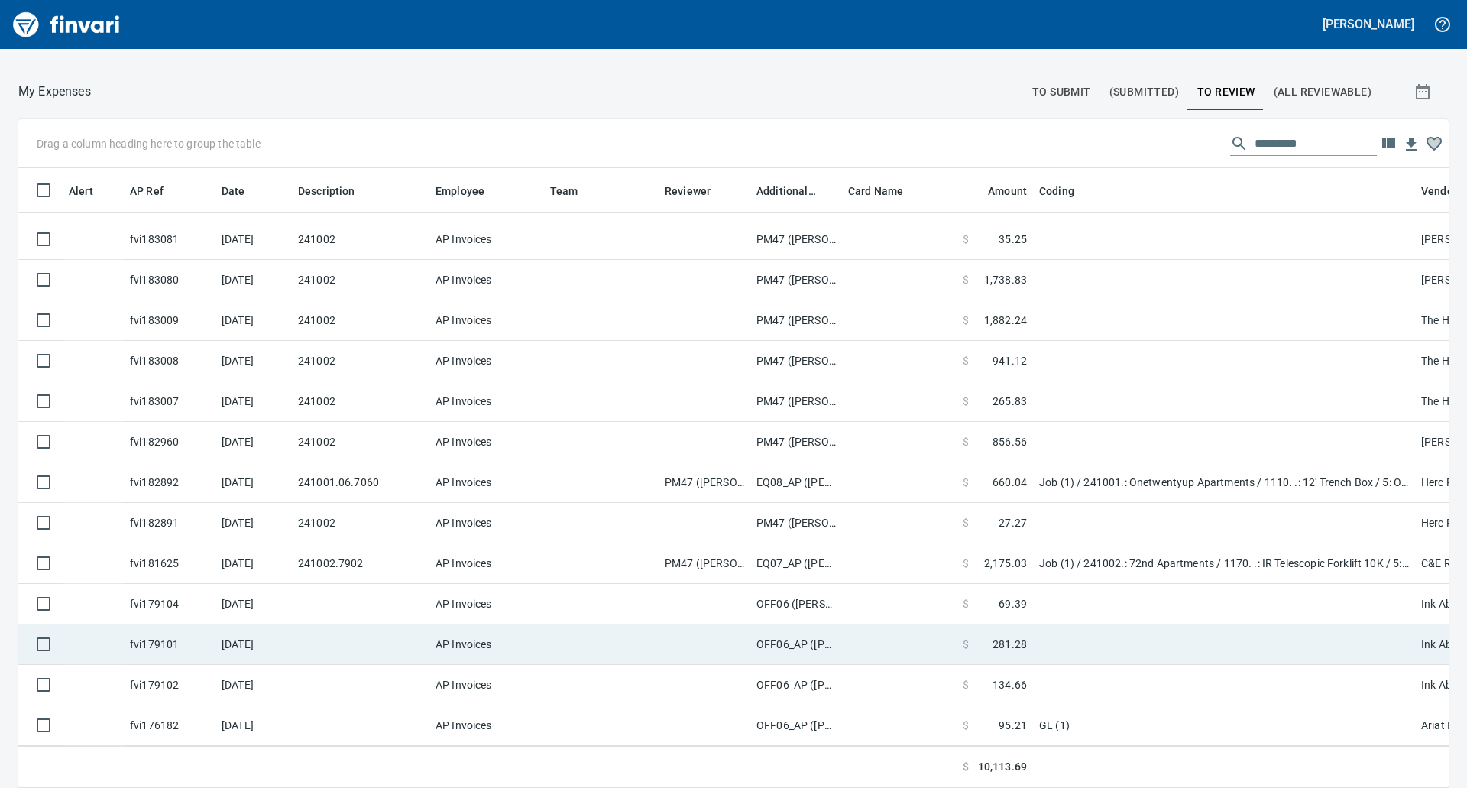
click at [809, 639] on td "OFF06_AP ([PERSON_NAME], [PERSON_NAME])" at bounding box center [796, 644] width 92 height 40
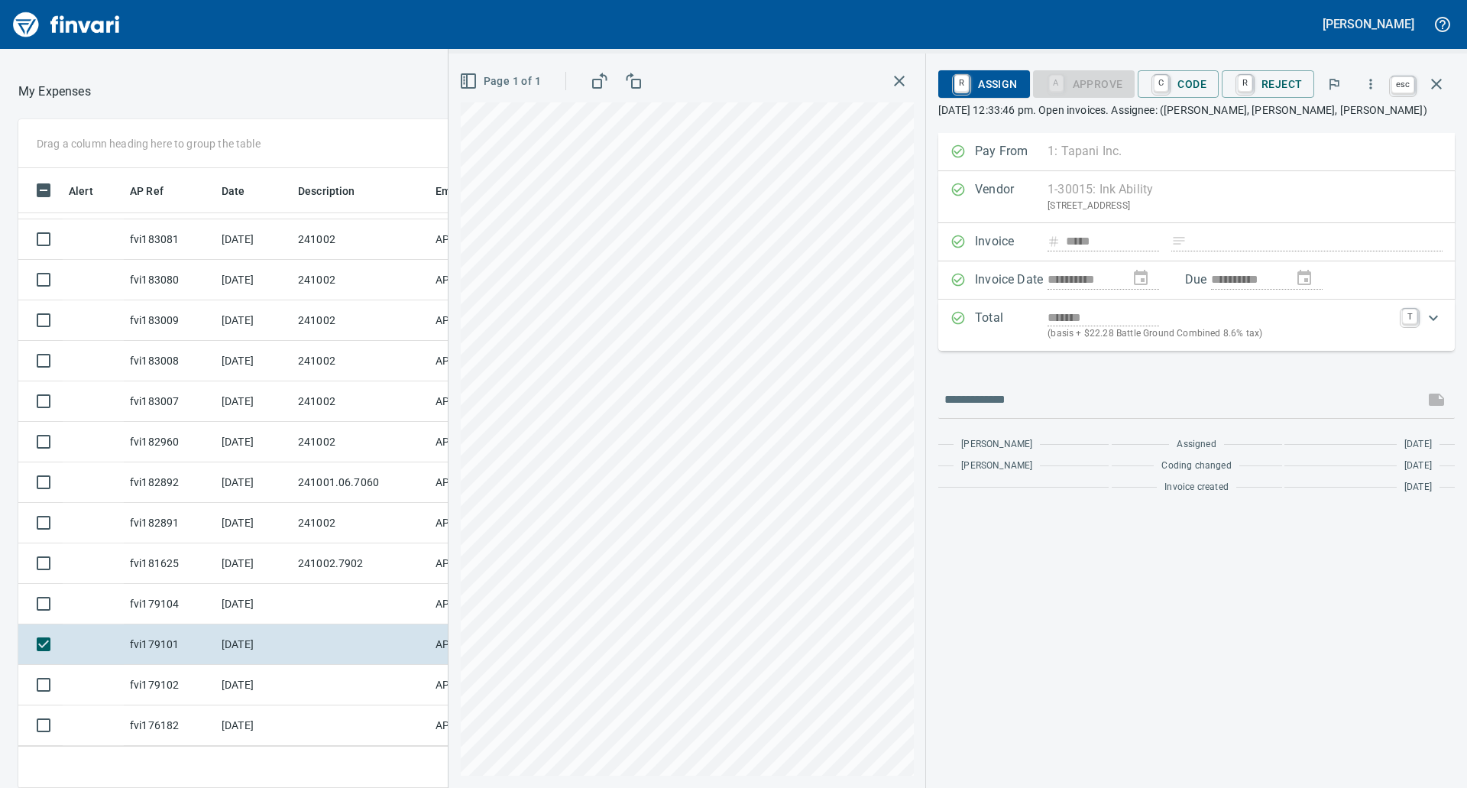
scroll to position [597, 1014]
click at [1424, 78] on icon "button" at bounding box center [1436, 84] width 18 height 18
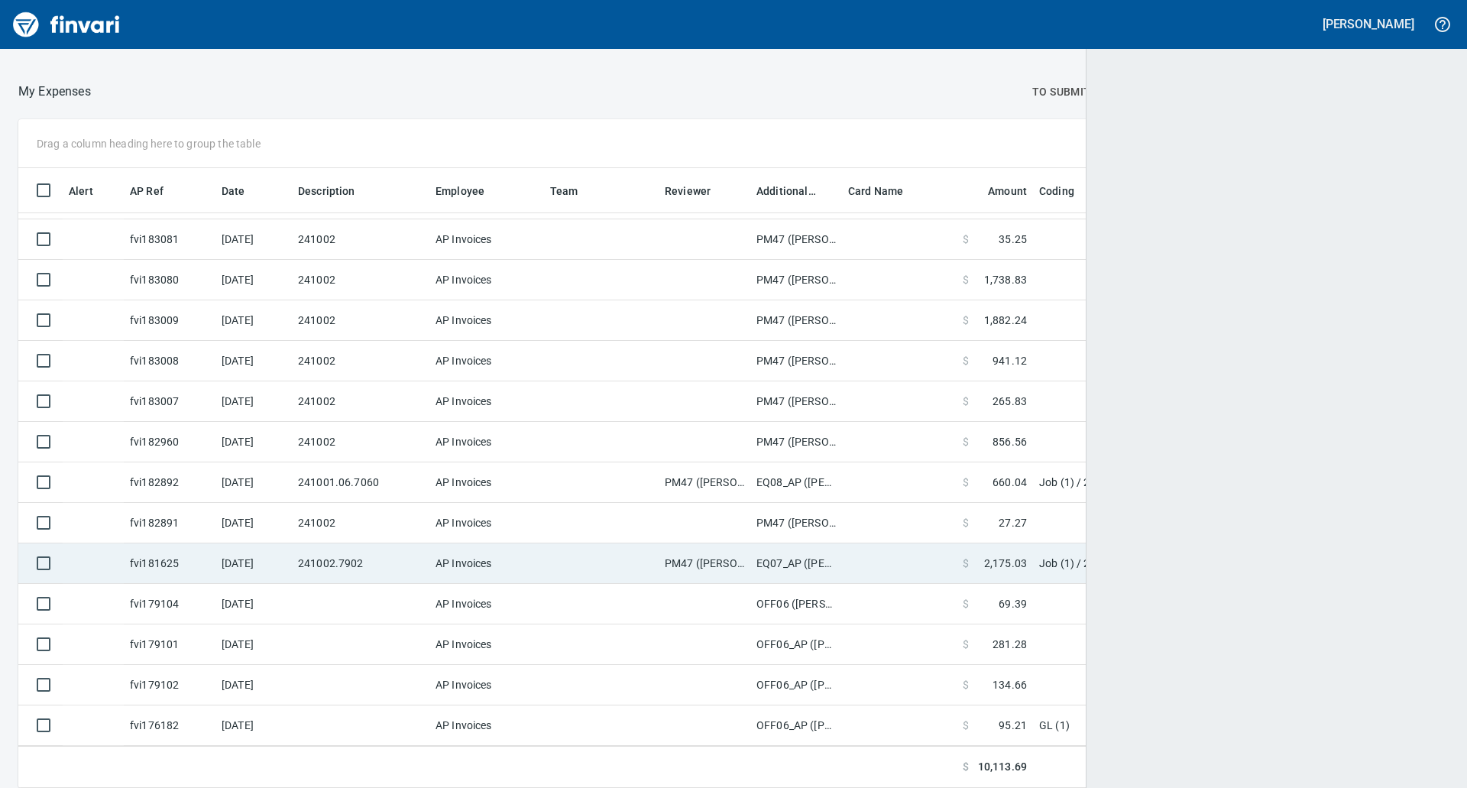
scroll to position [597, 1392]
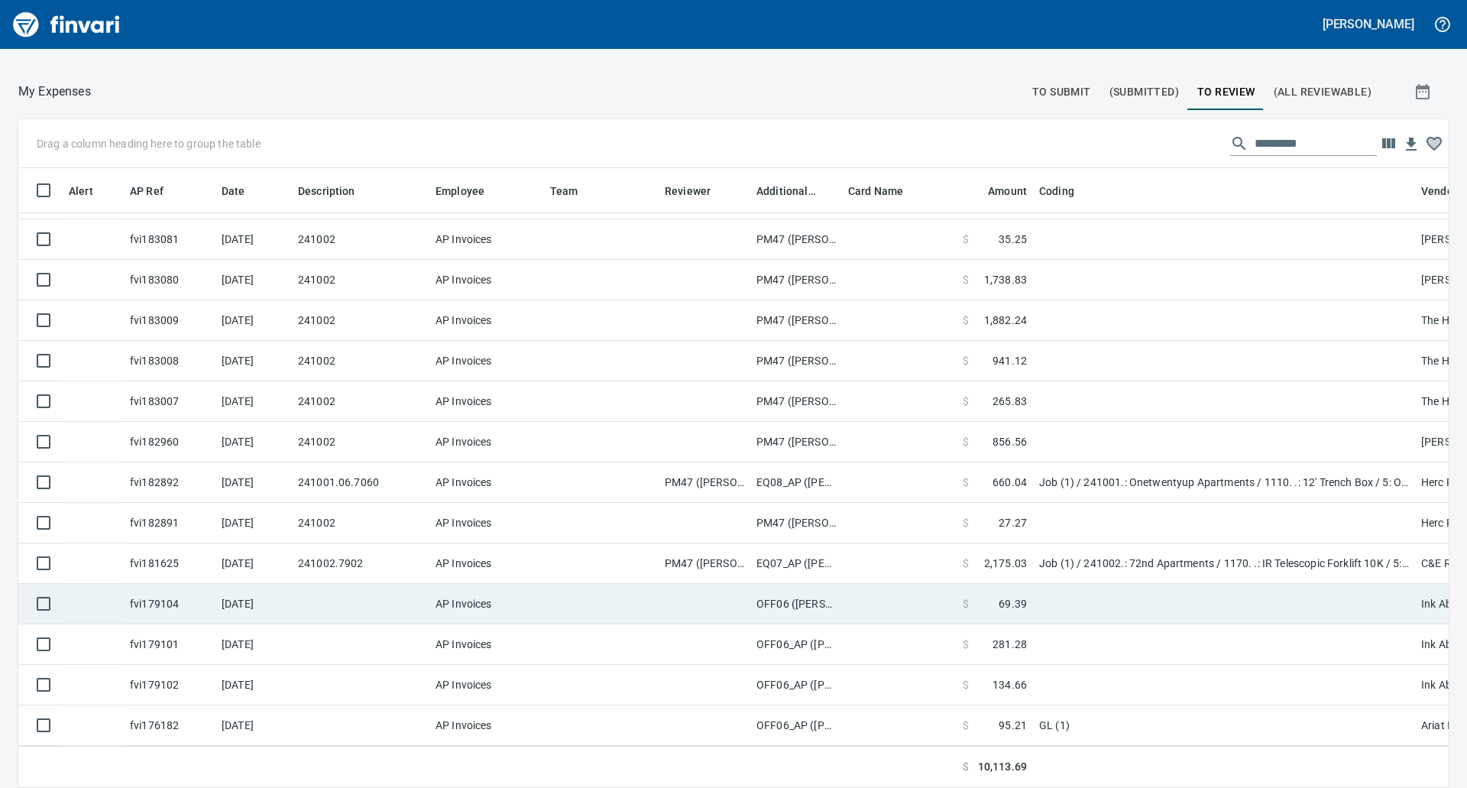
click at [882, 584] on td at bounding box center [899, 604] width 115 height 40
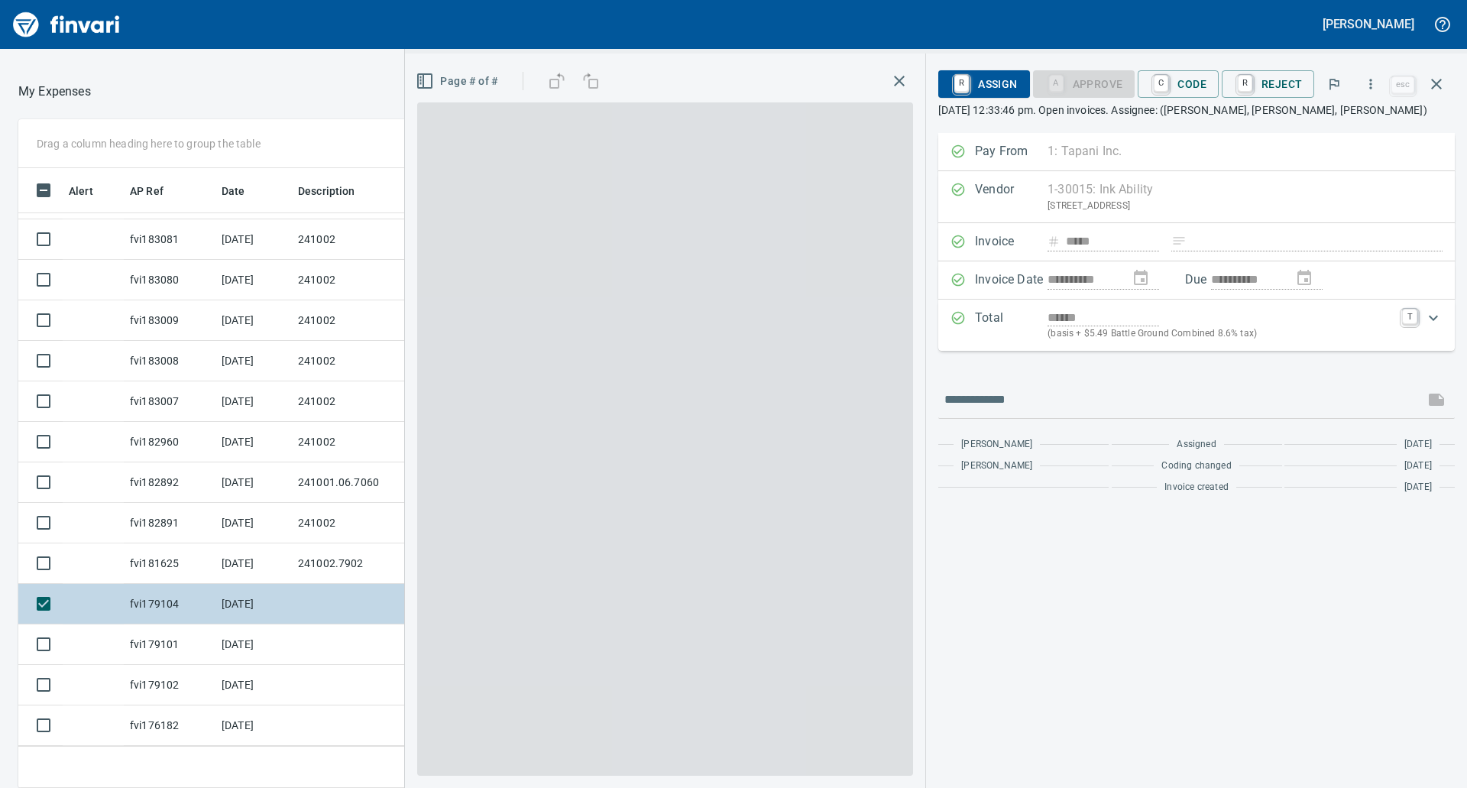
scroll to position [597, 1014]
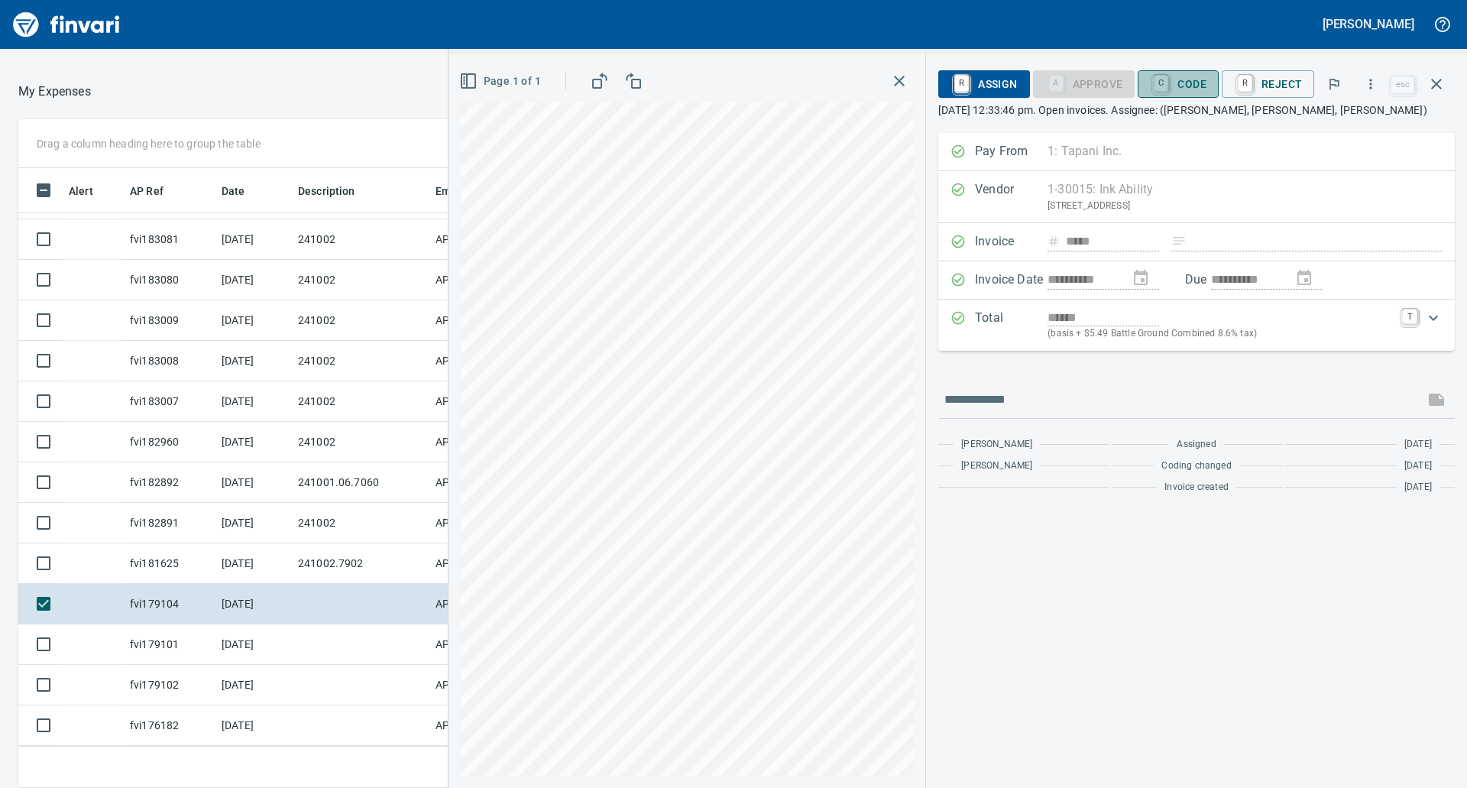
click at [1175, 84] on span "C Code" at bounding box center [1178, 84] width 57 height 26
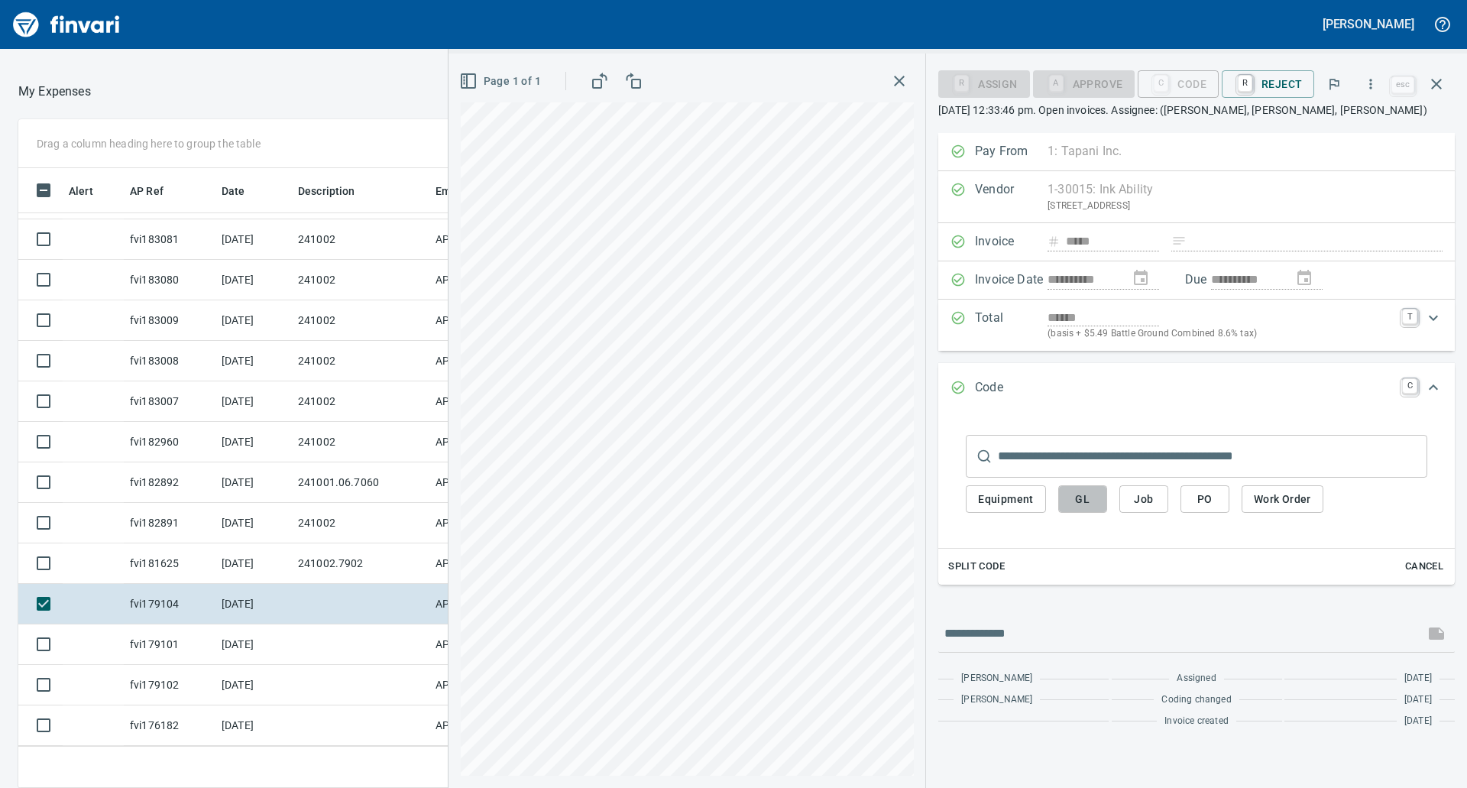
click at [1086, 492] on span "GL" at bounding box center [1082, 499] width 24 height 19
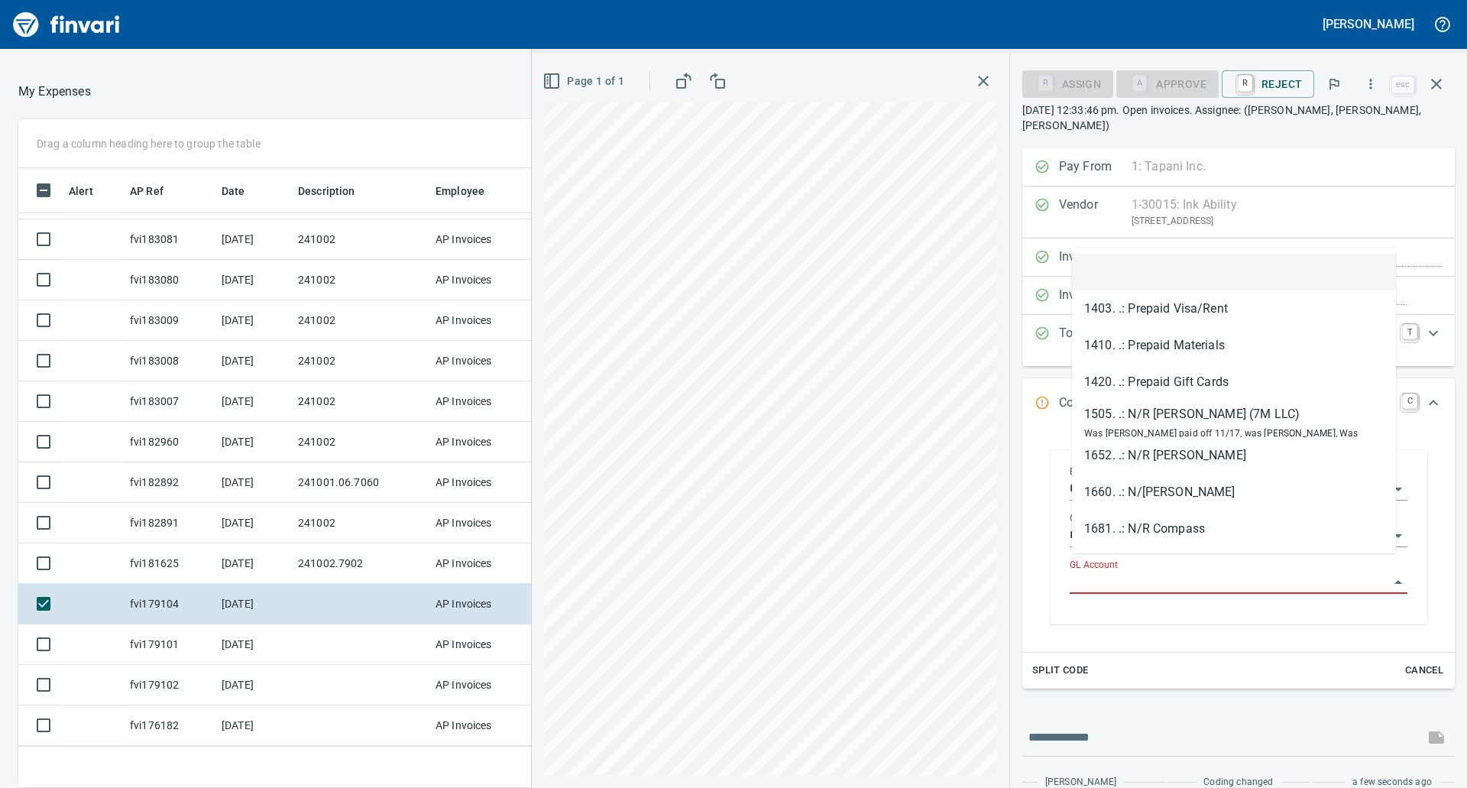
click at [1143, 571] on input "GL Account" at bounding box center [1228, 581] width 319 height 21
paste input "**********"
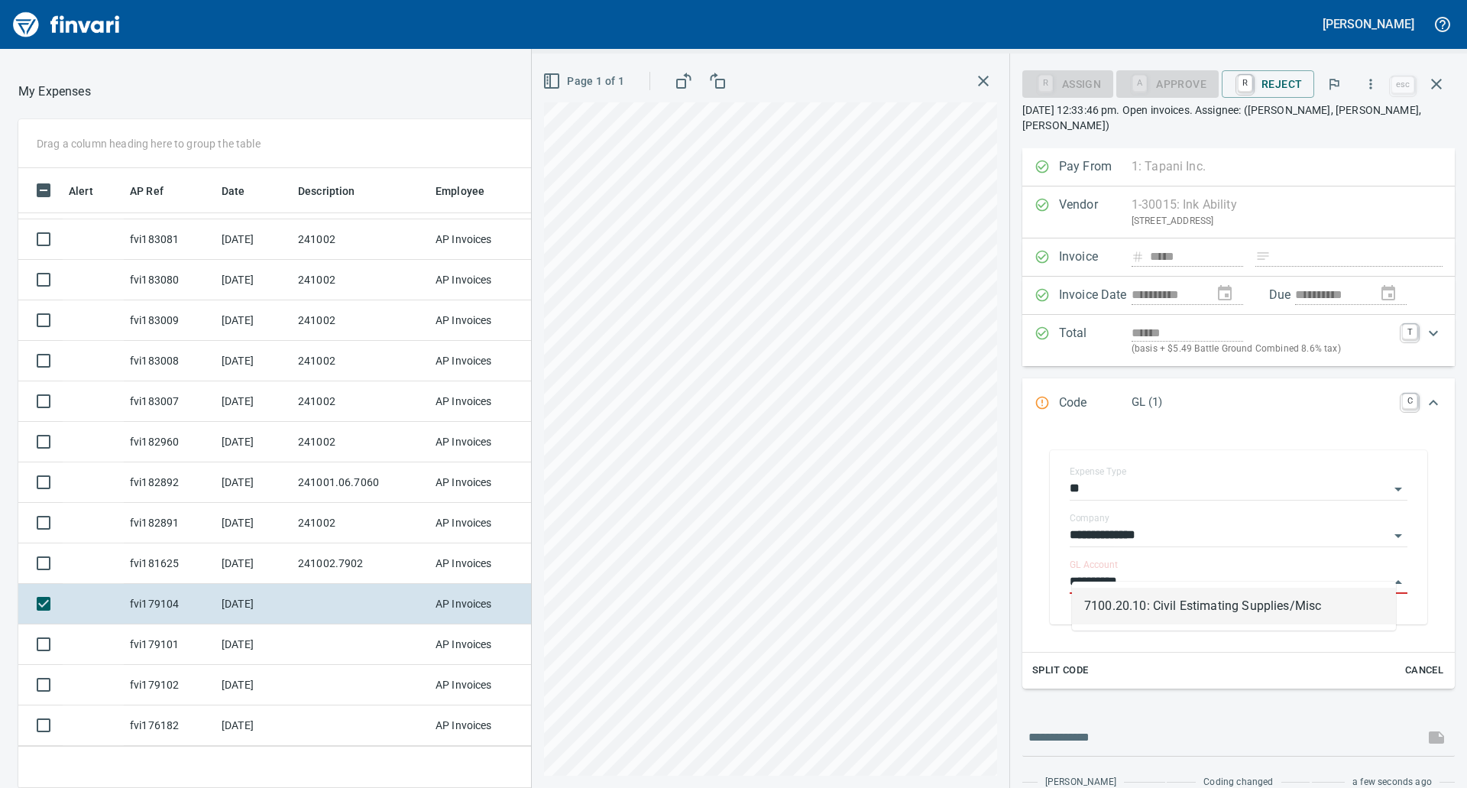
click at [1171, 612] on li "7100.20.10: Civil Estimating Supplies/Misc" at bounding box center [1234, 605] width 324 height 37
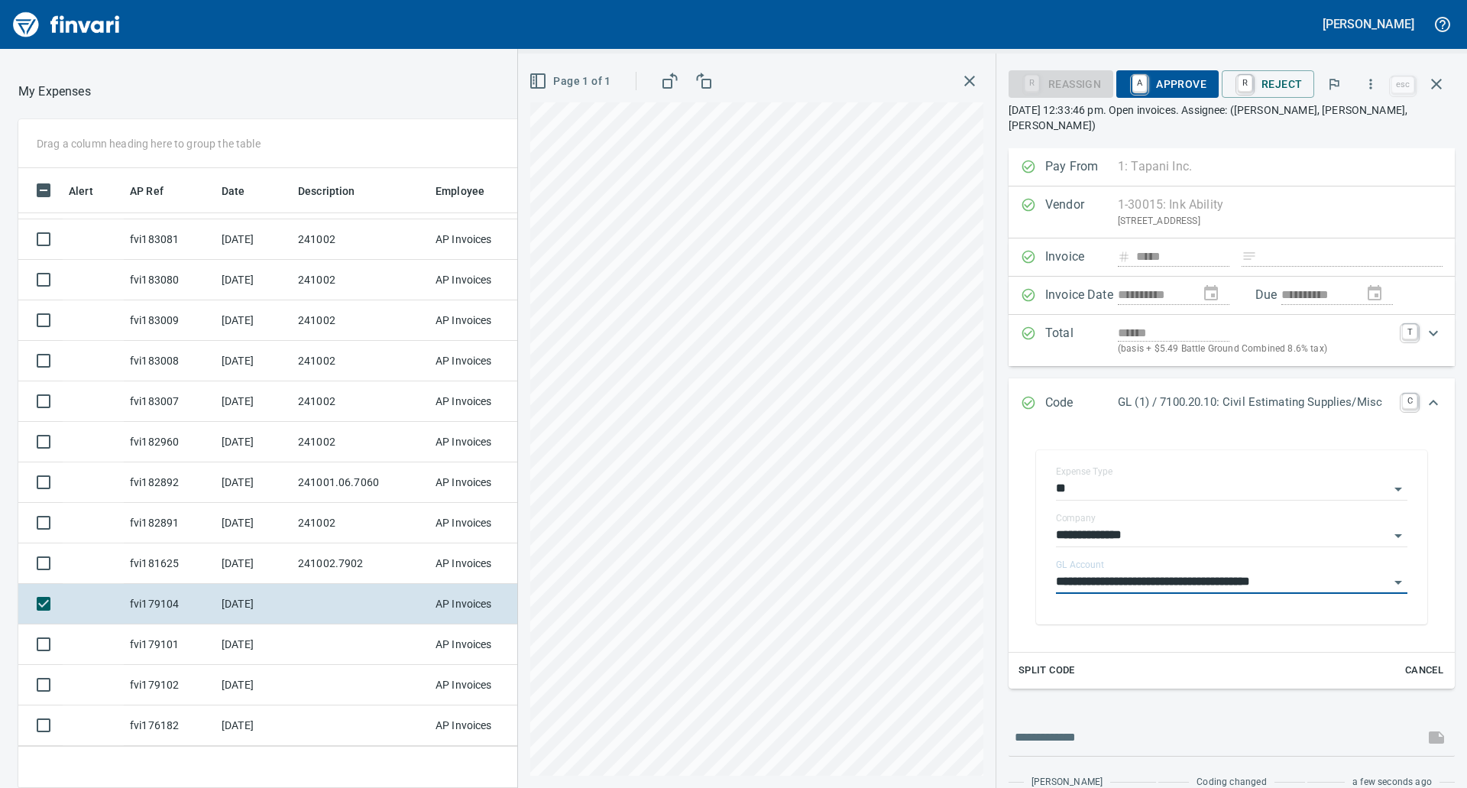
type input "**********"
click at [1166, 81] on span "A Approve" at bounding box center [1167, 84] width 78 height 26
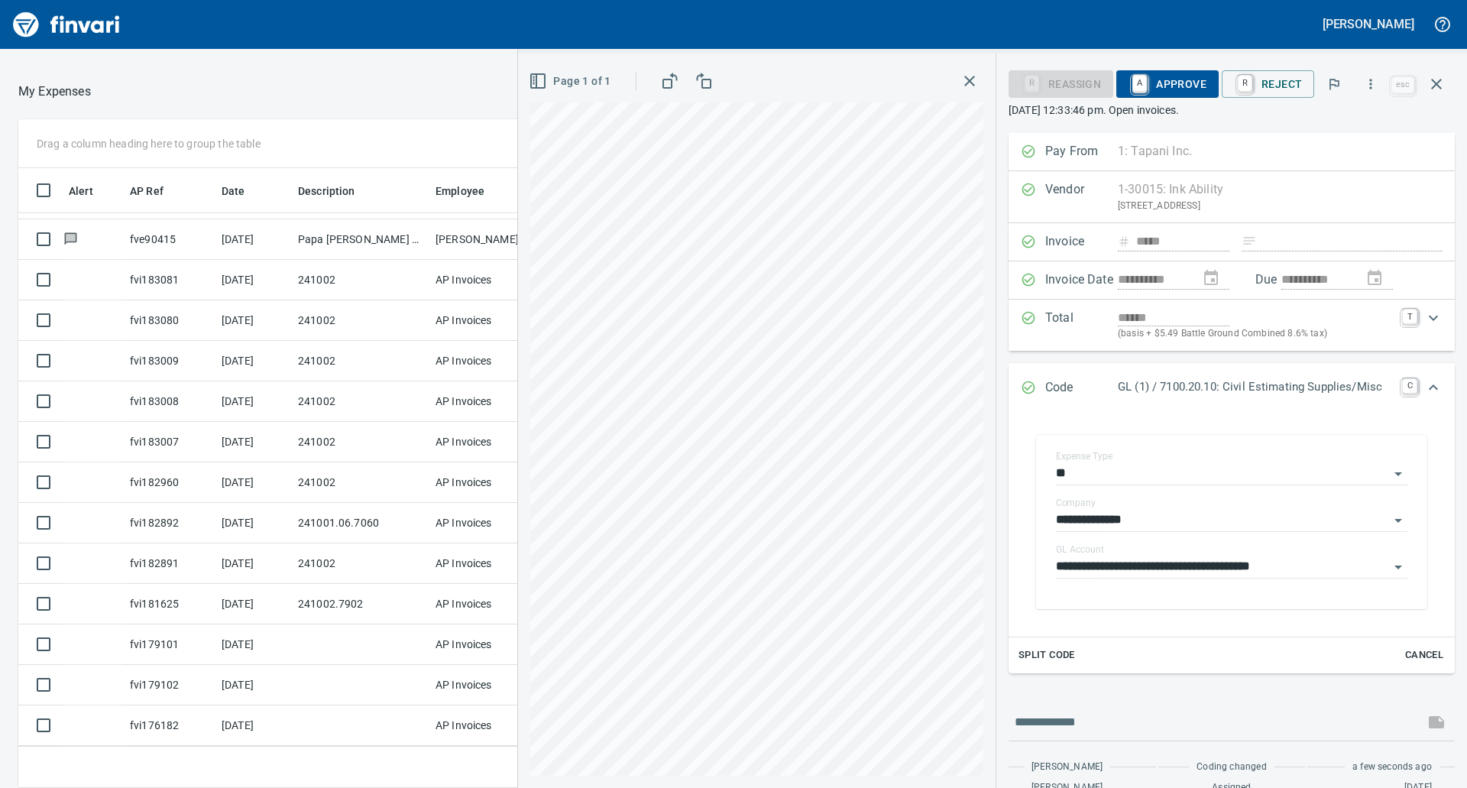
scroll to position [86, 0]
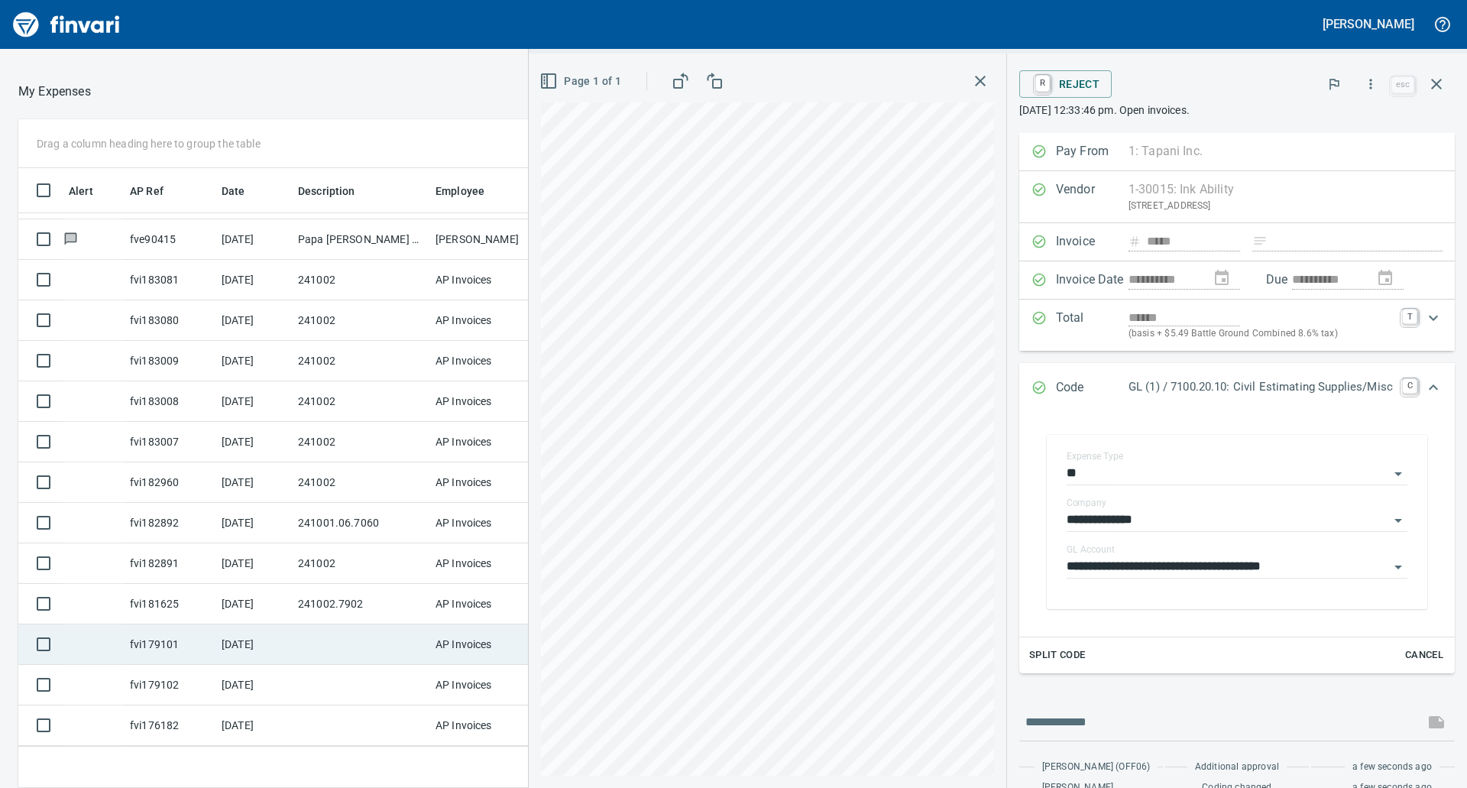
click at [334, 632] on td at bounding box center [360, 644] width 137 height 40
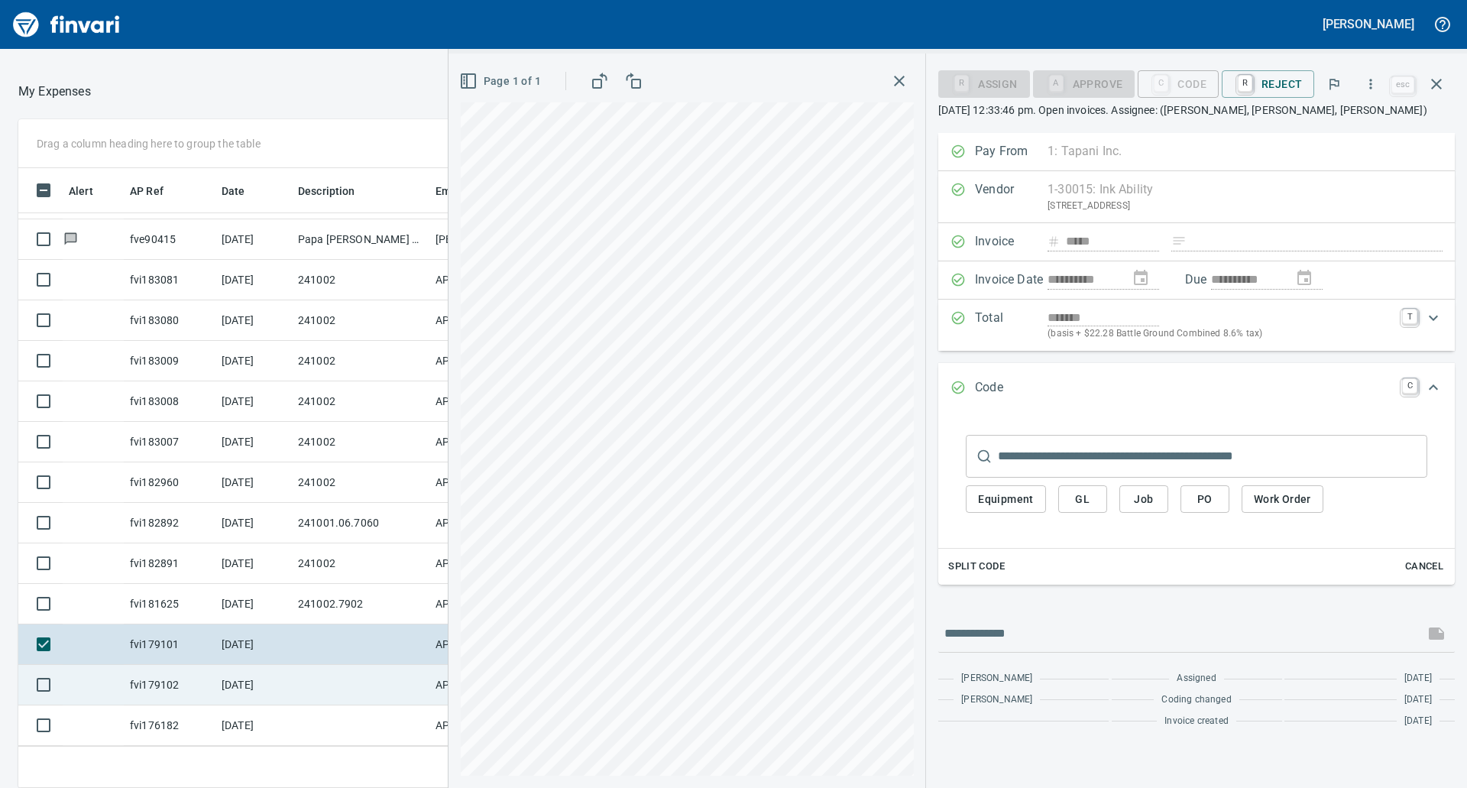
click at [287, 683] on td "[DATE]" at bounding box center [253, 685] width 76 height 40
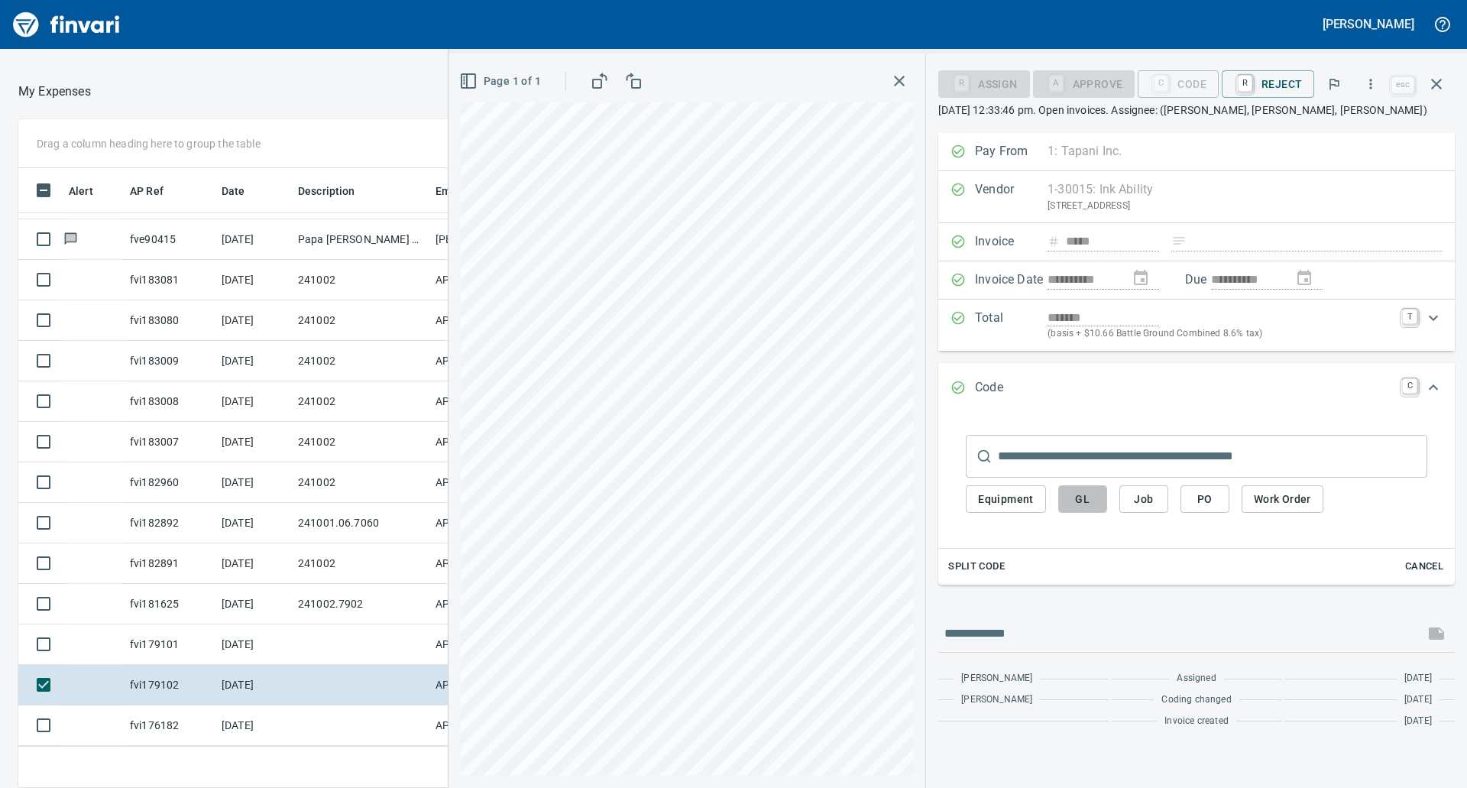
click at [1079, 496] on span "GL" at bounding box center [1082, 499] width 24 height 19
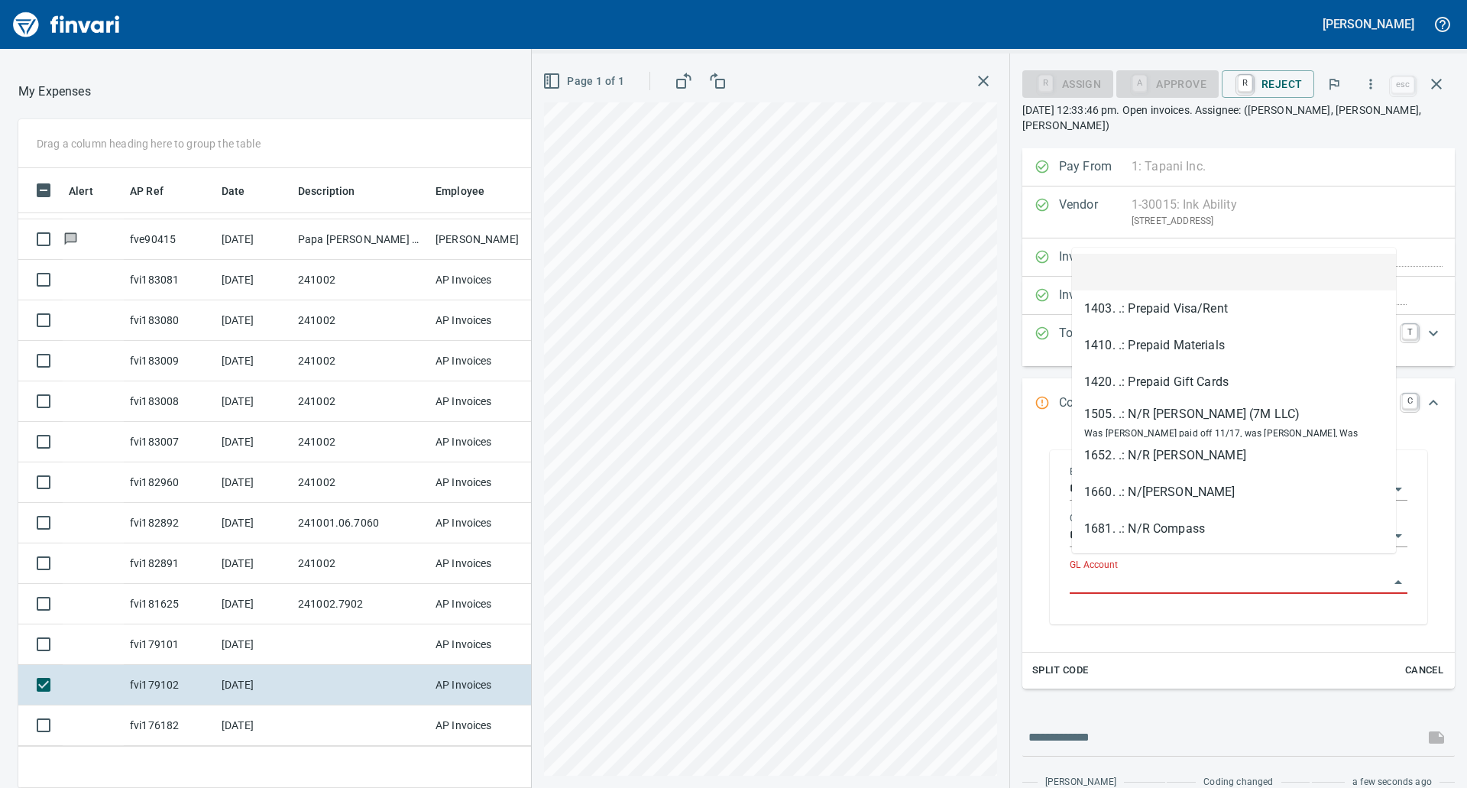
click at [1117, 571] on input "GL Account" at bounding box center [1228, 581] width 319 height 21
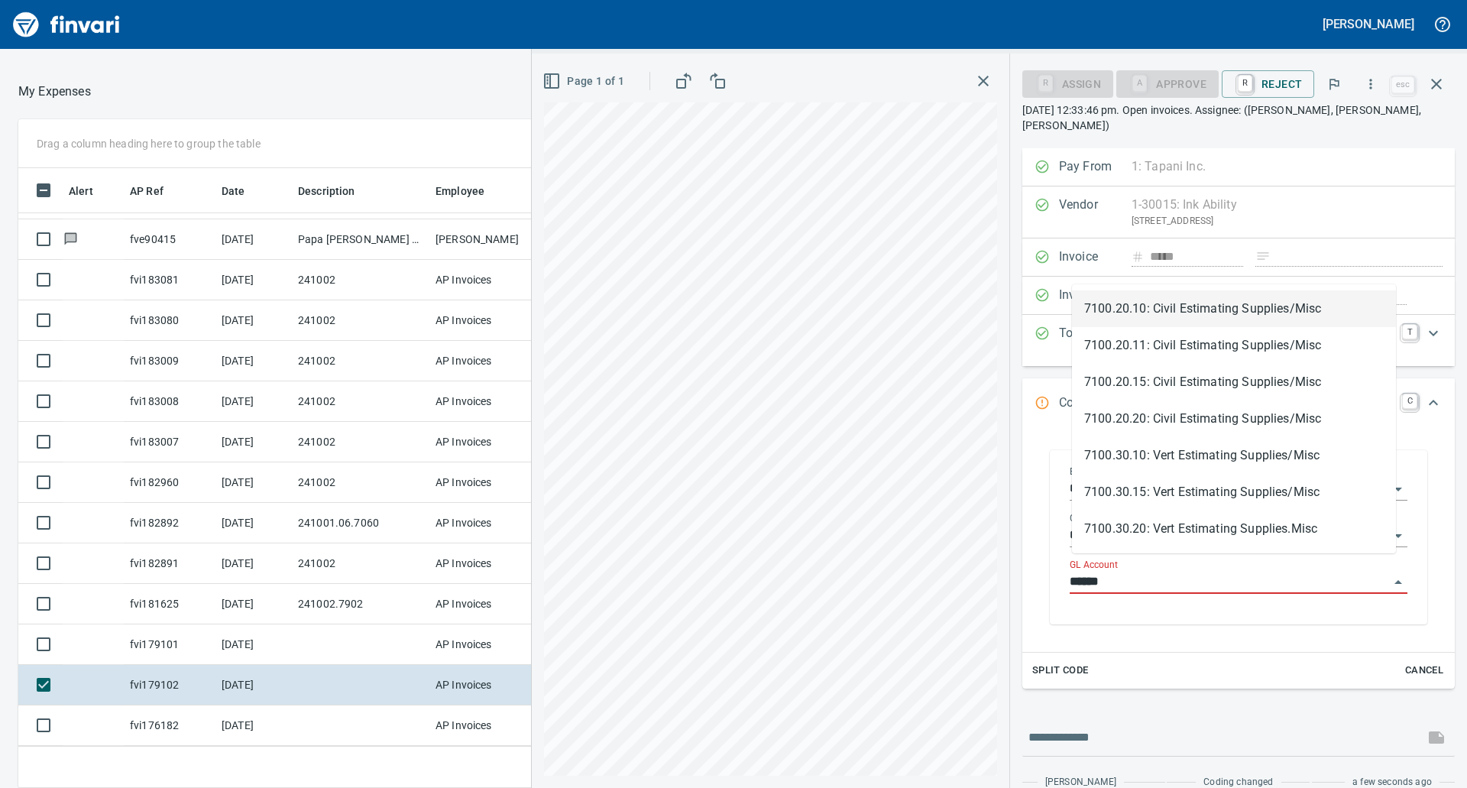
scroll to position [597, 1014]
type input "******"
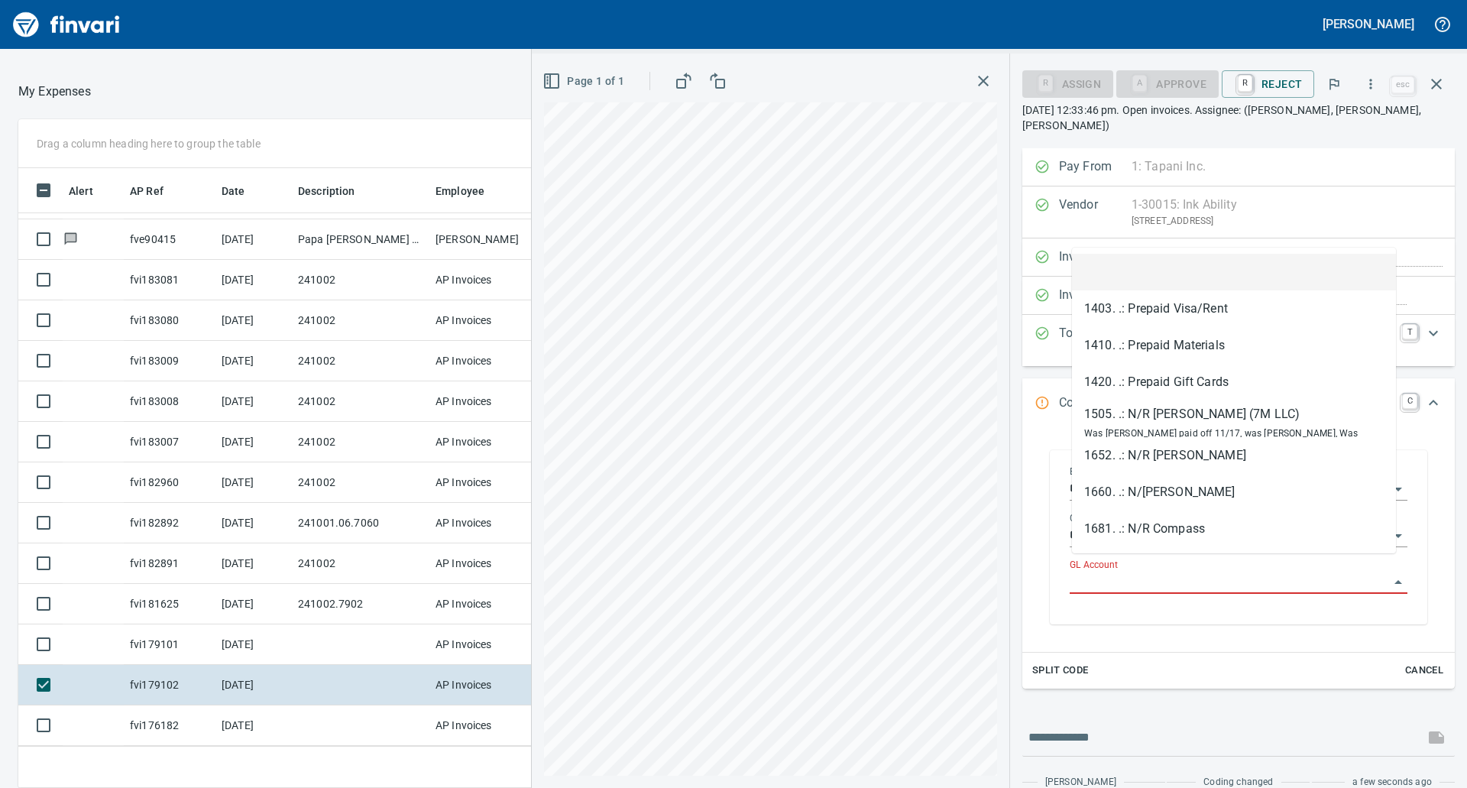
click at [1156, 571] on input "GL Account" at bounding box center [1228, 581] width 319 height 21
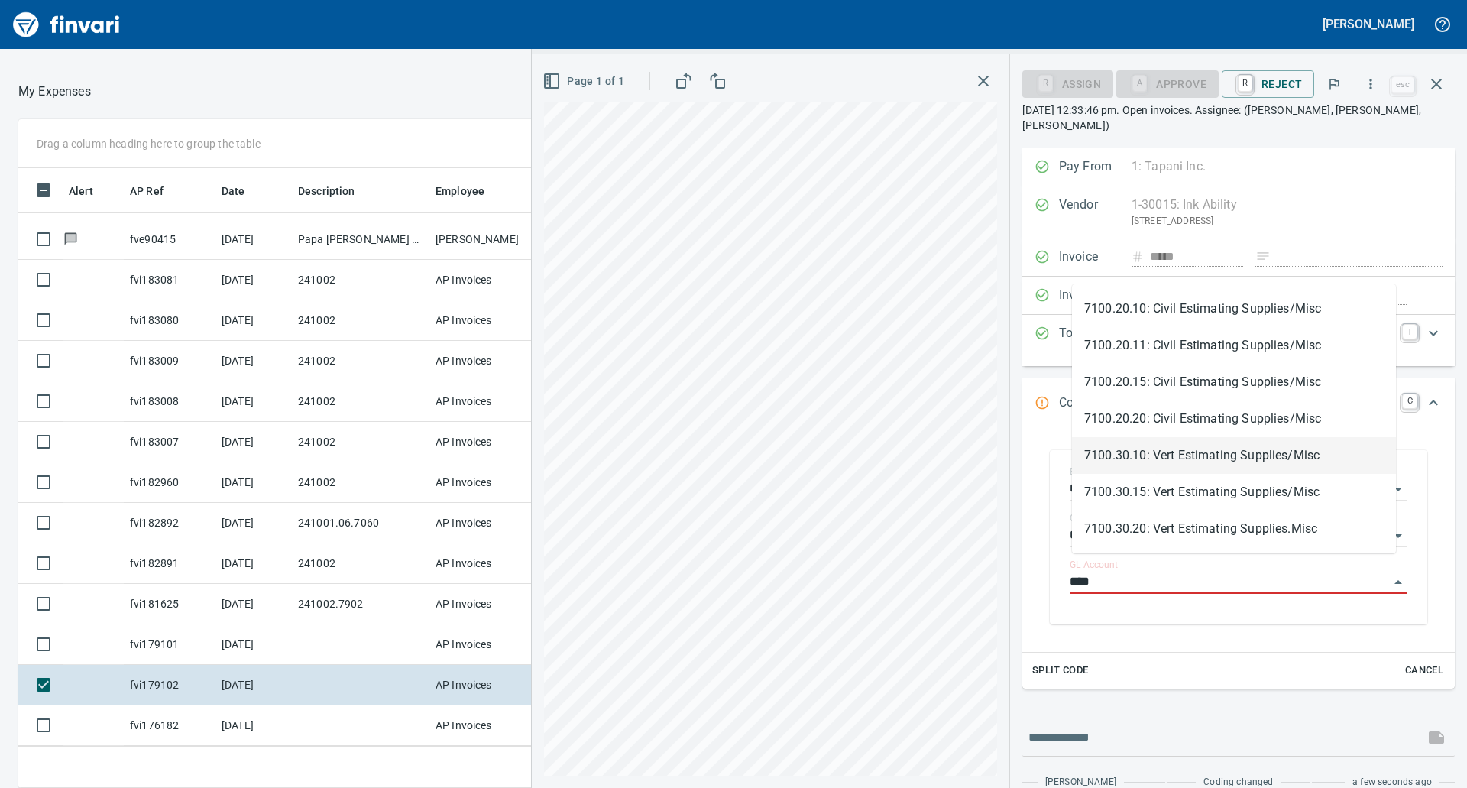
click at [1224, 469] on li "7100.30.10: Vert Estimating Supplies/Misc" at bounding box center [1234, 455] width 324 height 37
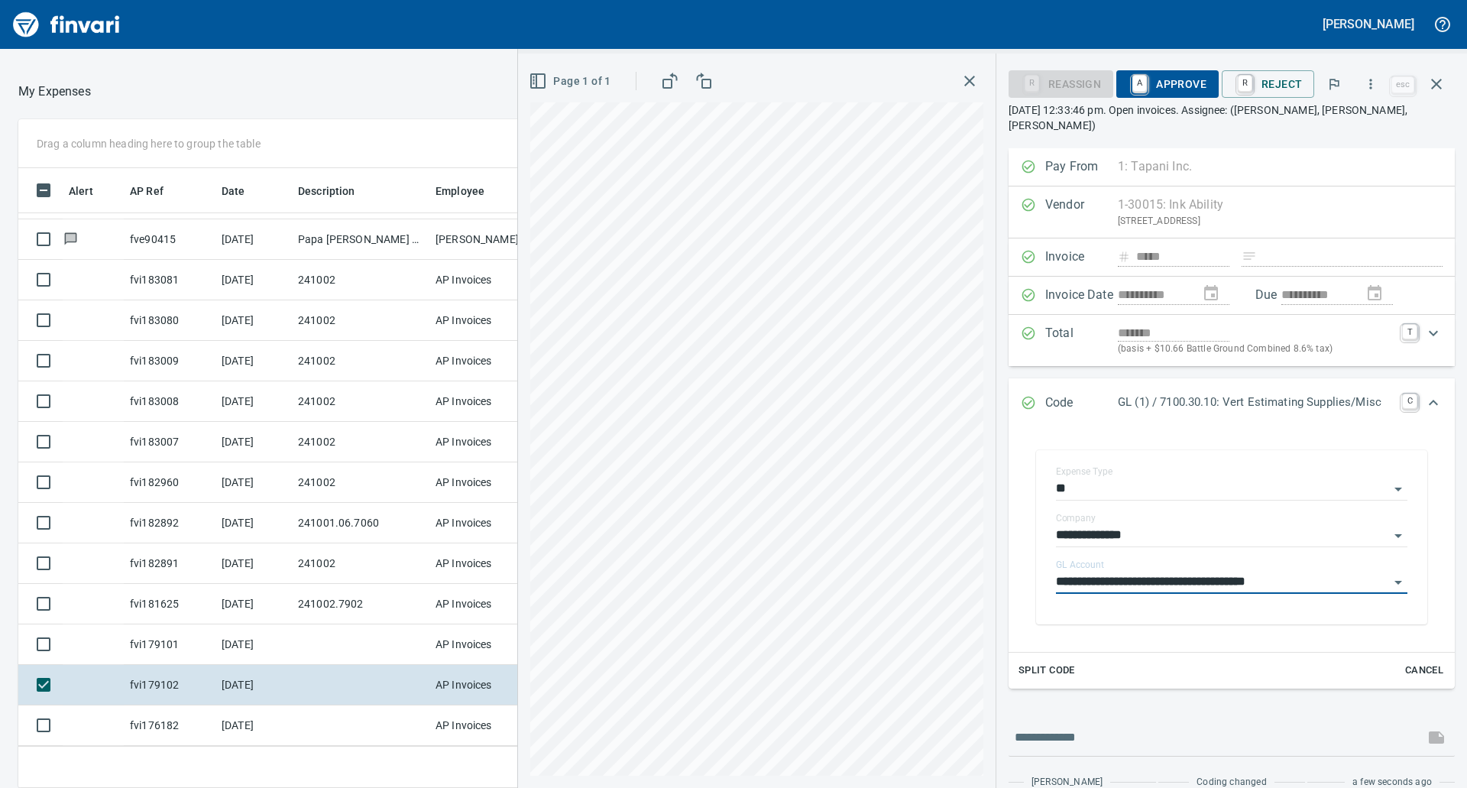
type input "**********"
